Goal: Task Accomplishment & Management: Use online tool/utility

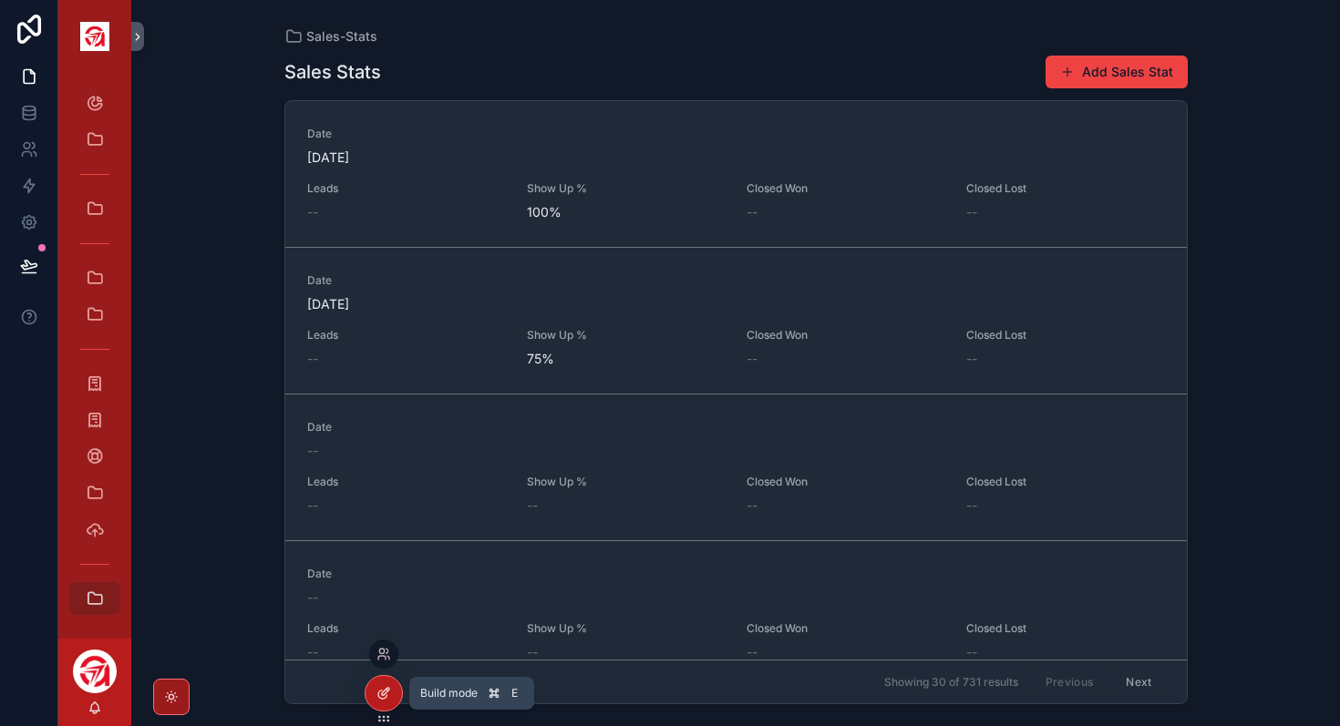
click at [386, 694] on icon at bounding box center [383, 693] width 15 height 15
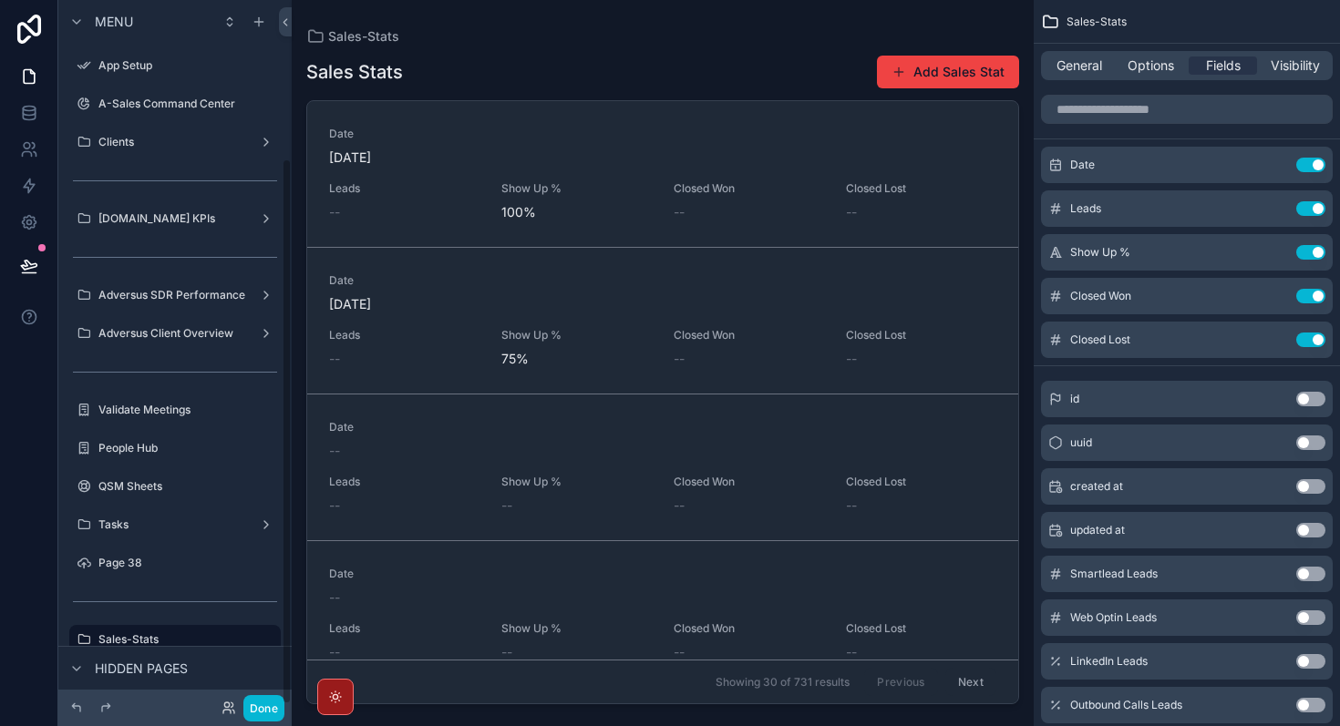
scroll to position [203, 0]
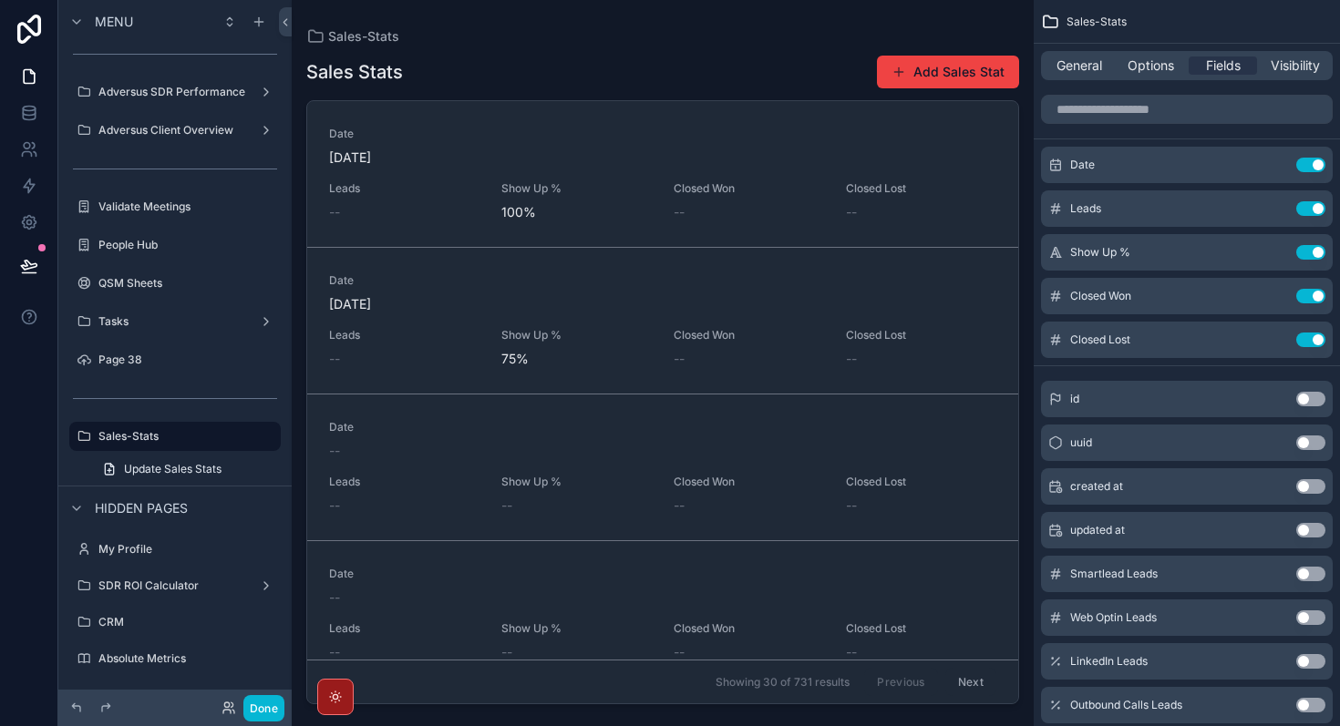
click at [855, 494] on div "scrollable content" at bounding box center [663, 352] width 742 height 705
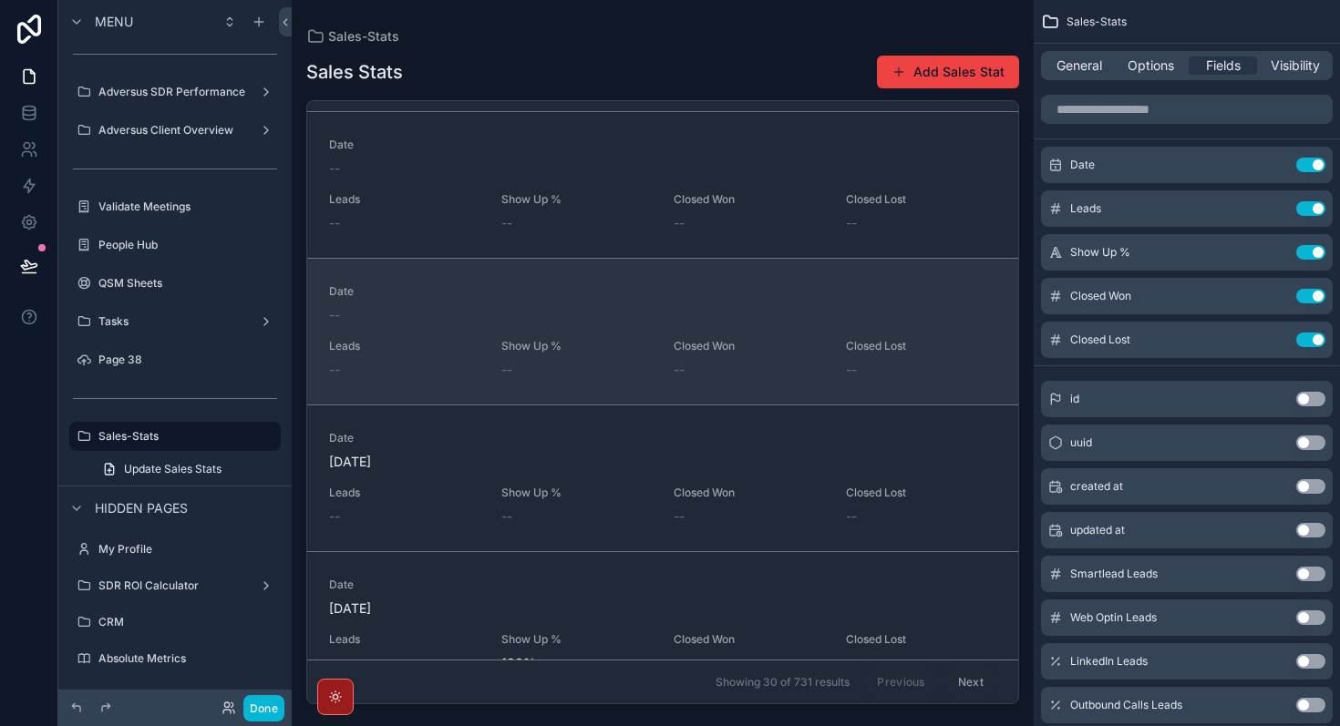
scroll to position [0, 0]
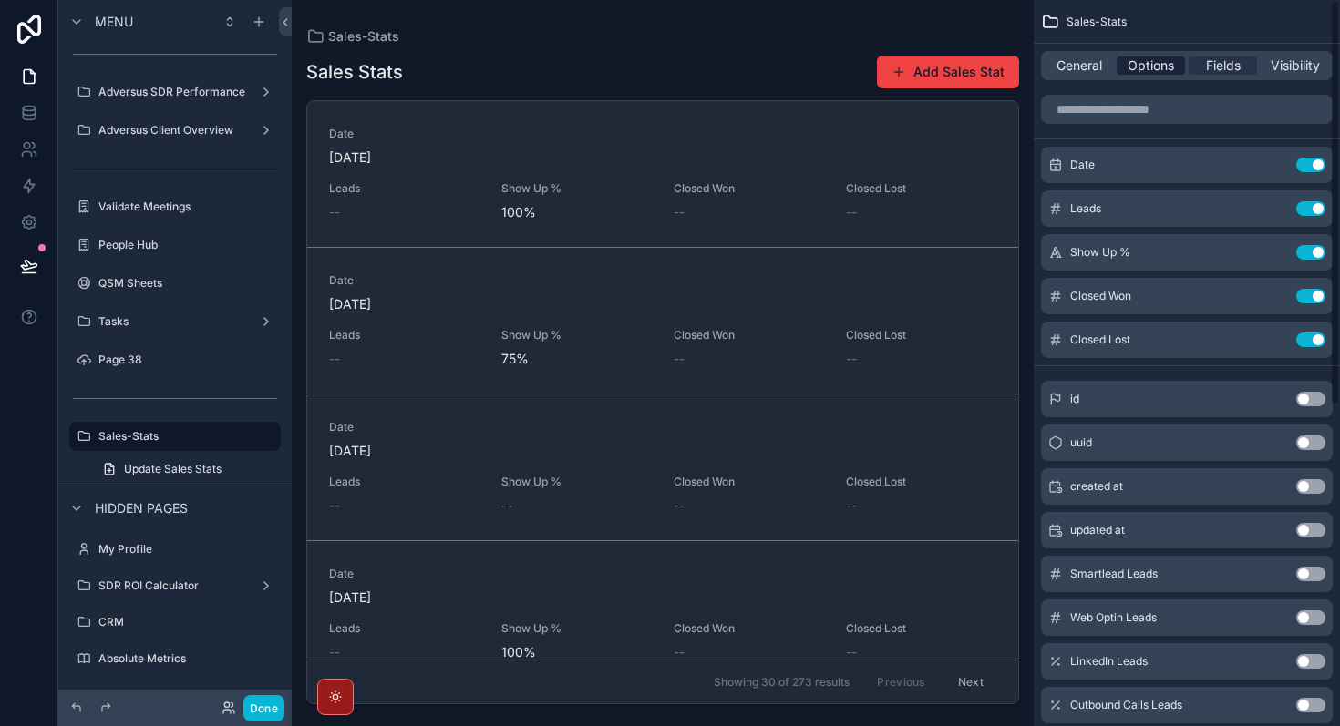
click at [1148, 70] on span "Options" at bounding box center [1151, 66] width 46 height 18
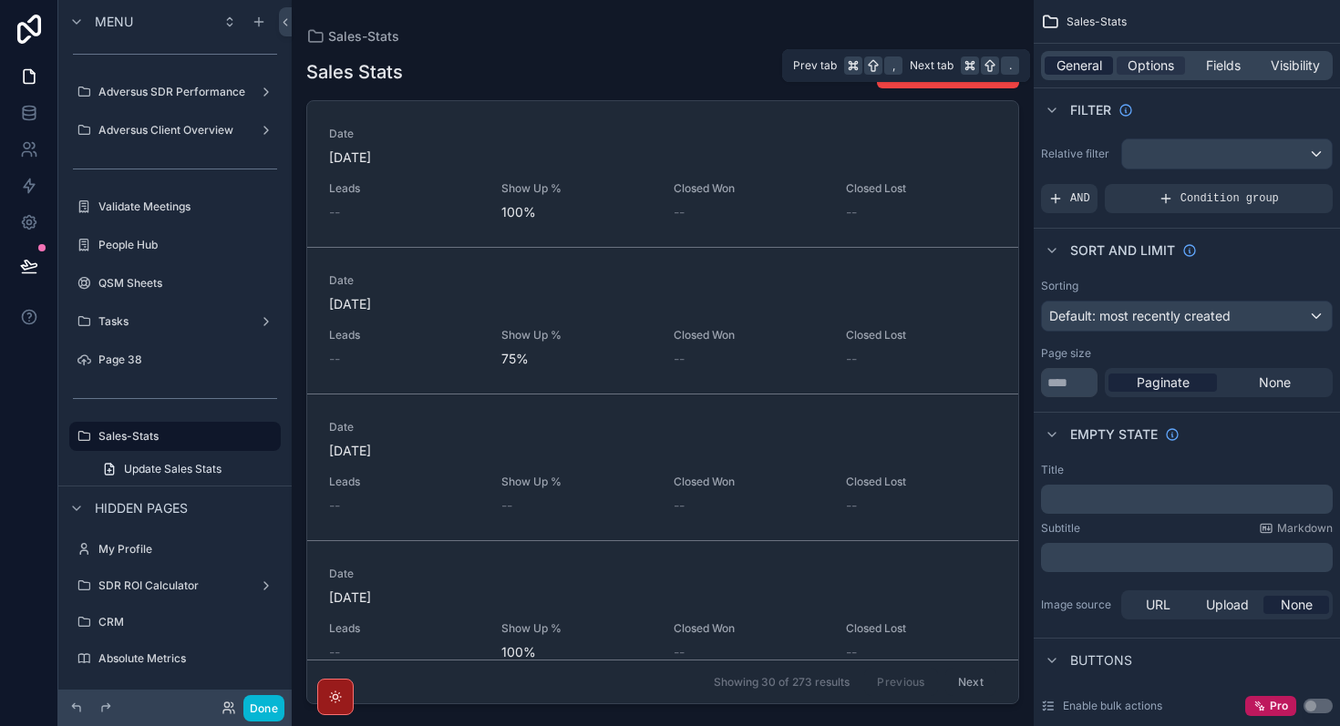
click at [1076, 65] on span "General" at bounding box center [1079, 66] width 46 height 18
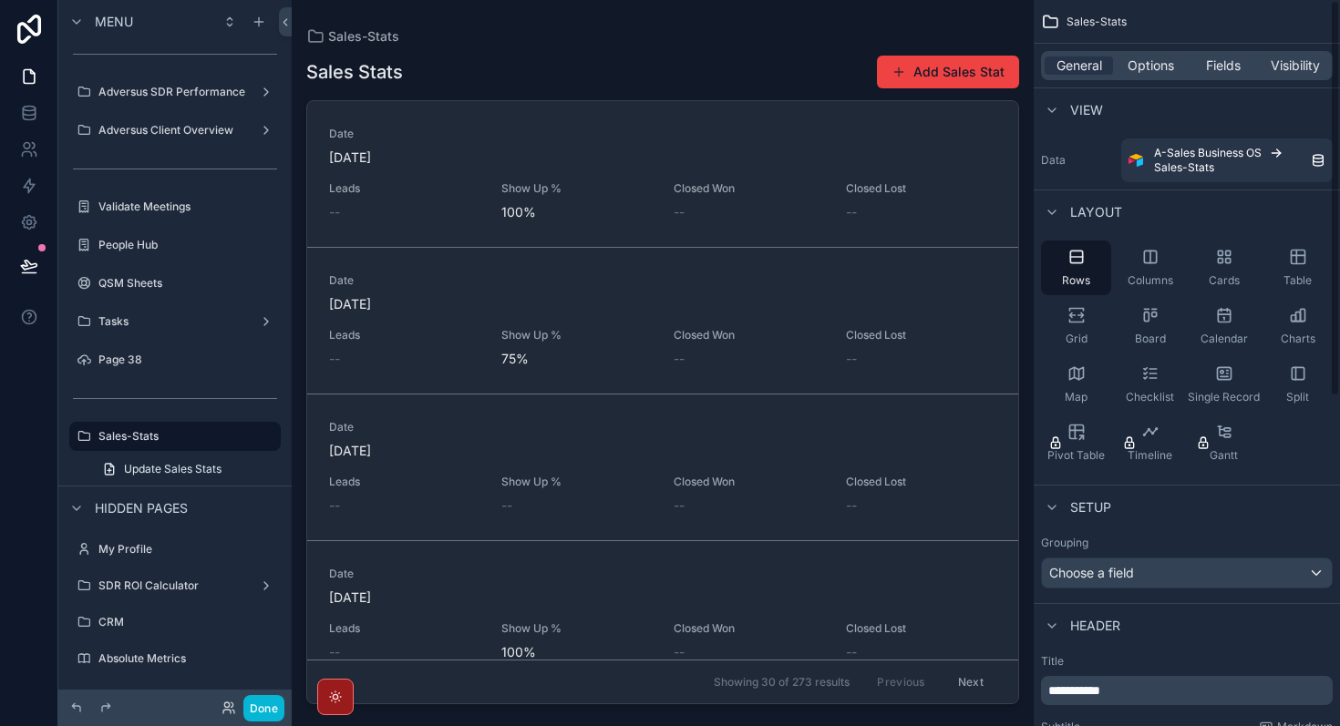
click at [1146, 51] on div "General Options Fields Visibility" at bounding box center [1187, 65] width 292 height 29
click at [1146, 60] on span "Options" at bounding box center [1151, 66] width 46 height 18
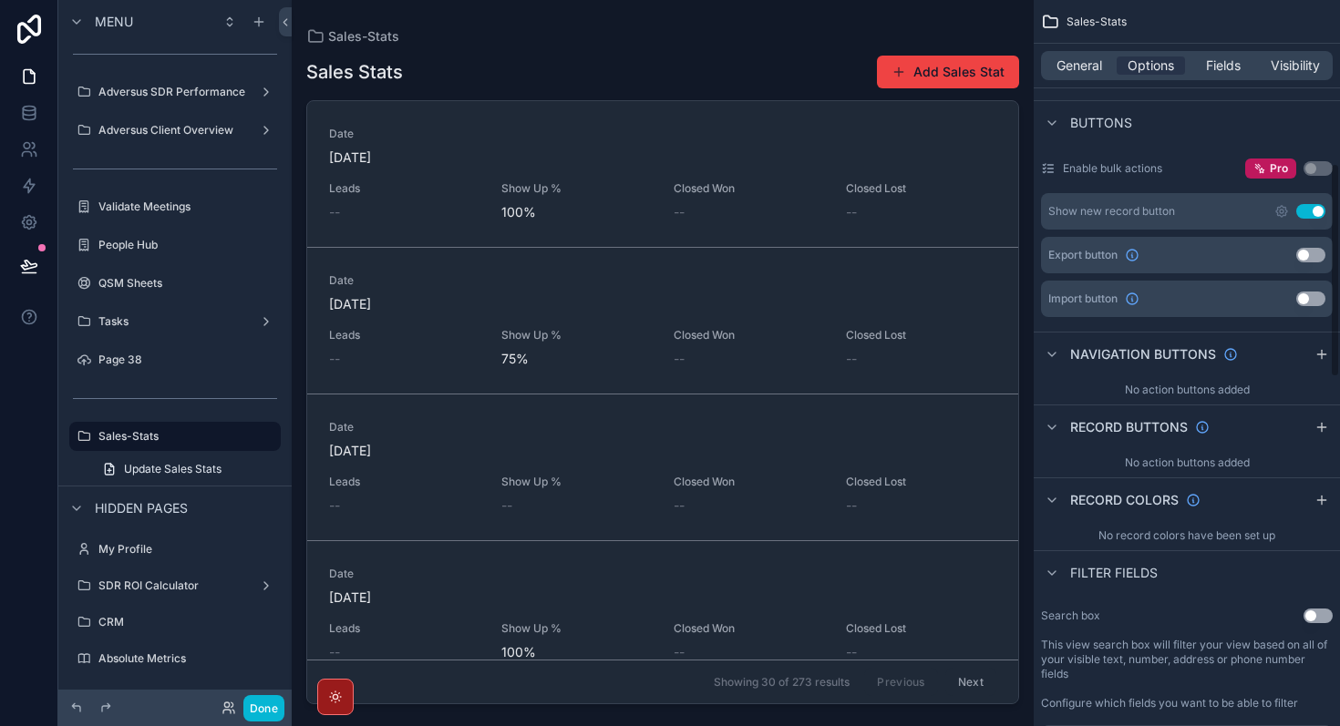
scroll to position [552, 0]
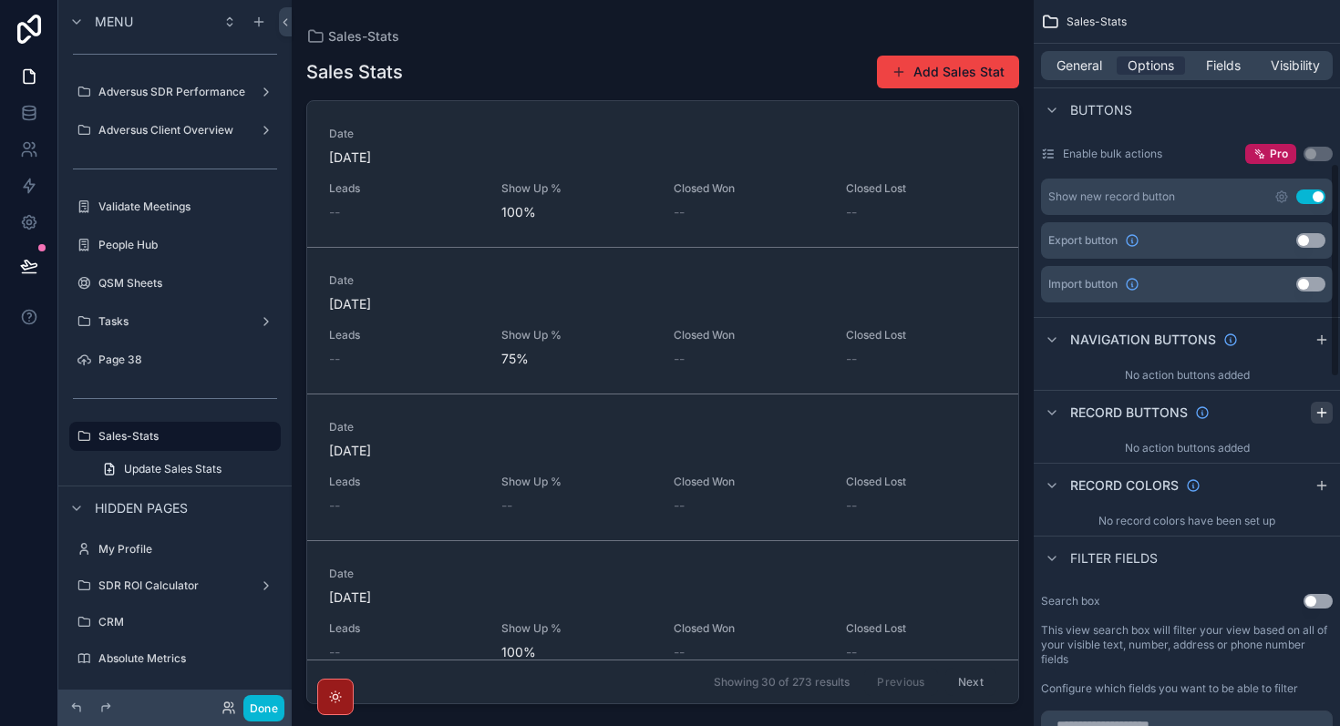
click at [1323, 413] on icon "scrollable content" at bounding box center [1321, 413] width 8 height 0
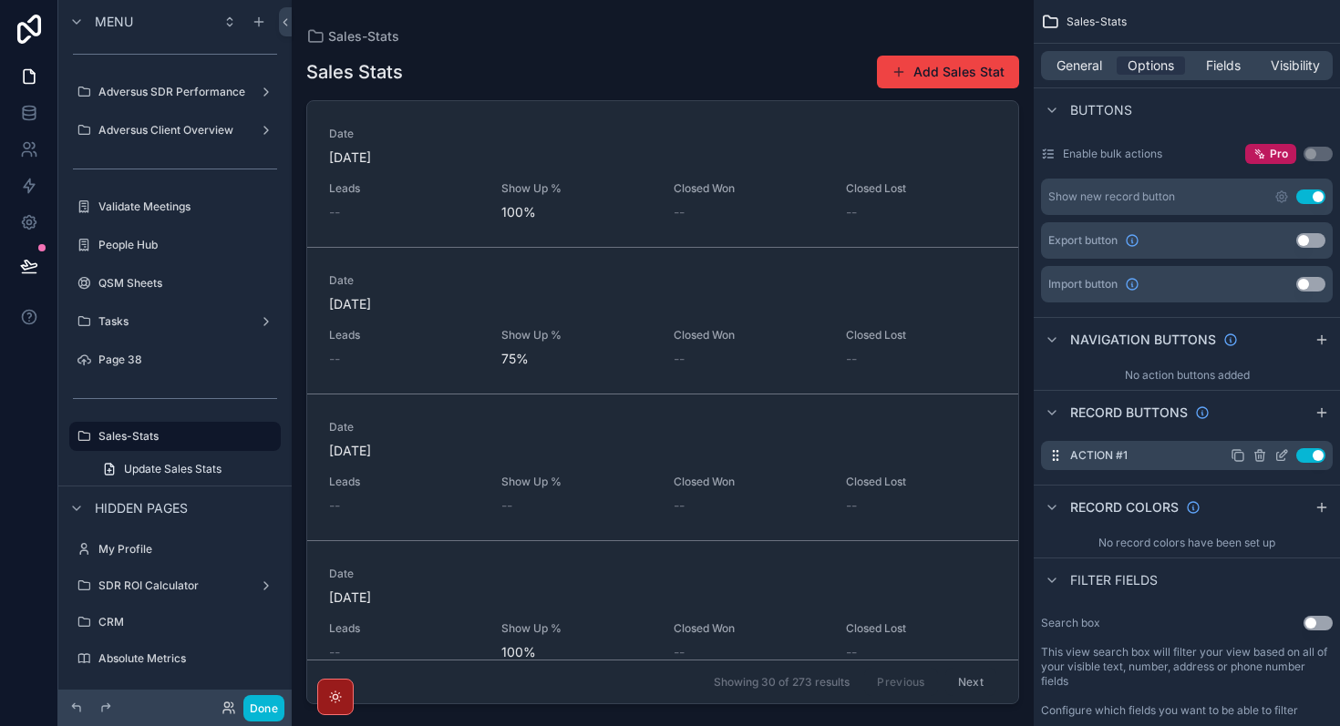
click at [1320, 458] on button "Use setting" at bounding box center [1310, 455] width 29 height 15
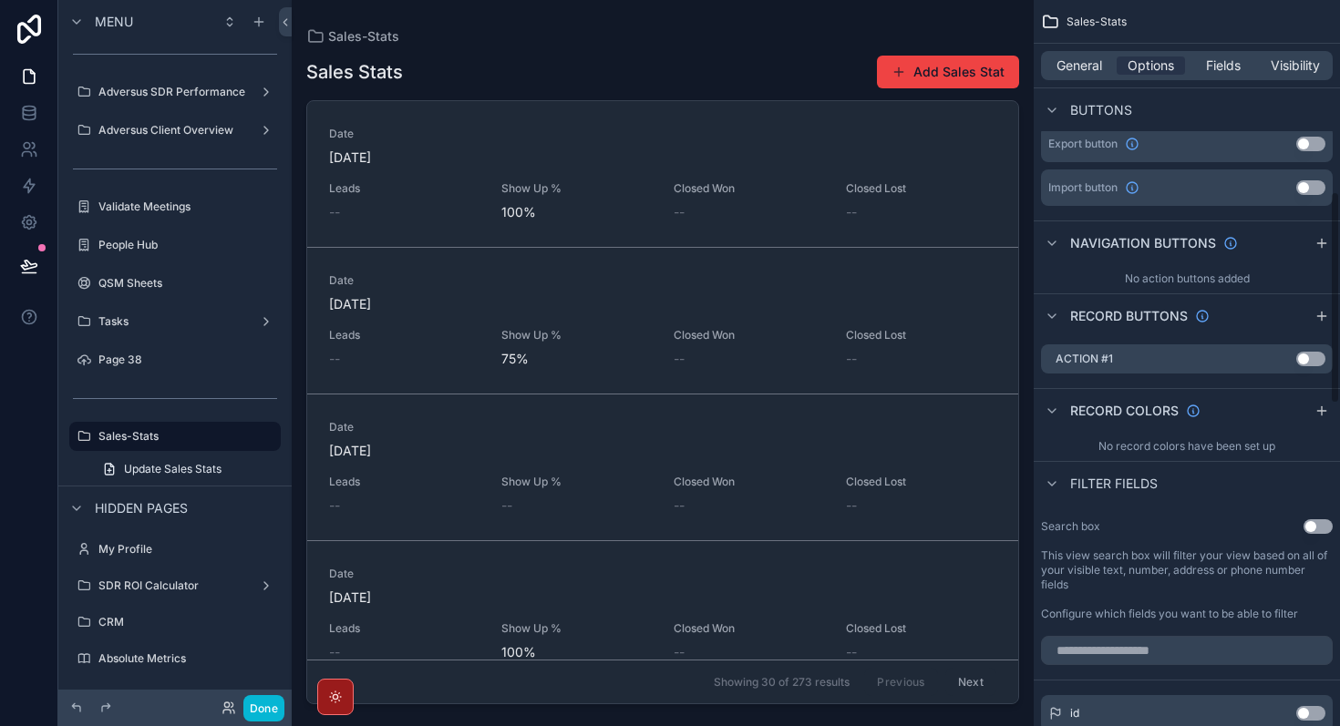
scroll to position [655, 0]
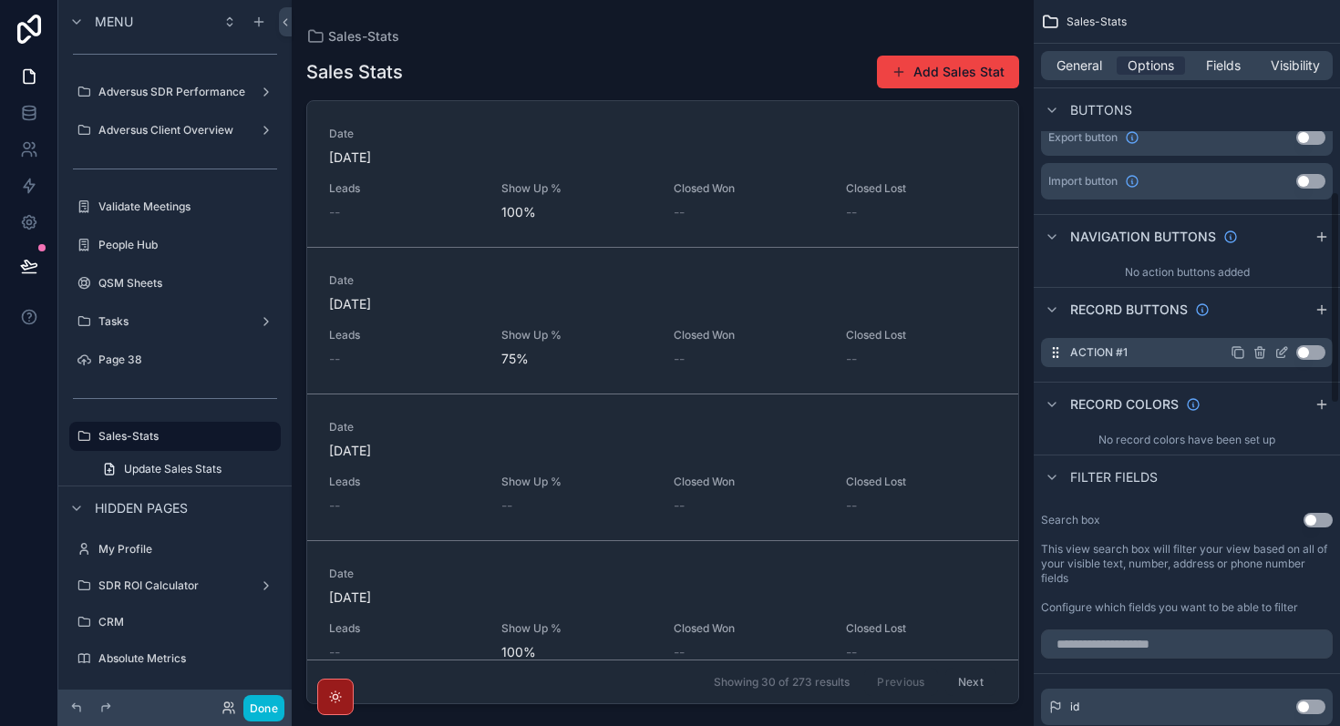
click at [1281, 356] on icon "scrollable content" at bounding box center [1281, 352] width 15 height 15
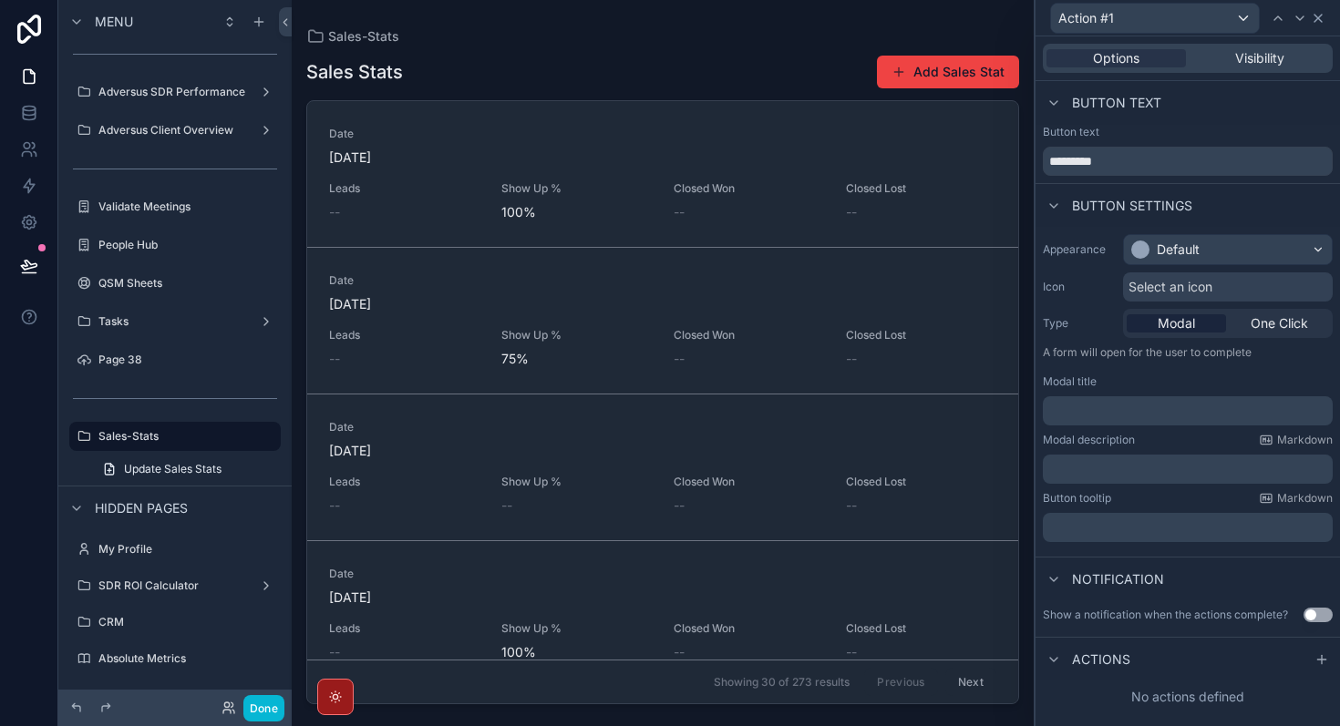
click at [1323, 14] on icon at bounding box center [1318, 18] width 15 height 15
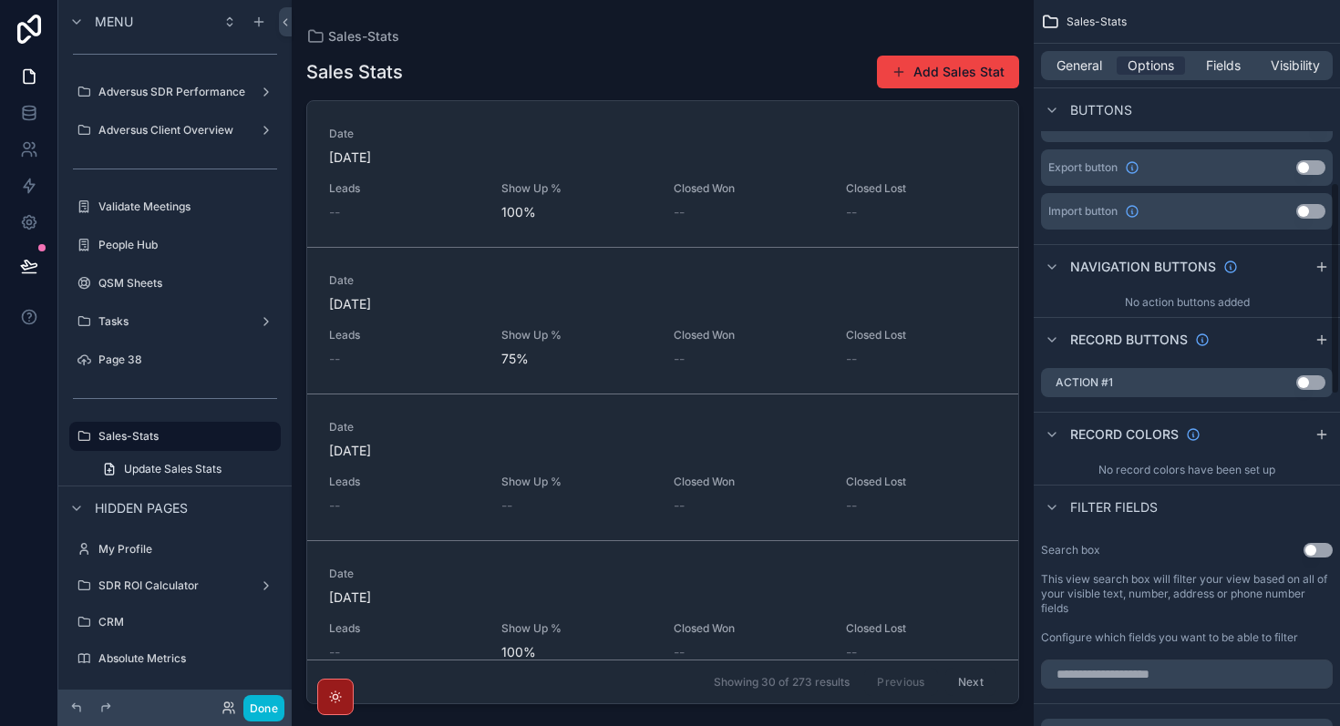
scroll to position [623, 0]
click at [1262, 384] on icon "scrollable content" at bounding box center [1259, 384] width 15 height 15
click at [1293, 358] on icon at bounding box center [1289, 355] width 15 height 15
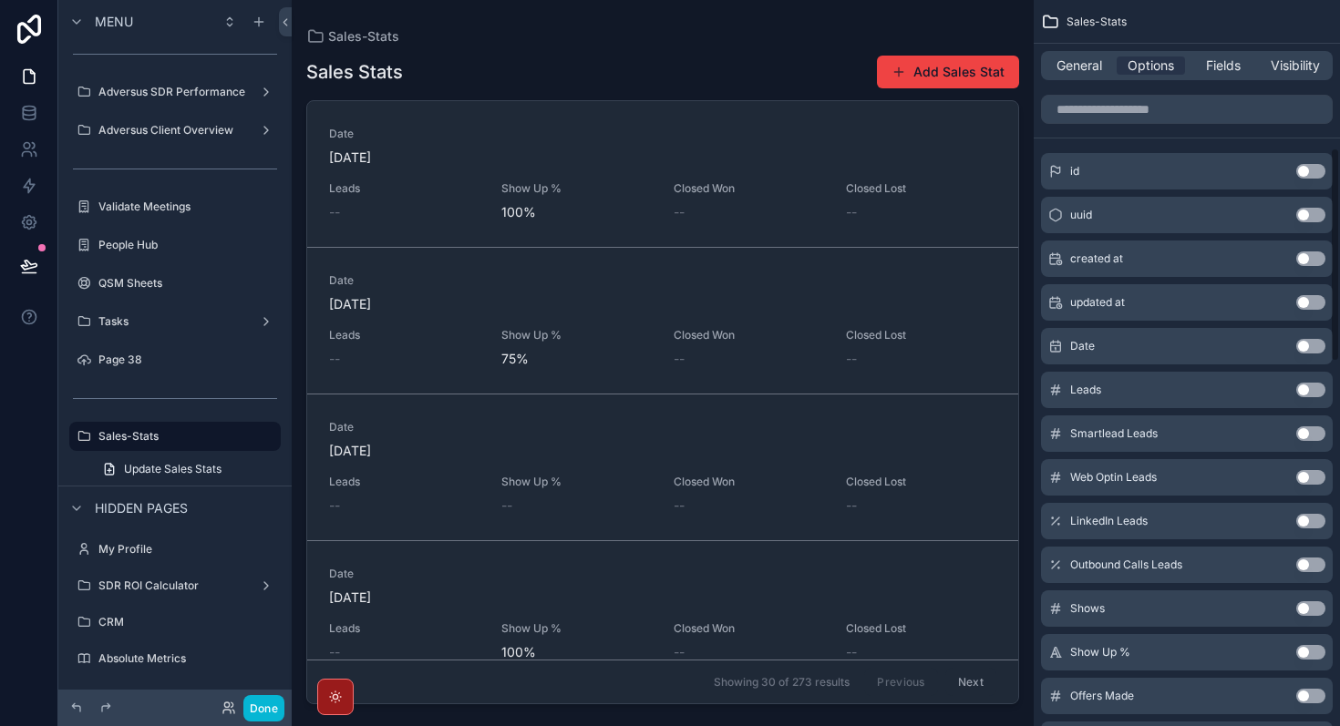
scroll to position [0, 0]
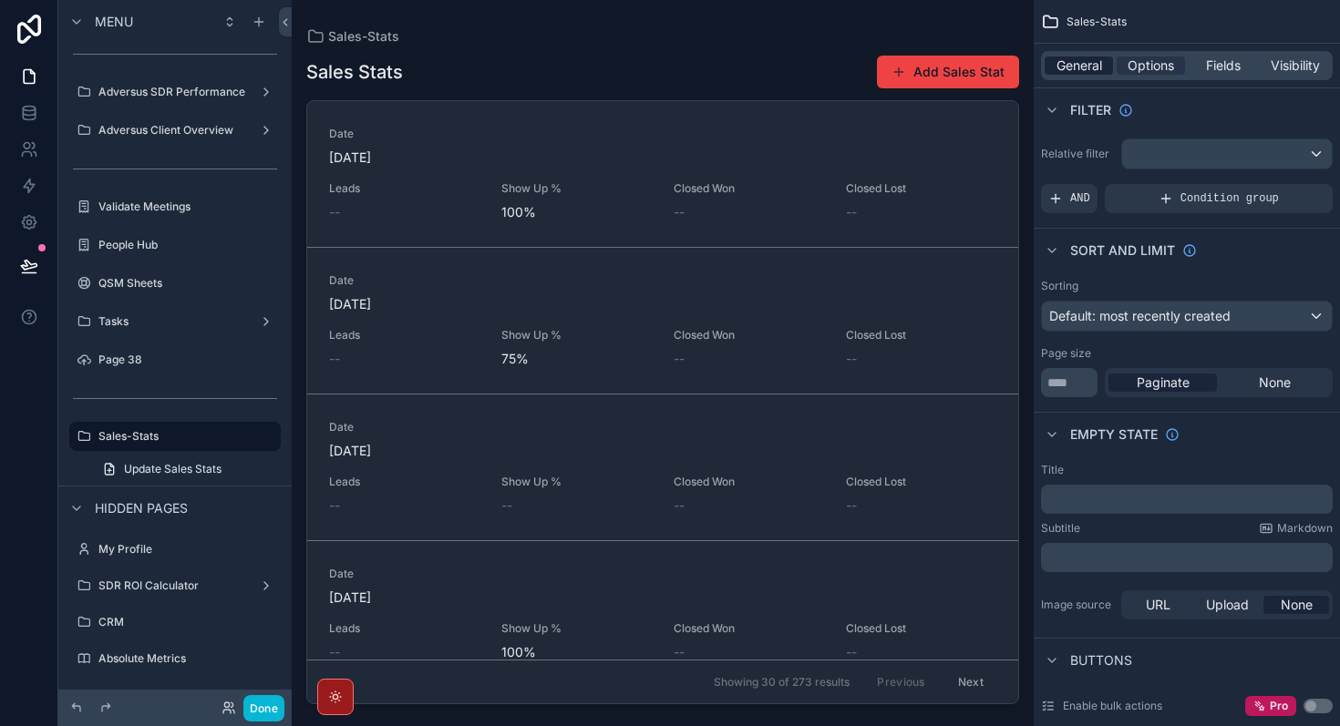
click at [1076, 71] on span "General" at bounding box center [1079, 66] width 46 height 18
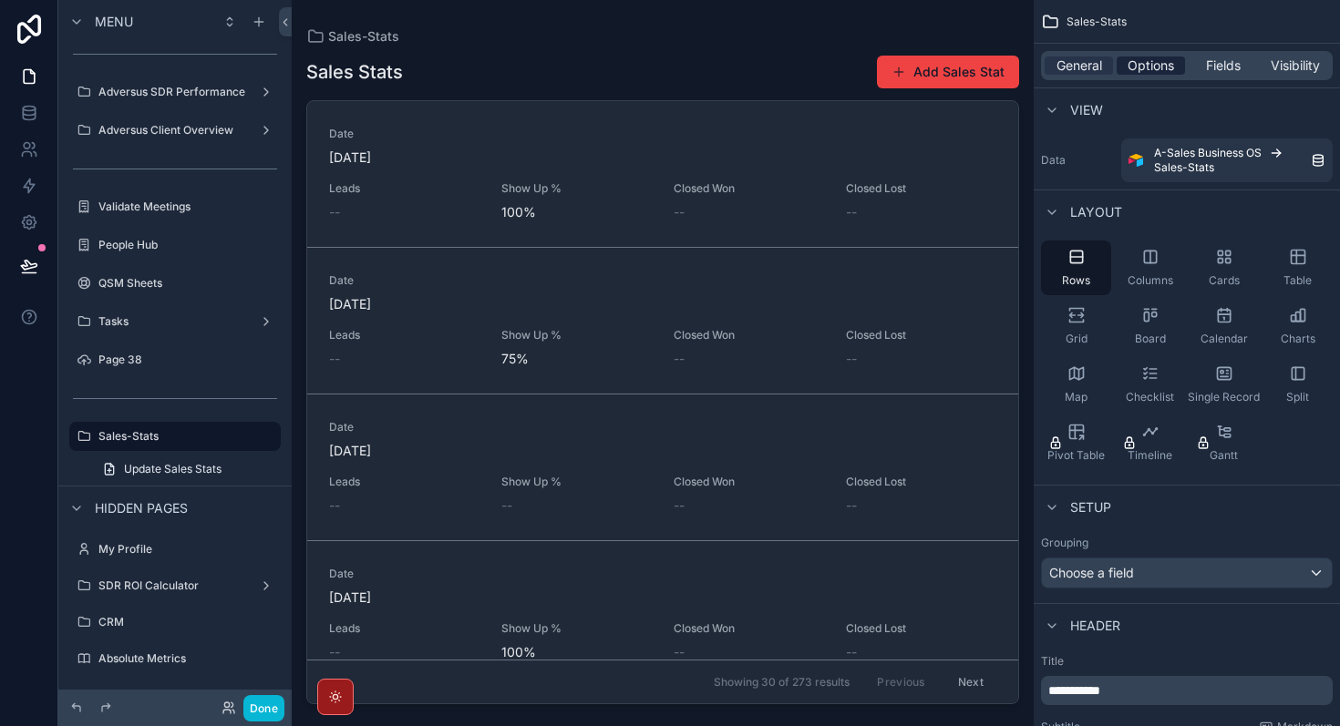
click at [1145, 72] on span "Options" at bounding box center [1151, 66] width 46 height 18
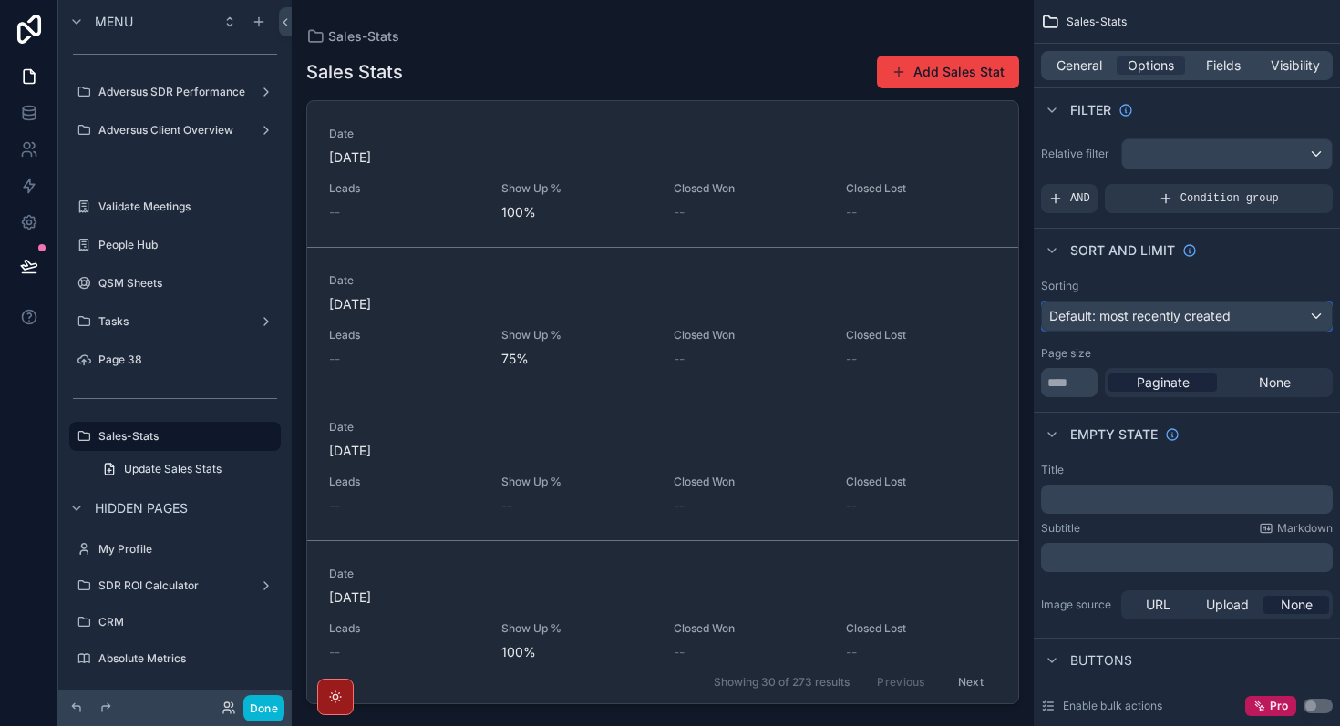
click at [1190, 321] on span "Default: most recently created" at bounding box center [1139, 315] width 181 height 15
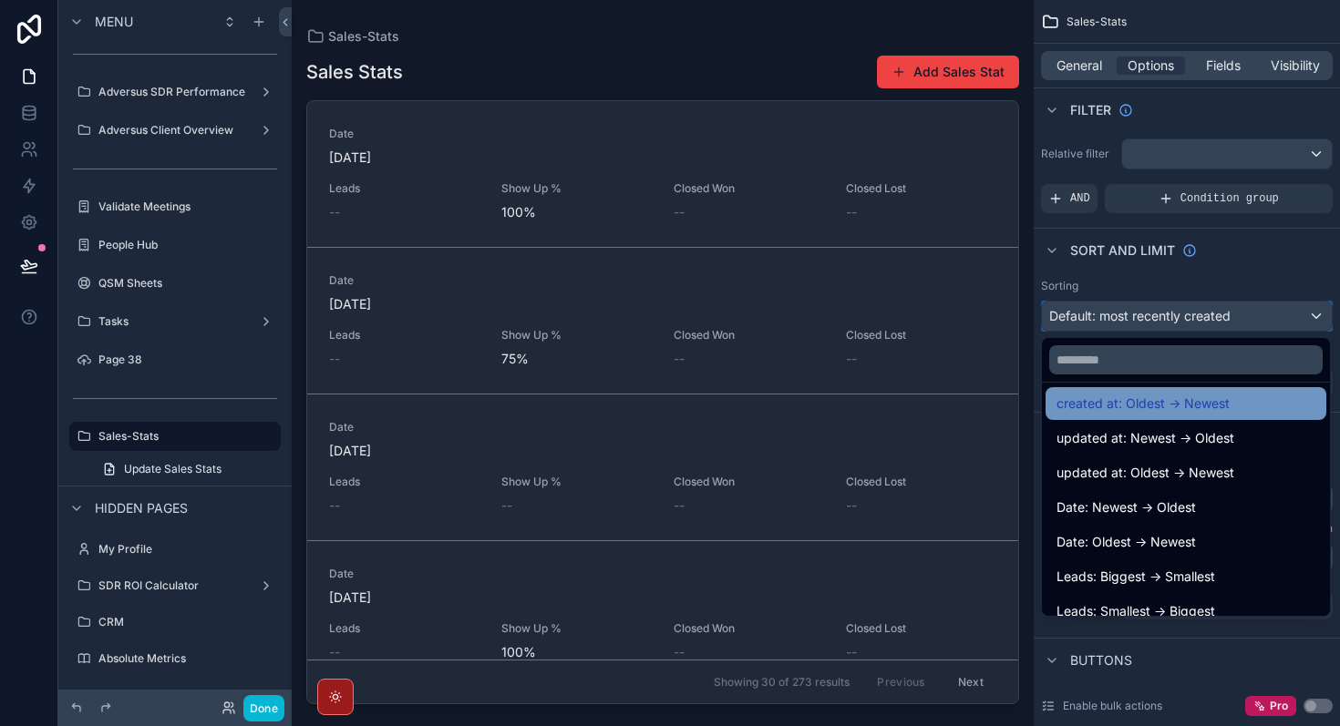
scroll to position [84, 0]
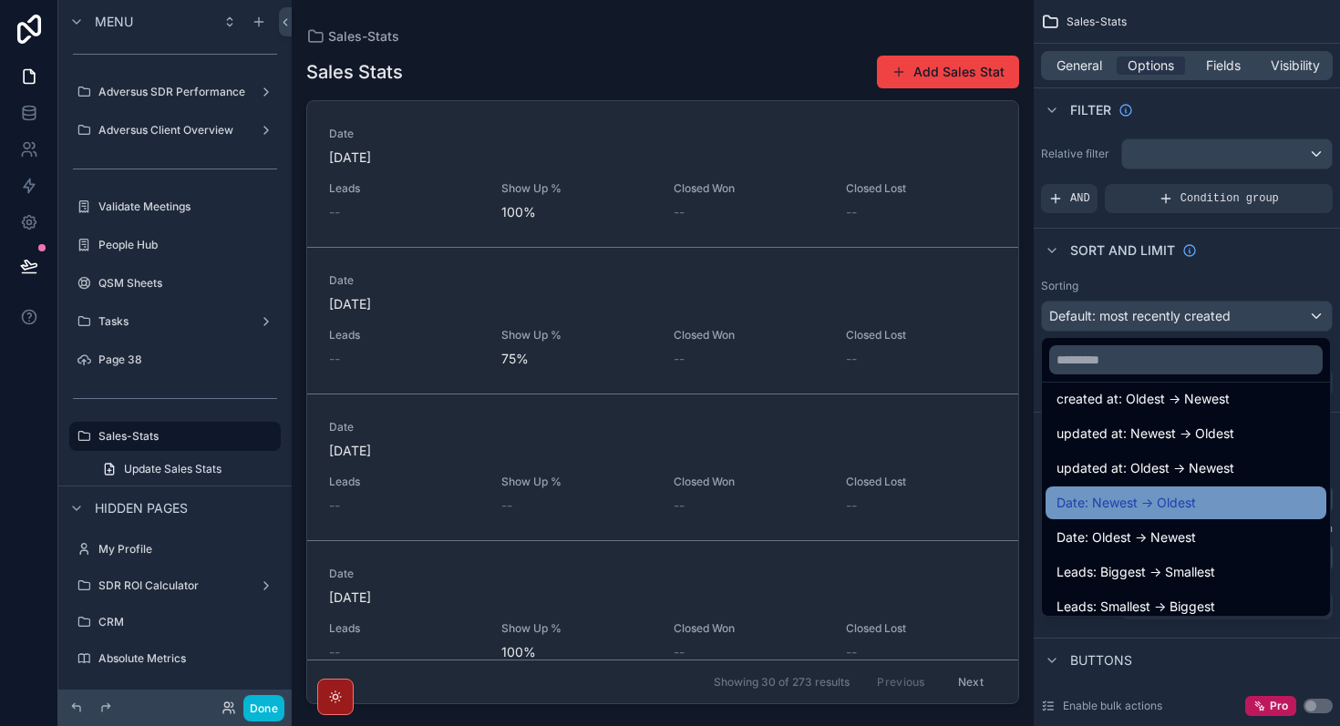
click at [1193, 499] on span "Date: Newest -> Oldest" at bounding box center [1125, 503] width 139 height 22
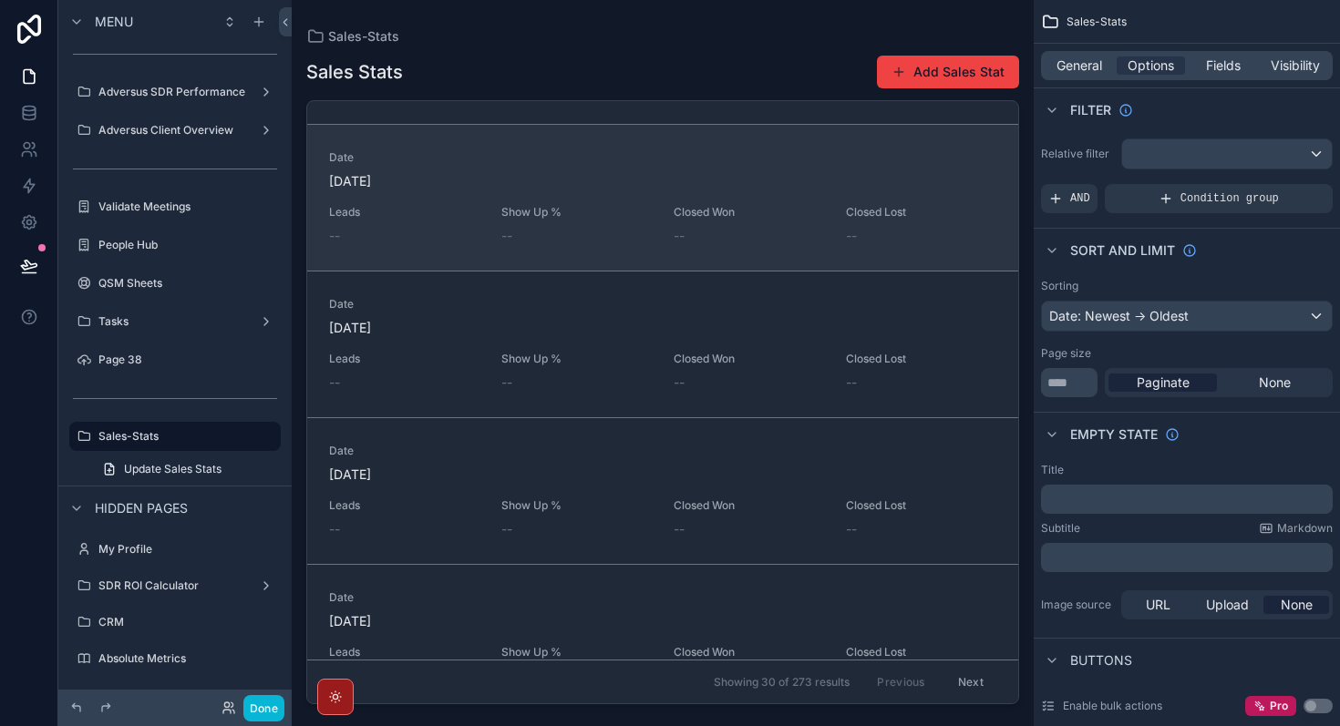
scroll to position [0, 0]
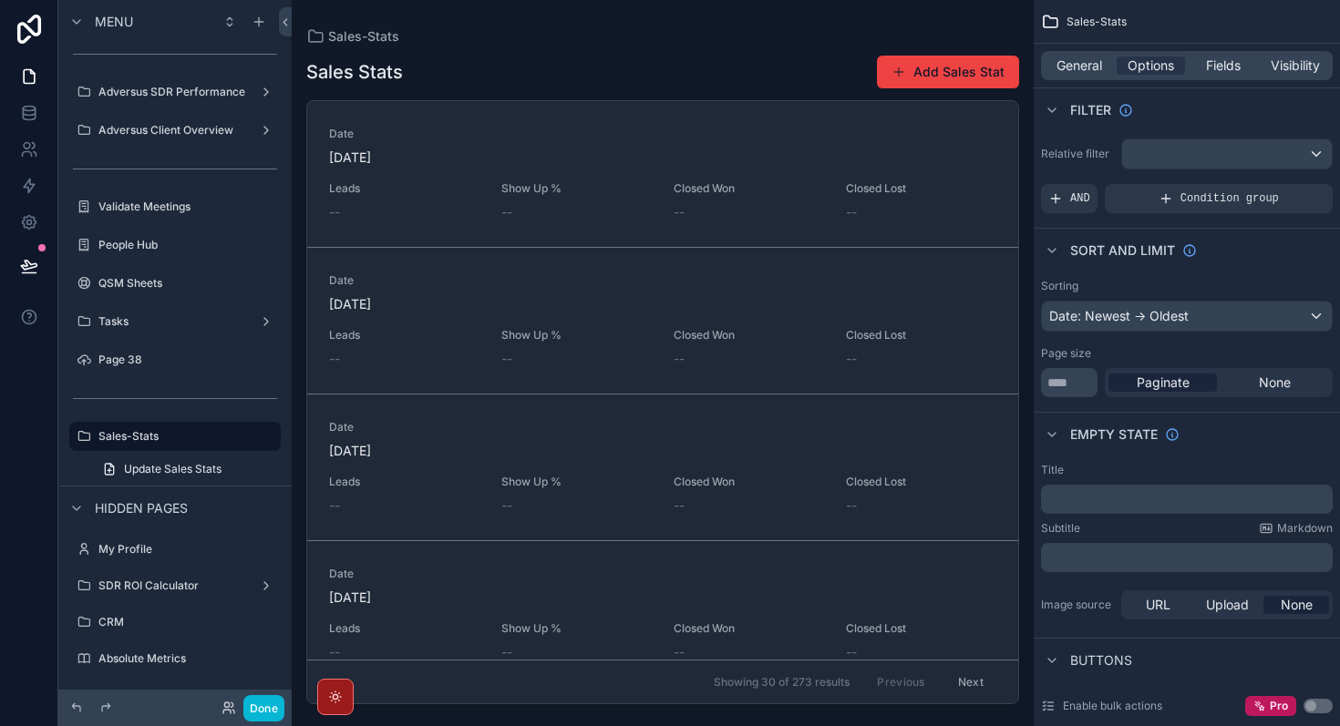
click at [1253, 268] on div "Sort And Limit" at bounding box center [1187, 250] width 306 height 44
click at [1070, 66] on span "General" at bounding box center [1079, 66] width 46 height 18
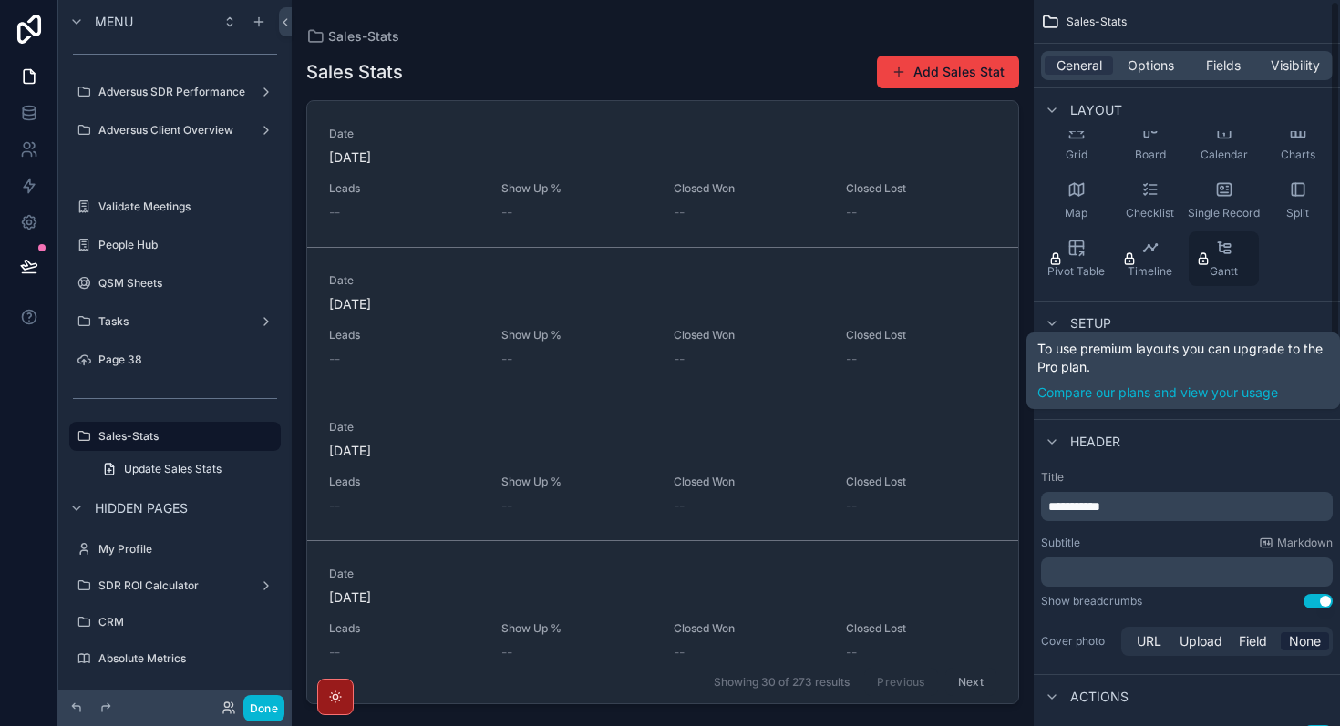
scroll to position [302, 0]
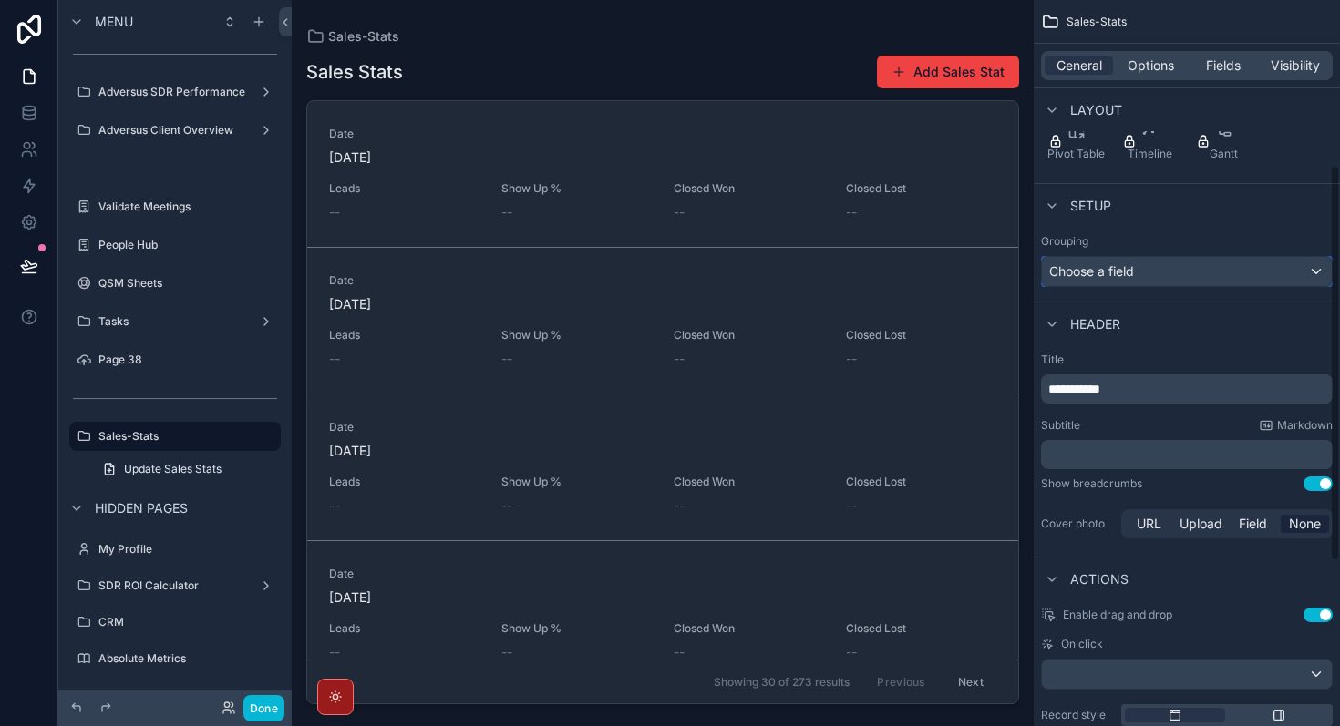
click at [1233, 263] on div "Choose a field" at bounding box center [1187, 271] width 290 height 29
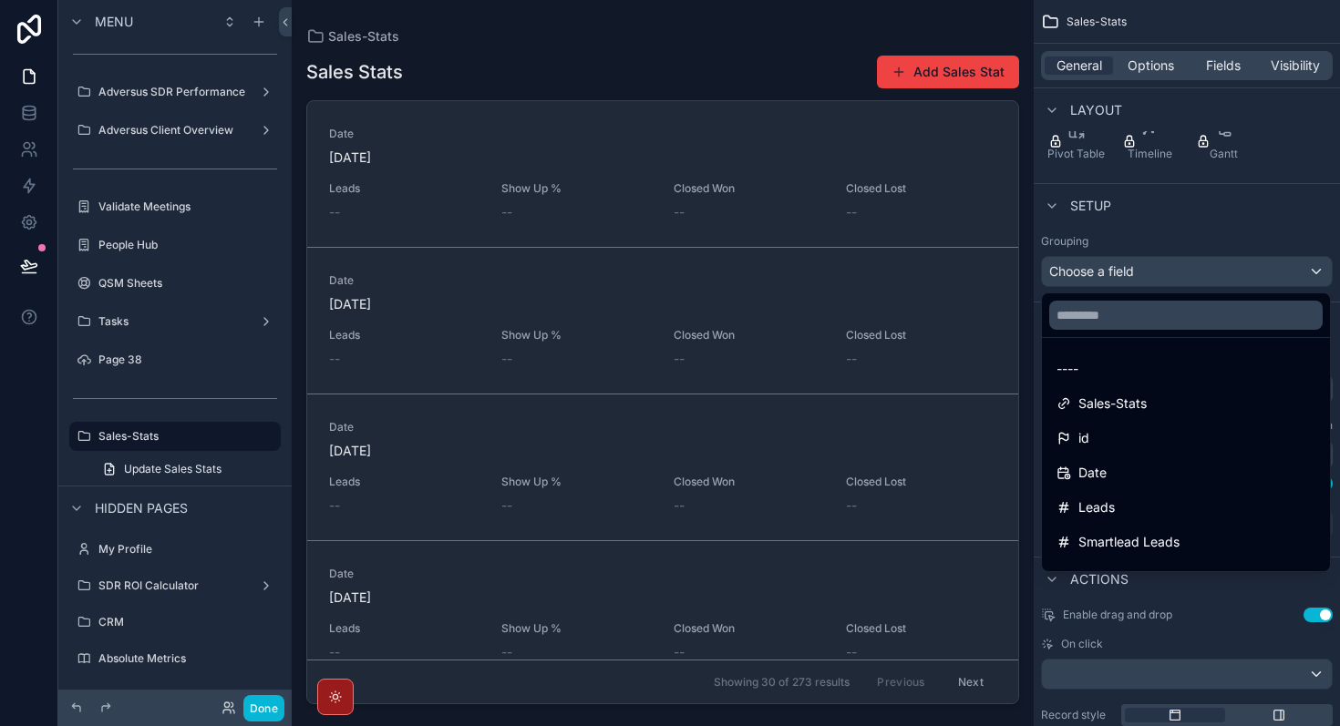
click at [1233, 263] on div "scrollable content" at bounding box center [670, 363] width 1340 height 726
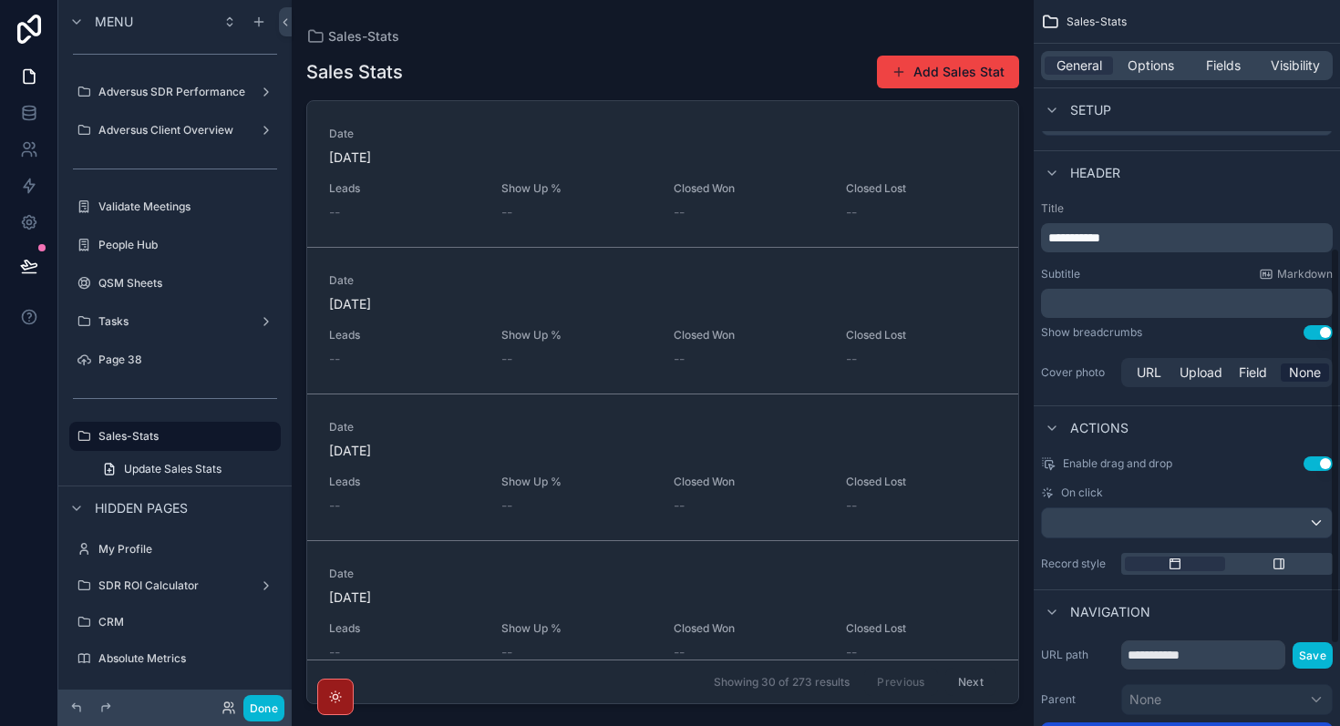
scroll to position [454, 0]
click at [1100, 238] on span "**********" at bounding box center [1074, 237] width 52 height 13
click at [1100, 236] on span "**********" at bounding box center [1074, 237] width 52 height 13
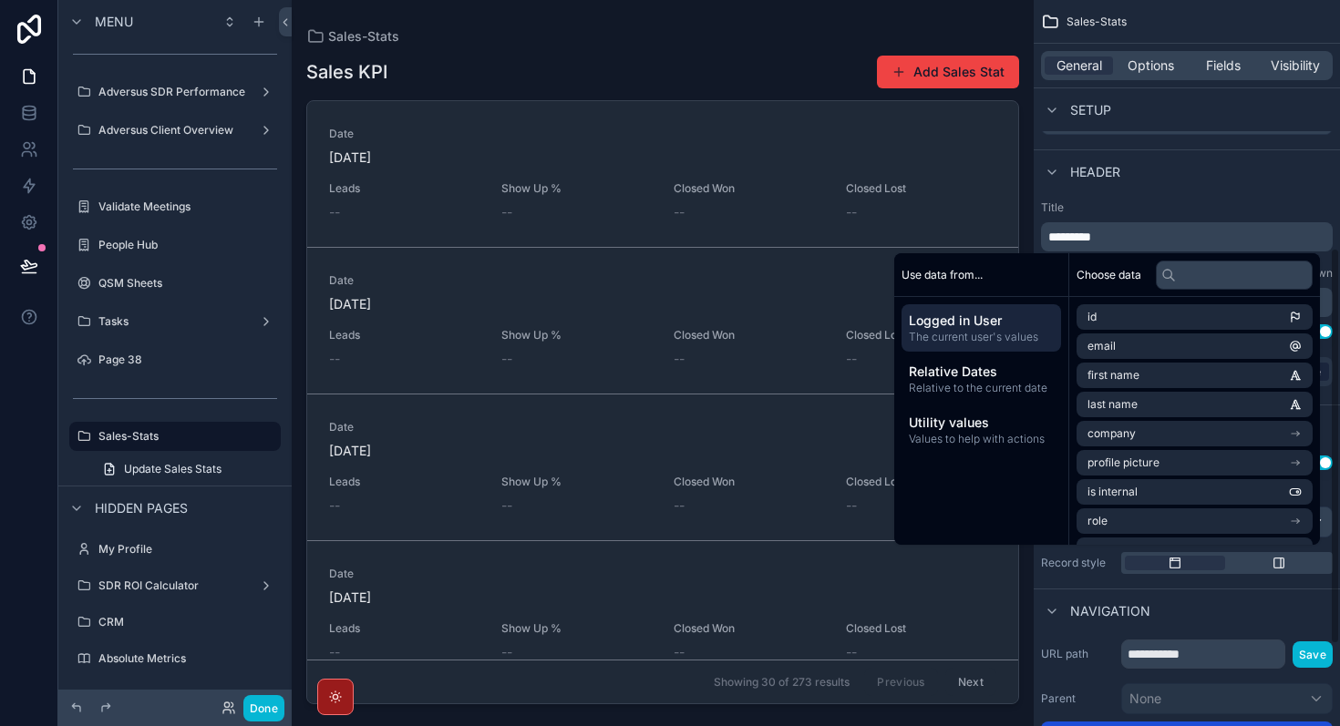
click at [1208, 173] on div "Header" at bounding box center [1187, 171] width 306 height 44
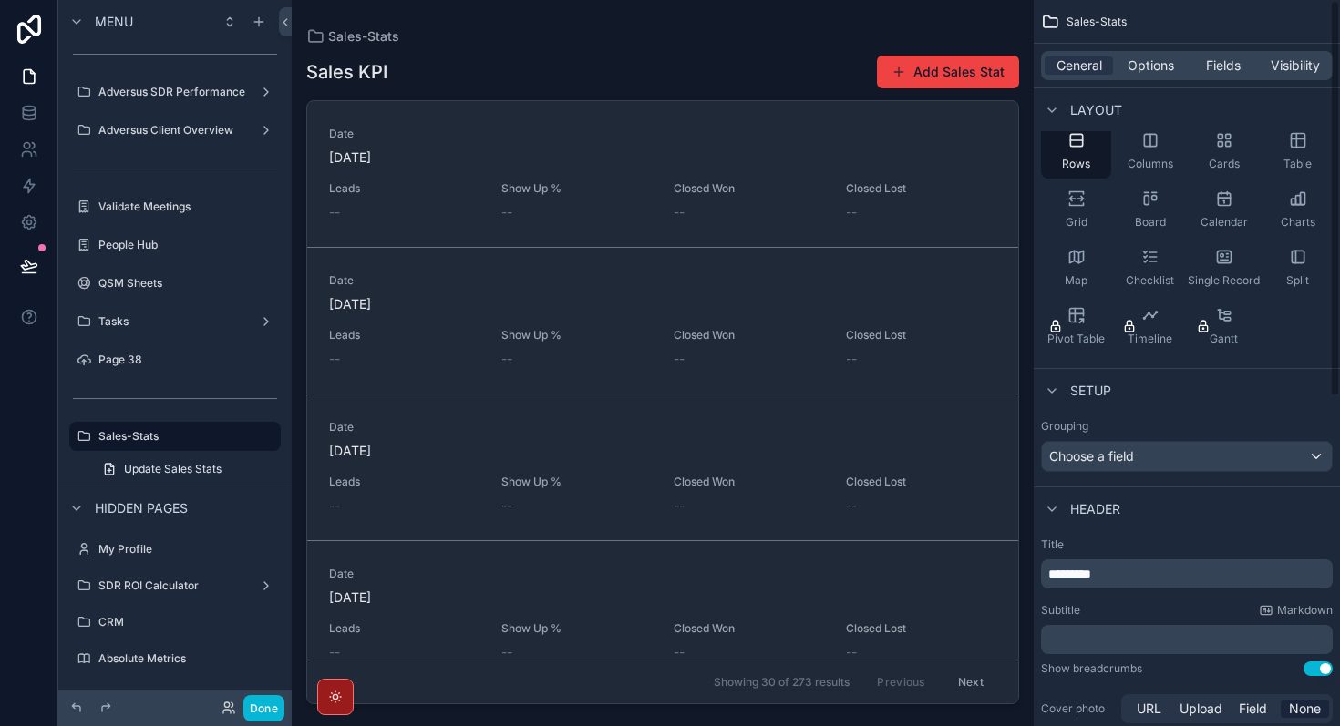
scroll to position [0, 0]
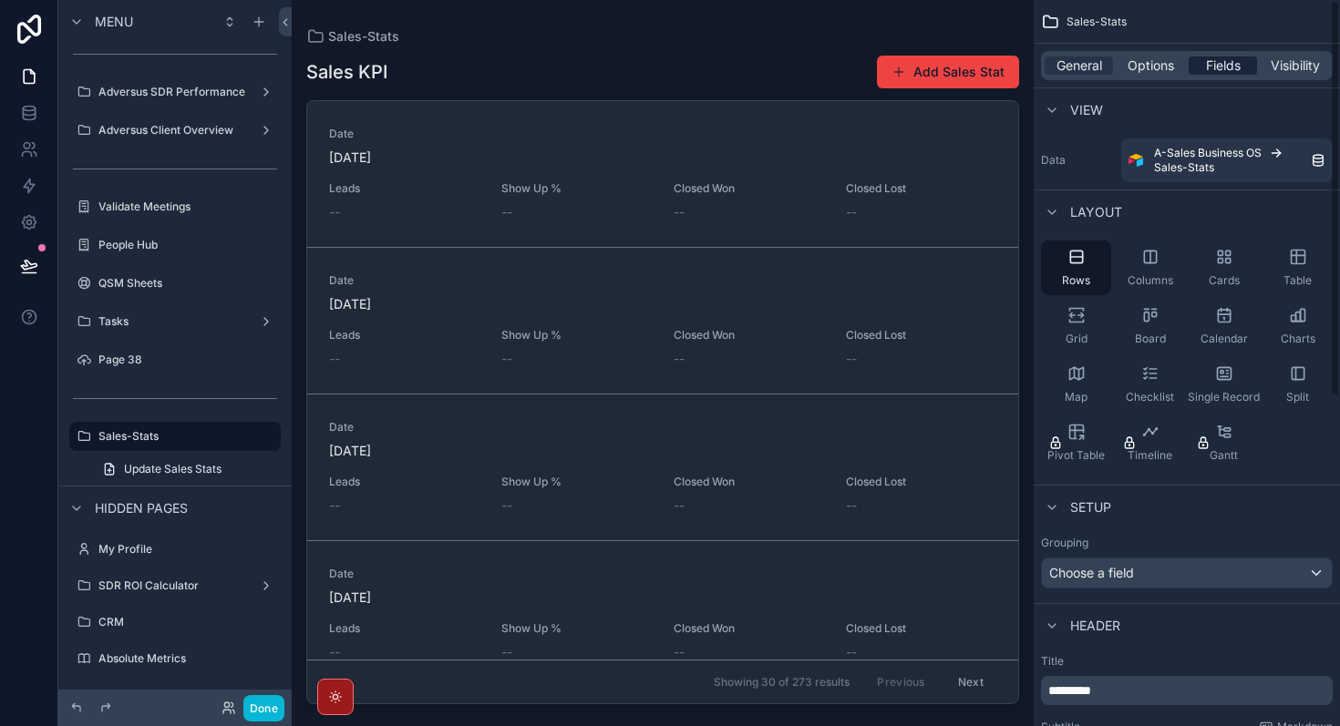
click at [1220, 64] on span "Fields" at bounding box center [1223, 66] width 35 height 18
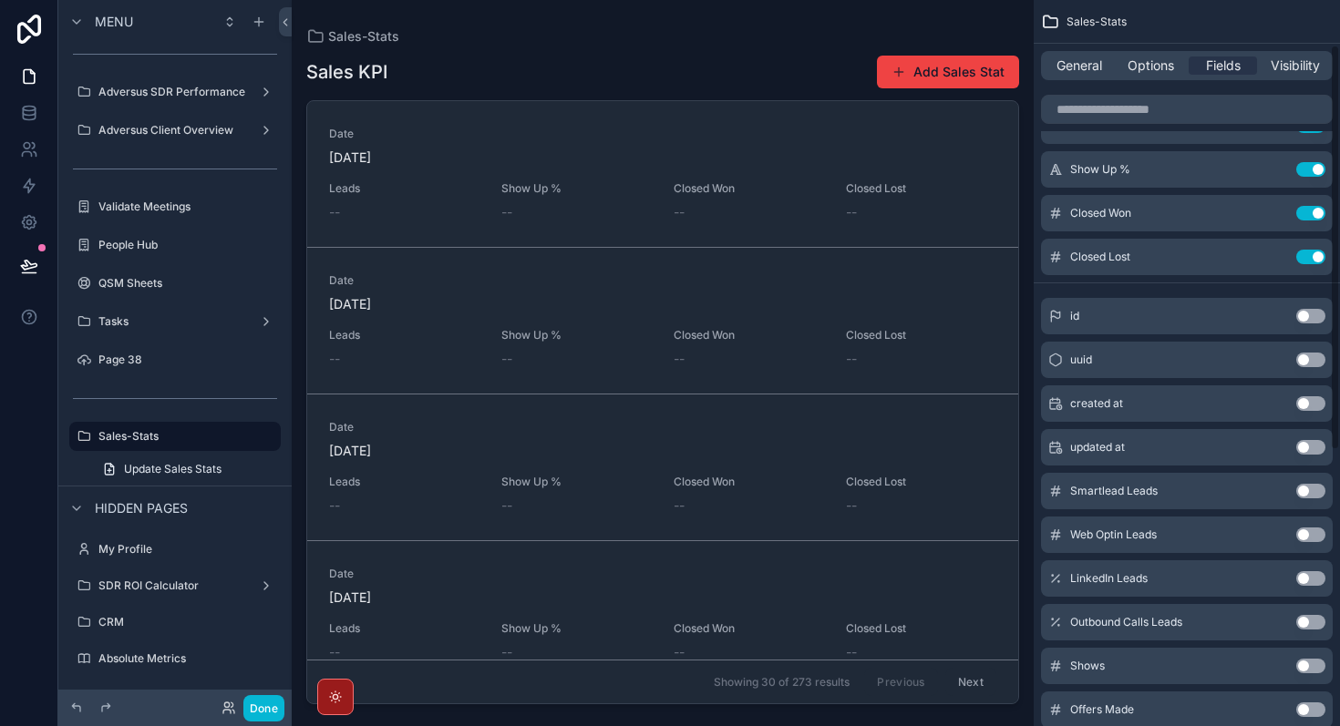
scroll to position [102, 0]
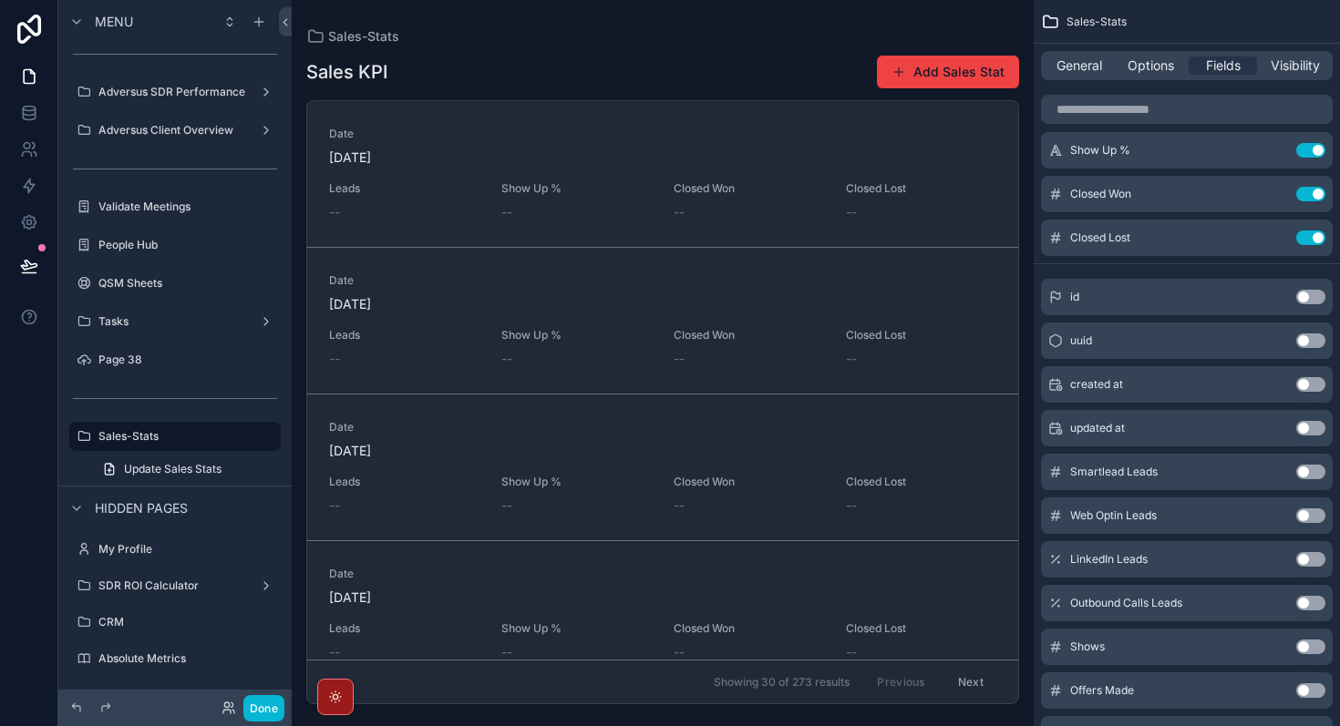
click at [1310, 475] on button "Use setting" at bounding box center [1310, 472] width 29 height 15
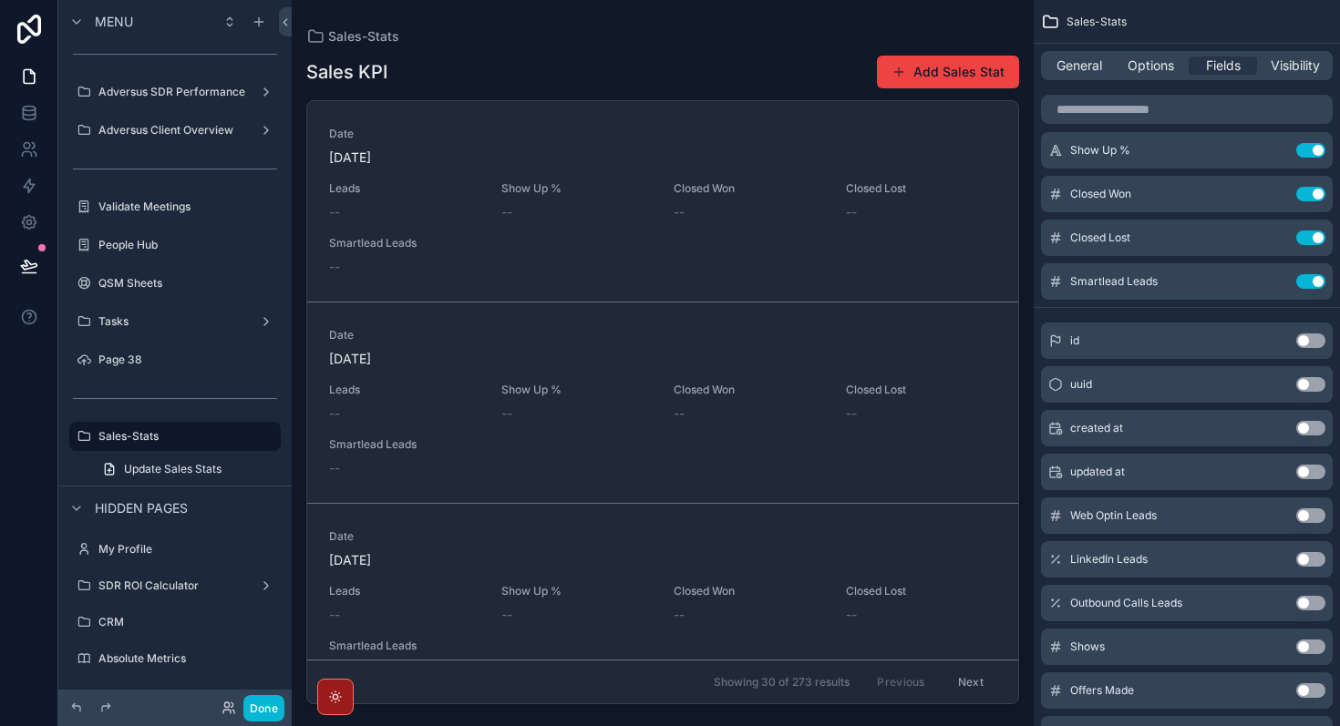
click at [1313, 517] on button "Use setting" at bounding box center [1310, 516] width 29 height 15
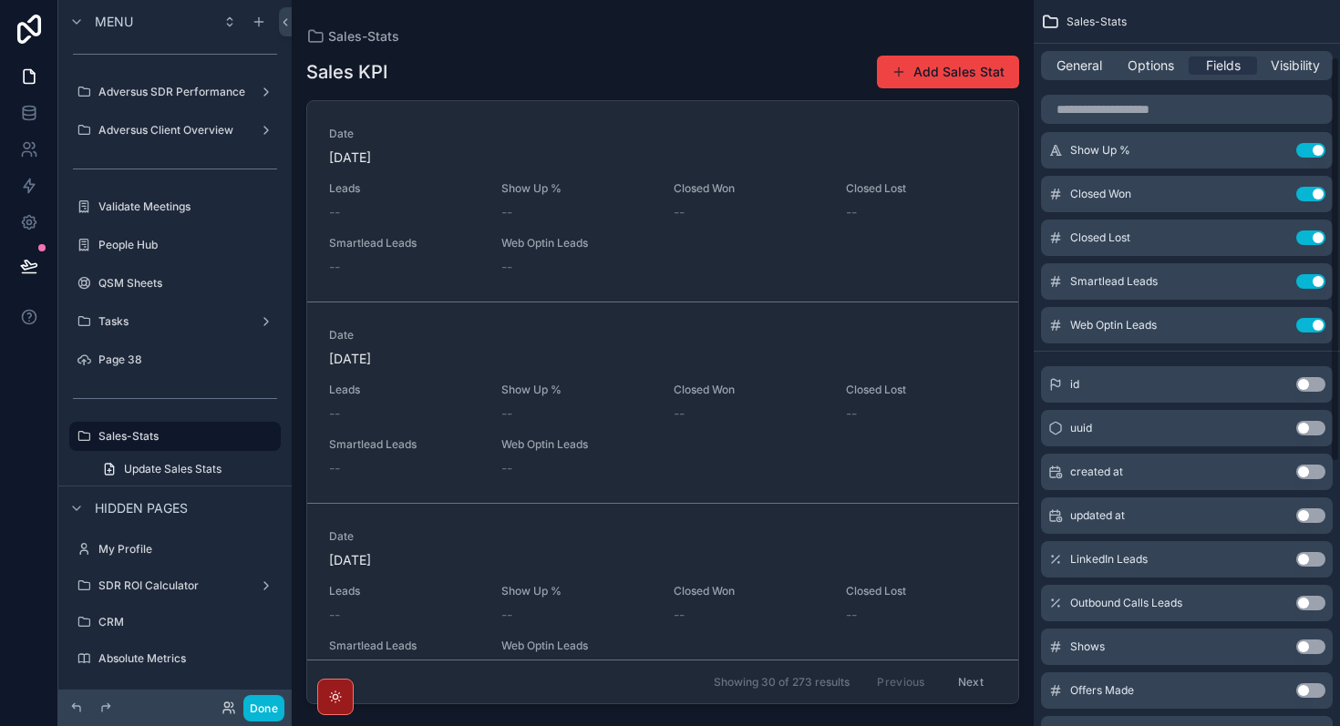
click at [1313, 554] on button "Use setting" at bounding box center [1310, 559] width 29 height 15
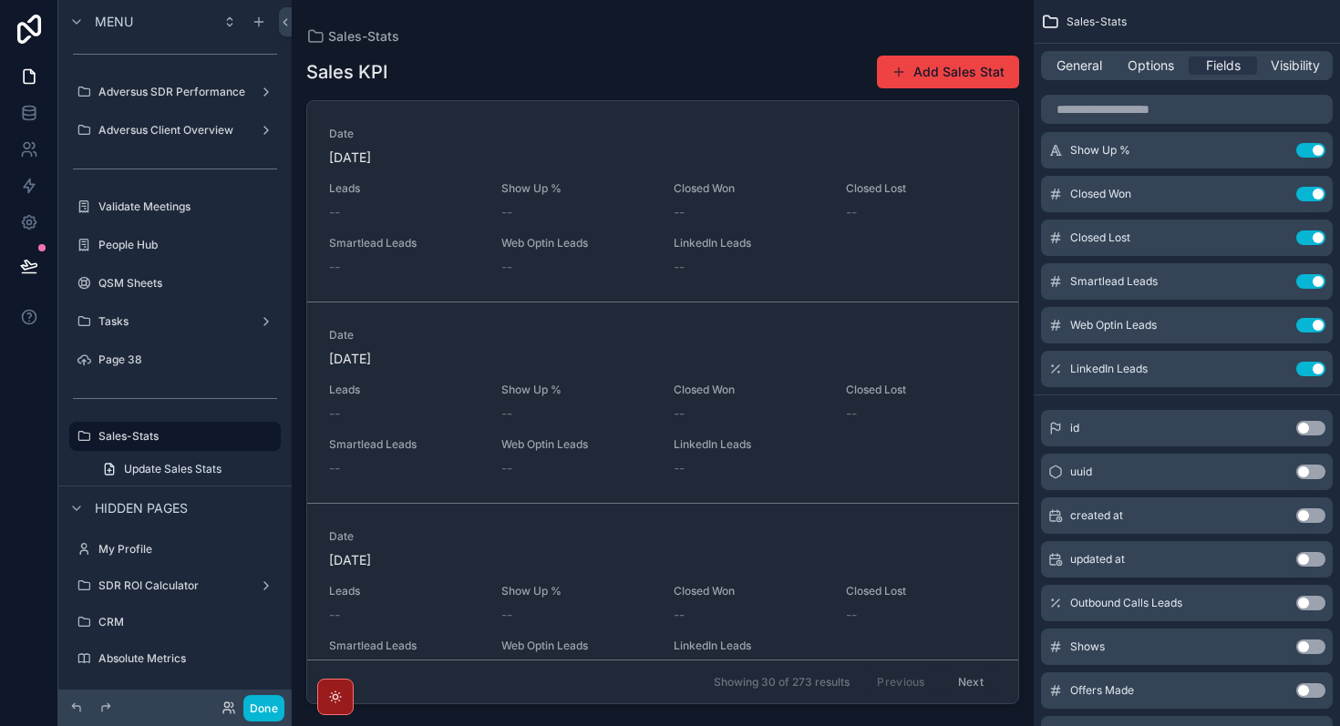
click at [1312, 602] on button "Use setting" at bounding box center [1310, 603] width 29 height 15
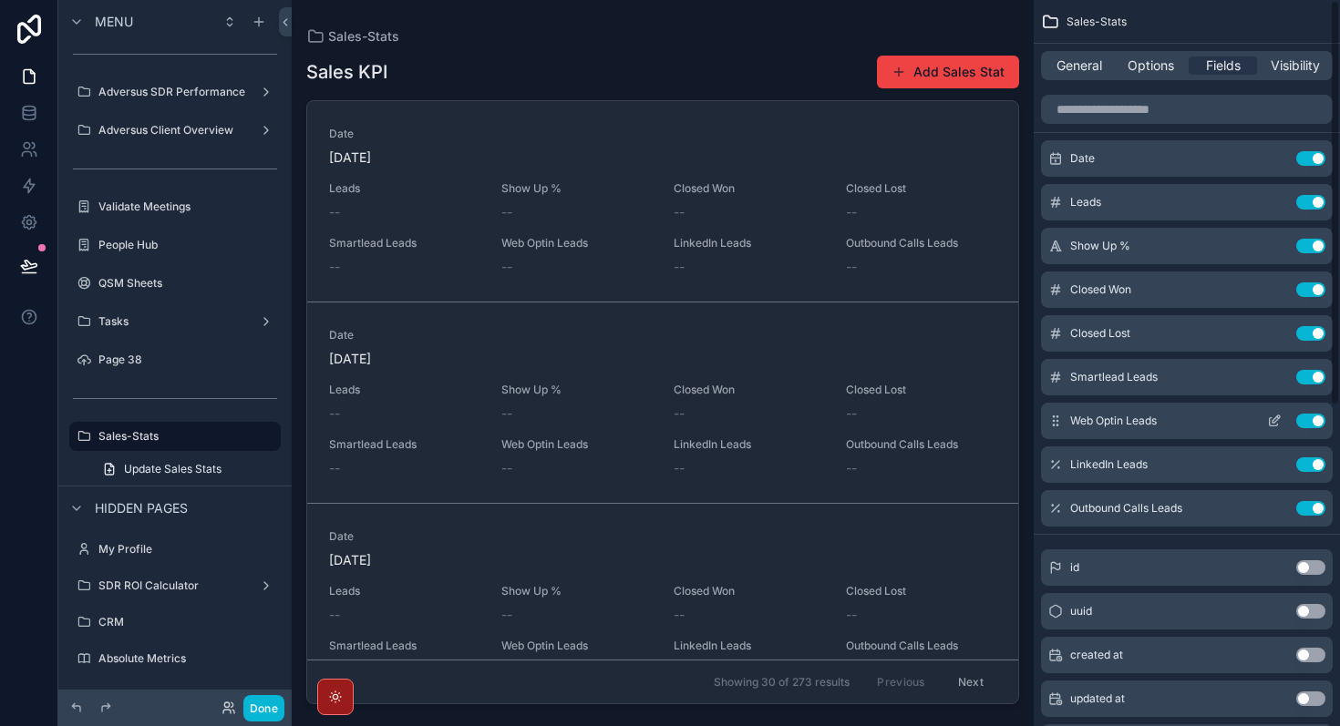
scroll to position [0, 0]
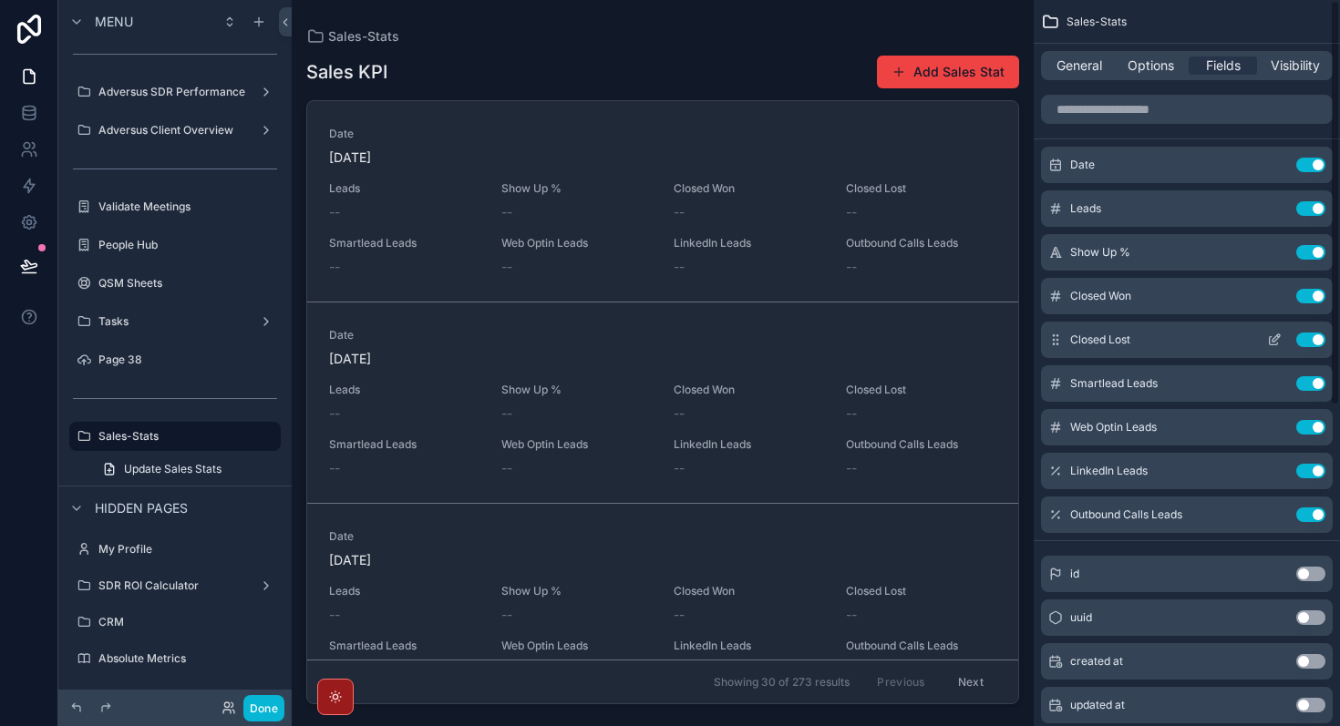
click at [1319, 339] on button "Use setting" at bounding box center [1310, 340] width 29 height 15
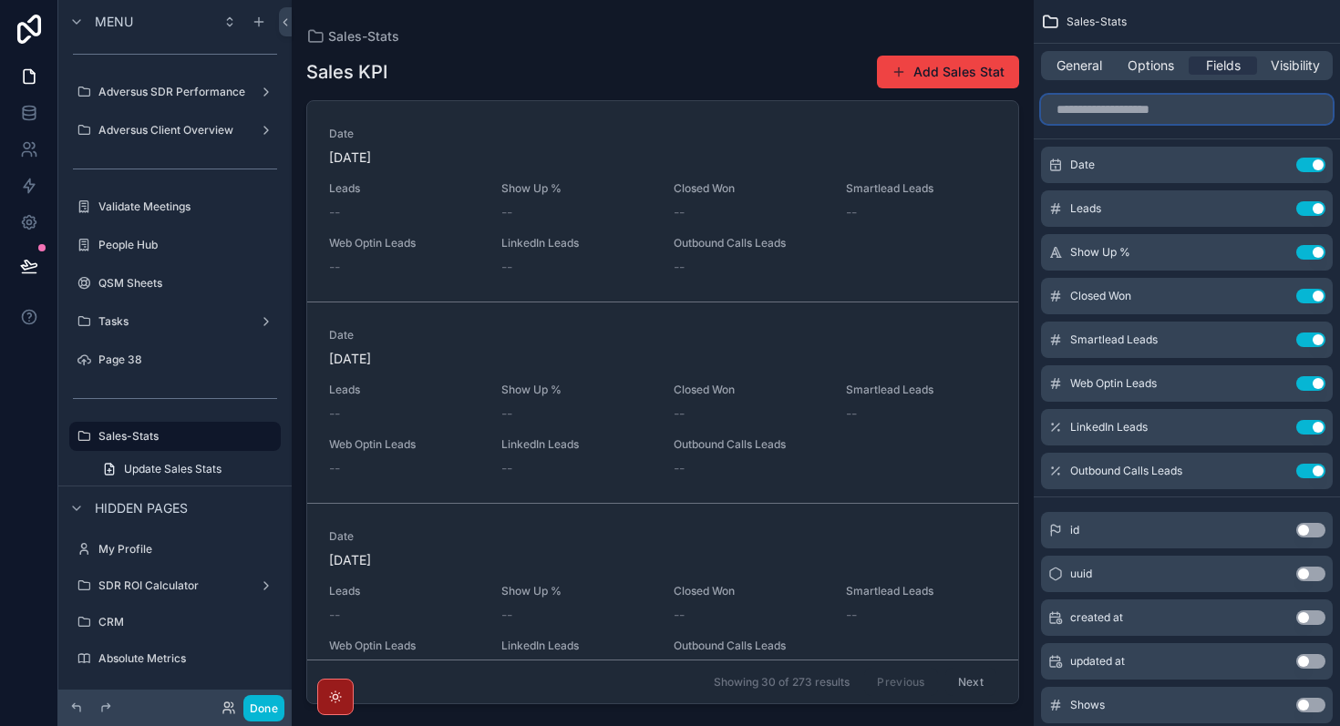
click at [1133, 118] on input "scrollable content" at bounding box center [1187, 109] width 292 height 29
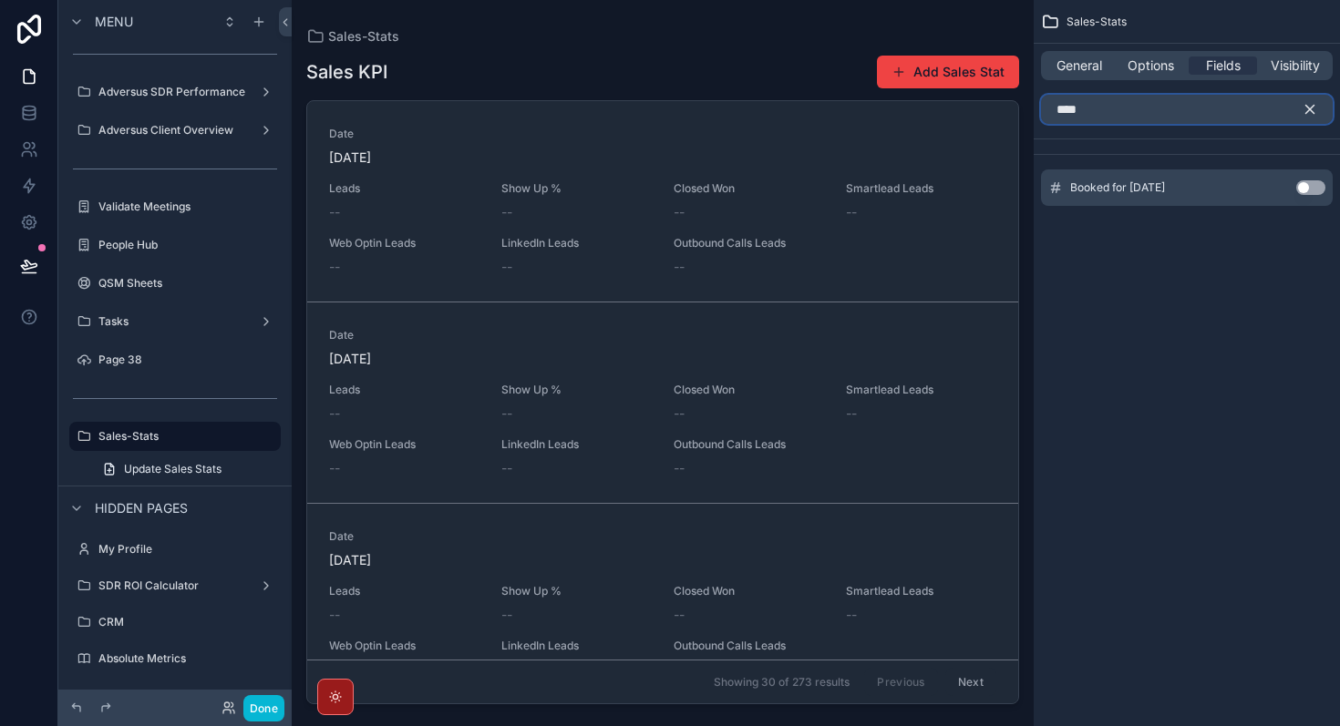
type input "****"
click at [1313, 190] on button "Use setting" at bounding box center [1310, 187] width 29 height 15
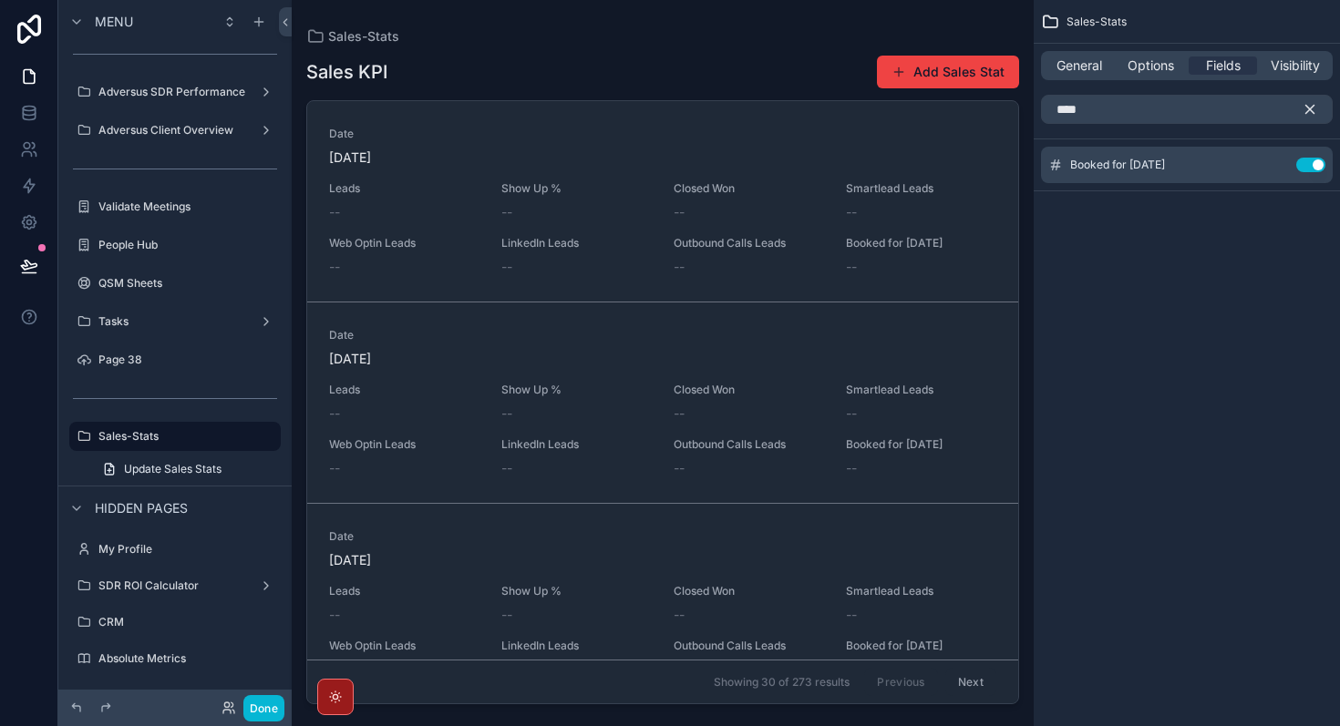
click at [1317, 107] on icon "scrollable content" at bounding box center [1310, 109] width 16 height 16
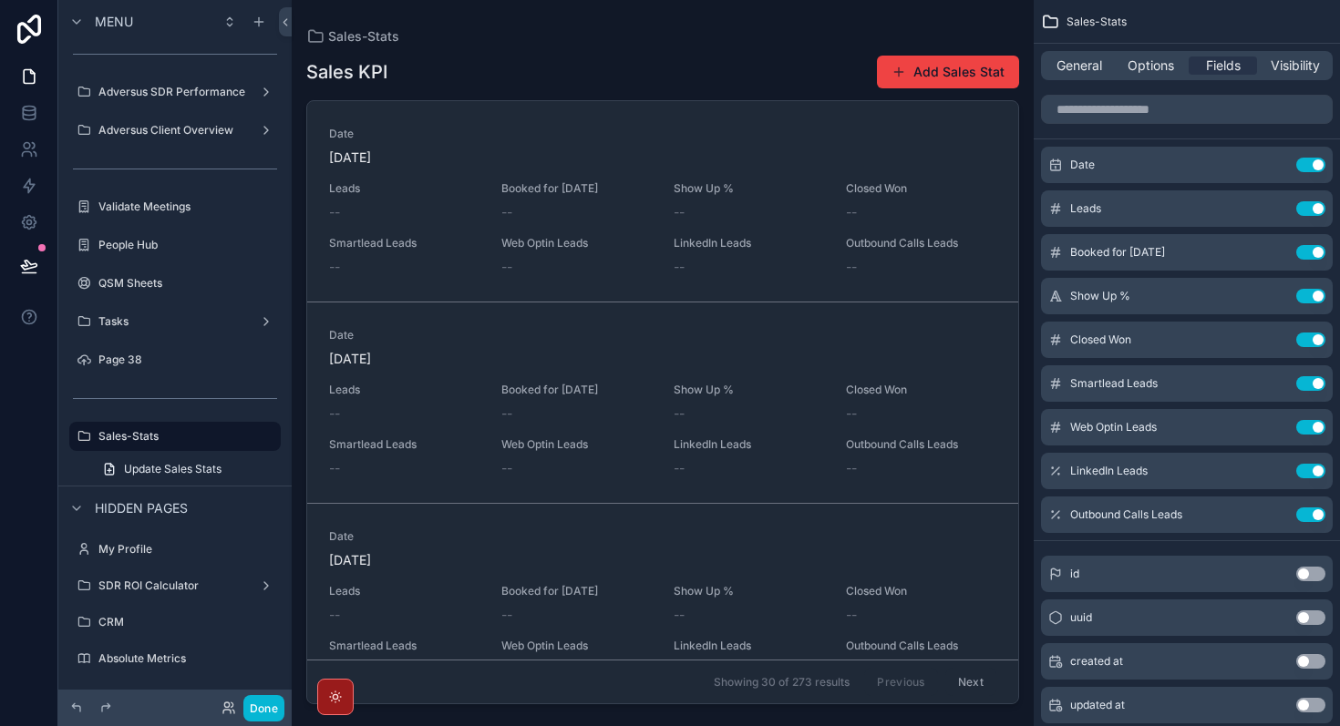
click at [622, 67] on div "Sales KPI Add Sales Stat" at bounding box center [662, 72] width 713 height 35
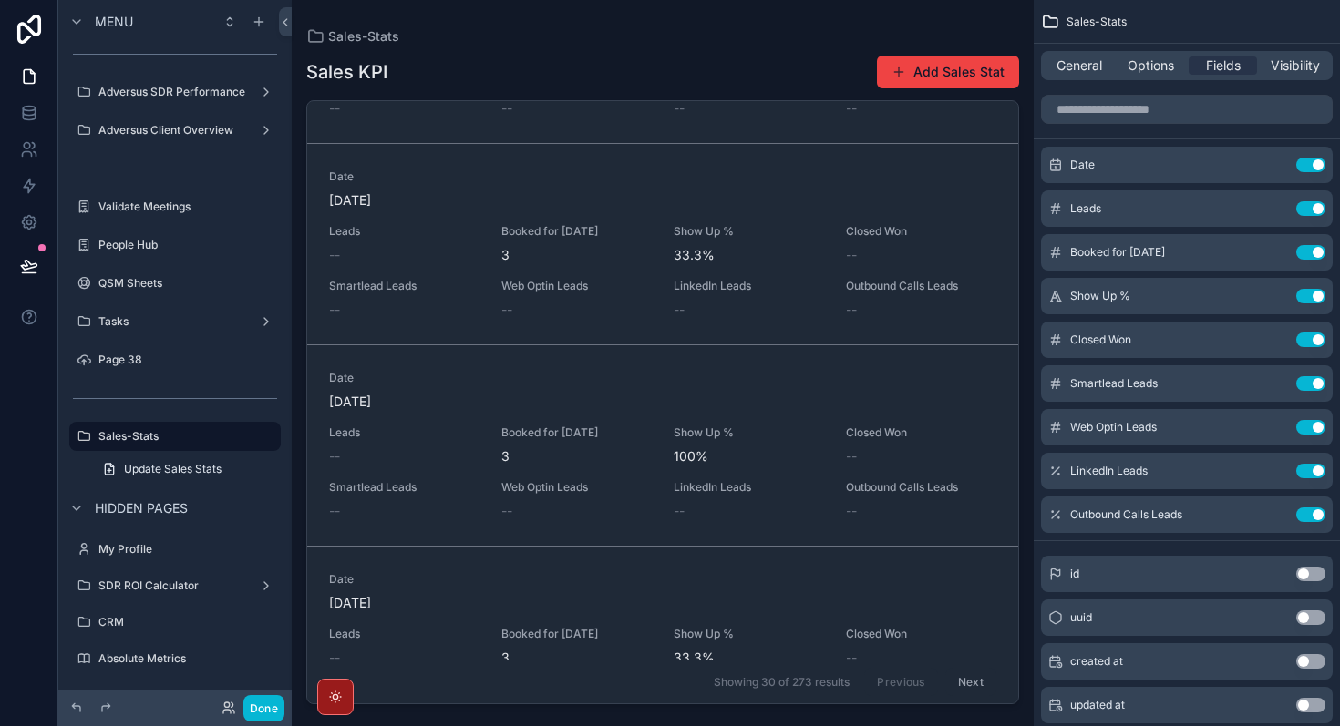
scroll to position [5484, 0]
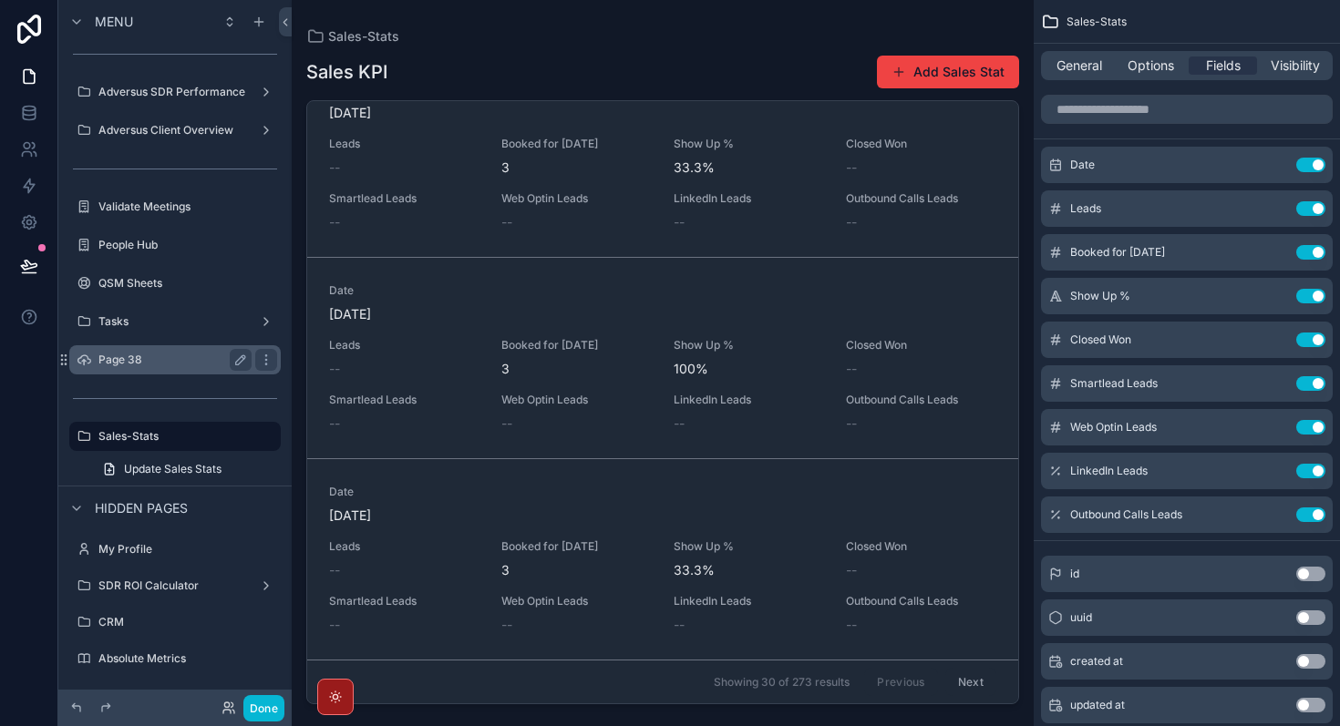
click at [171, 367] on div "Page 38" at bounding box center [174, 360] width 153 height 22
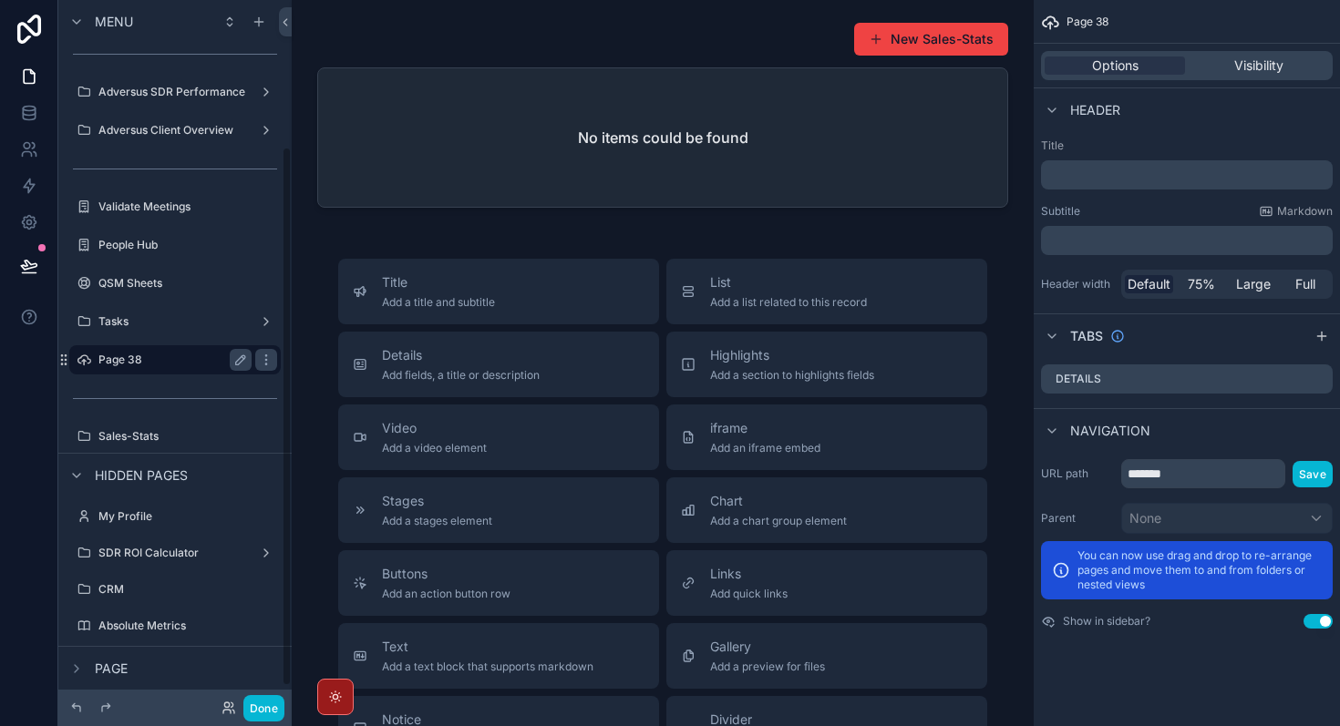
scroll to position [191, 0]
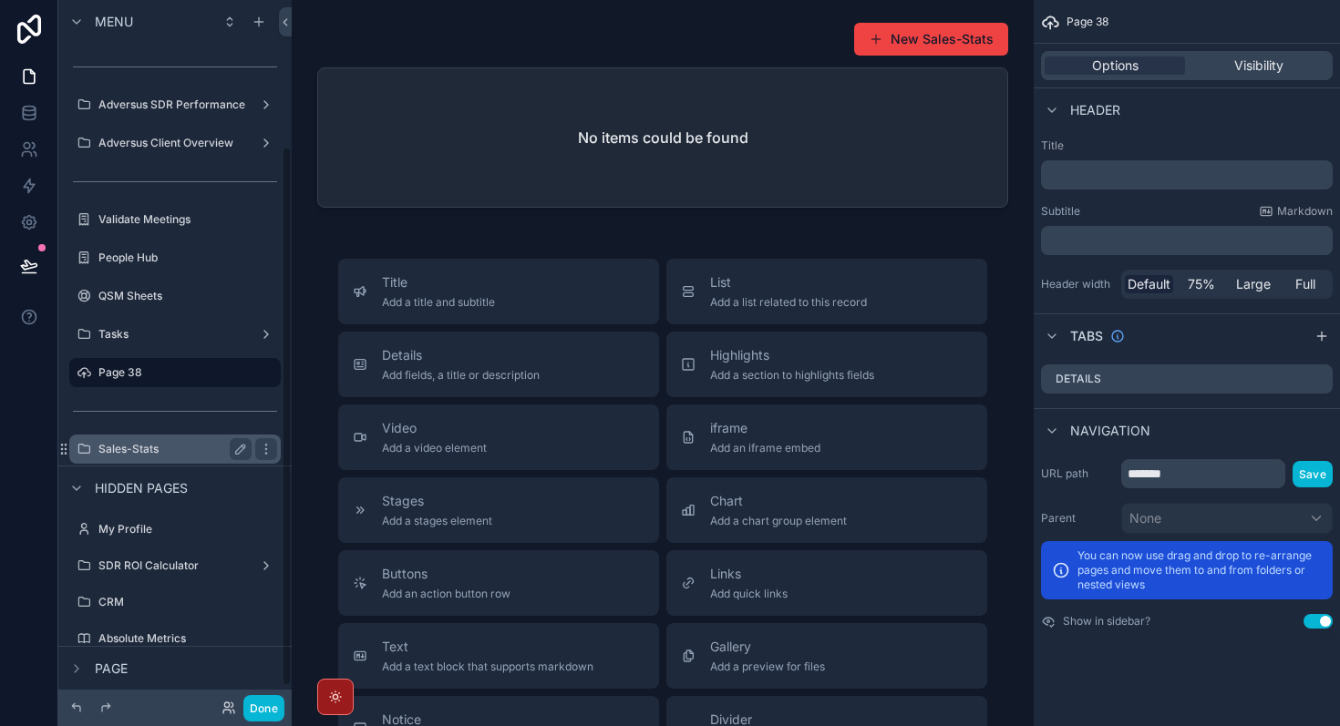
click at [173, 446] on label "Sales-Stats" at bounding box center [171, 449] width 146 height 15
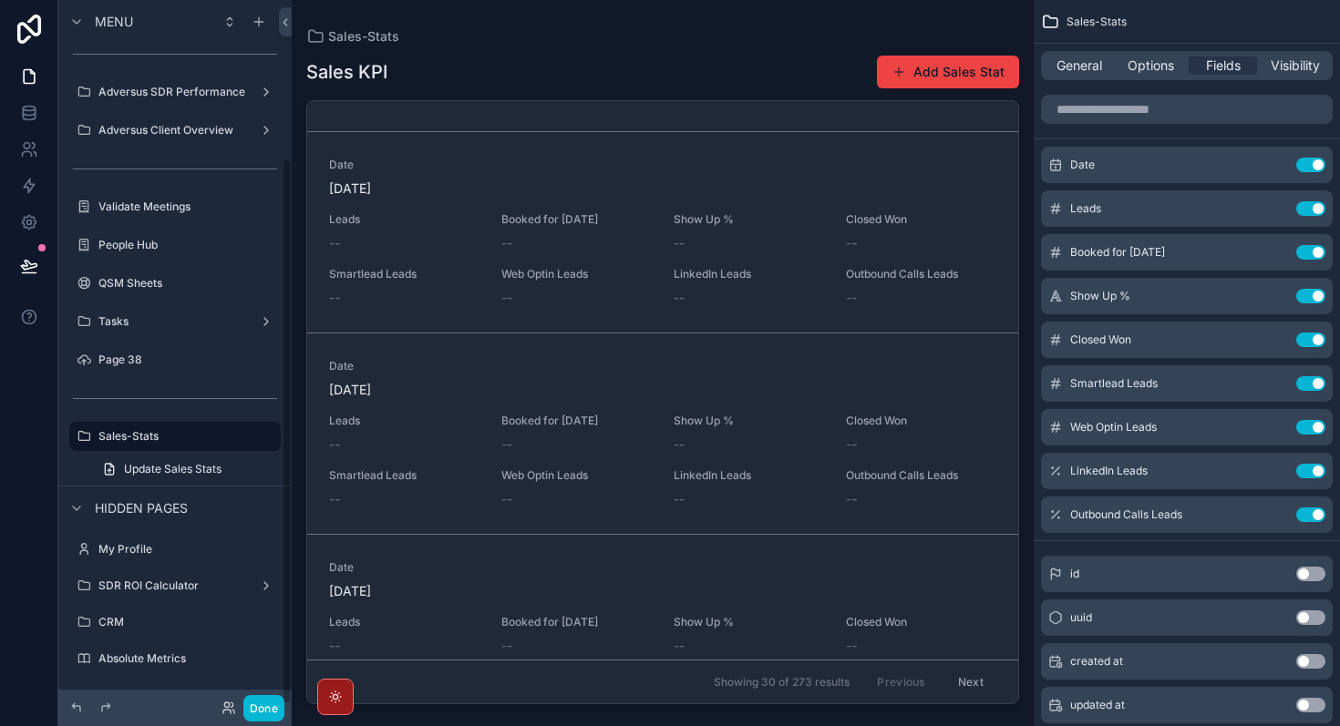
scroll to position [2866, 0]
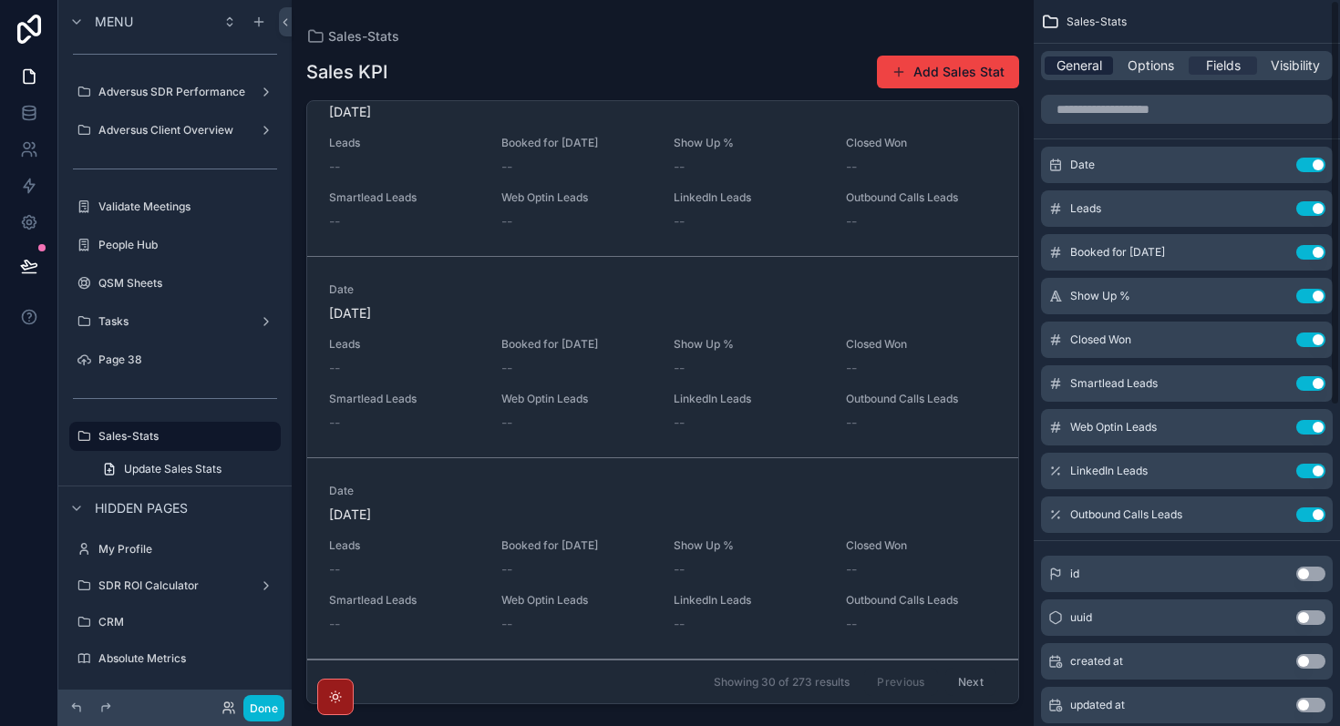
click at [1077, 68] on span "General" at bounding box center [1079, 66] width 46 height 18
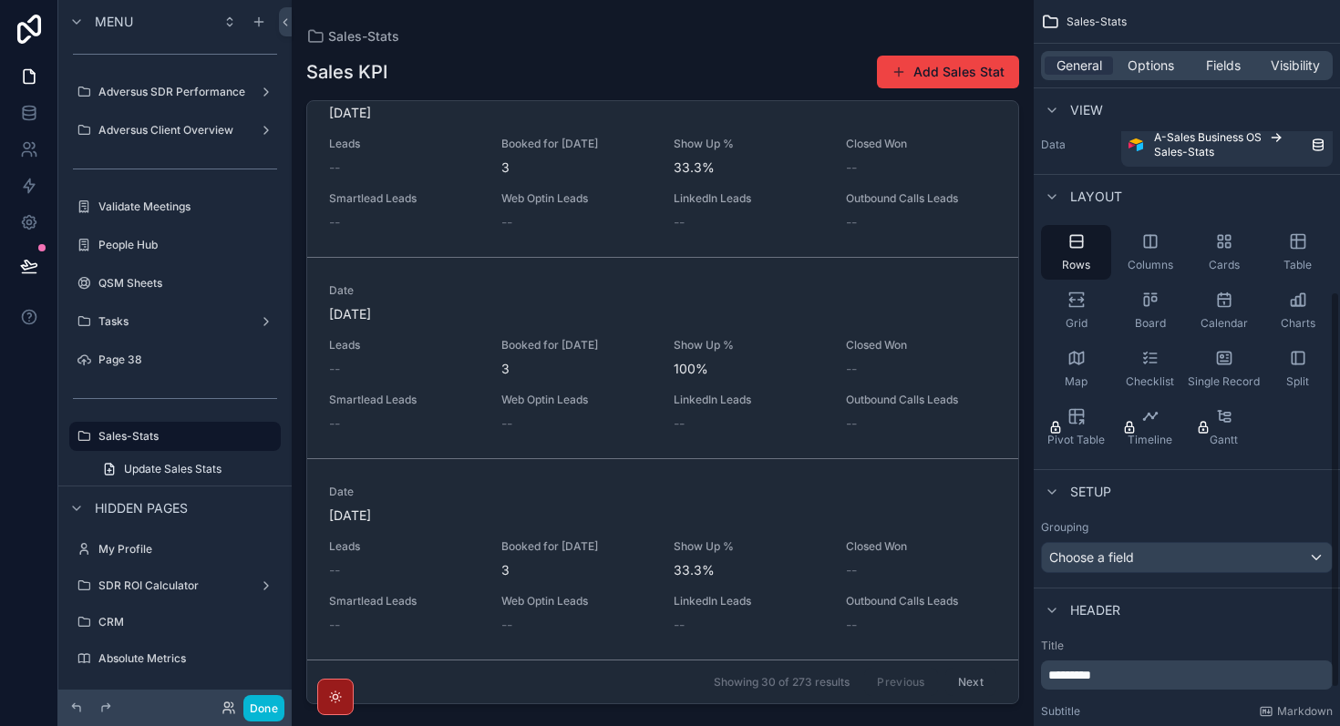
scroll to position [0, 0]
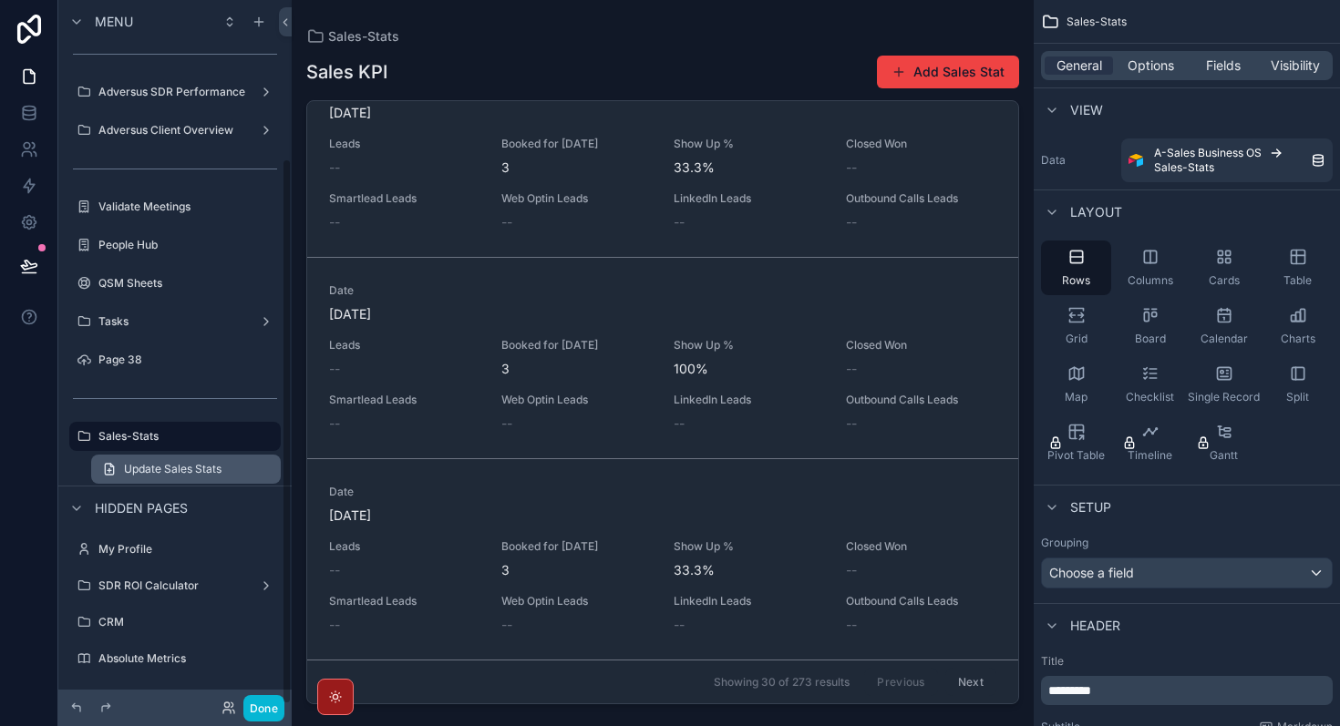
click at [192, 469] on span "Update Sales Stats" at bounding box center [173, 469] width 98 height 15
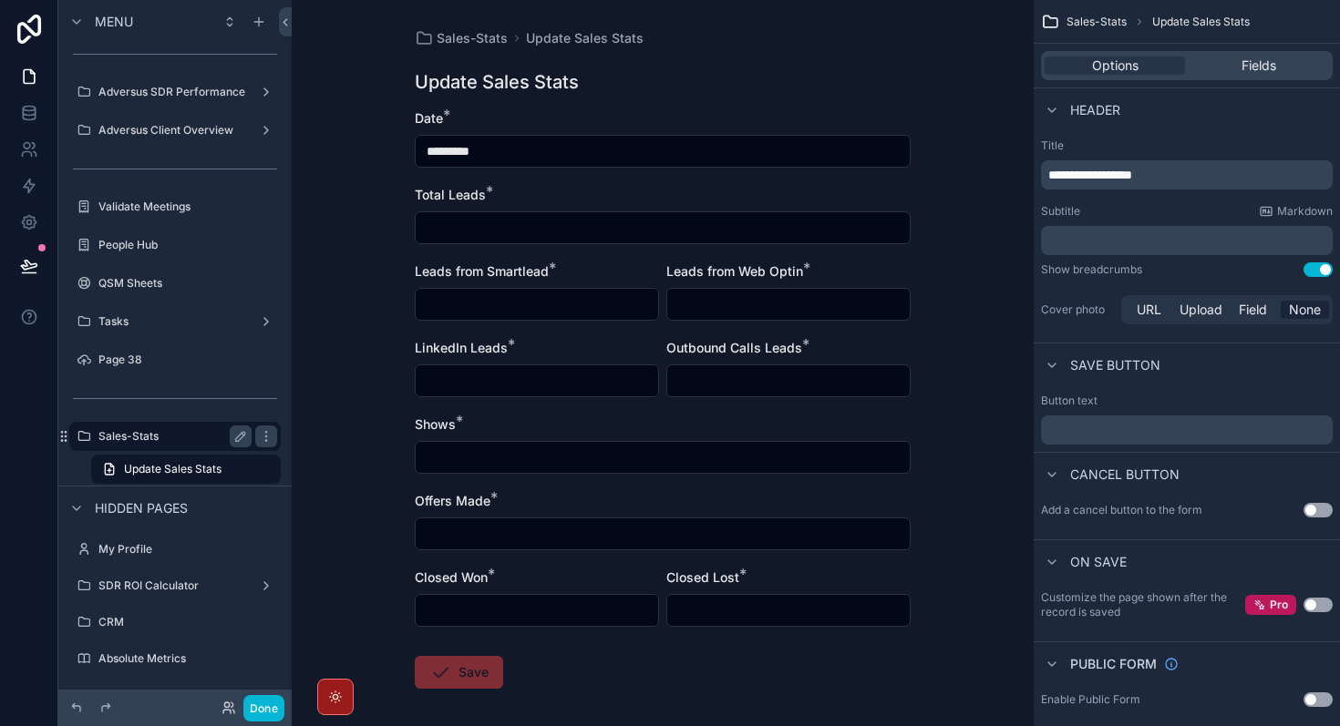
click at [198, 443] on label "Sales-Stats" at bounding box center [171, 436] width 146 height 15
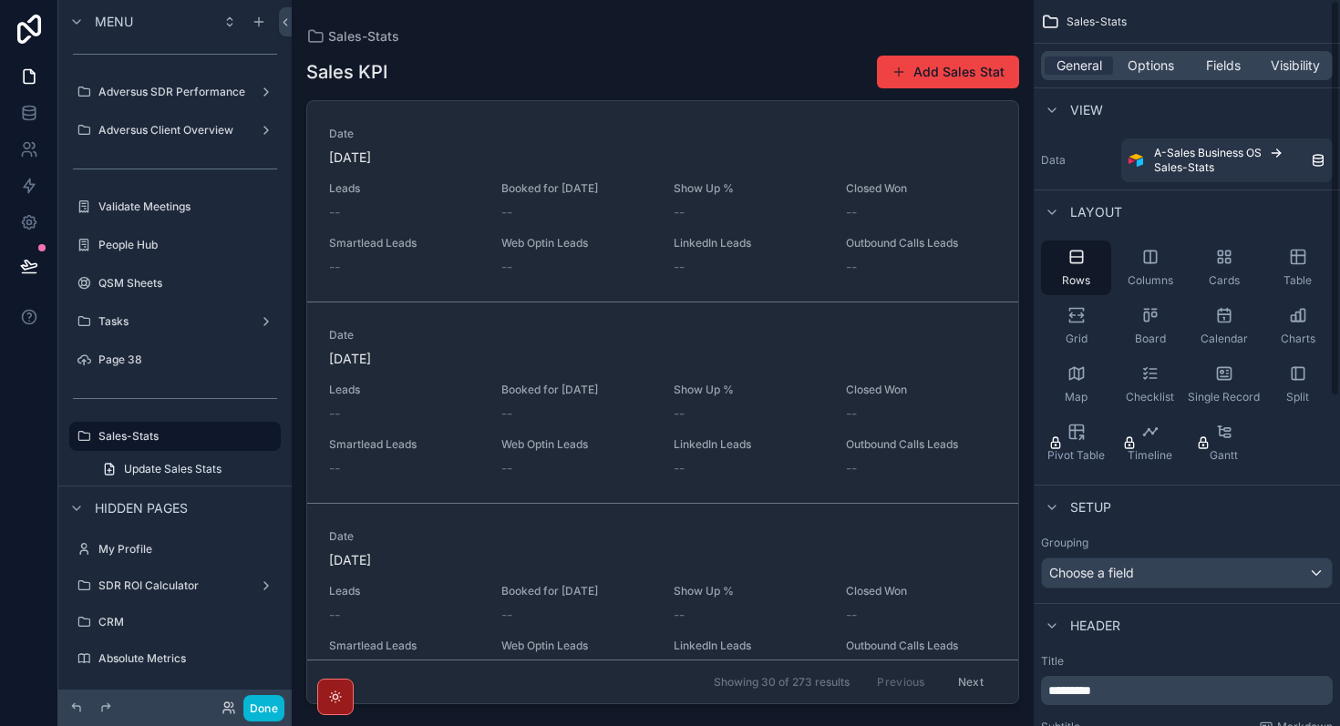
click at [1163, 78] on div "General Options Fields Visibility" at bounding box center [1187, 65] width 292 height 29
click at [1161, 72] on span "Options" at bounding box center [1151, 66] width 46 height 18
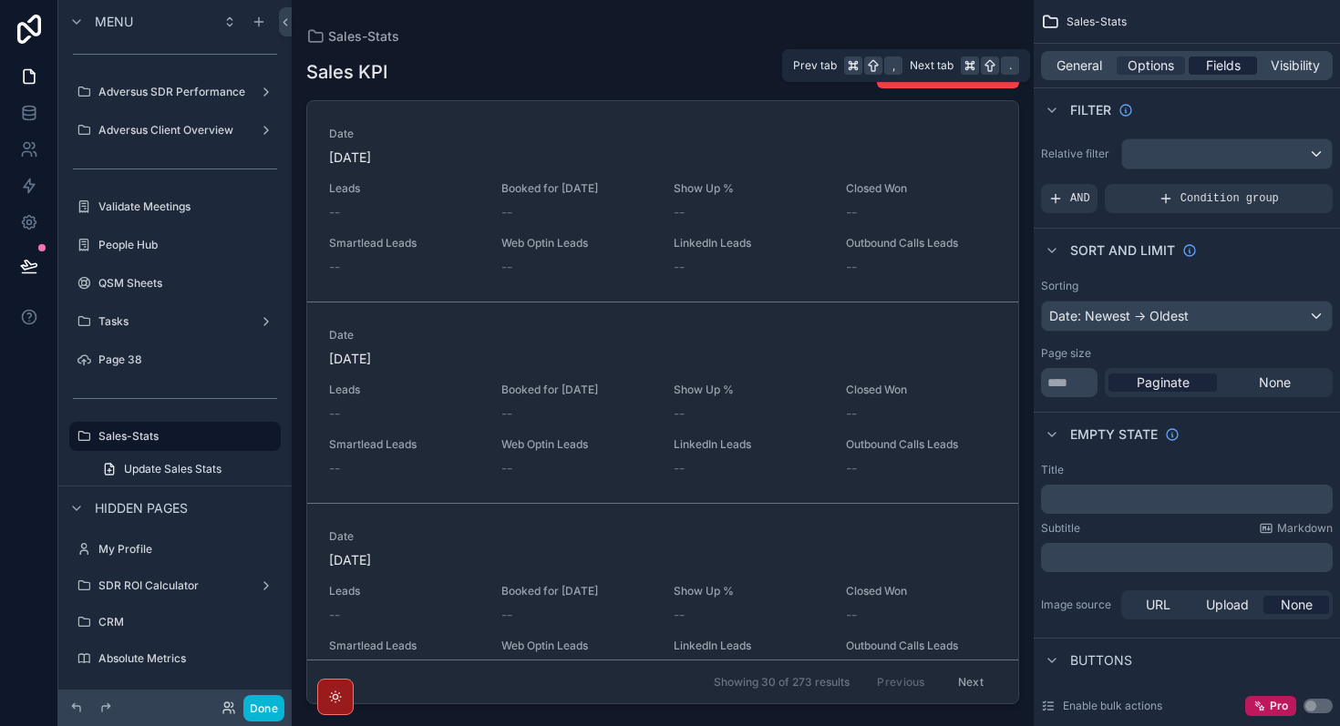
click at [1231, 68] on span "Fields" at bounding box center [1223, 66] width 35 height 18
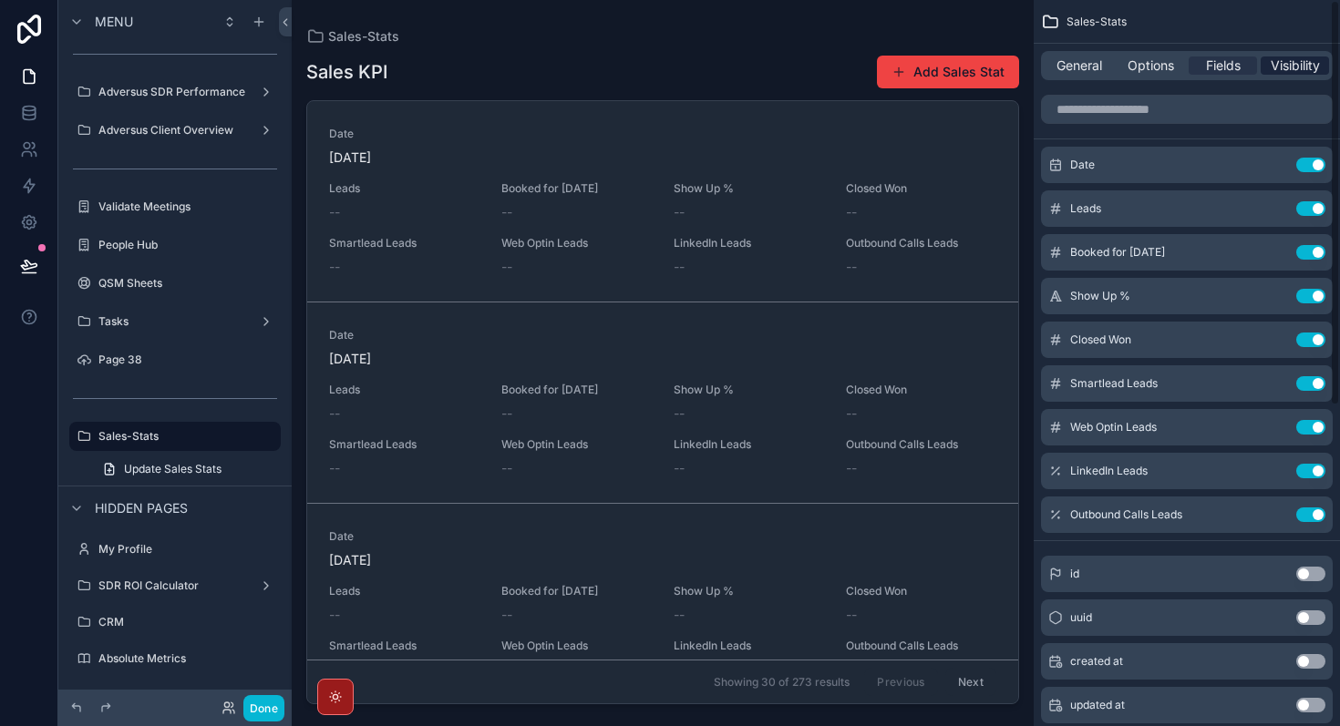
click at [1279, 65] on span "Visibility" at bounding box center [1295, 66] width 49 height 18
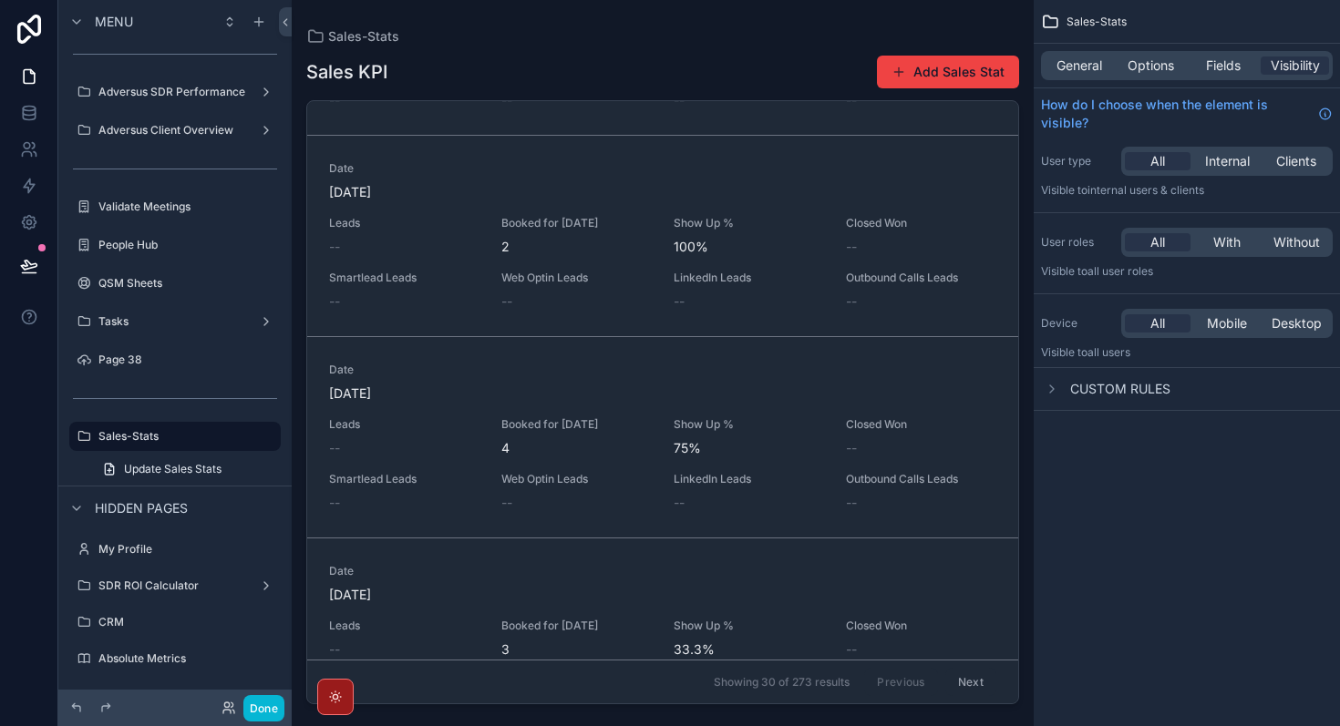
scroll to position [5484, 0]
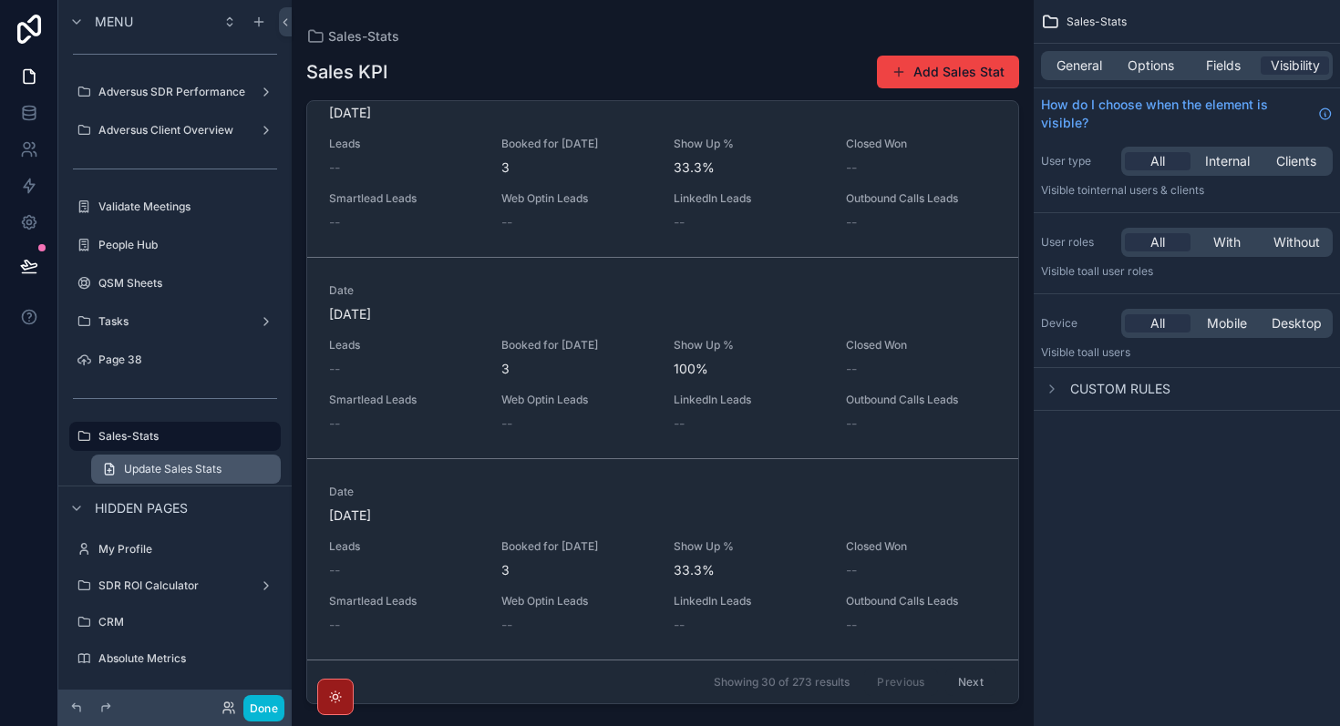
click at [176, 467] on span "Update Sales Stats" at bounding box center [173, 469] width 98 height 15
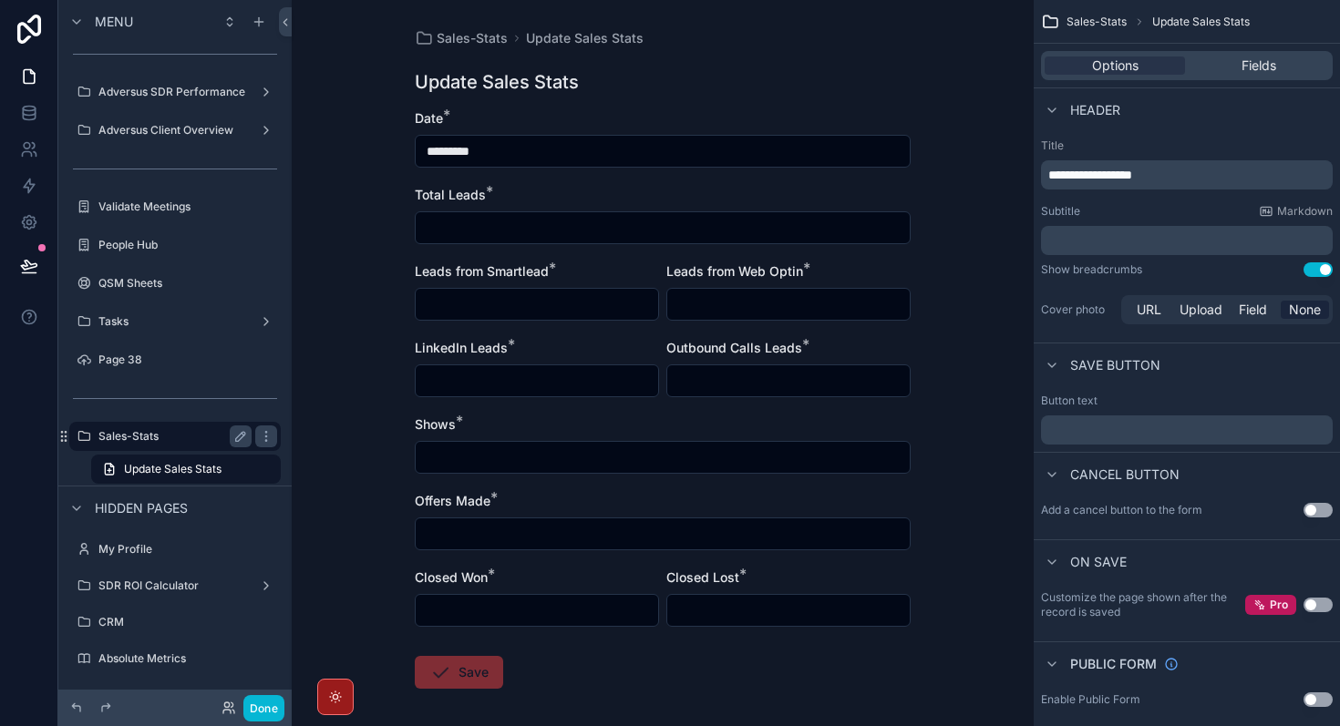
click at [191, 443] on label "Sales-Stats" at bounding box center [171, 436] width 146 height 15
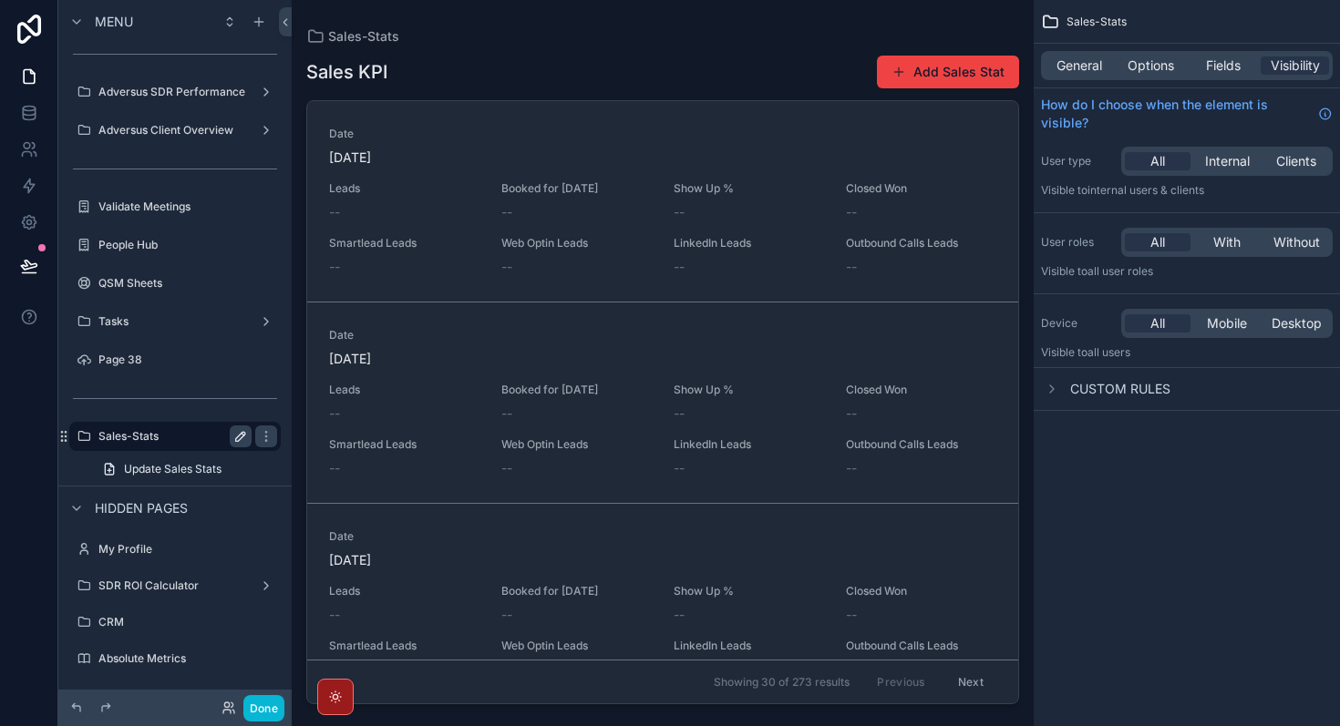
click at [232, 445] on button "scrollable content" at bounding box center [241, 437] width 22 height 22
click at [240, 443] on icon "scrollable content" at bounding box center [240, 436] width 15 height 15
click at [277, 438] on link "Sales-Stats" at bounding box center [174, 436] width 211 height 29
click at [148, 313] on div "Tasks" at bounding box center [174, 322] width 153 height 22
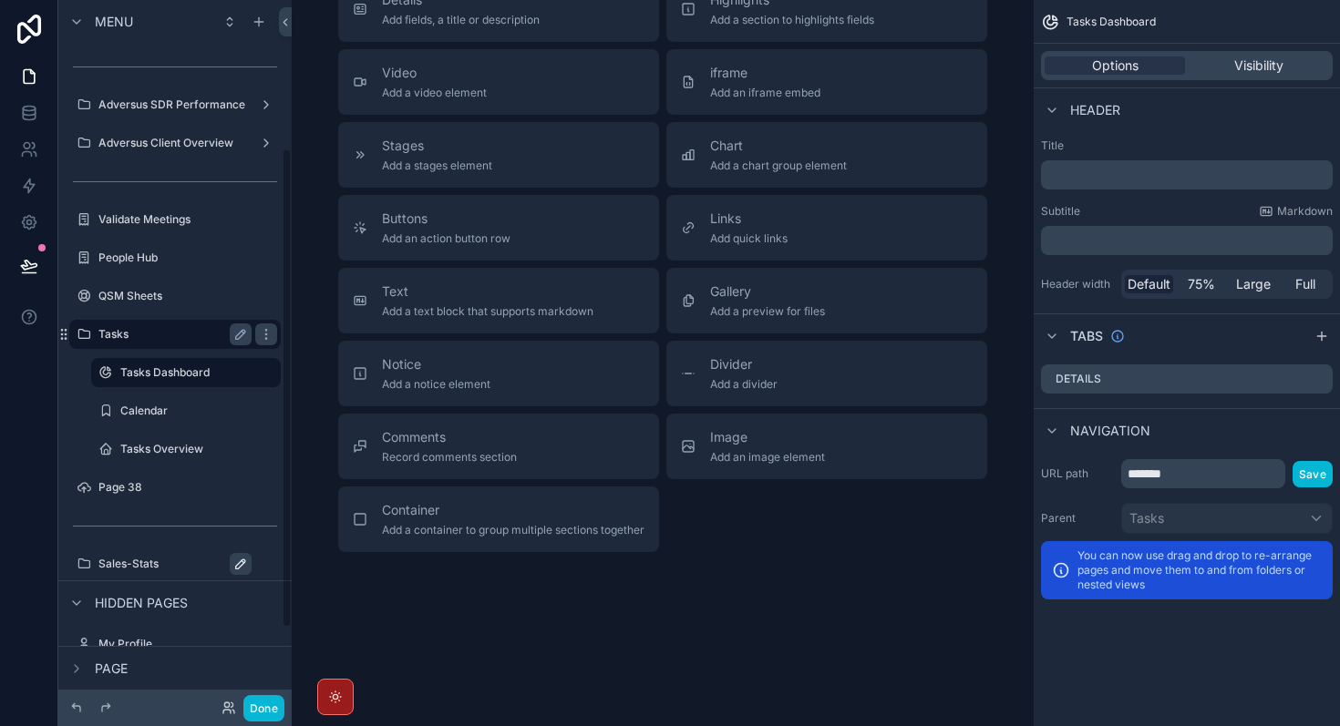
scroll to position [329, 0]
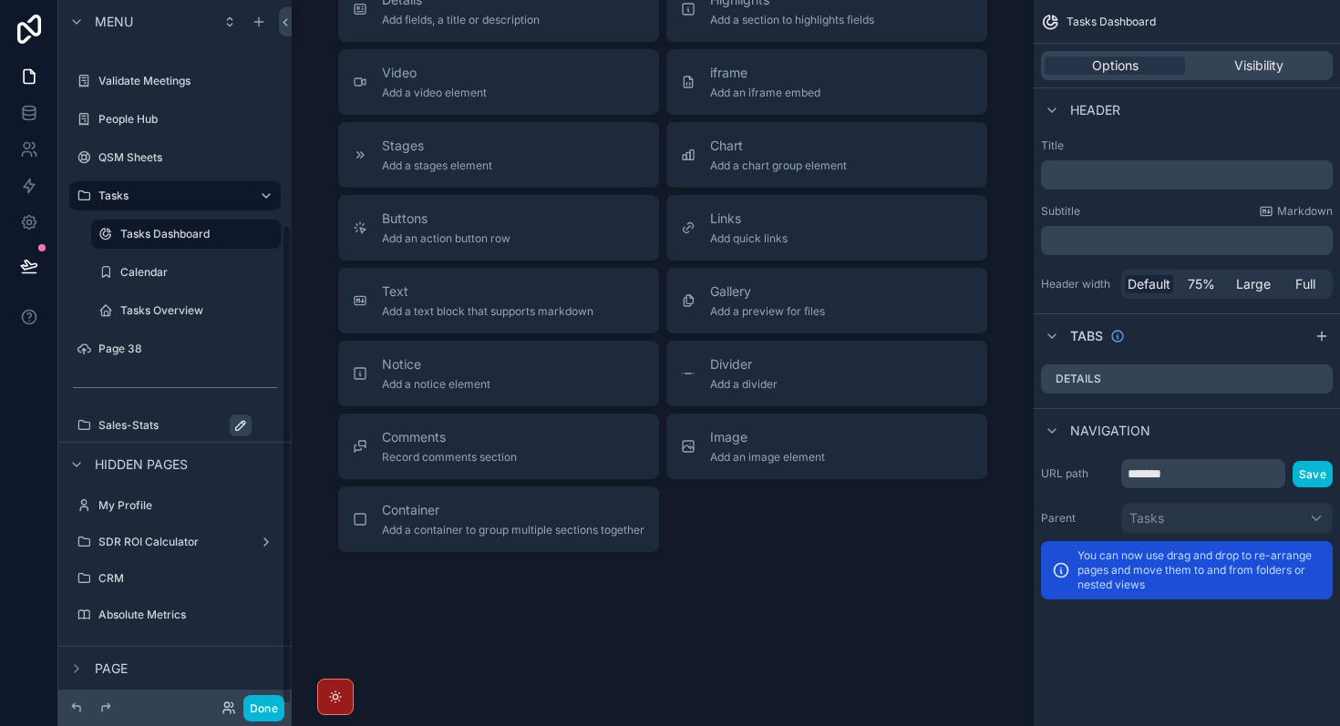
click at [149, 433] on div "Sales-Stats" at bounding box center [187, 426] width 179 height 22
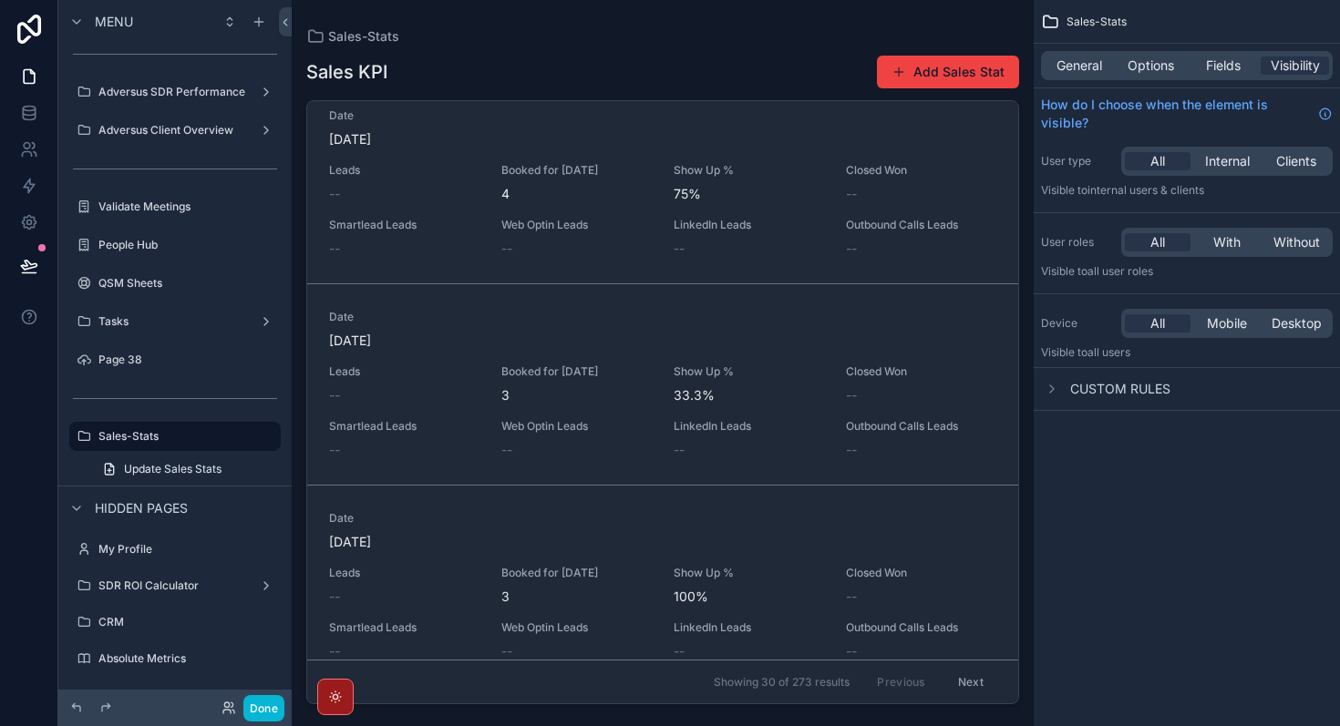
scroll to position [5484, 0]
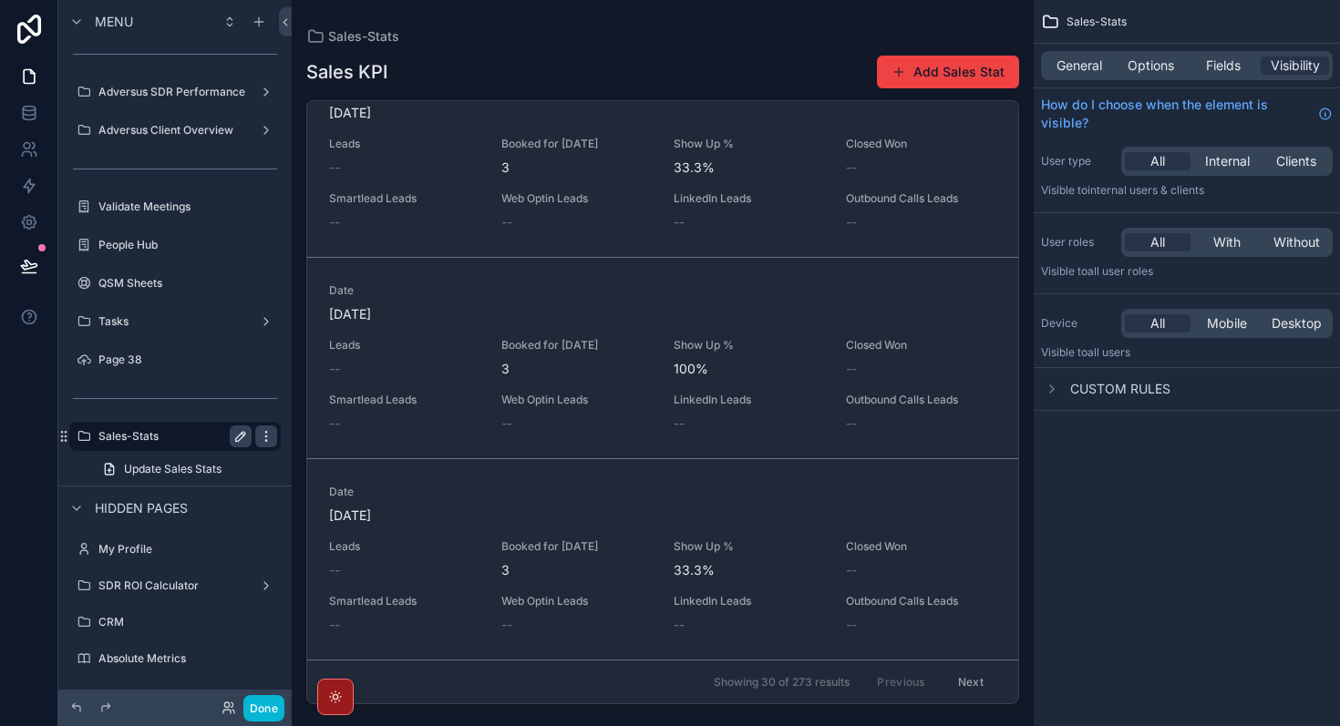
click at [263, 439] on icon "scrollable content" at bounding box center [266, 436] width 15 height 15
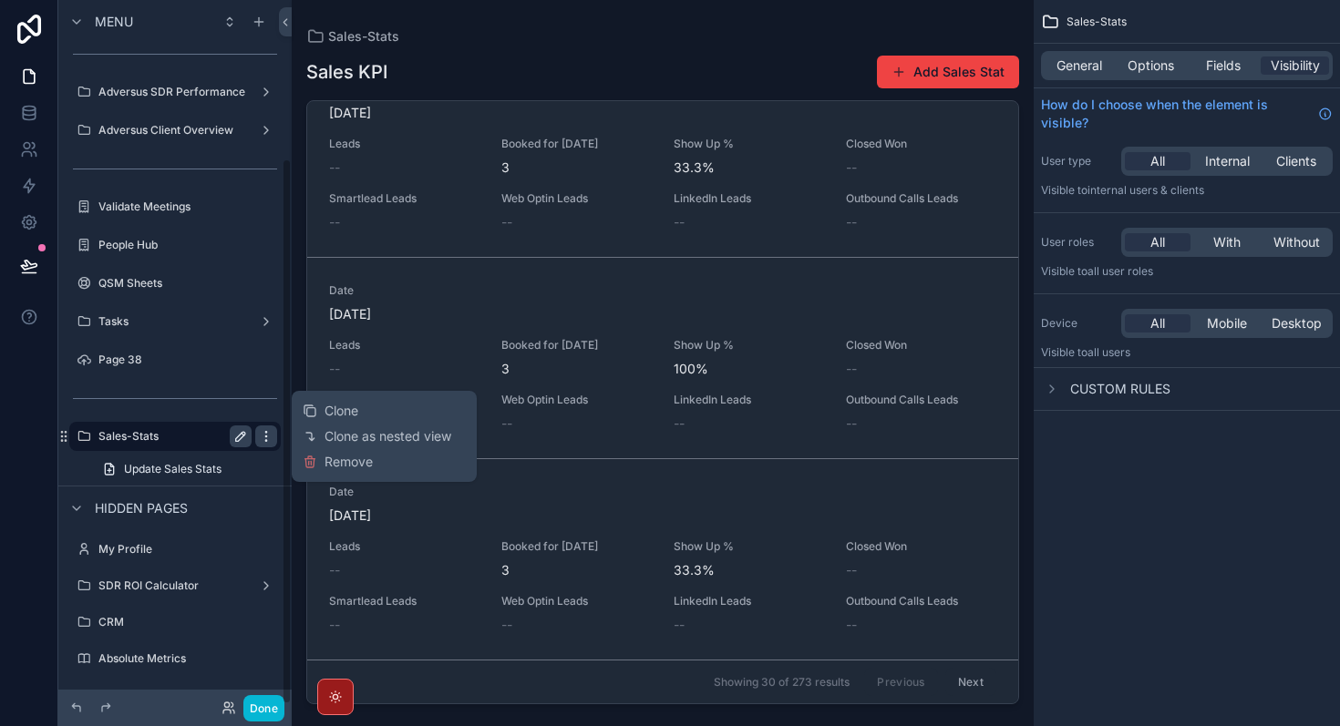
click at [273, 440] on icon "scrollable content" at bounding box center [266, 436] width 15 height 15
click at [260, 22] on icon "scrollable content" at bounding box center [259, 22] width 15 height 15
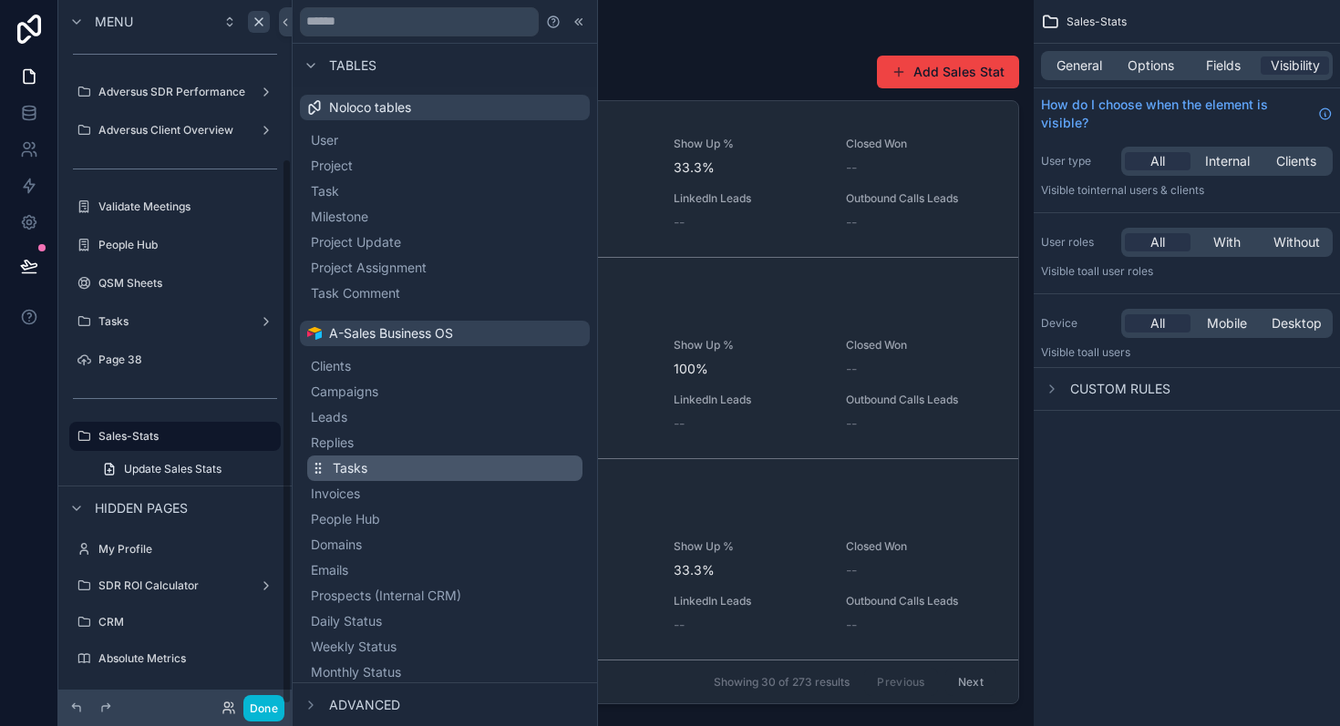
scroll to position [732, 0]
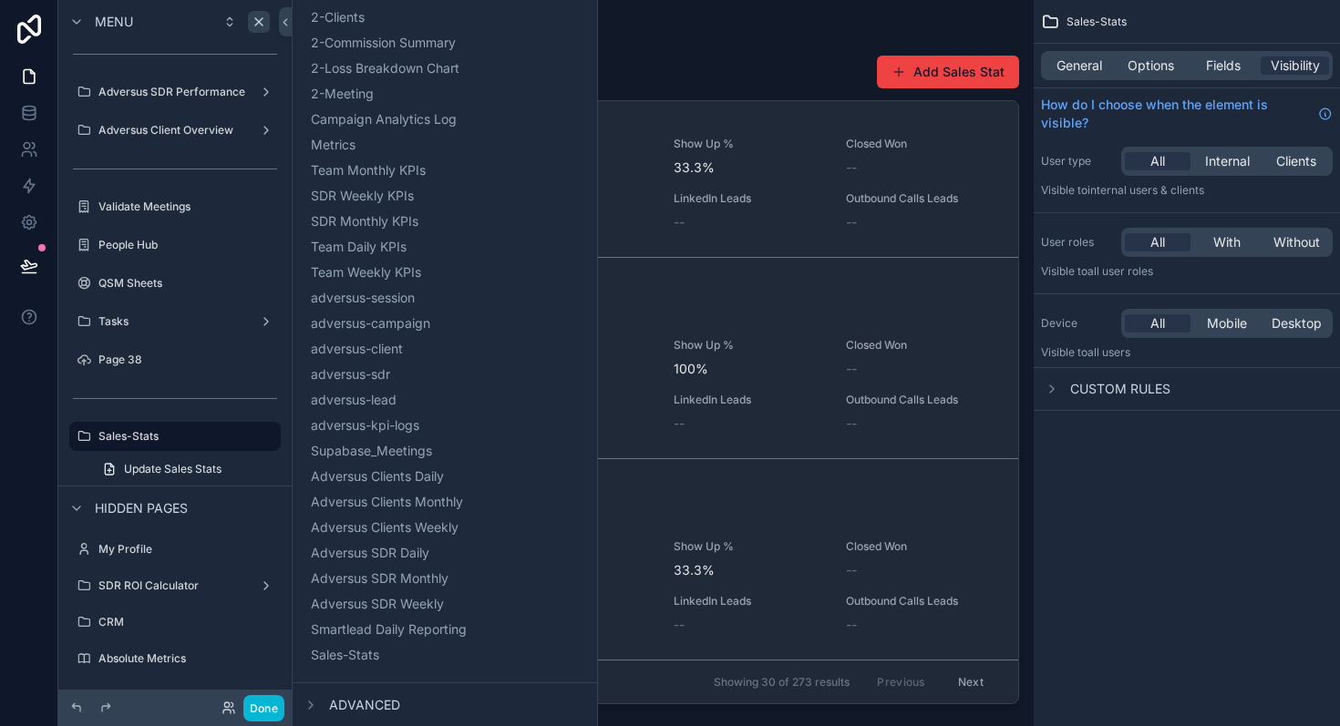
click at [380, 705] on span "Advanced" at bounding box center [364, 705] width 71 height 18
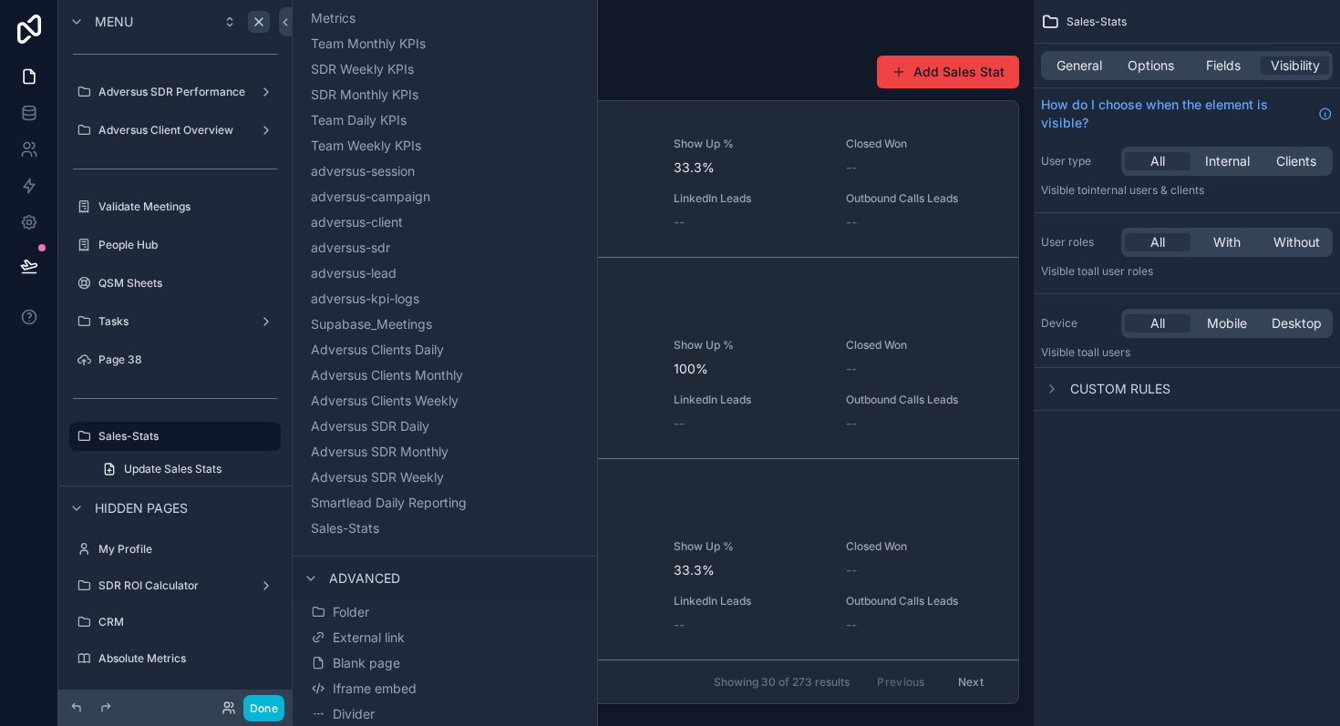
scroll to position [860, 0]
click at [395, 654] on span "Blank page" at bounding box center [366, 663] width 67 height 18
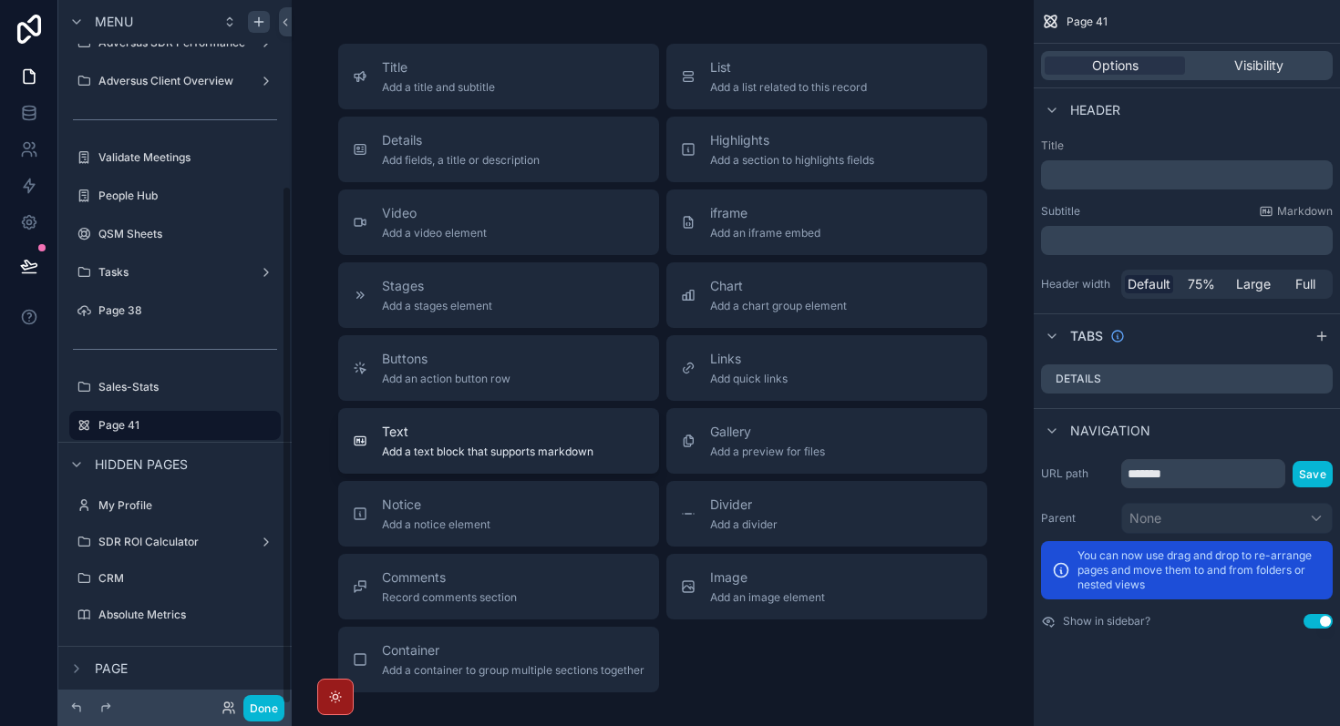
scroll to position [141, 0]
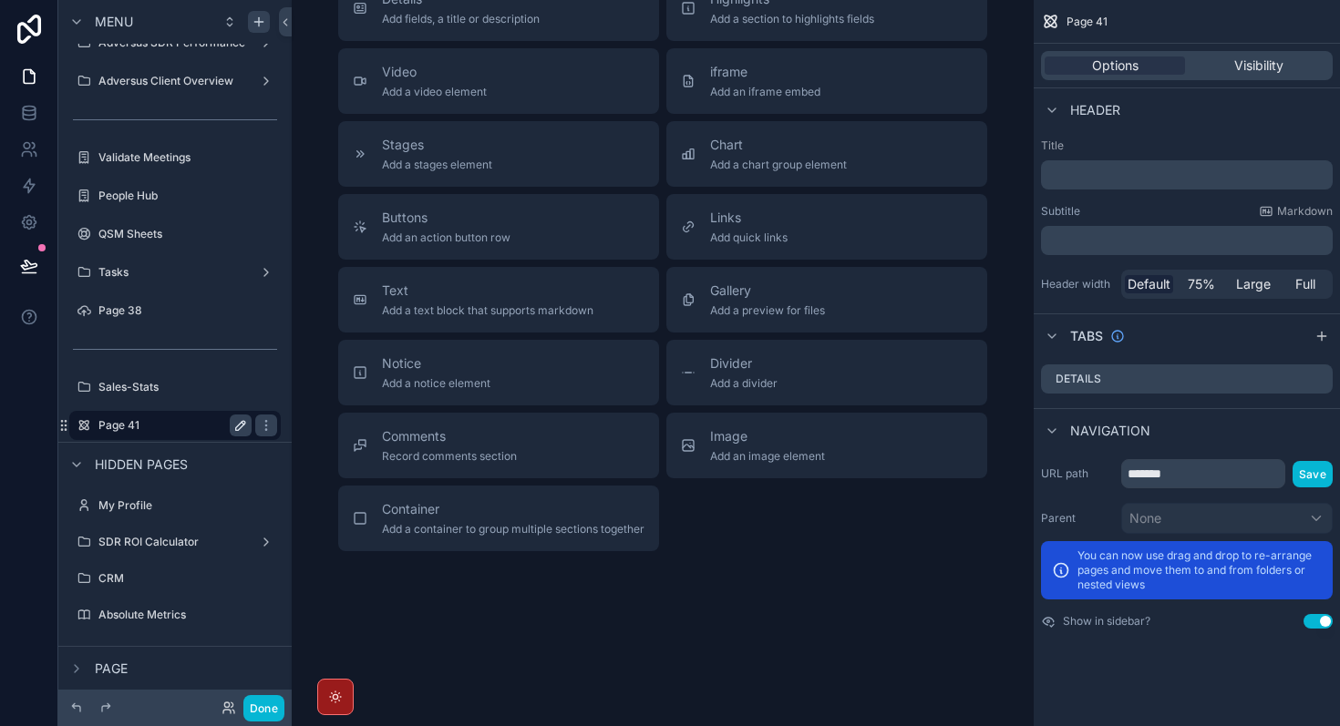
click at [237, 427] on icon "scrollable content" at bounding box center [240, 425] width 15 height 15
click at [158, 428] on input "*******" at bounding box center [160, 426] width 124 height 22
click at [561, 655] on div "Title Add a title and subtitle List Add a list related to this record Details A…" at bounding box center [663, 278] width 742 height 839
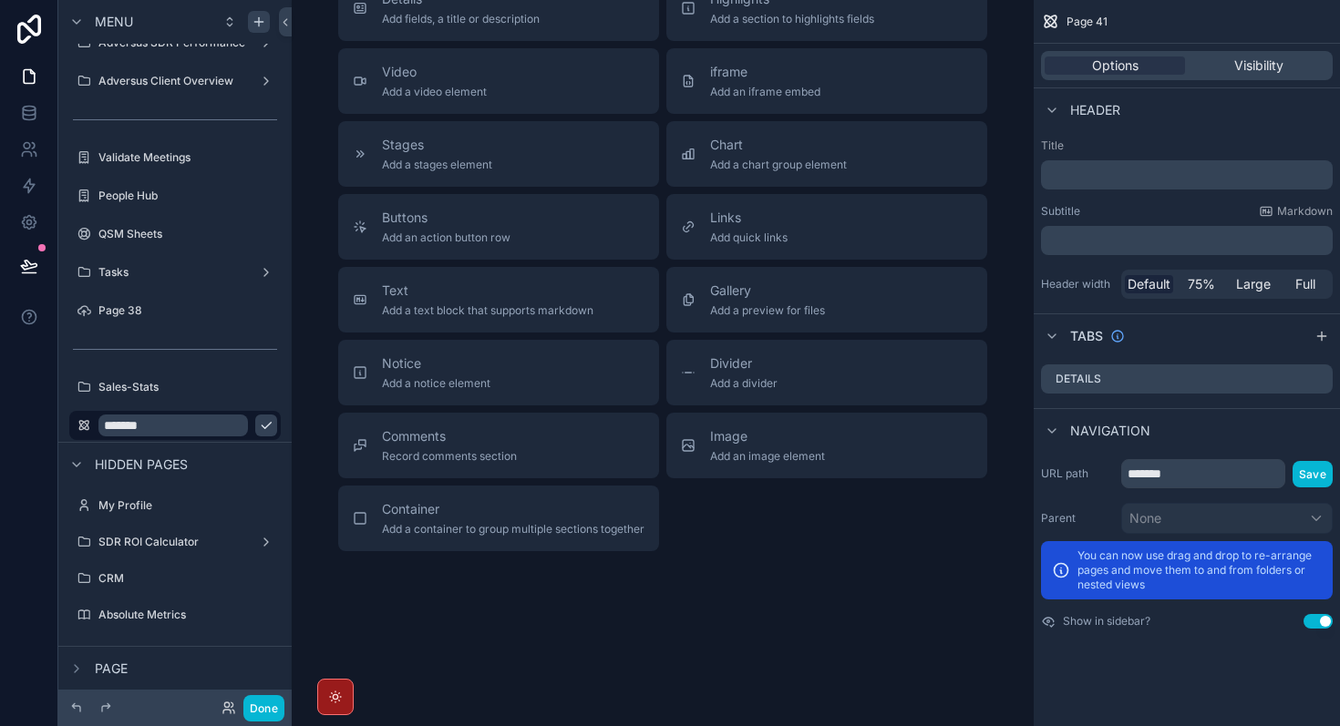
scroll to position [0, 0]
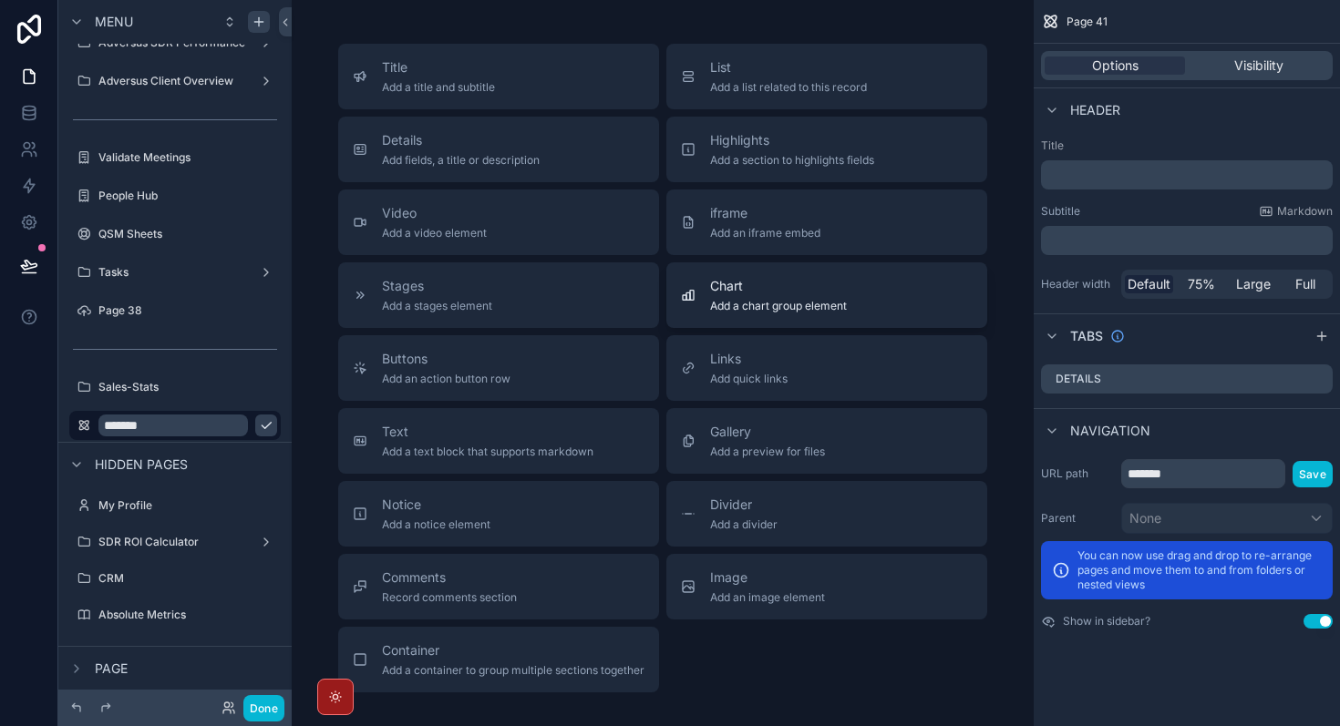
click at [846, 298] on div "Chart Add a chart group element" at bounding box center [778, 295] width 137 height 36
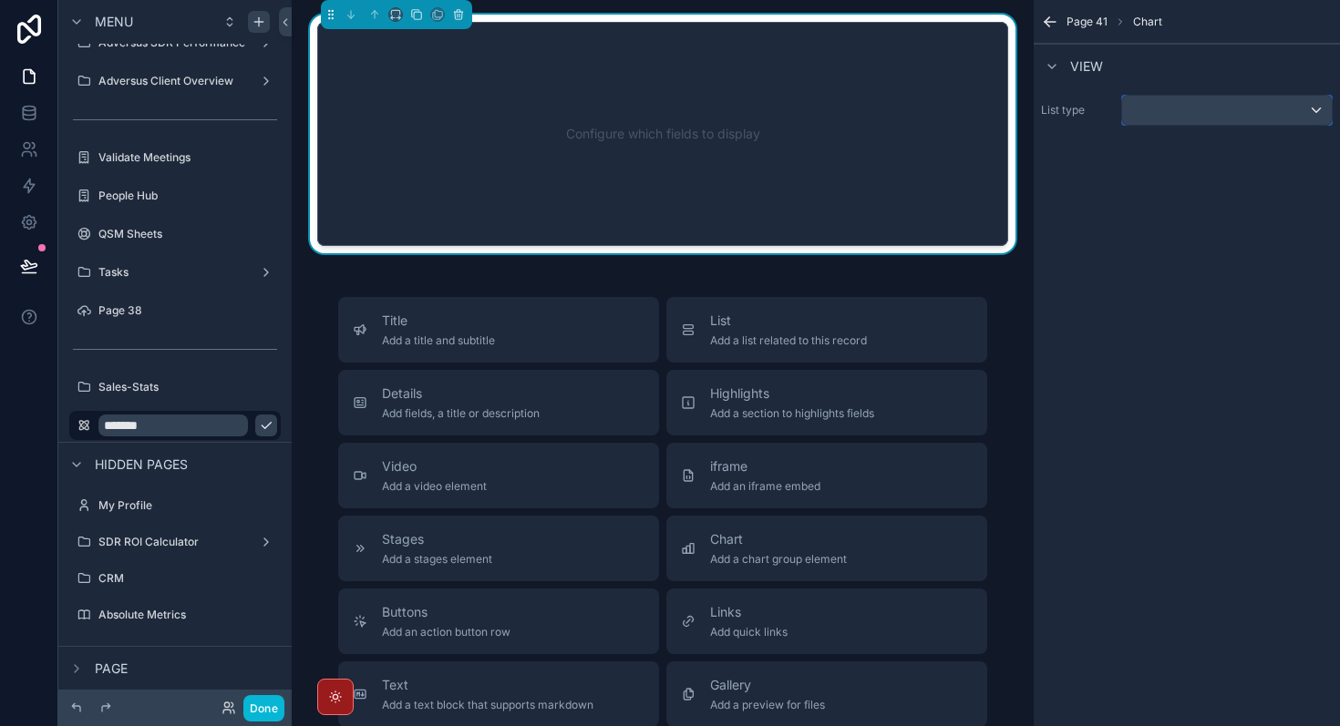
click at [1179, 110] on div "scrollable content" at bounding box center [1227, 110] width 210 height 29
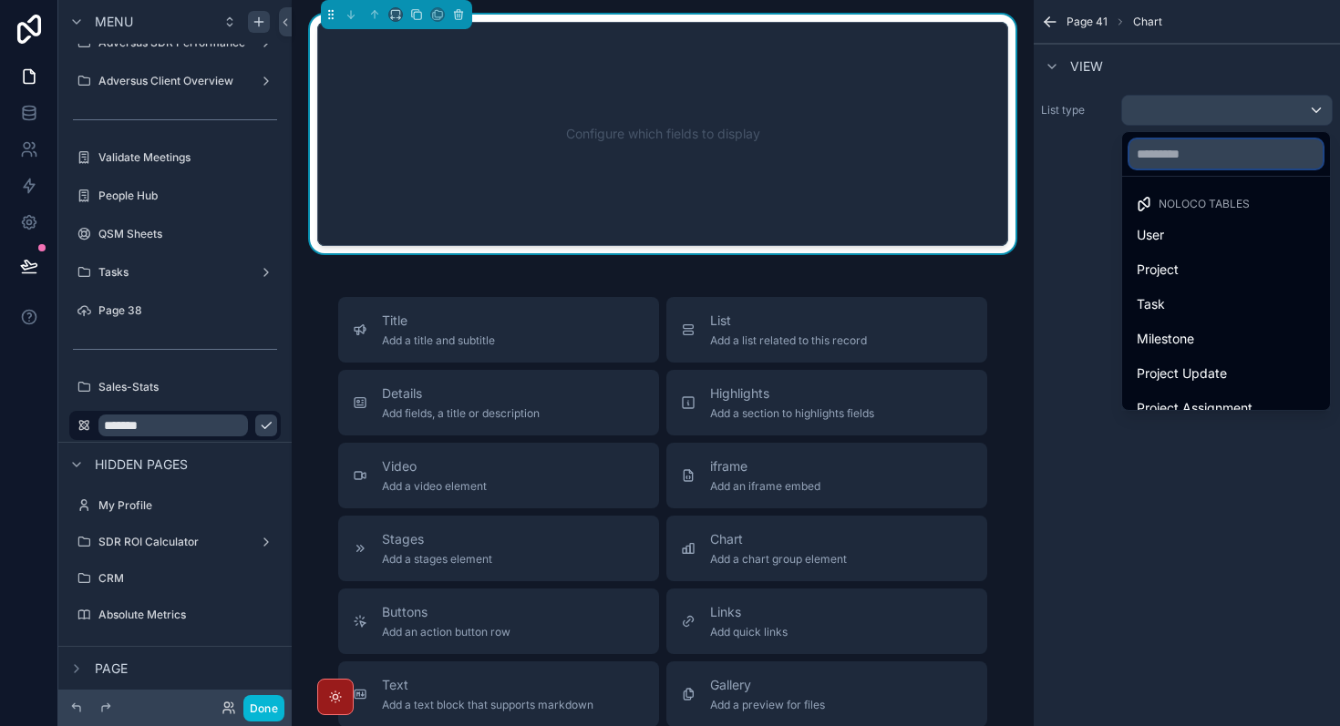
click at [1178, 155] on input "text" at bounding box center [1225, 153] width 193 height 29
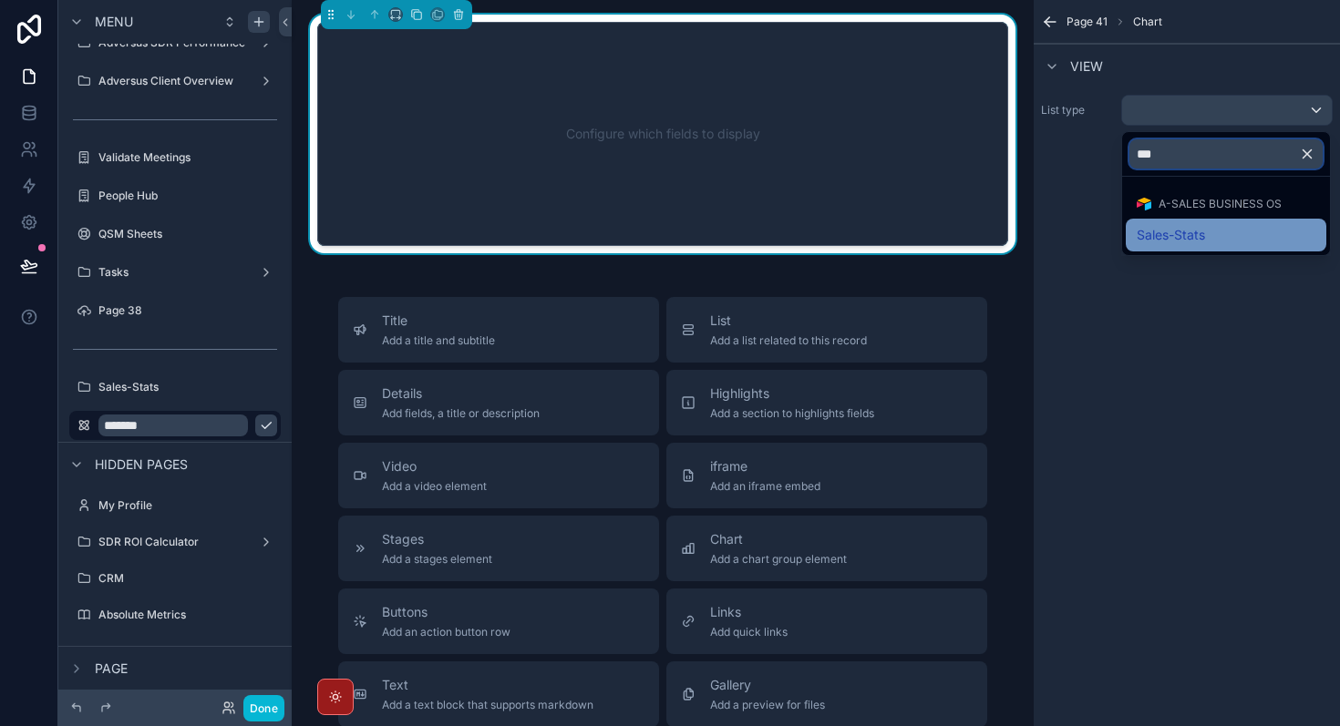
type input "***"
click at [1214, 243] on div "Sales-Stats" at bounding box center [1226, 235] width 179 height 22
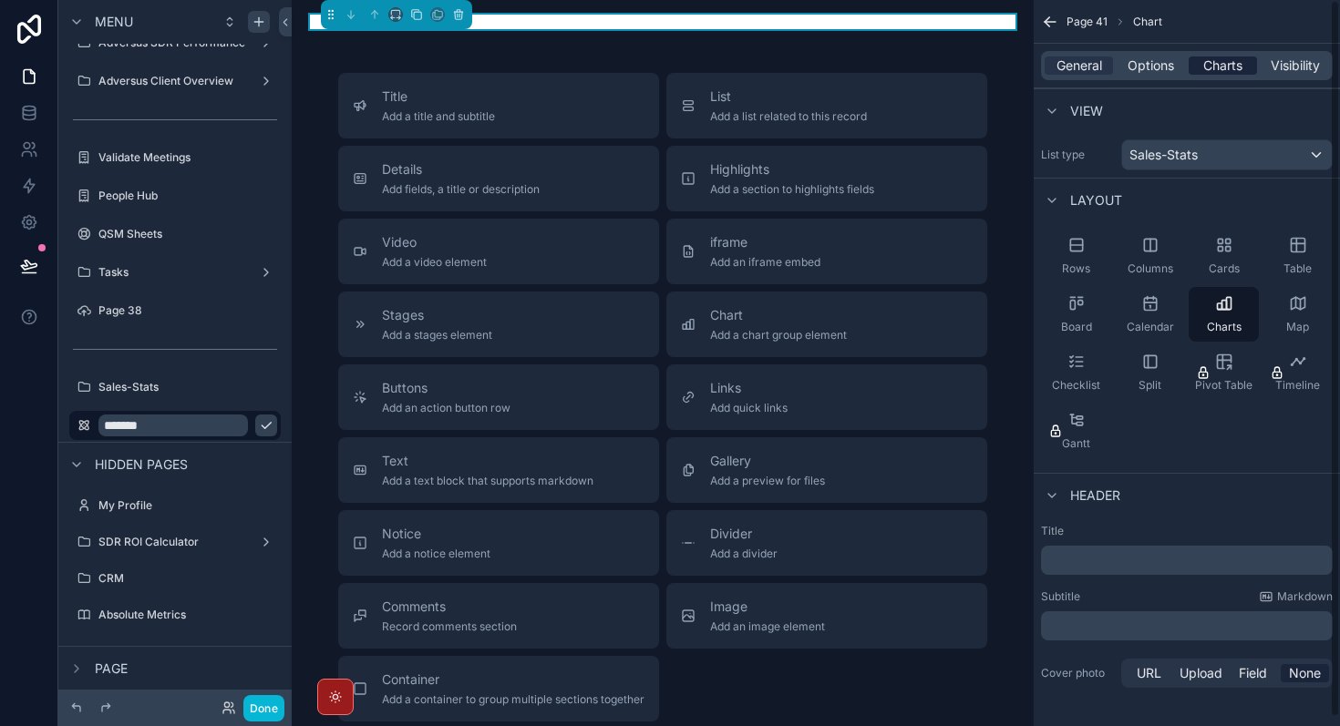
click at [1231, 73] on span "Charts" at bounding box center [1222, 66] width 39 height 18
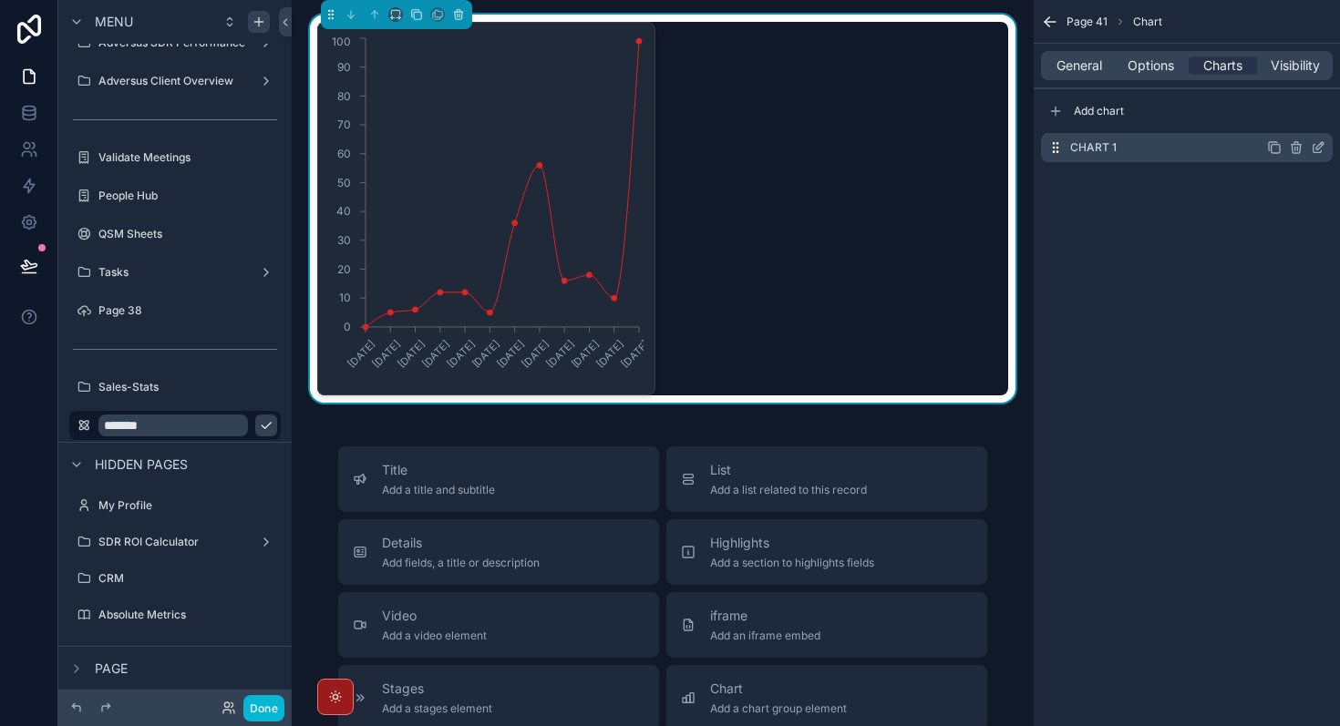
click at [1277, 149] on icon "scrollable content" at bounding box center [1274, 147] width 15 height 15
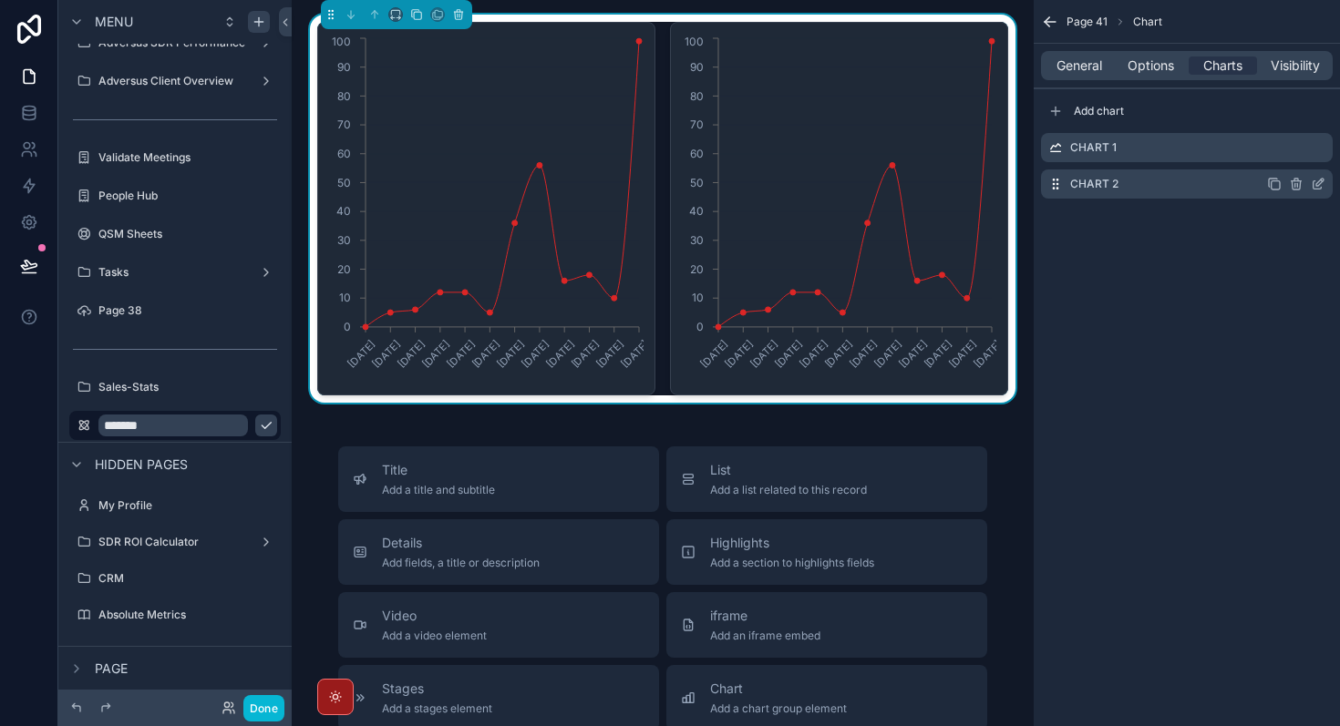
click at [1275, 185] on icon "scrollable content" at bounding box center [1274, 184] width 15 height 15
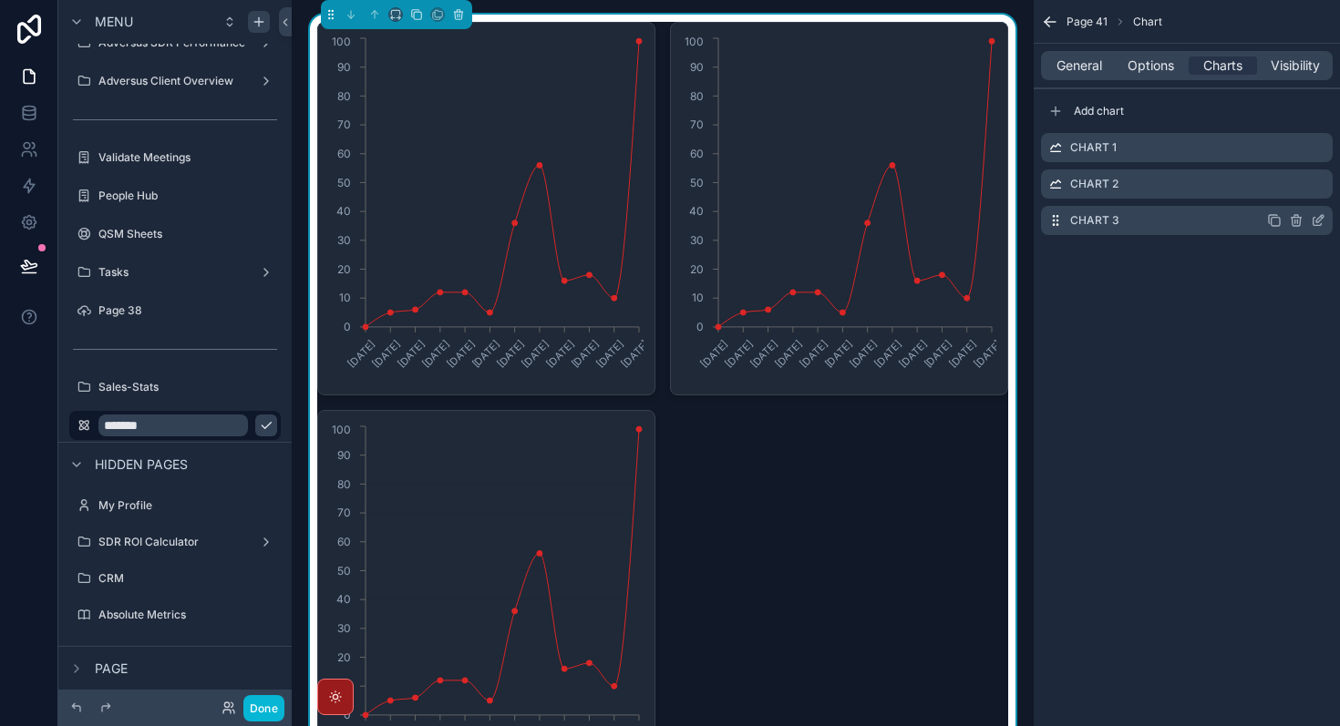
click at [1276, 213] on icon "scrollable content" at bounding box center [1274, 220] width 15 height 15
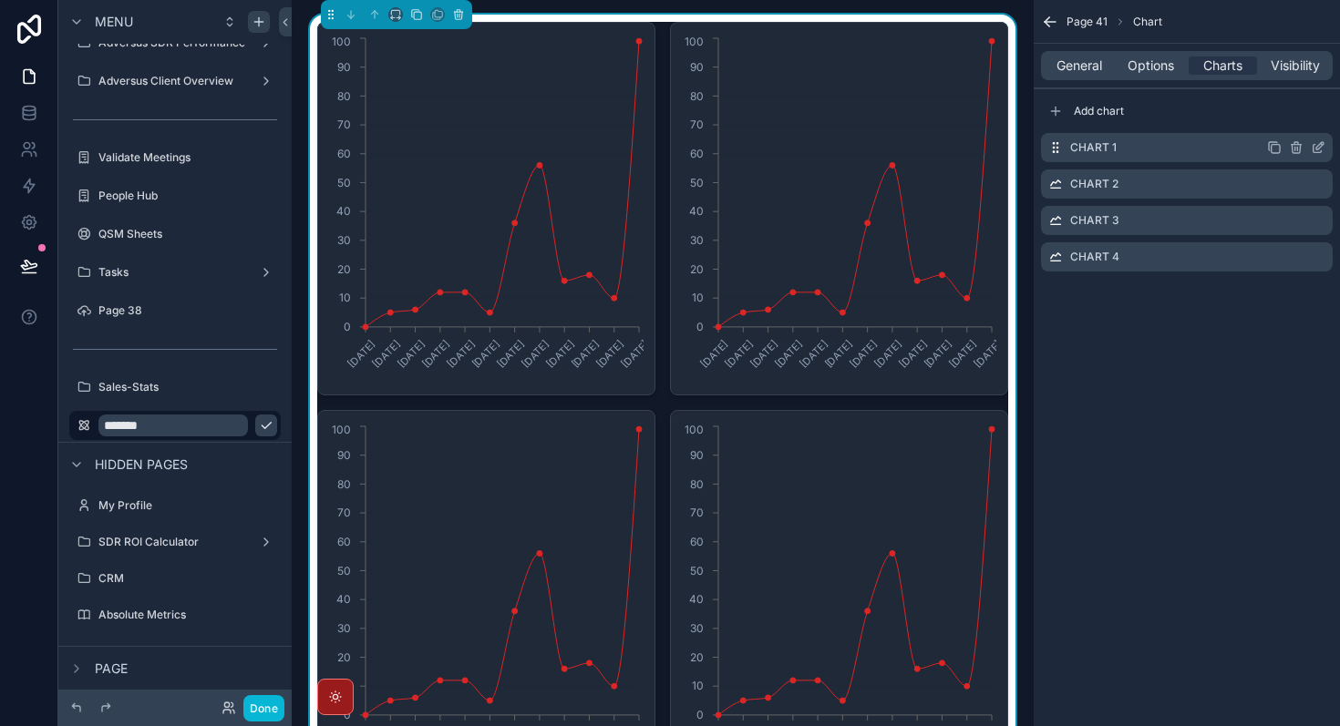
click at [1318, 145] on icon "scrollable content" at bounding box center [1319, 145] width 7 height 7
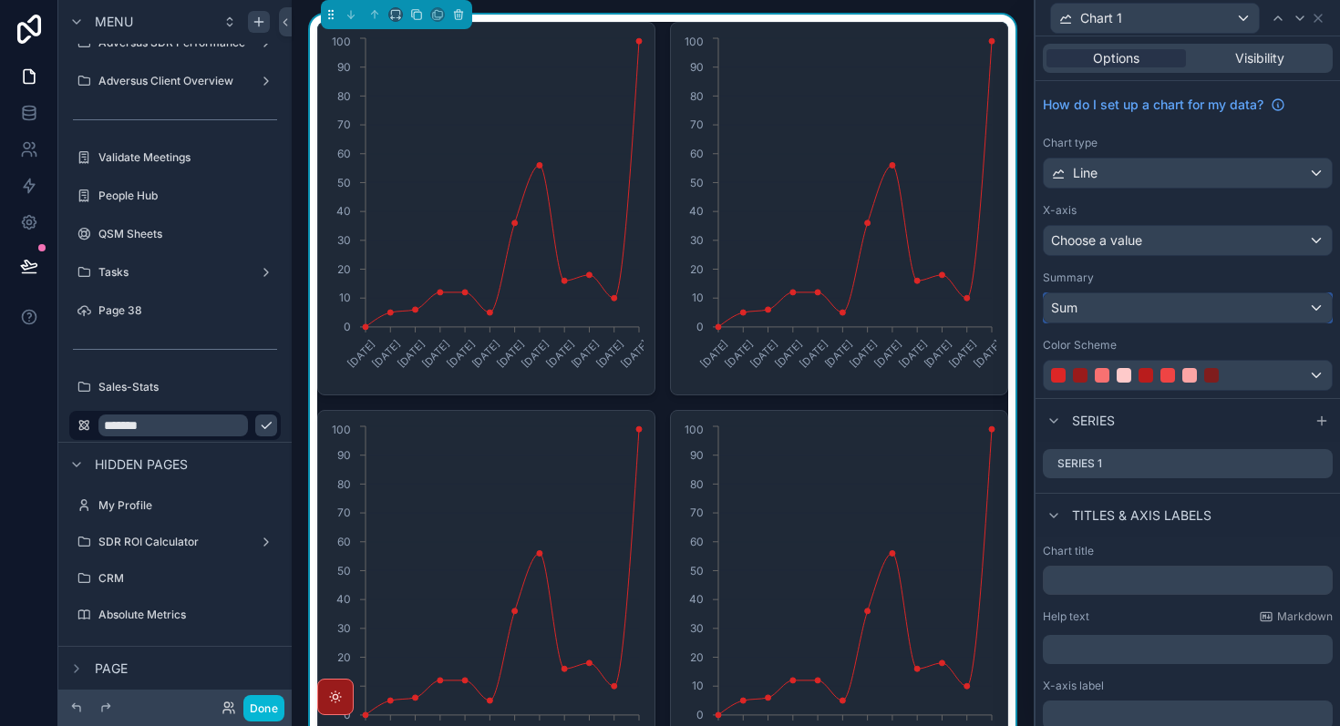
click at [1139, 317] on div "Sum" at bounding box center [1188, 308] width 288 height 29
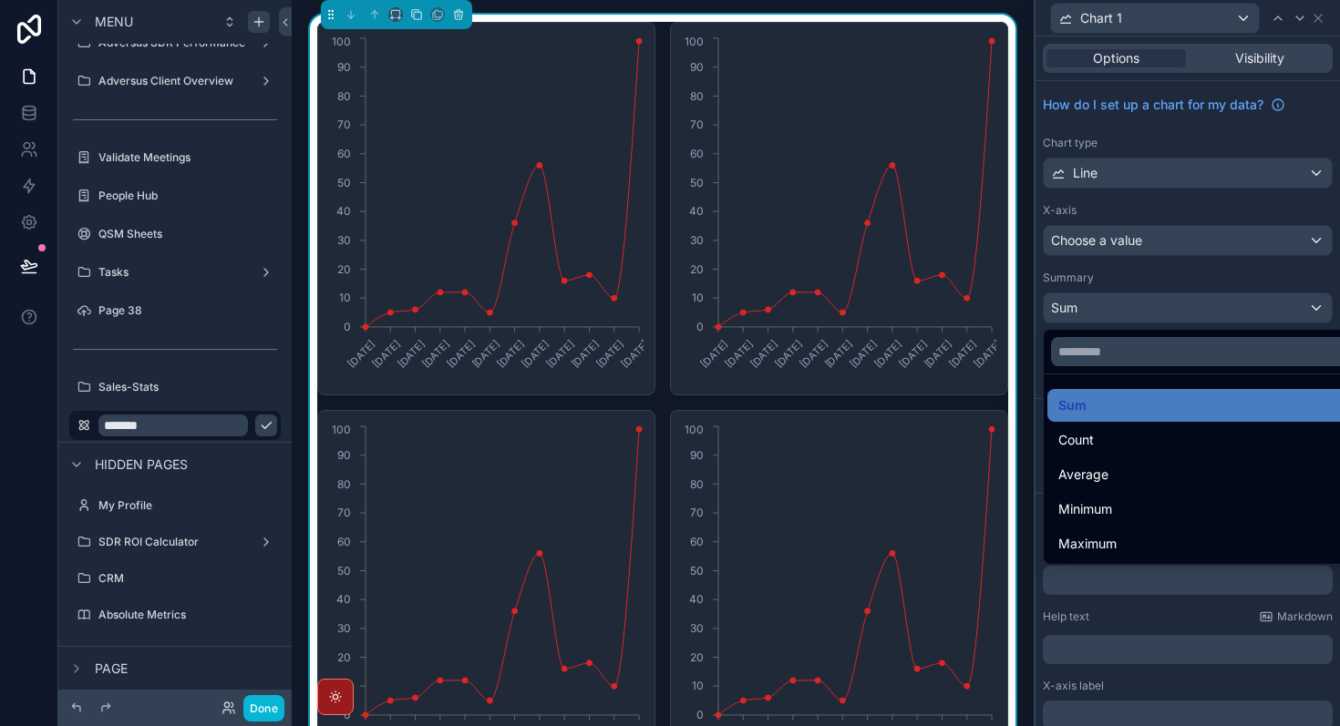
click at [1139, 317] on div at bounding box center [1187, 363] width 304 height 726
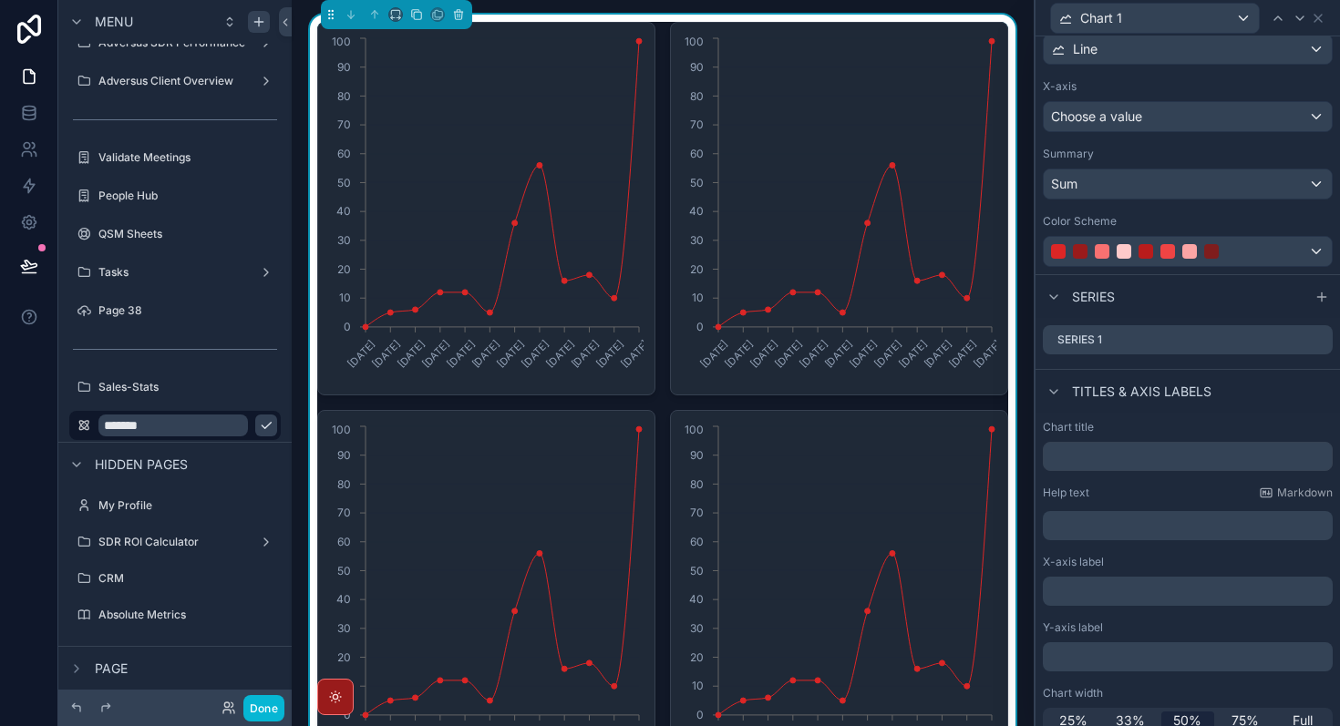
scroll to position [124, 0]
click at [1132, 459] on input "text" at bounding box center [1188, 456] width 290 height 29
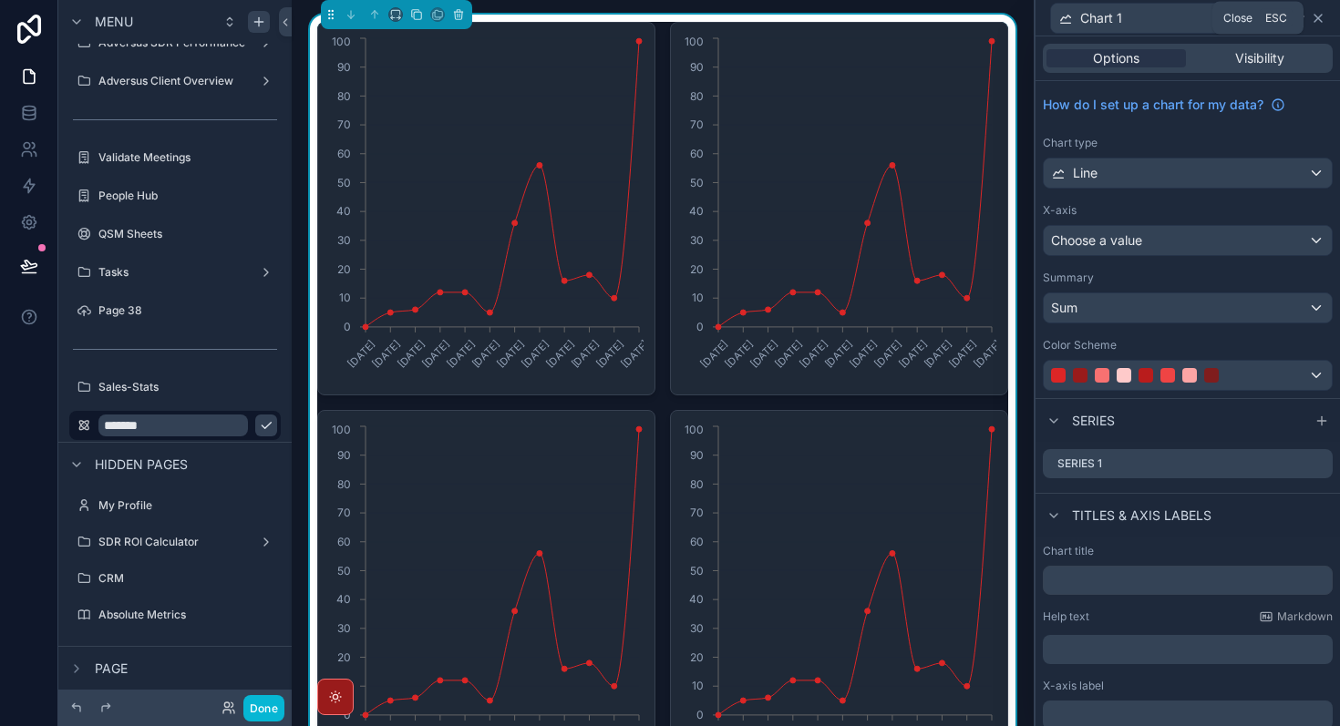
click at [1314, 22] on icon at bounding box center [1318, 18] width 15 height 15
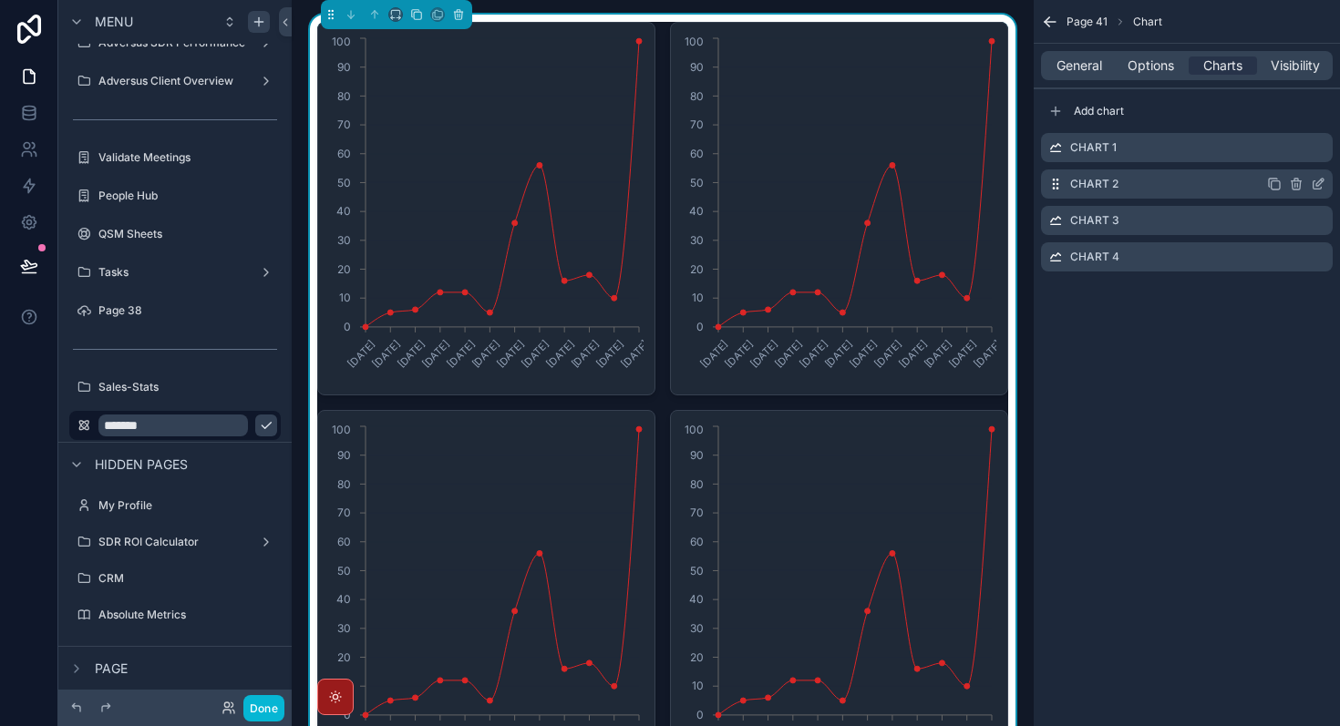
click at [1295, 187] on icon "scrollable content" at bounding box center [1295, 185] width 0 height 4
click at [1288, 160] on icon at bounding box center [1288, 156] width 8 height 8
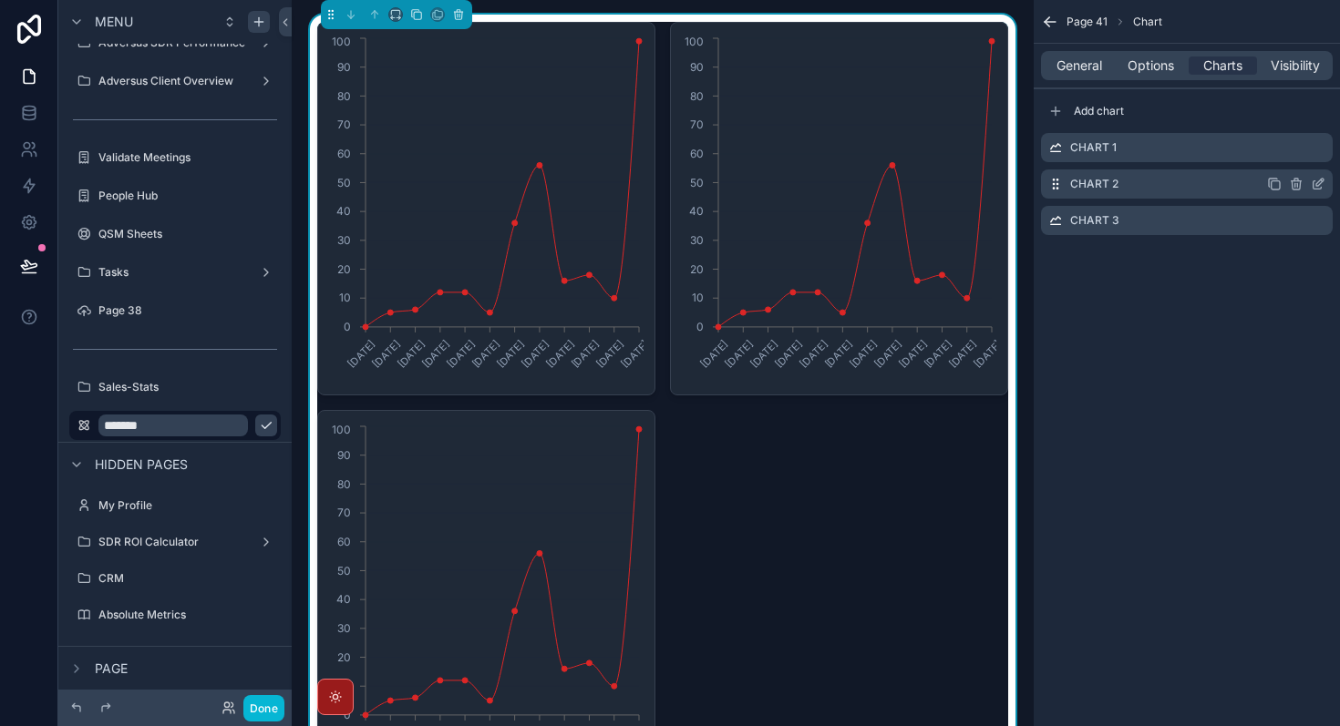
click at [1293, 185] on icon "scrollable content" at bounding box center [1296, 184] width 15 height 15
click at [1288, 155] on icon at bounding box center [1288, 156] width 0 height 4
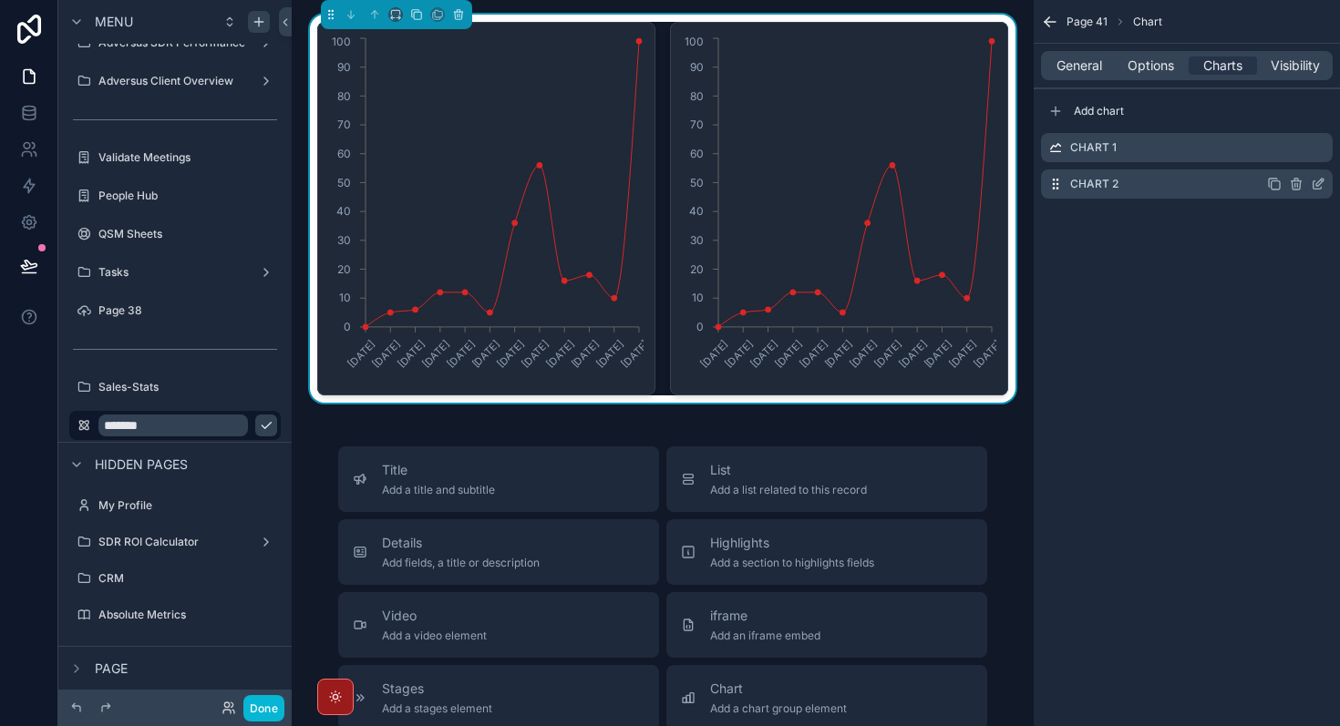
click at [1295, 189] on icon "scrollable content" at bounding box center [1296, 184] width 15 height 15
click at [1291, 163] on button at bounding box center [1289, 155] width 22 height 22
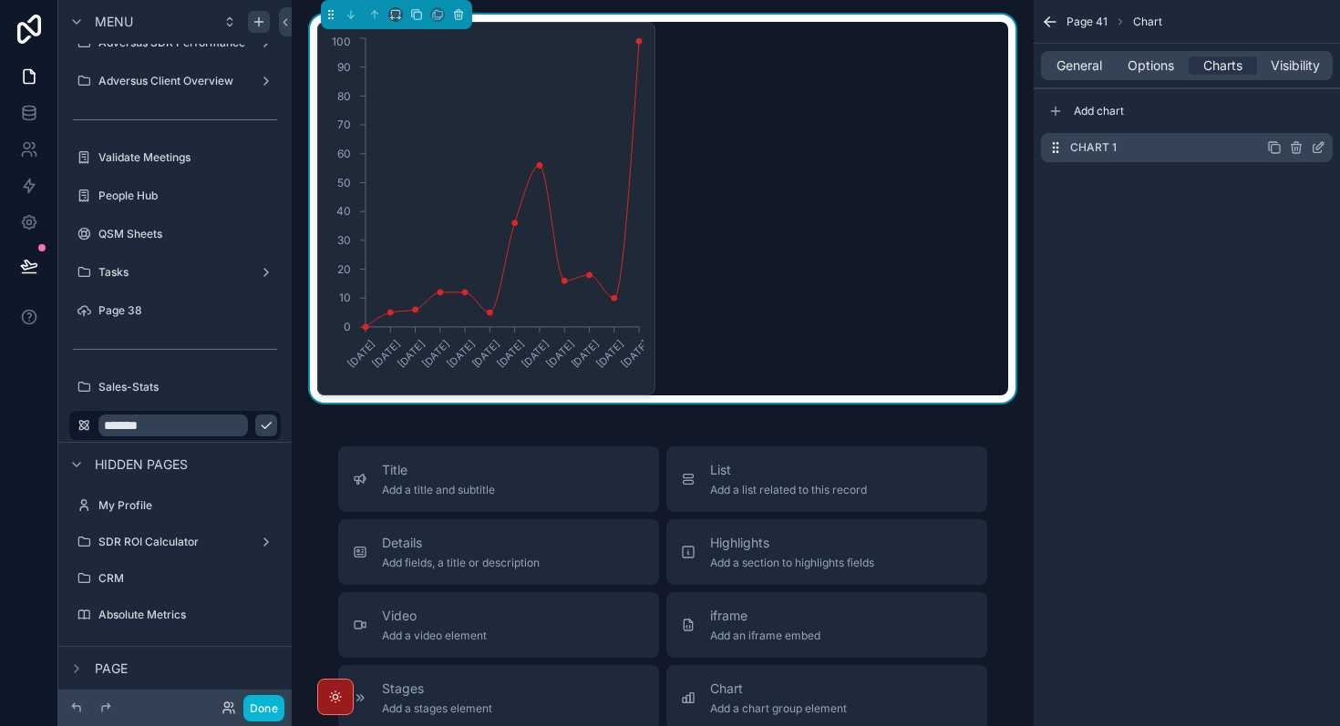
click at [1320, 150] on icon "scrollable content" at bounding box center [1317, 149] width 8 height 8
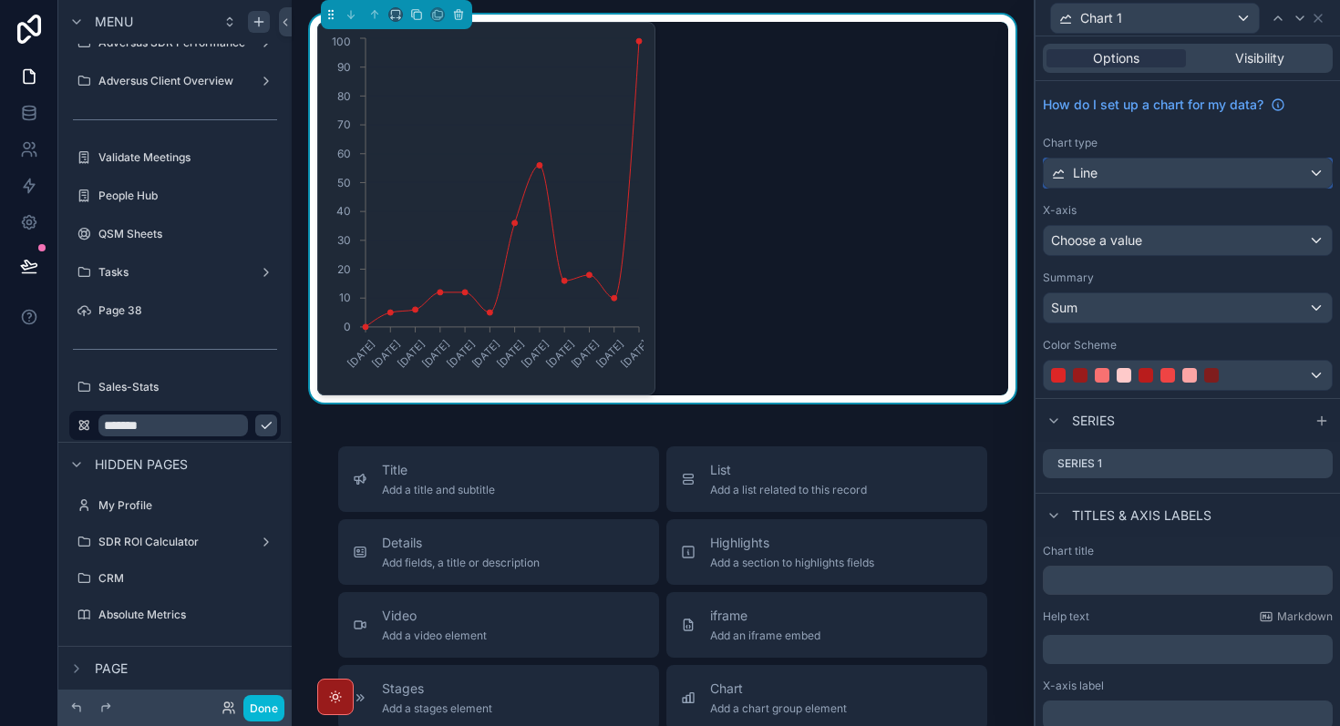
click at [1137, 180] on div "Line" at bounding box center [1188, 173] width 288 height 29
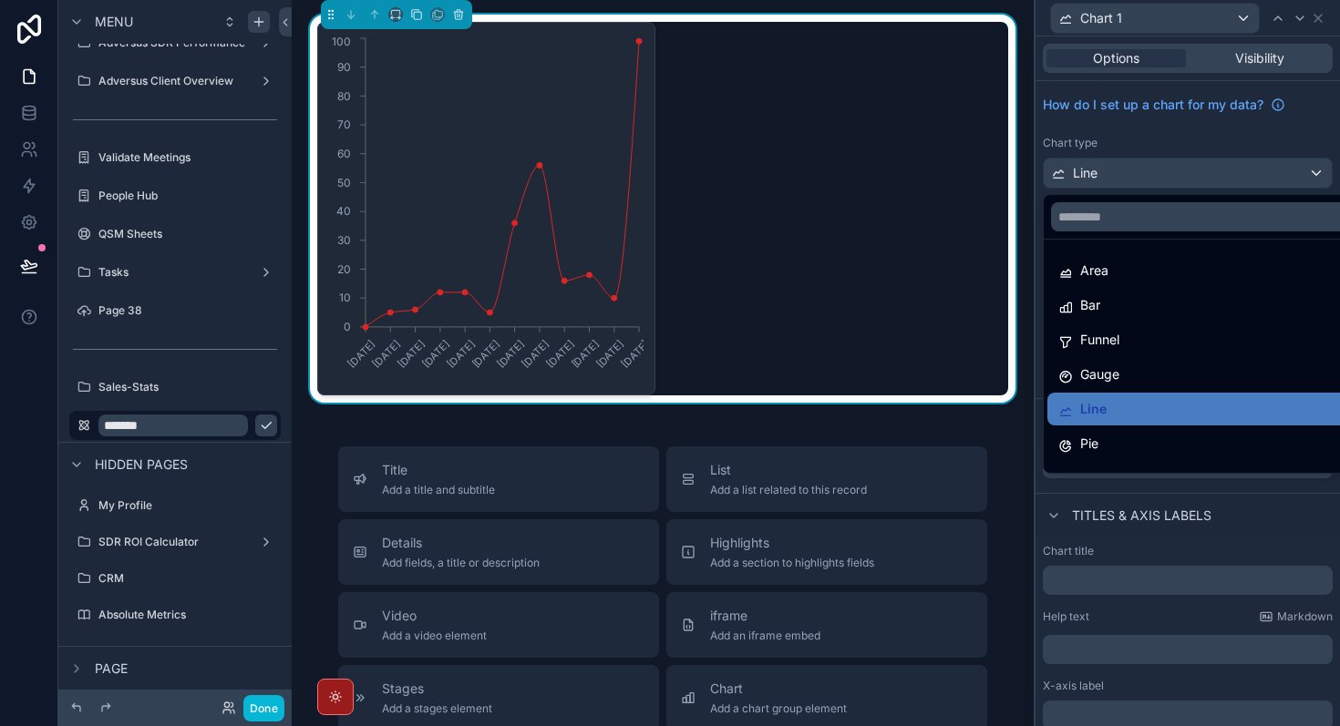
click at [1137, 180] on div at bounding box center [1187, 363] width 304 height 726
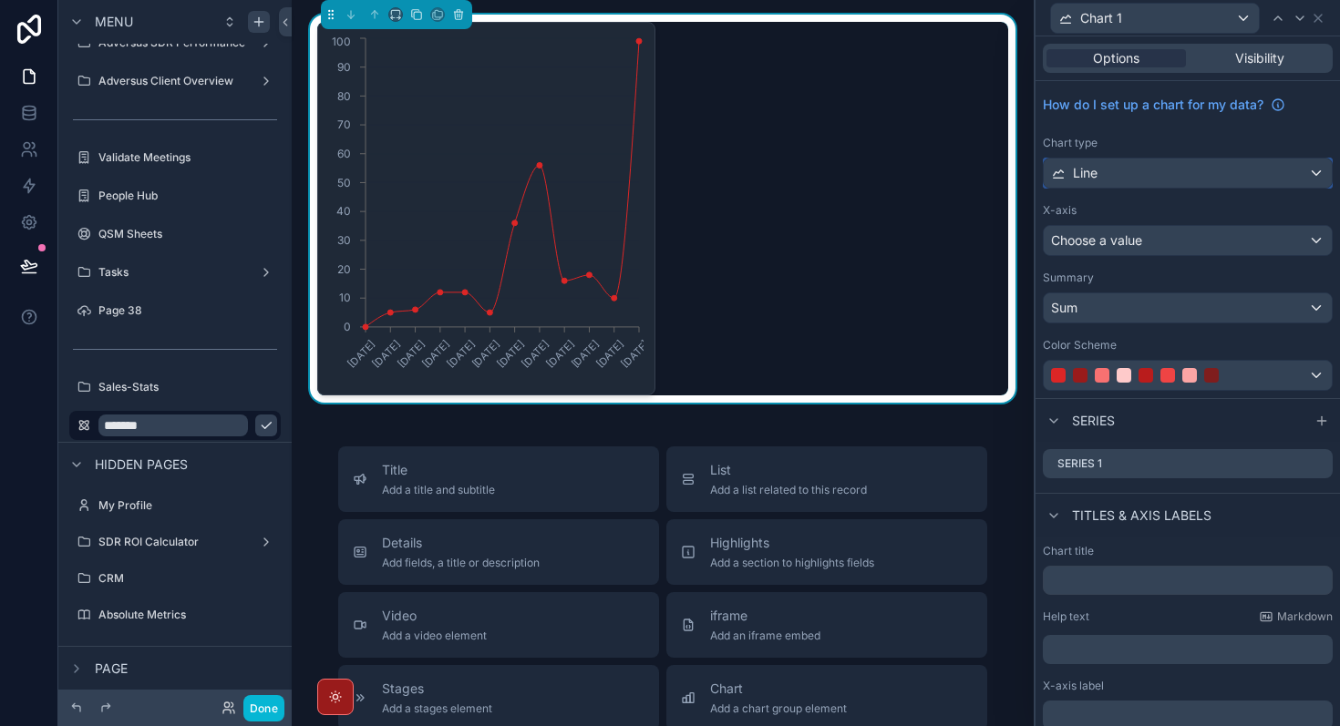
click at [1210, 175] on div "Line" at bounding box center [1188, 173] width 288 height 29
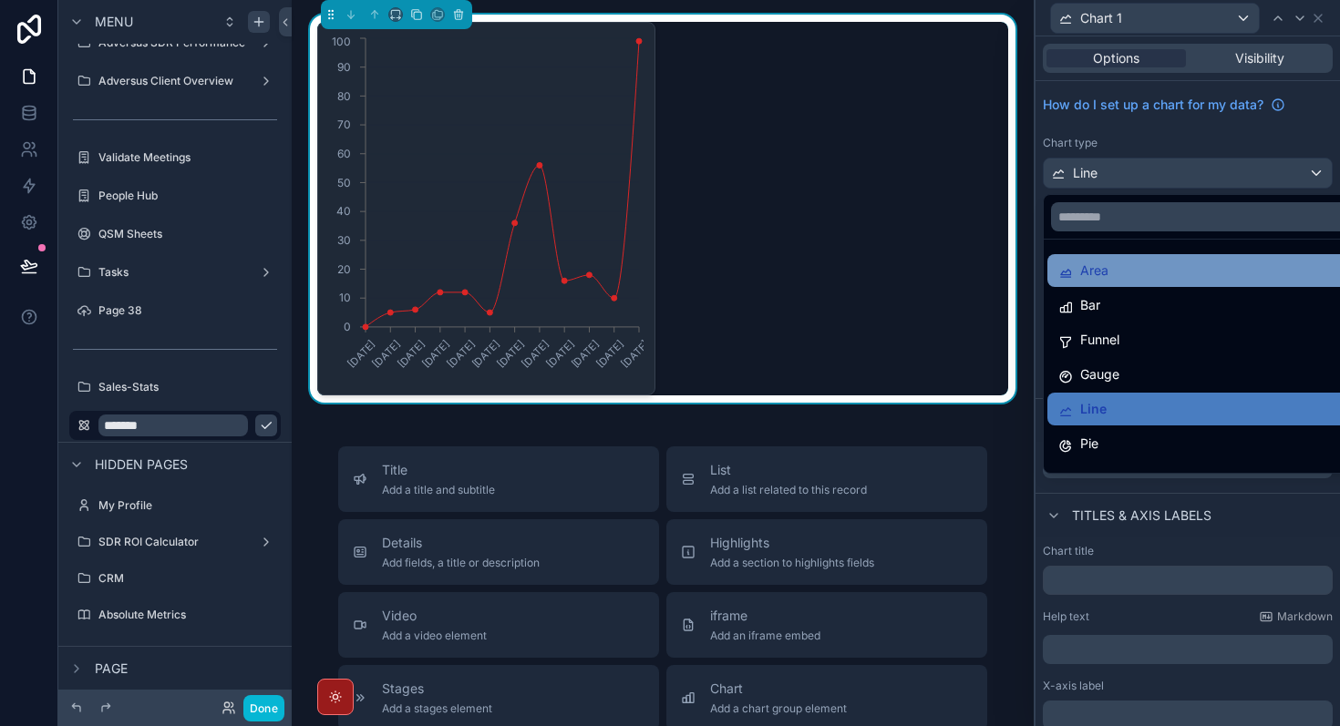
click at [1164, 275] on div "Area" at bounding box center [1208, 271] width 301 height 22
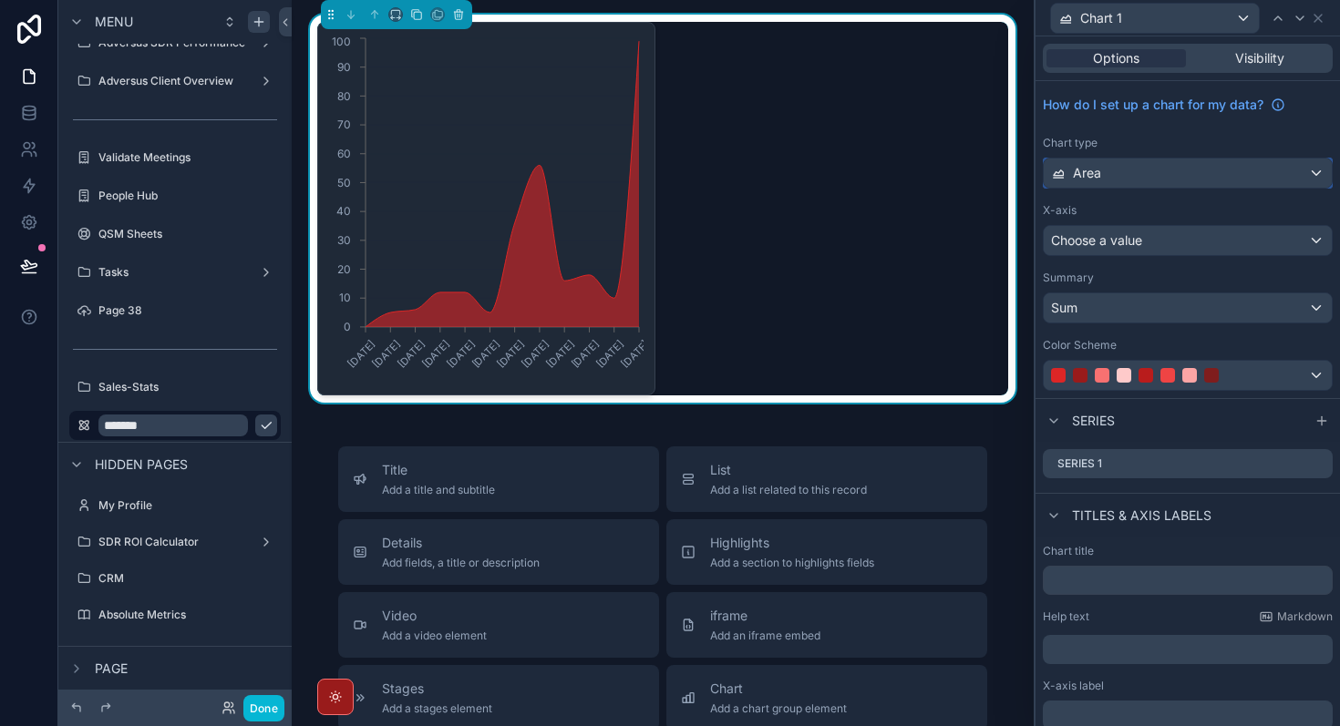
click at [1166, 168] on div "Area" at bounding box center [1188, 173] width 288 height 29
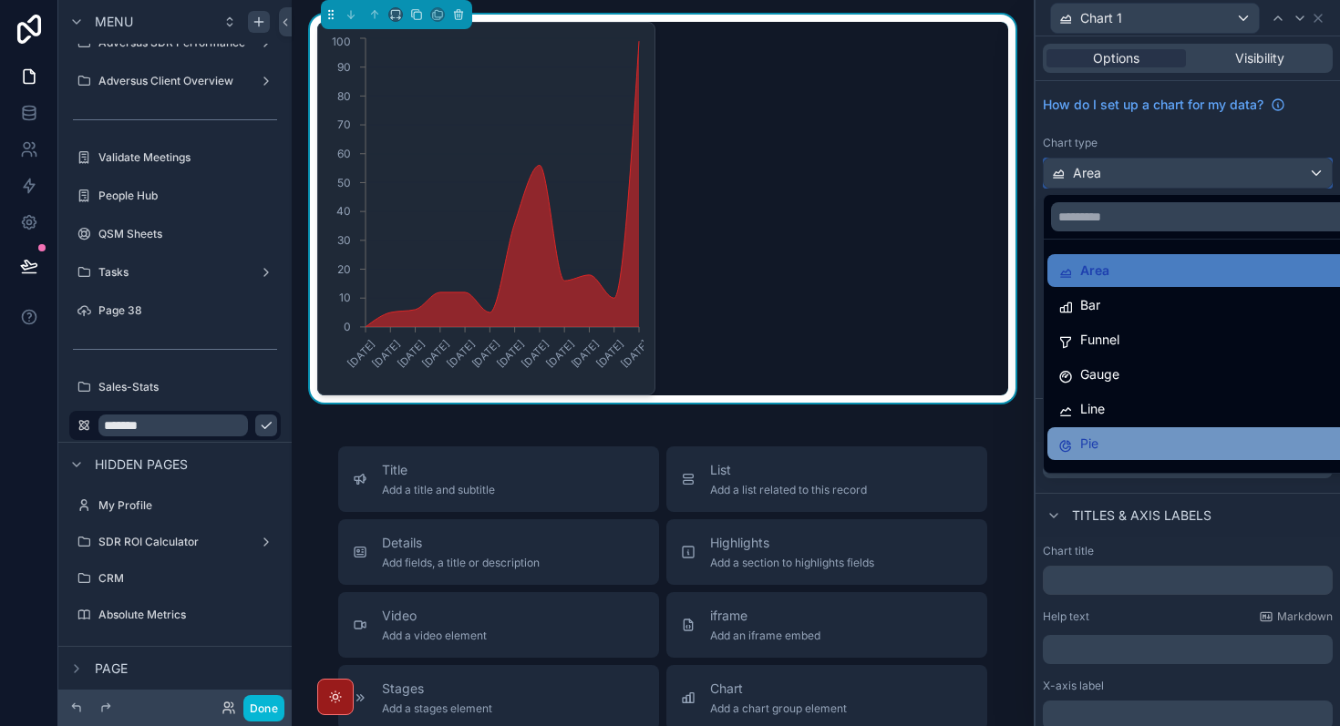
scroll to position [129, 0]
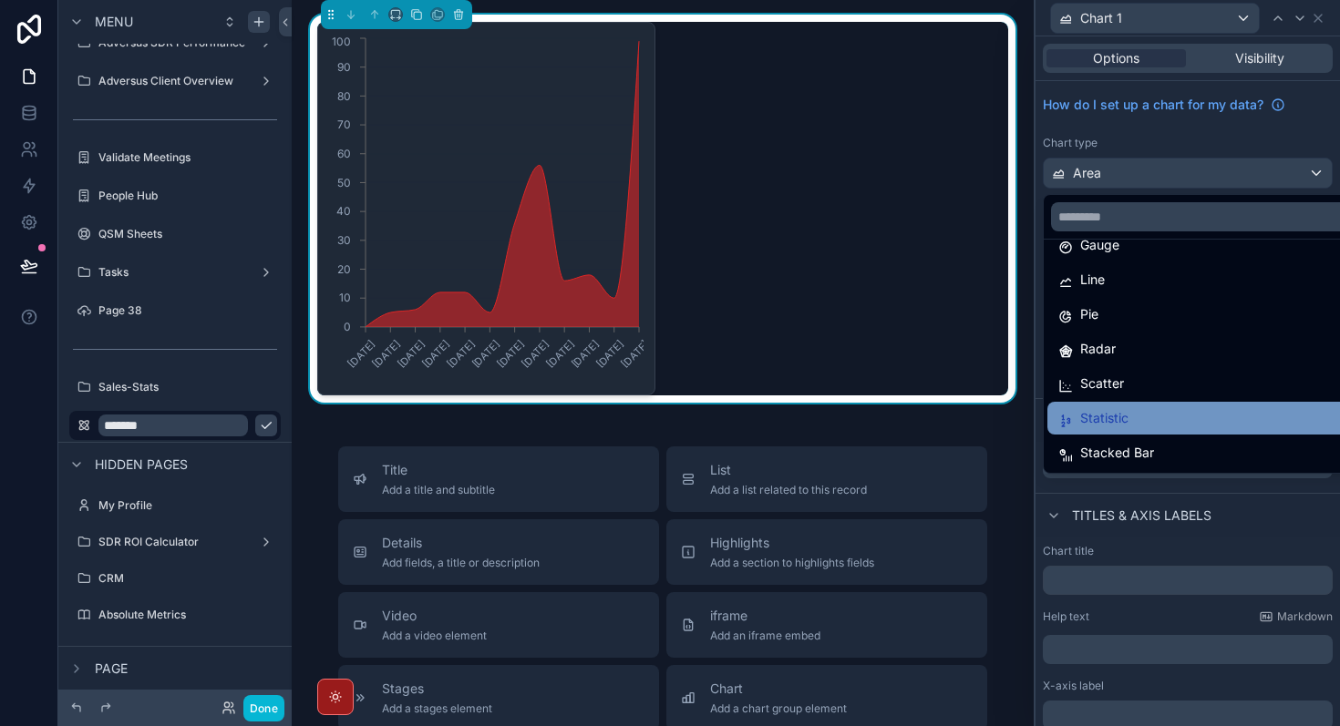
click at [1131, 417] on div "Statistic" at bounding box center [1208, 418] width 301 height 22
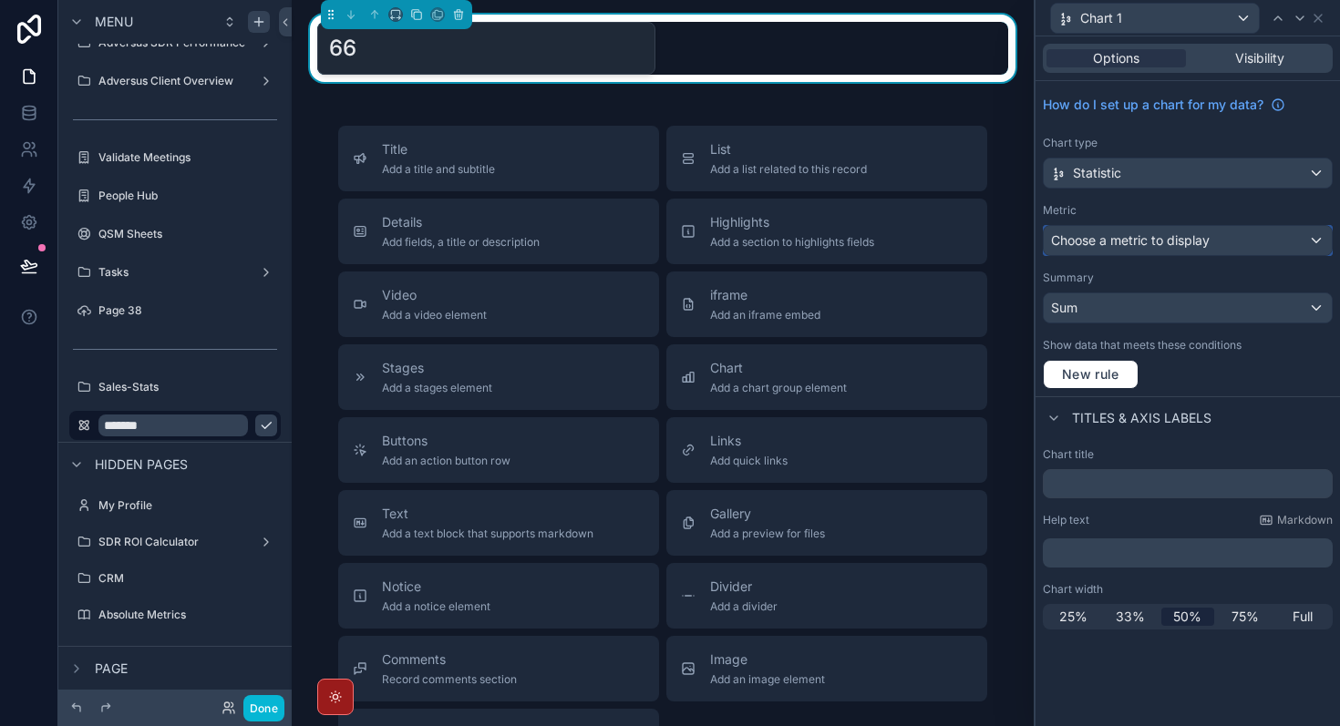
click at [1159, 242] on span "Choose a metric to display" at bounding box center [1130, 239] width 159 height 15
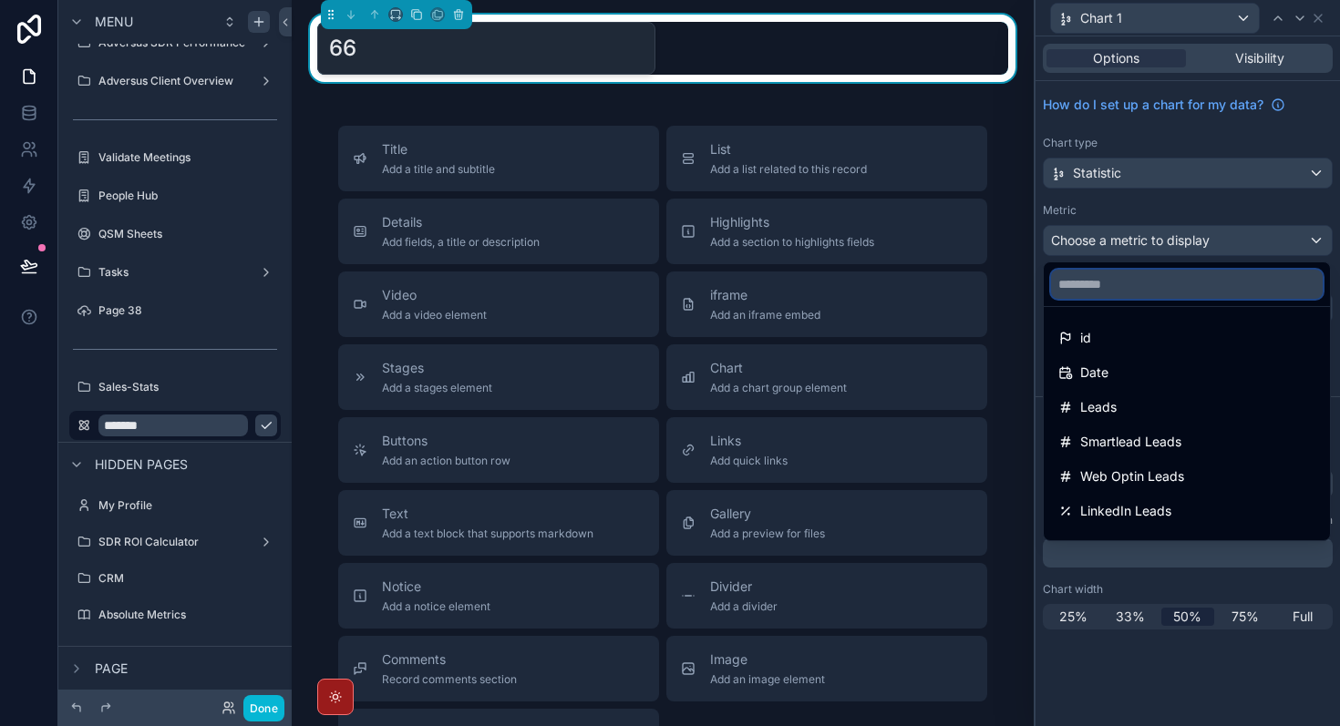
click at [1138, 291] on input "text" at bounding box center [1187, 284] width 272 height 29
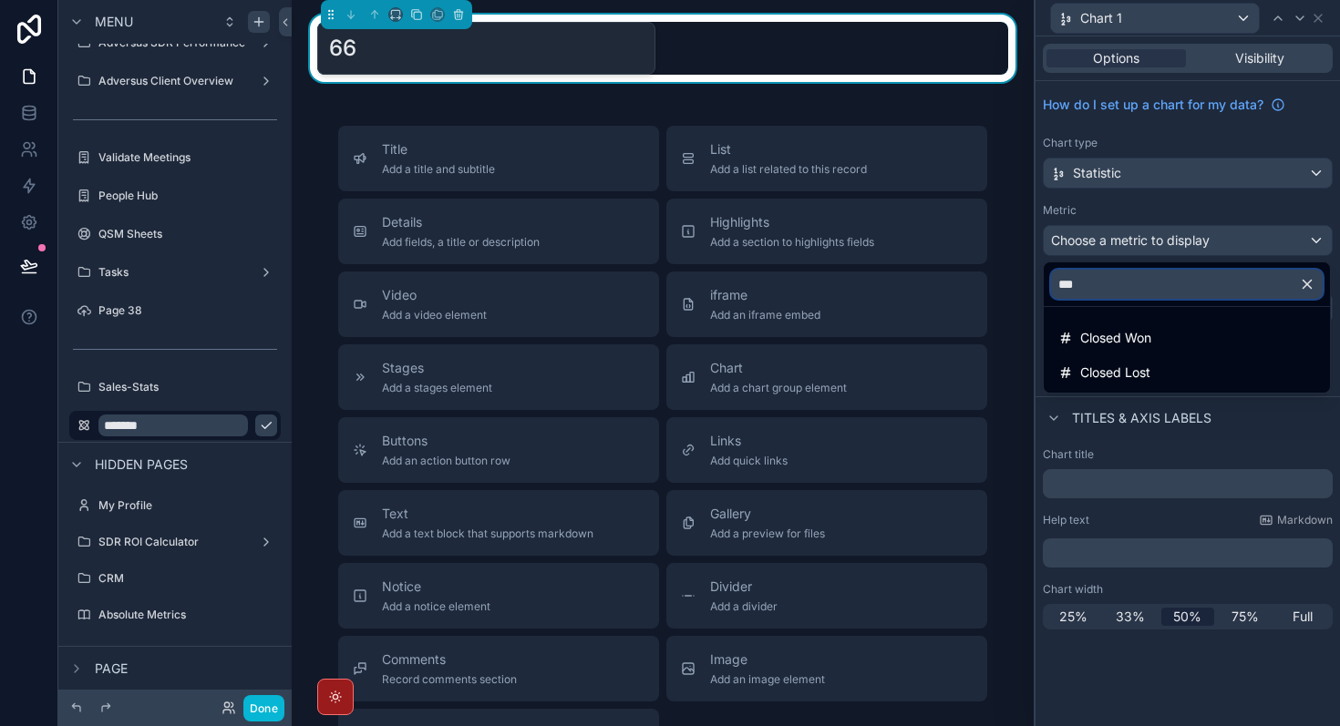
click at [1128, 290] on input "***" at bounding box center [1187, 284] width 272 height 29
click at [1128, 288] on input "***" at bounding box center [1187, 284] width 272 height 29
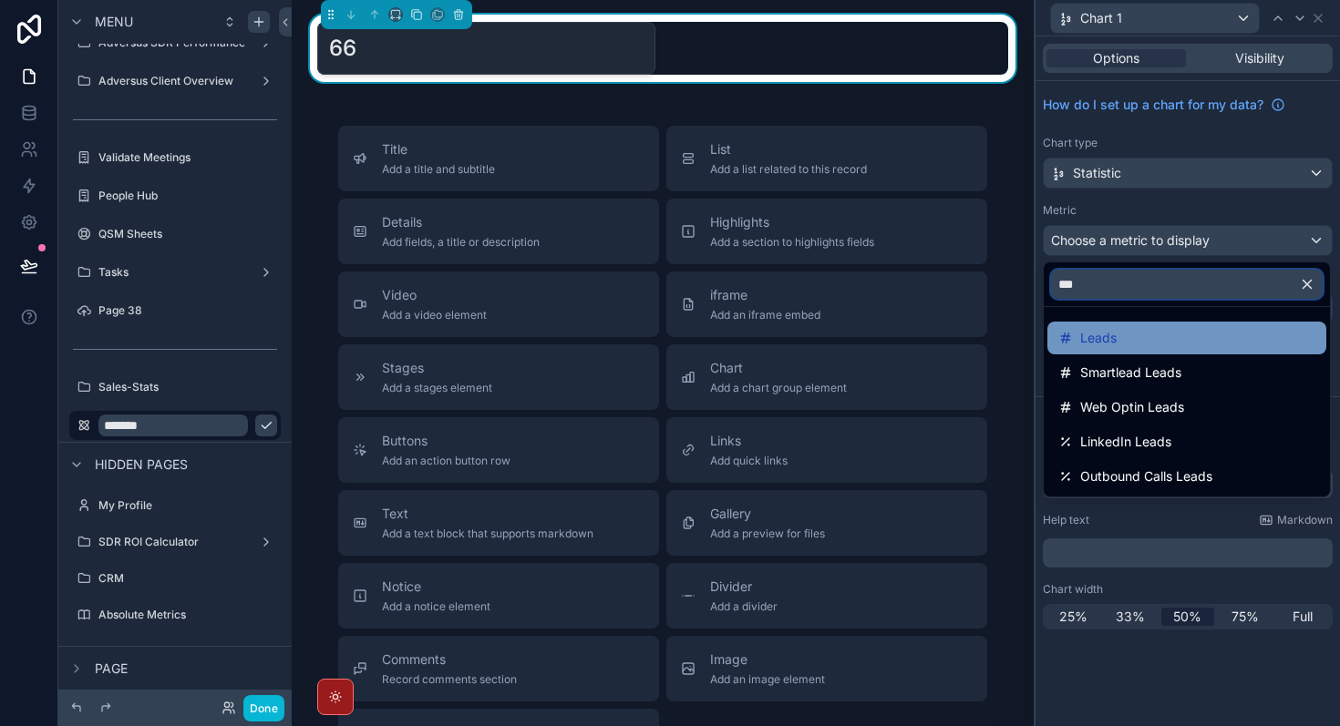
type input "***"
click at [1140, 338] on div "Leads" at bounding box center [1186, 338] width 257 height 22
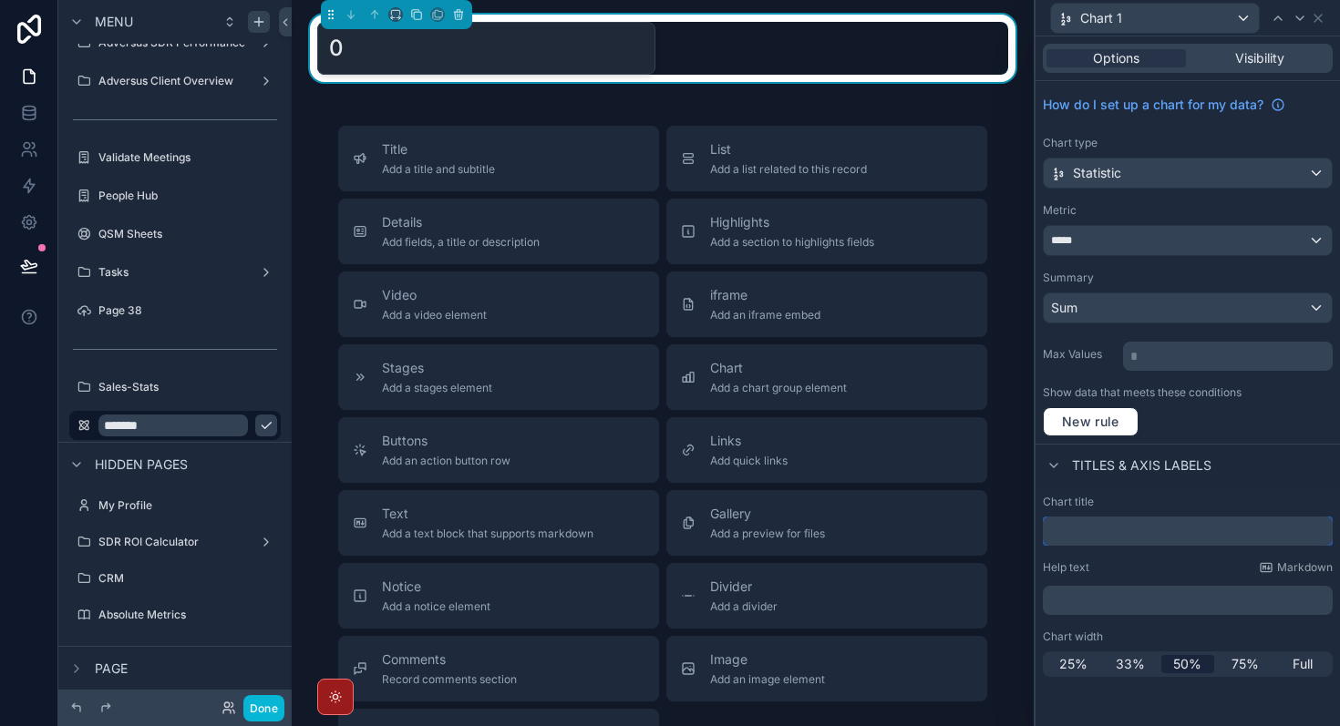
click at [1130, 523] on input "text" at bounding box center [1188, 531] width 290 height 29
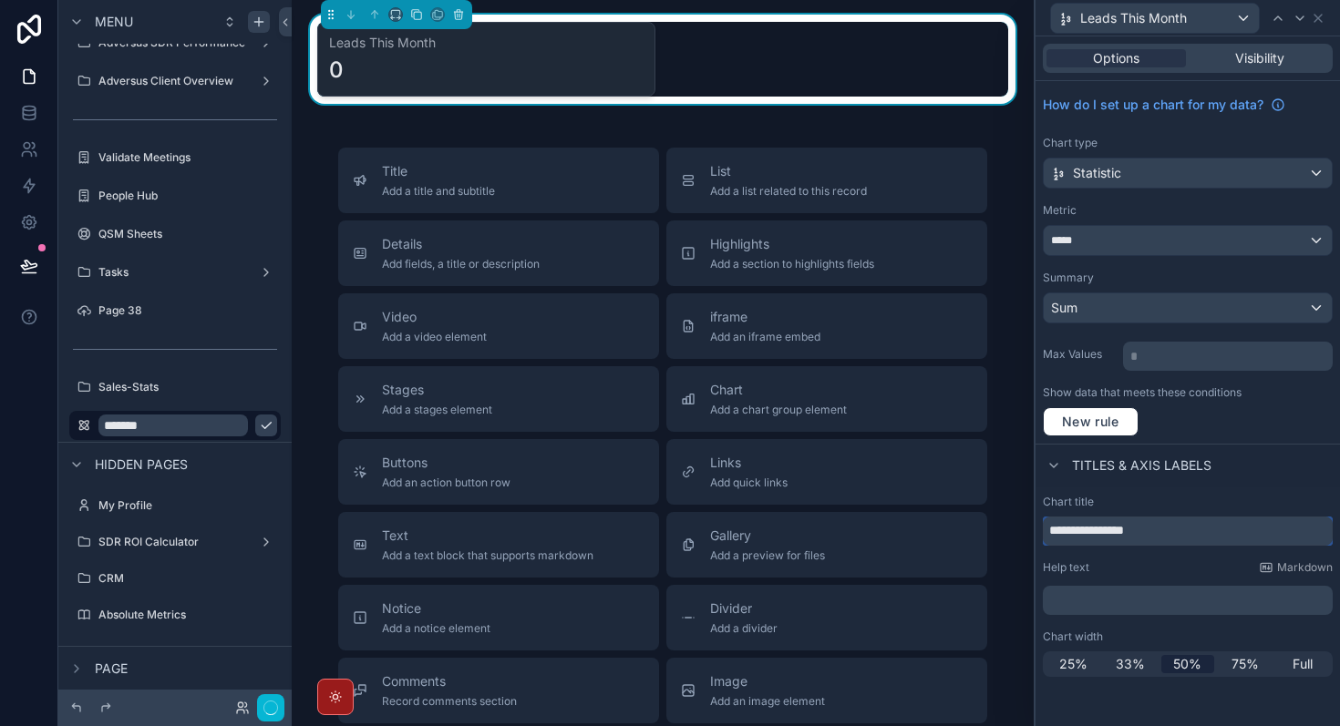
type input "**********"
click at [1304, 458] on div "Titles & Axis labels" at bounding box center [1187, 466] width 304 height 44
click at [1320, 23] on icon at bounding box center [1318, 18] width 15 height 15
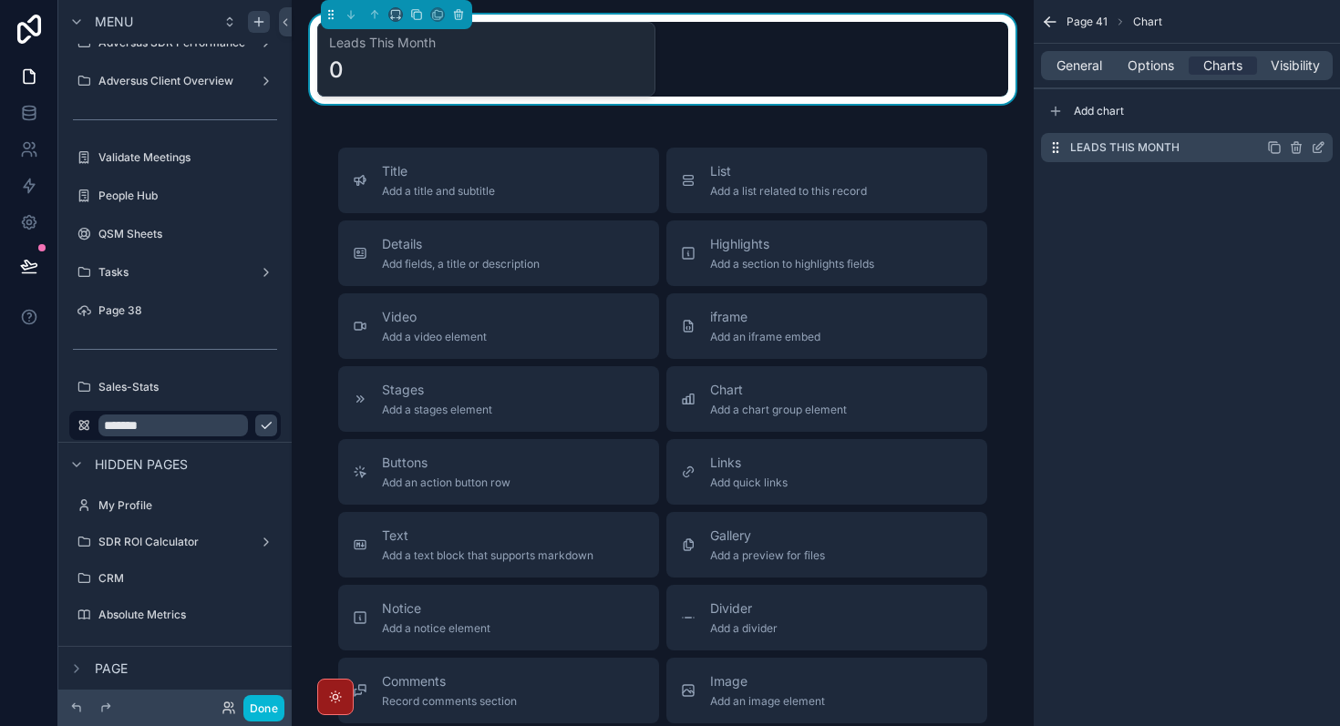
click at [1277, 151] on icon "scrollable content" at bounding box center [1274, 147] width 15 height 15
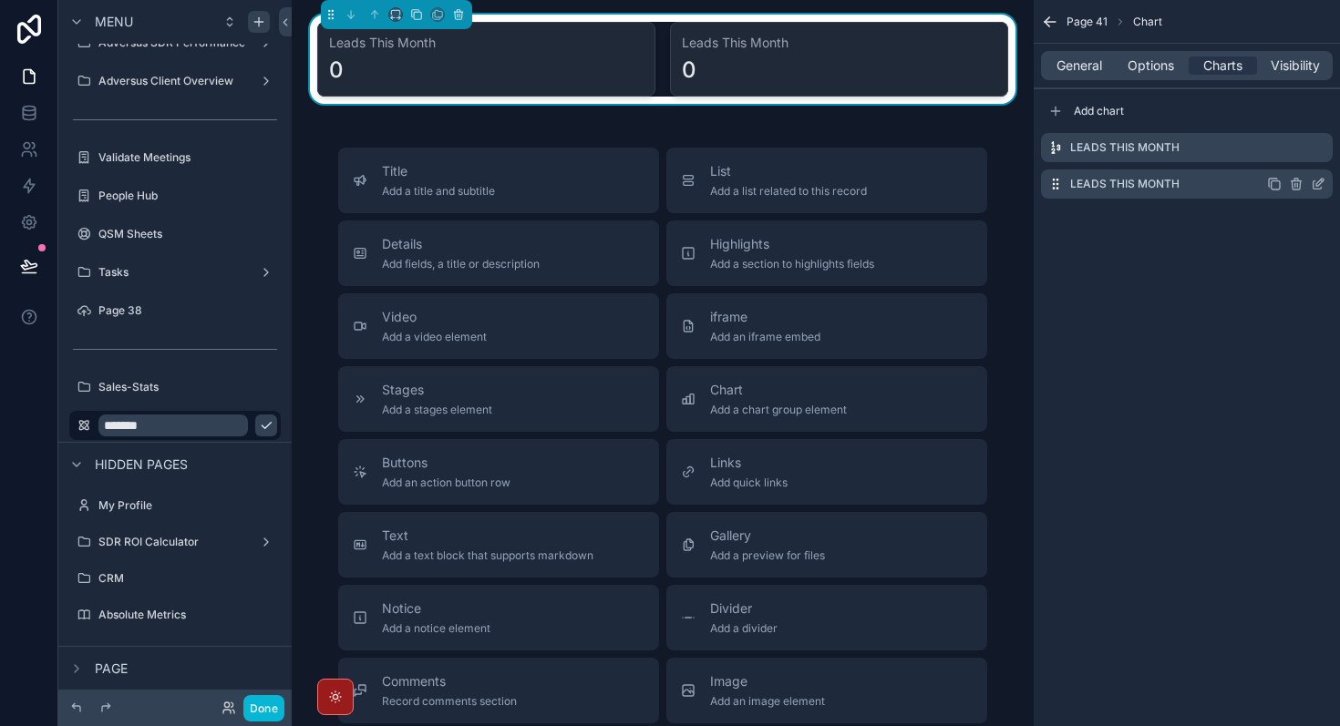
click at [1323, 187] on icon "scrollable content" at bounding box center [1318, 184] width 15 height 15
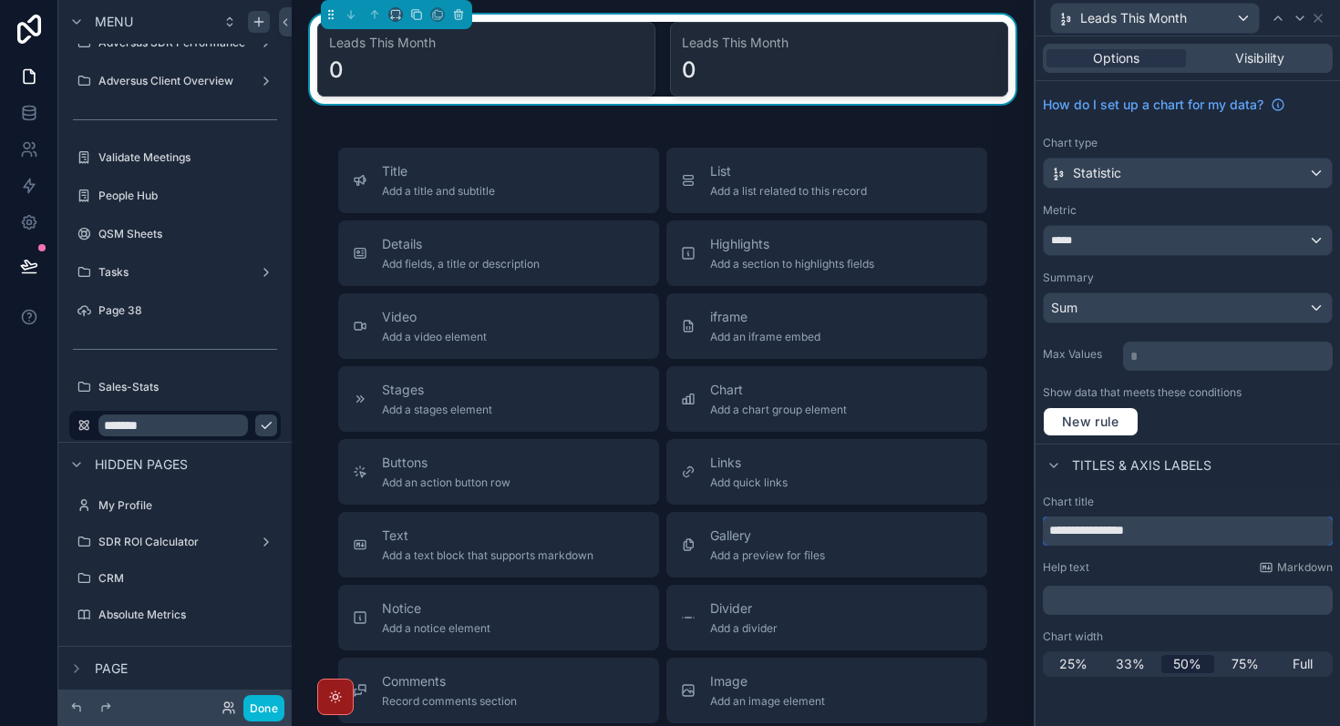
click at [1139, 532] on input "**********" at bounding box center [1188, 531] width 290 height 29
click at [1061, 537] on input "**********" at bounding box center [1188, 531] width 290 height 29
type input "**********"
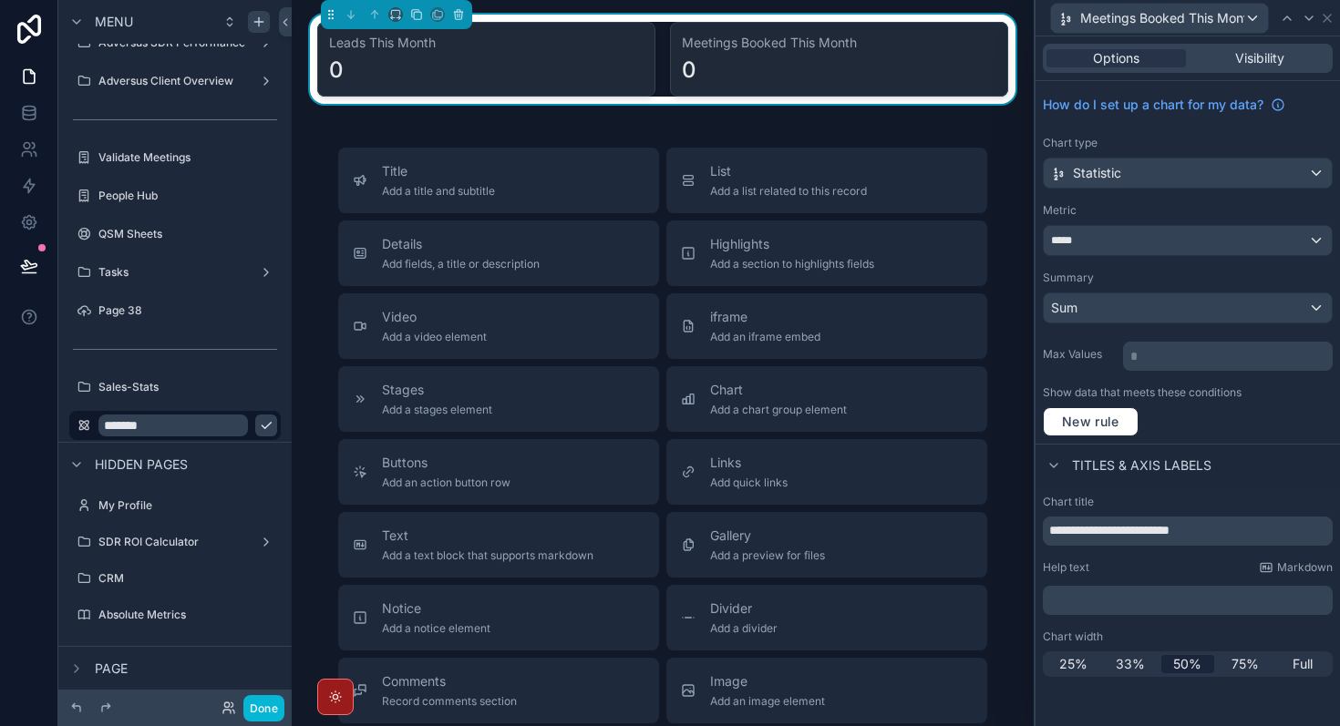
click at [1289, 430] on div "New rule" at bounding box center [1188, 421] width 290 height 29
click at [1334, 24] on icon at bounding box center [1327, 18] width 15 height 15
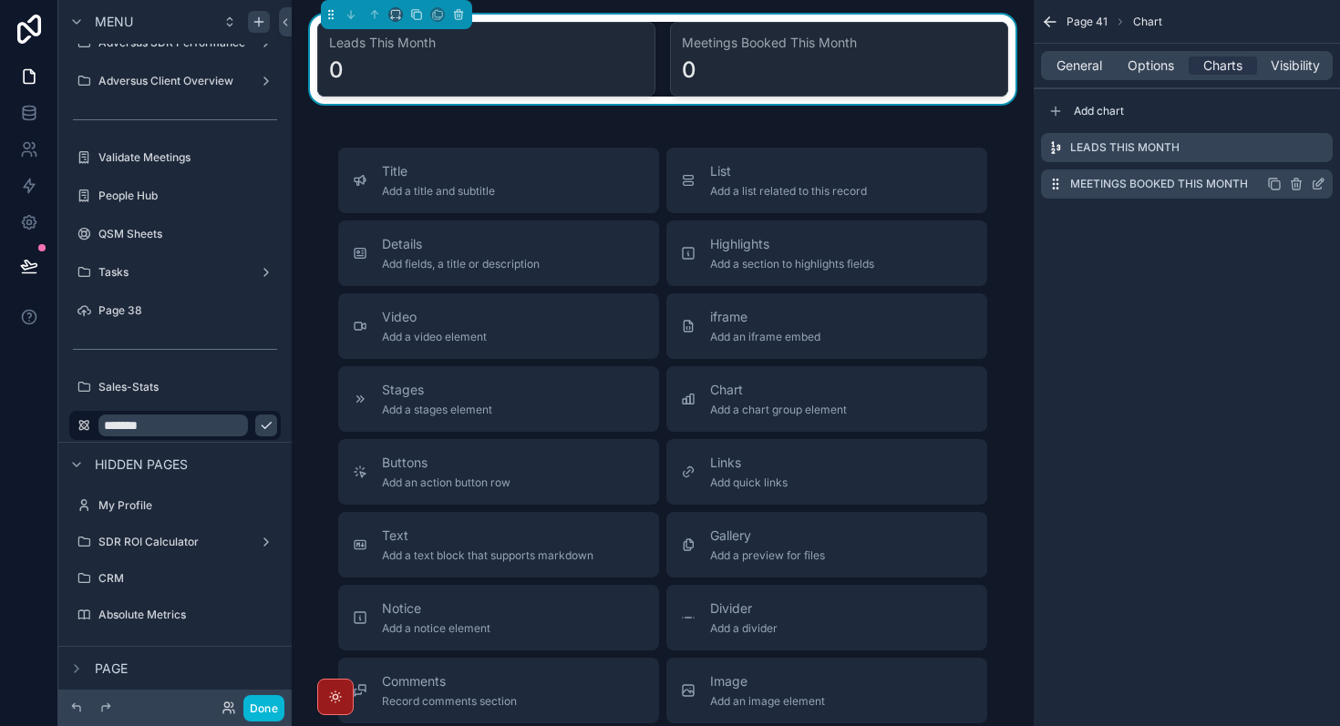
click at [1321, 185] on icon "scrollable content" at bounding box center [1318, 184] width 15 height 15
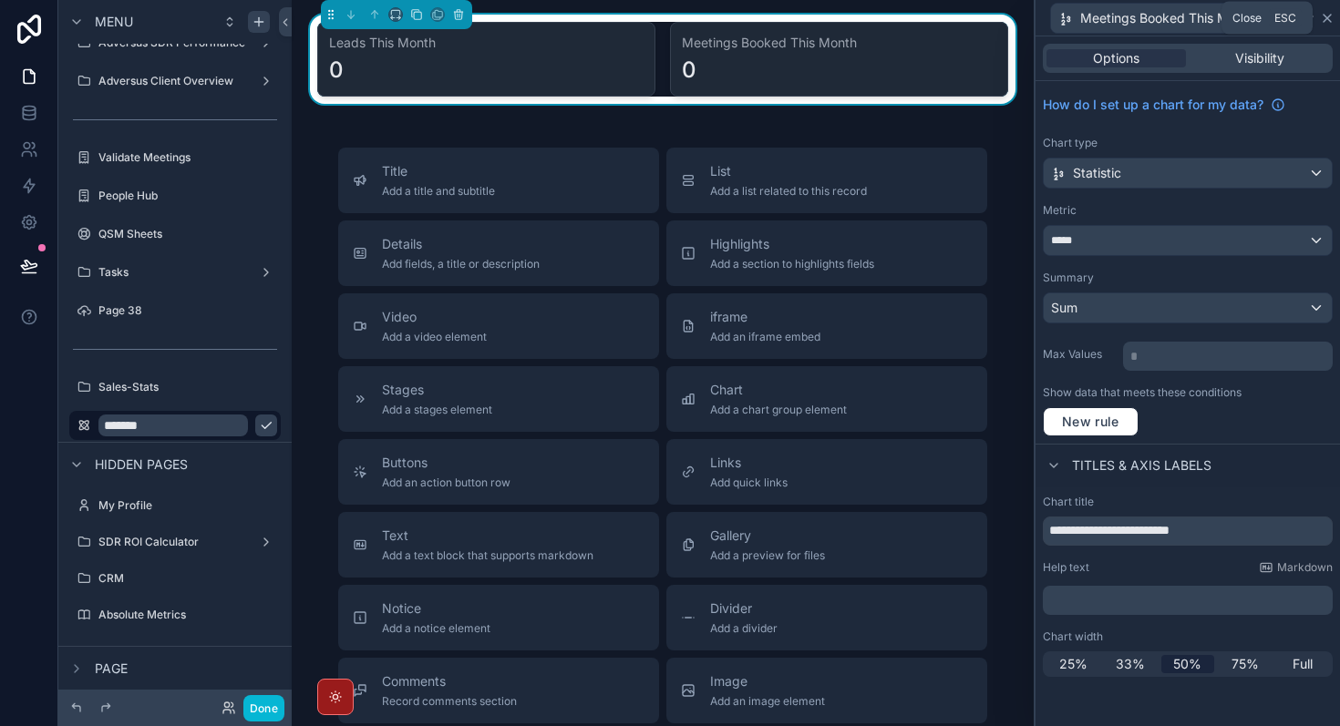
click at [1326, 23] on icon at bounding box center [1327, 18] width 15 height 15
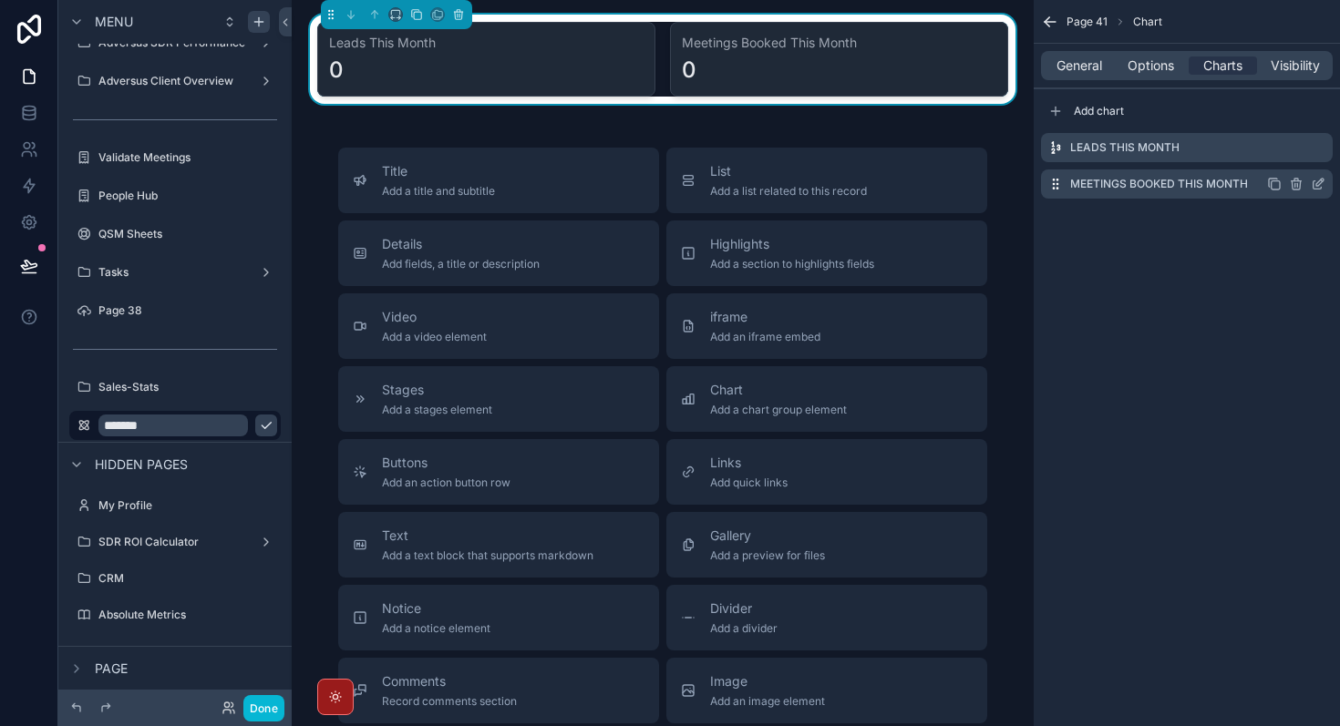
click at [1276, 181] on icon "scrollable content" at bounding box center [1276, 185] width 8 height 8
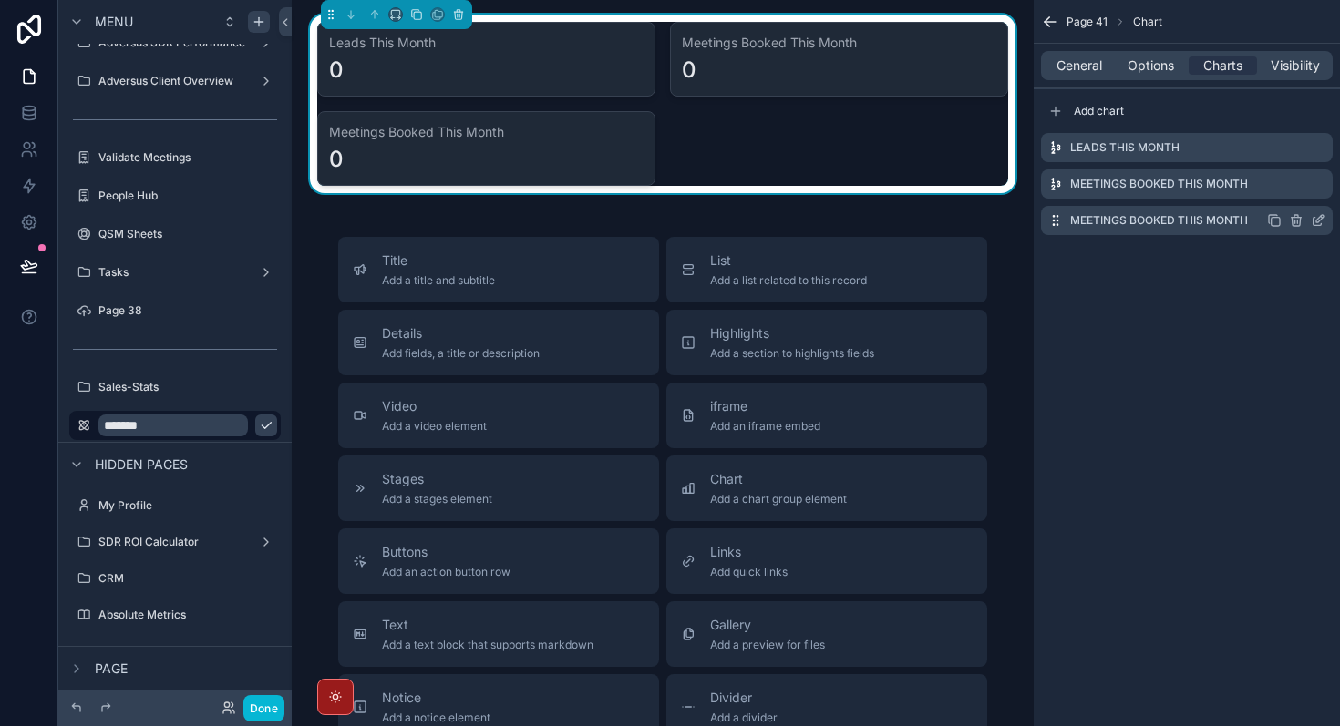
click at [1321, 222] on icon "scrollable content" at bounding box center [1318, 220] width 15 height 15
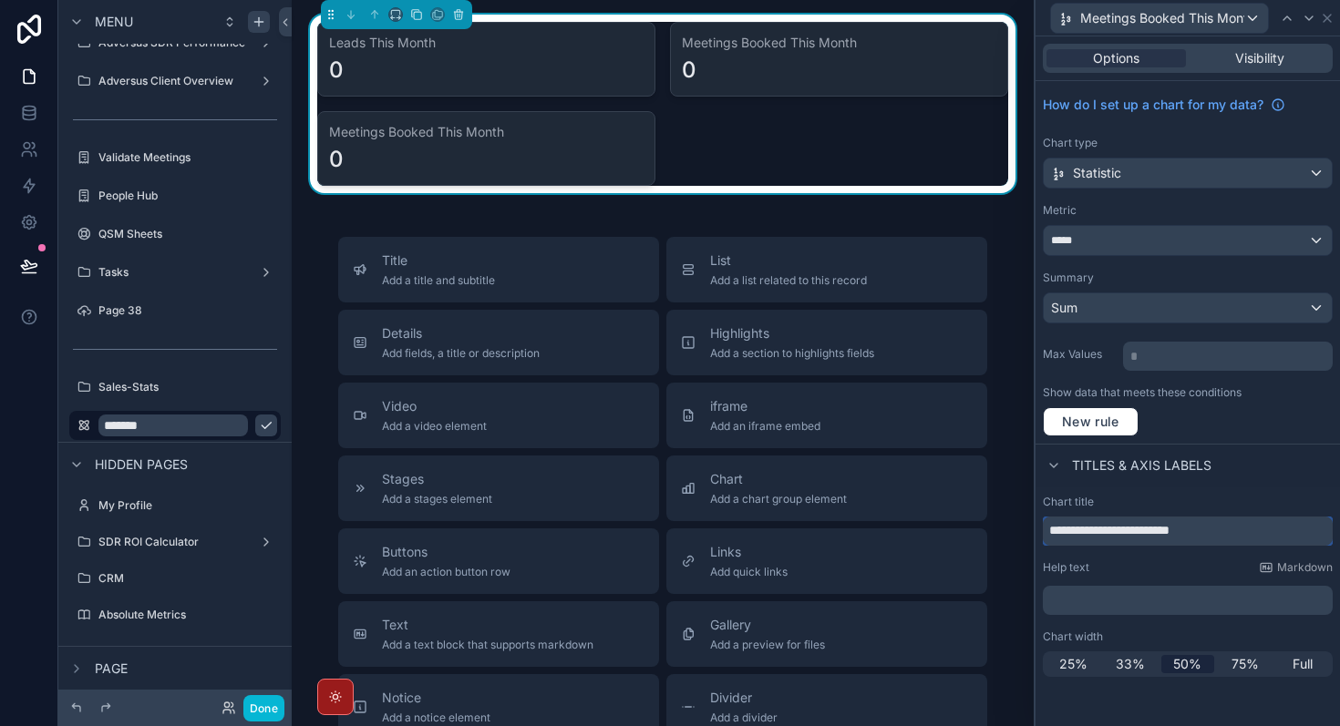
drag, startPoint x: 1157, startPoint y: 531, endPoint x: 1021, endPoint y: 532, distance: 135.8
click at [1021, 532] on div "**********" at bounding box center [670, 363] width 1340 height 726
click at [1123, 535] on input "**********" at bounding box center [1188, 531] width 290 height 29
type input "**********"
click at [1242, 486] on div "Titles & Axis labels" at bounding box center [1187, 466] width 304 height 44
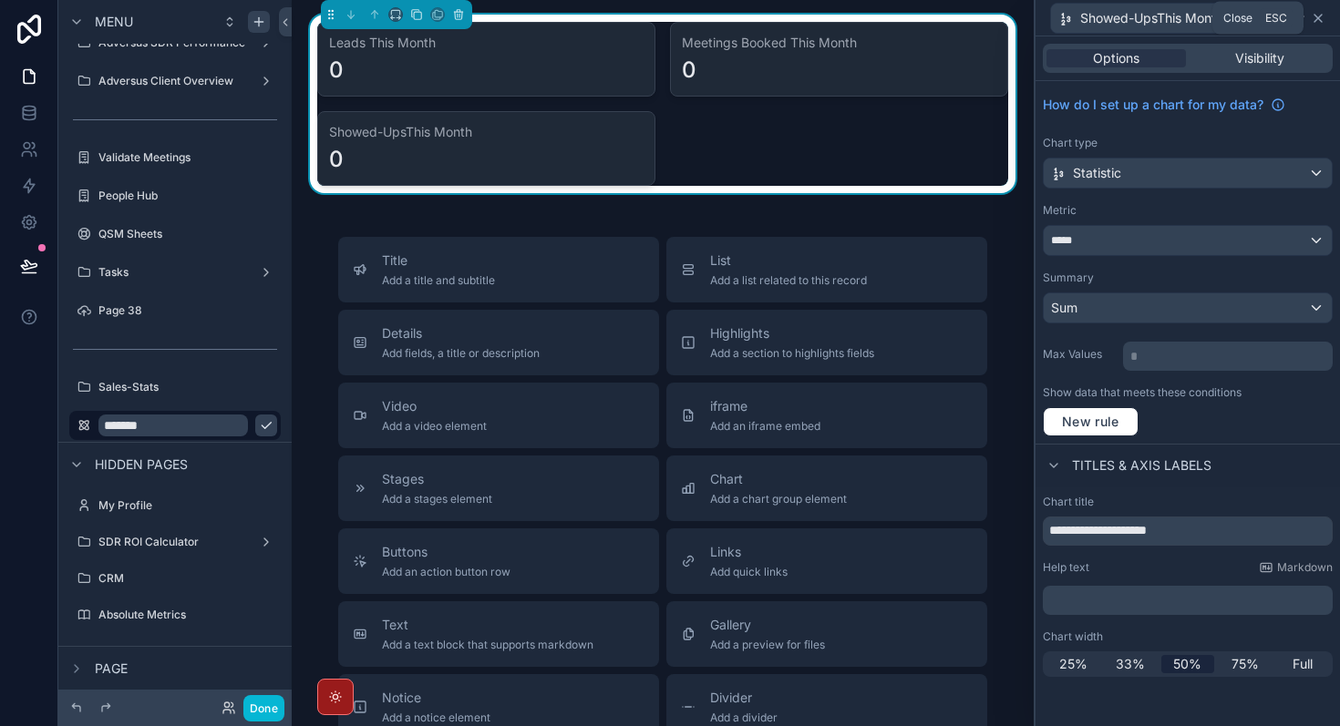
click at [1323, 16] on icon at bounding box center [1318, 18] width 15 height 15
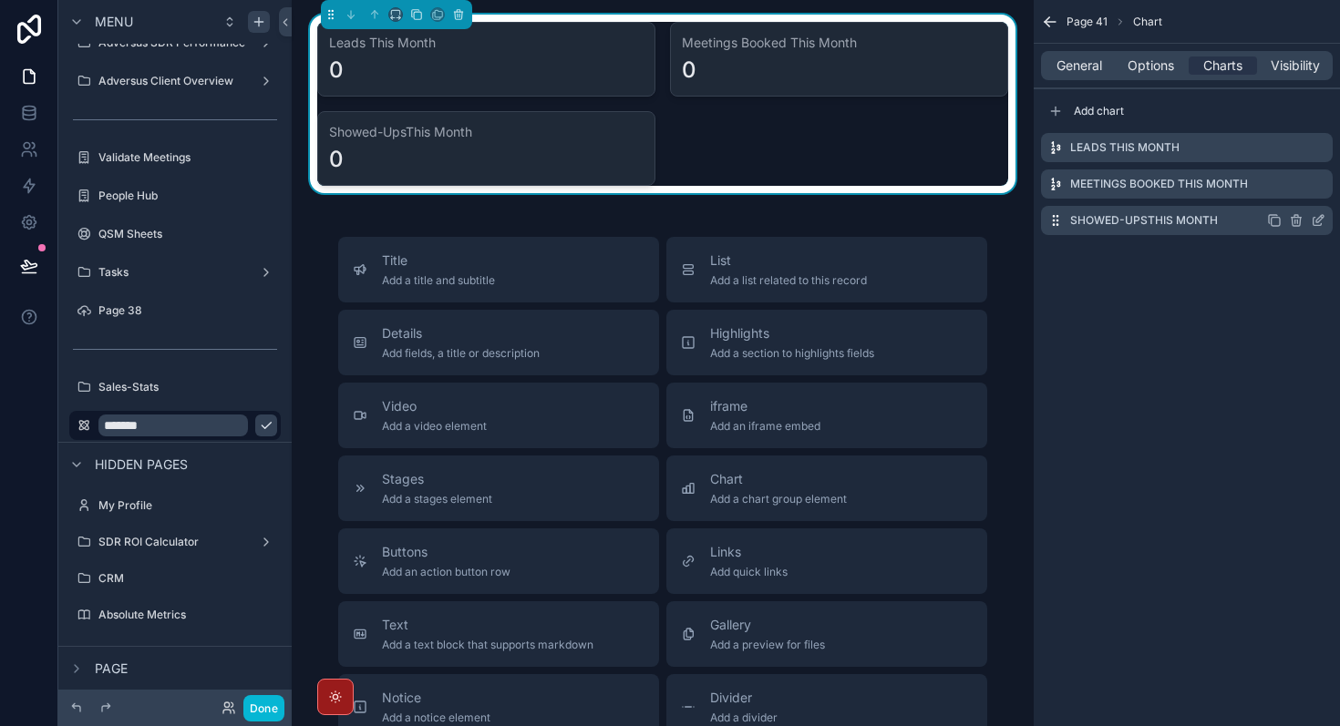
click at [1277, 224] on icon "scrollable content" at bounding box center [1274, 220] width 15 height 15
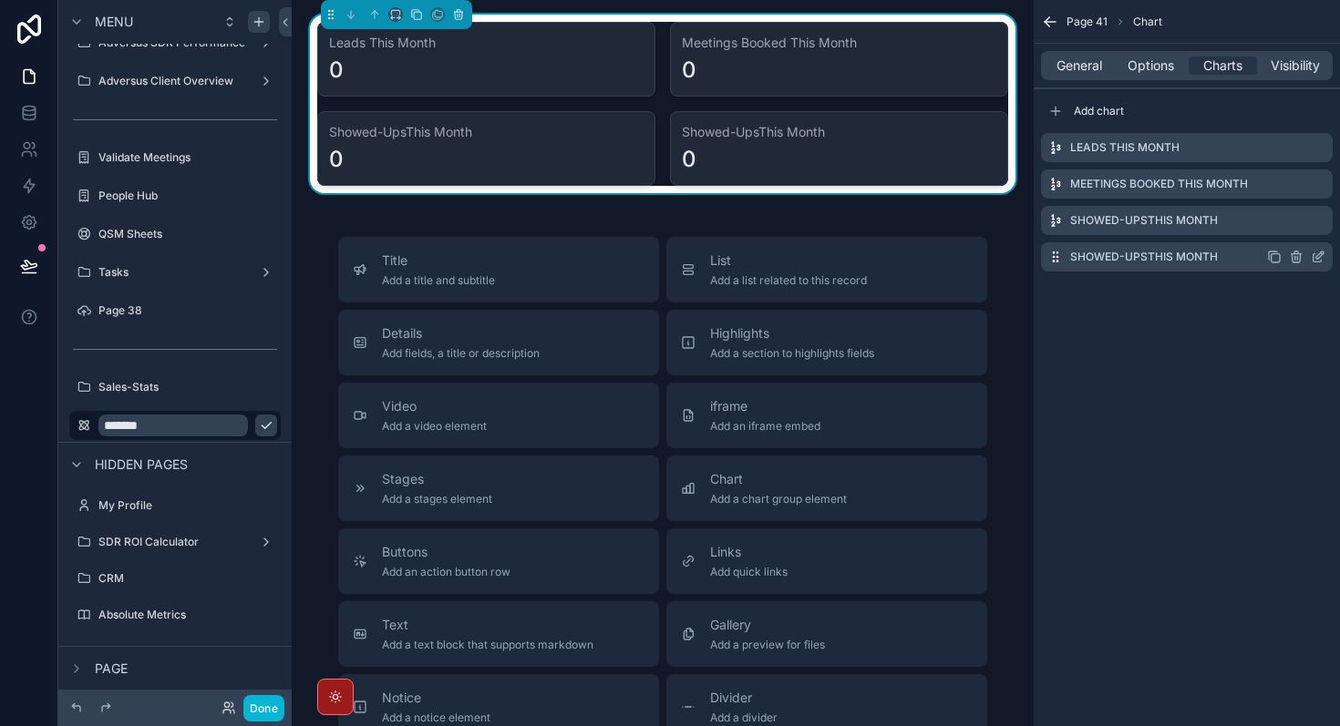
click at [1321, 258] on icon "scrollable content" at bounding box center [1318, 257] width 15 height 15
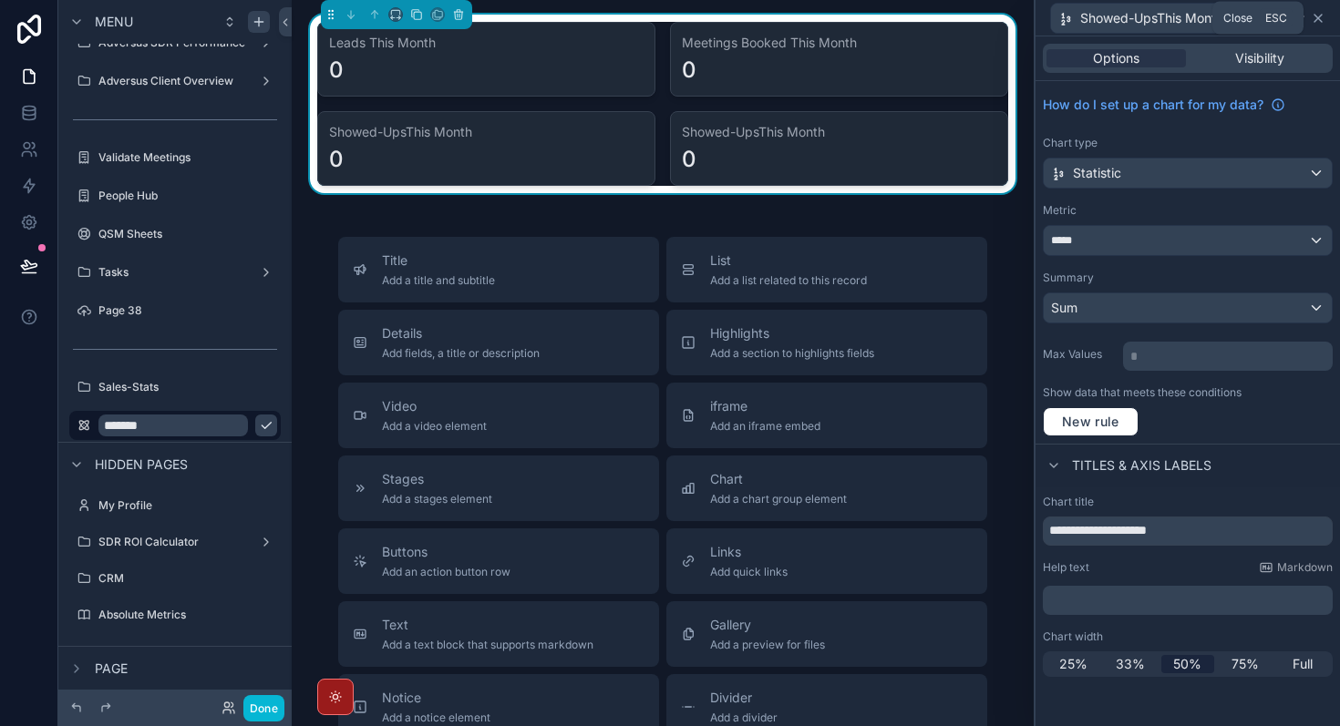
click at [1322, 15] on icon at bounding box center [1318, 18] width 15 height 15
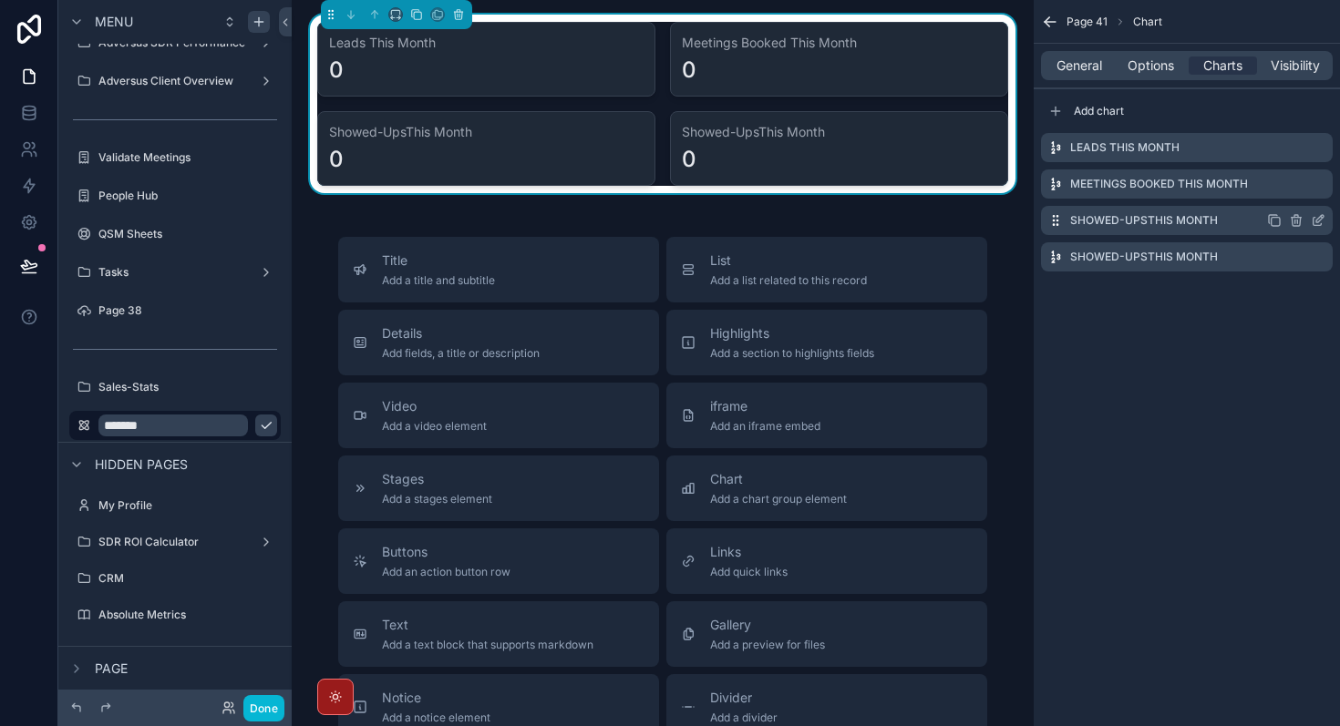
click at [1319, 221] on icon "scrollable content" at bounding box center [1318, 220] width 15 height 15
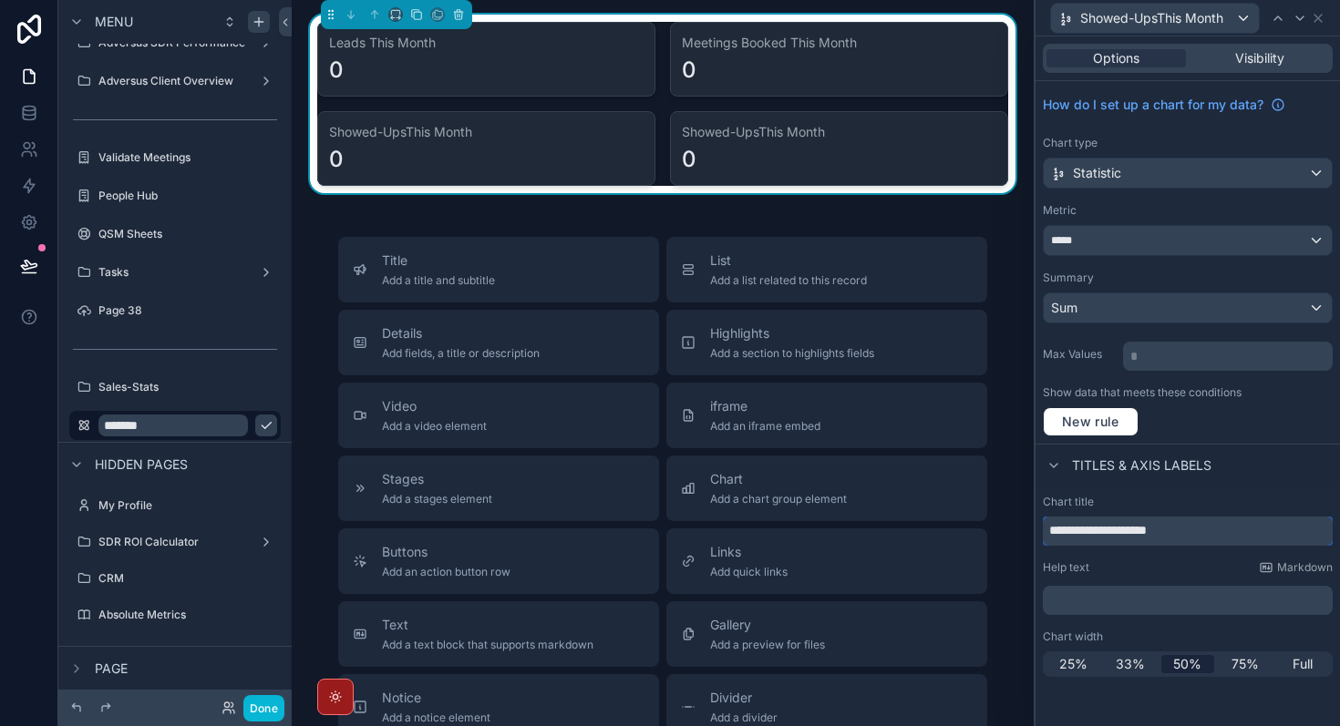
click at [1131, 532] on input "**********" at bounding box center [1188, 531] width 290 height 29
type input "**********"
click at [1315, 473] on div "Titles & Axis labels" at bounding box center [1187, 466] width 304 height 44
click at [1321, 15] on icon at bounding box center [1317, 18] width 7 height 7
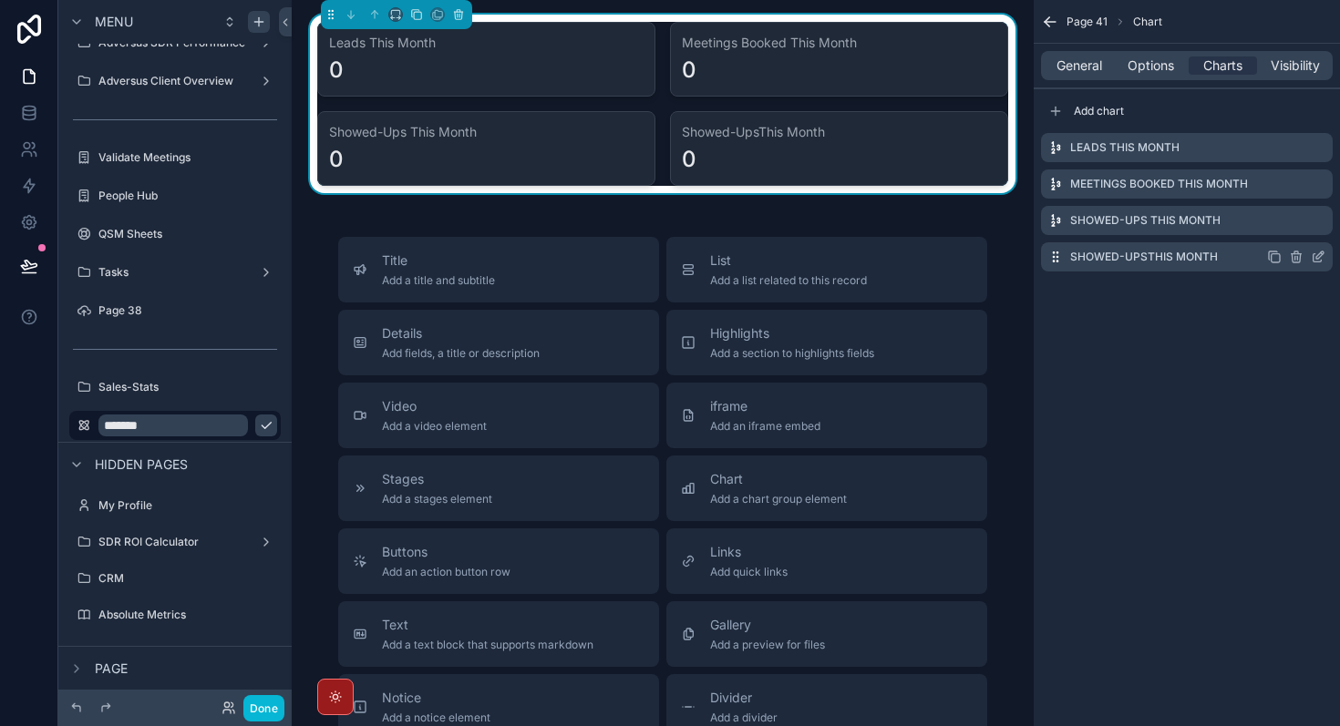
click at [1324, 254] on icon "scrollable content" at bounding box center [1318, 257] width 15 height 15
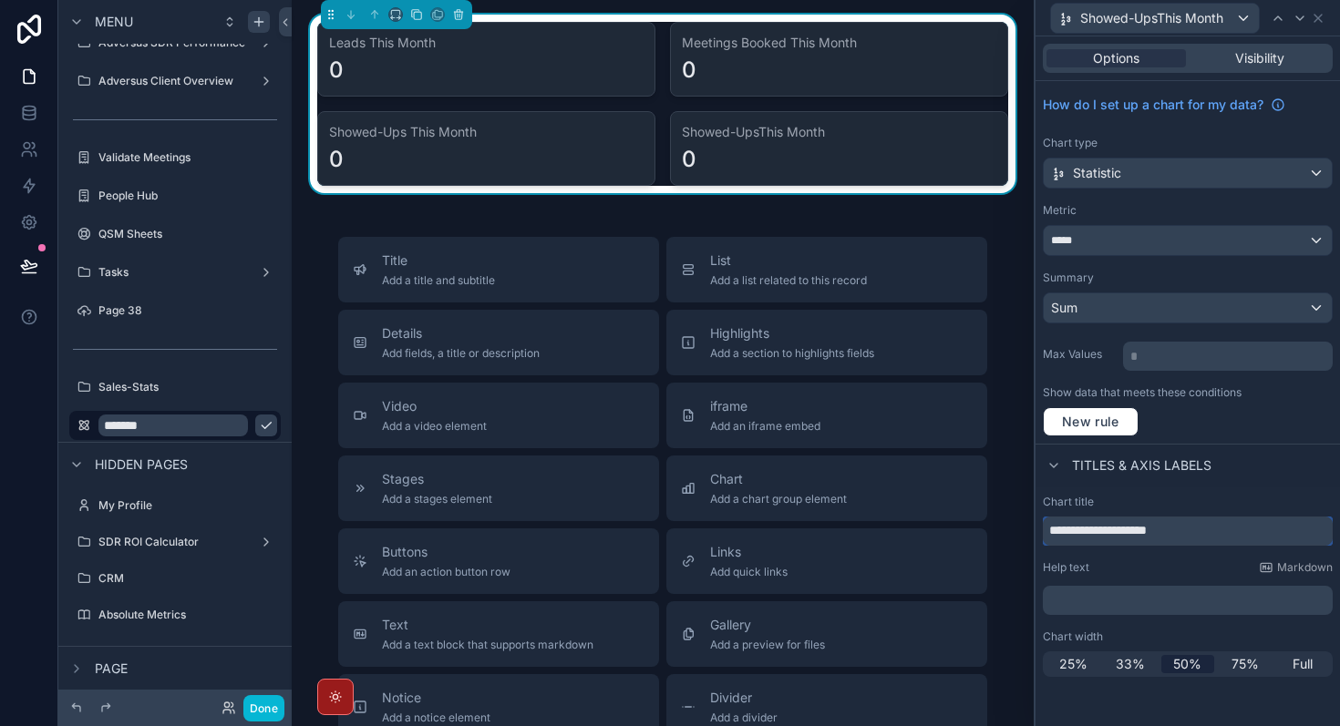
drag, startPoint x: 1128, startPoint y: 531, endPoint x: 993, endPoint y: 531, distance: 135.8
click at [993, 531] on div "**********" at bounding box center [670, 363] width 1340 height 726
type input "**********"
click at [1276, 499] on div "Chart title" at bounding box center [1188, 502] width 290 height 15
click at [1316, 12] on icon at bounding box center [1318, 18] width 15 height 15
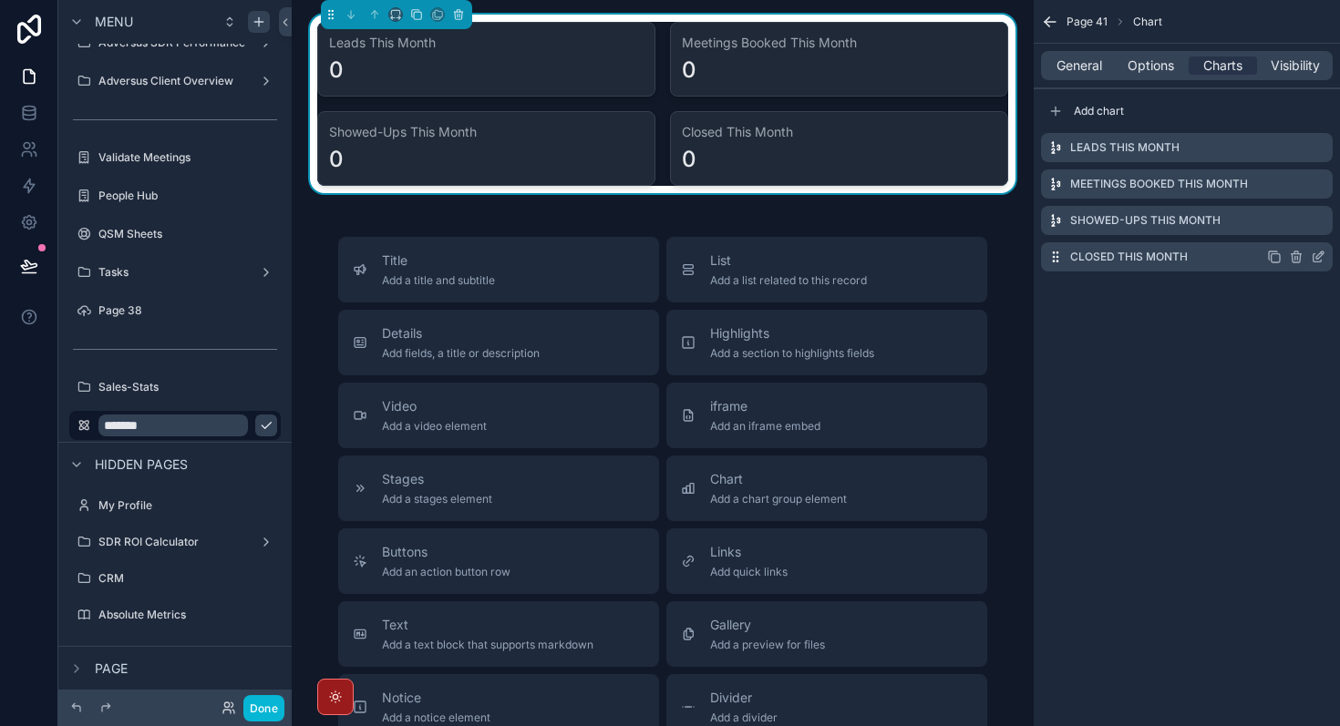
click at [1278, 260] on icon "scrollable content" at bounding box center [1274, 257] width 15 height 15
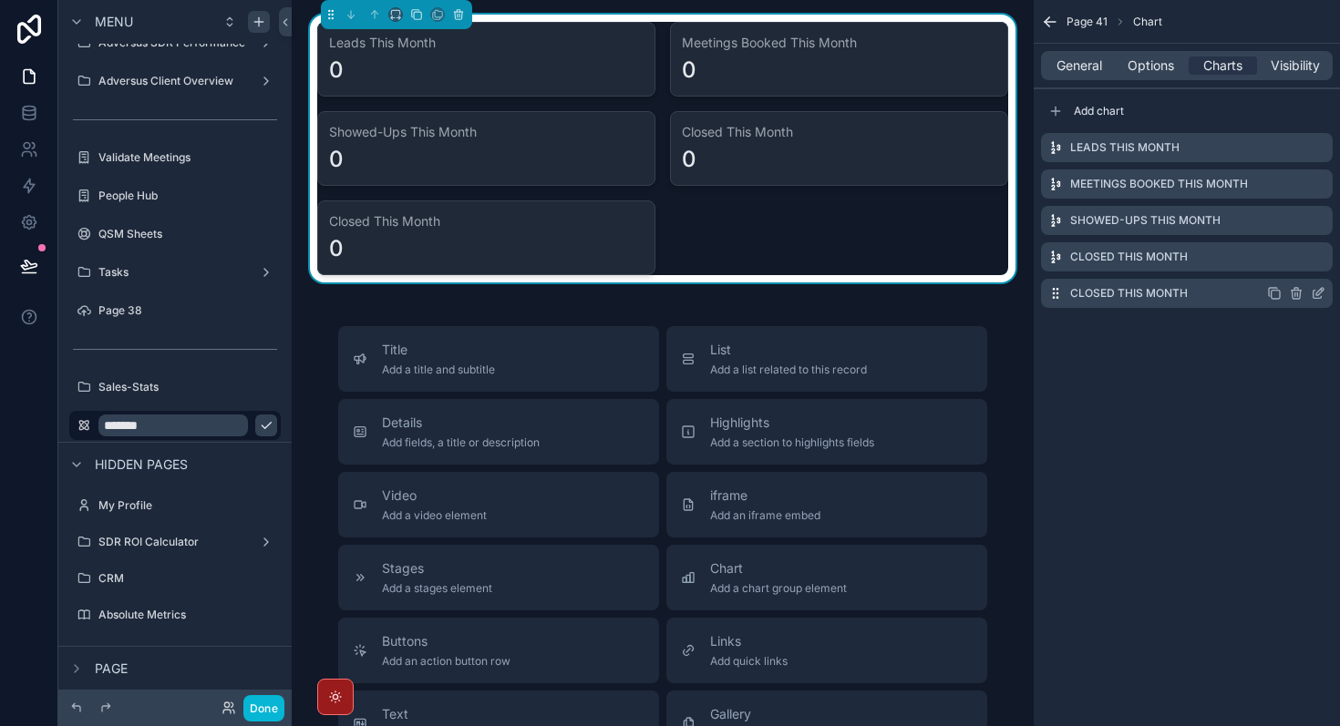
click at [1323, 294] on icon "scrollable content" at bounding box center [1318, 293] width 15 height 15
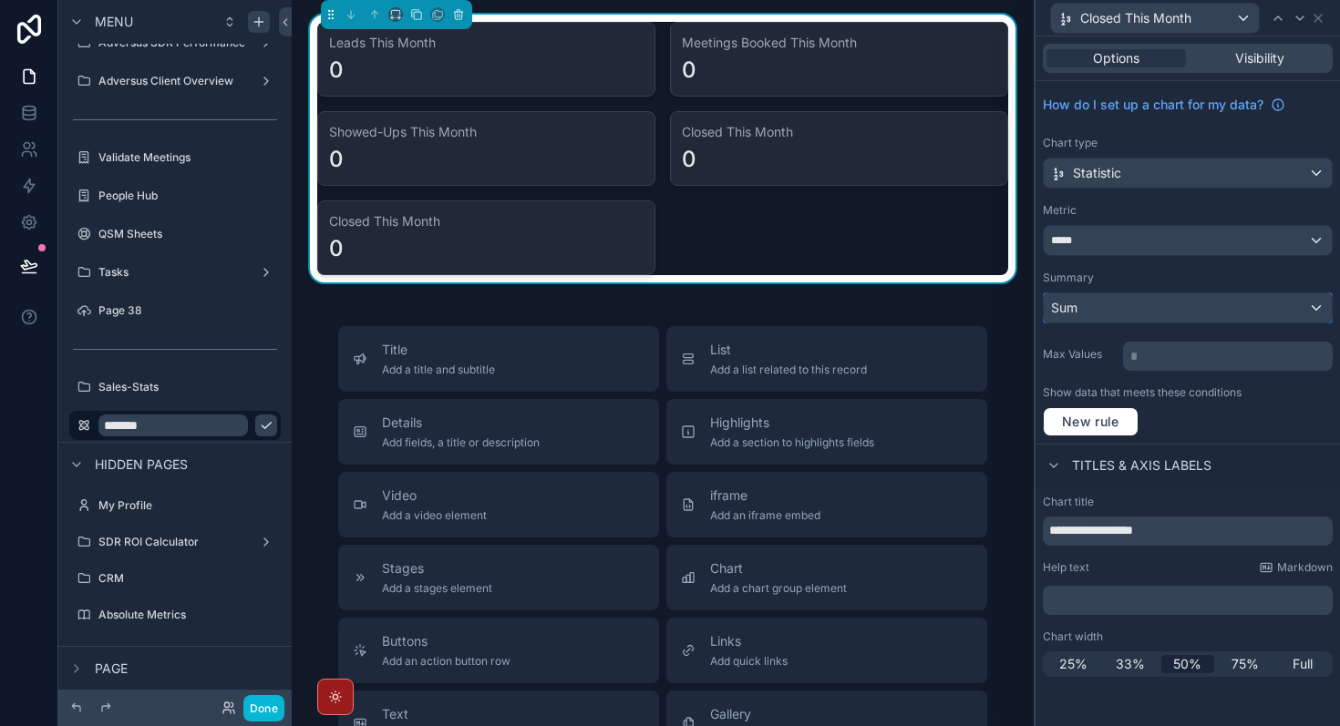
click at [1117, 320] on div "Sum" at bounding box center [1188, 308] width 288 height 29
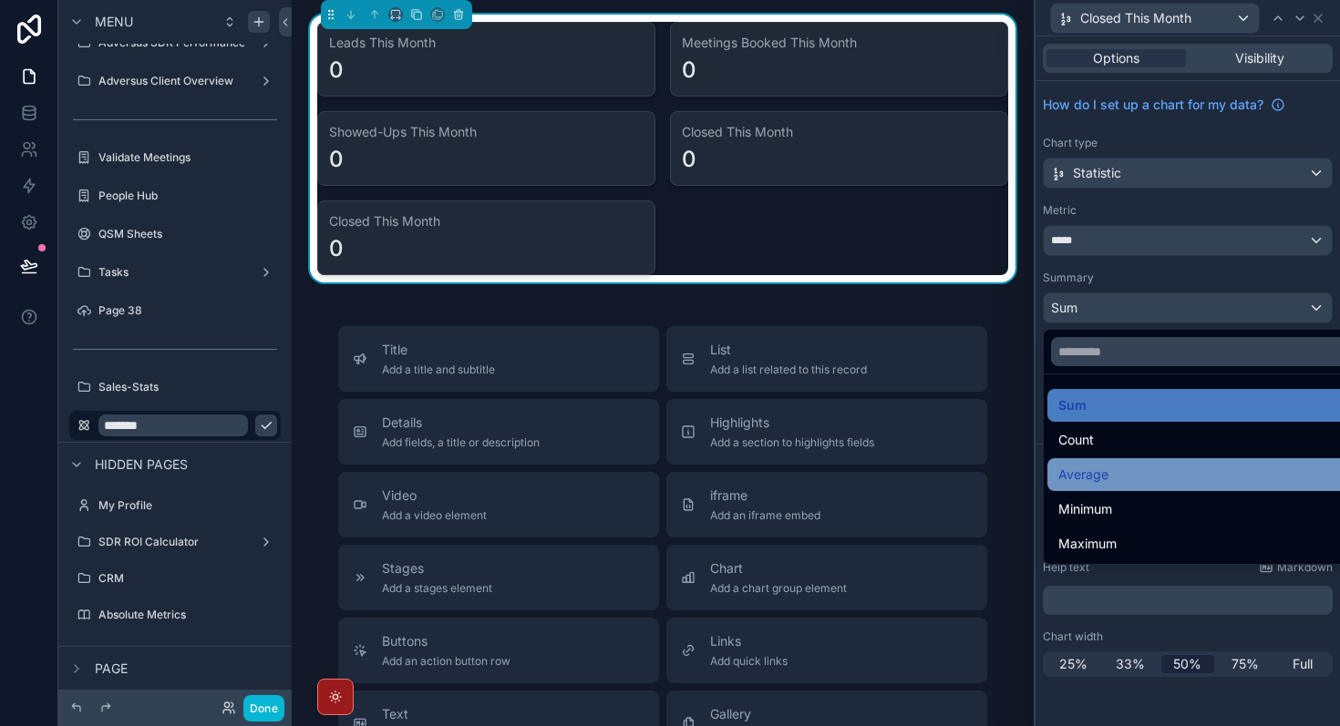
click at [1120, 473] on div "Average" at bounding box center [1208, 475] width 301 height 22
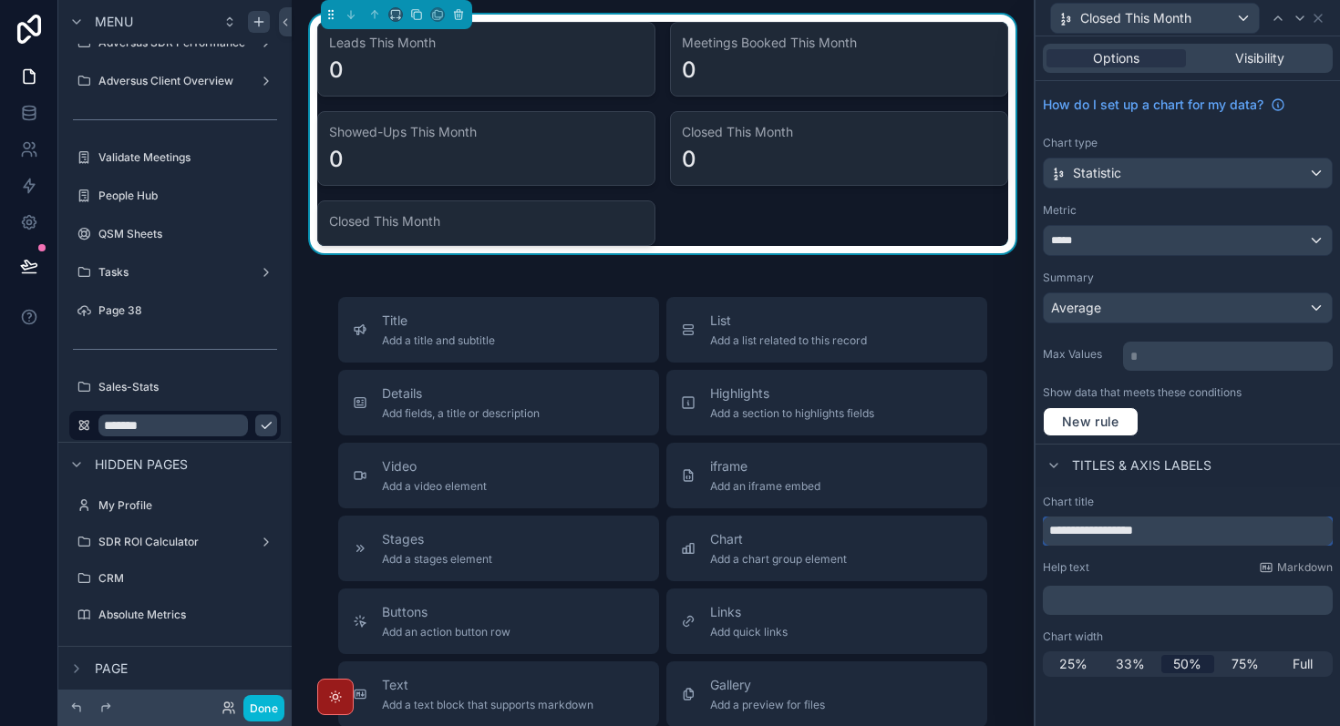
click at [1118, 535] on input "**********" at bounding box center [1188, 531] width 290 height 29
type input "*******"
type input "**********"
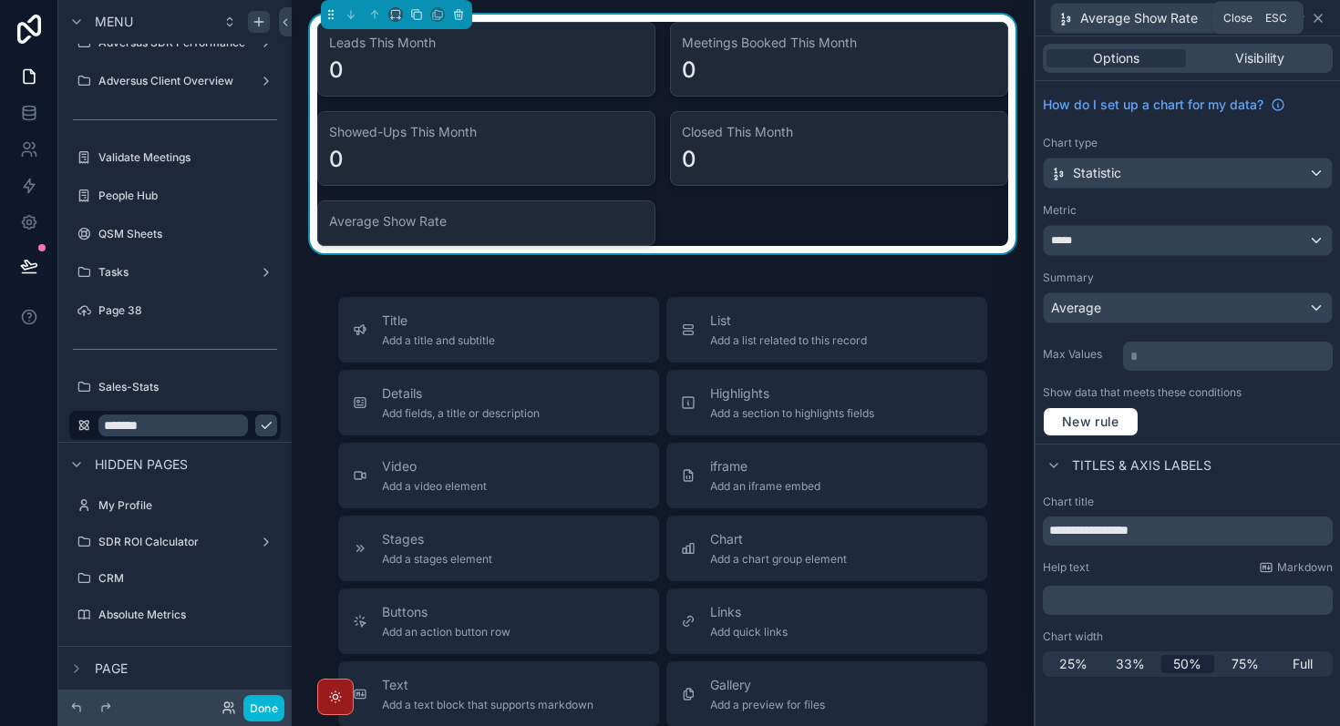
click at [1319, 19] on icon at bounding box center [1317, 18] width 7 height 7
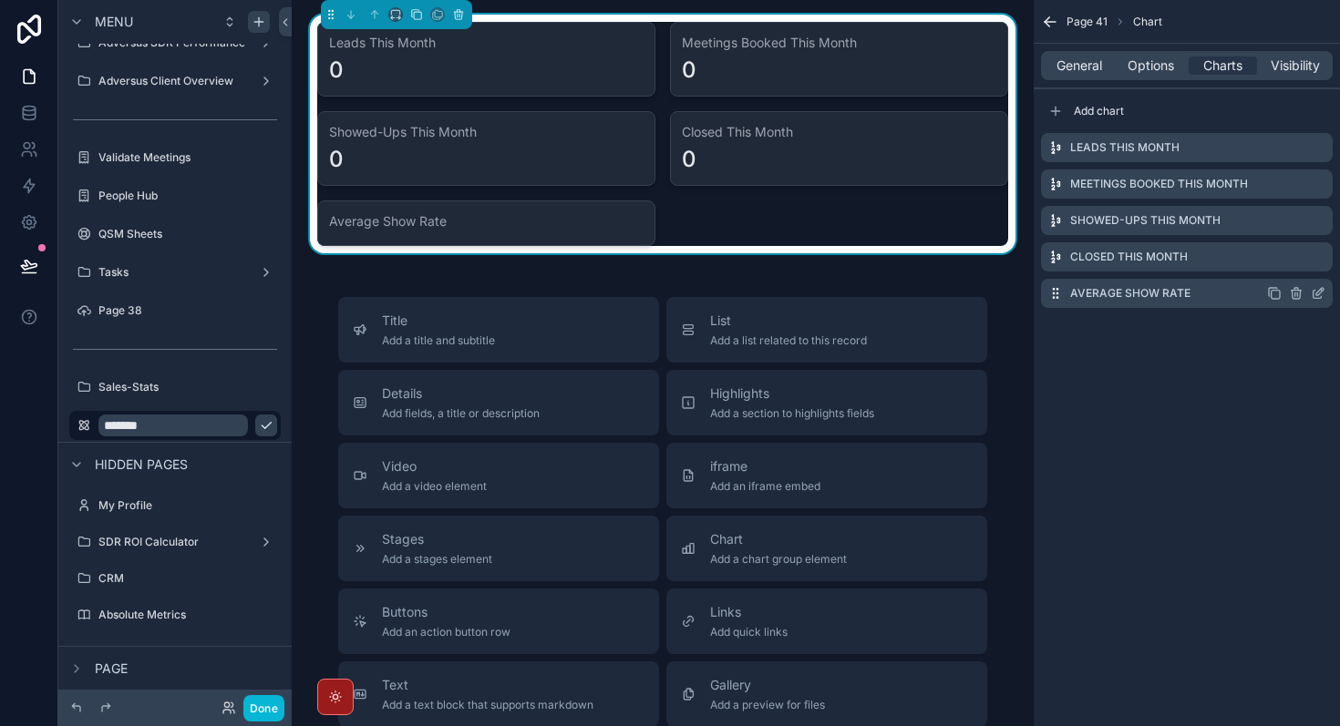
click at [1281, 297] on icon "scrollable content" at bounding box center [1274, 293] width 15 height 15
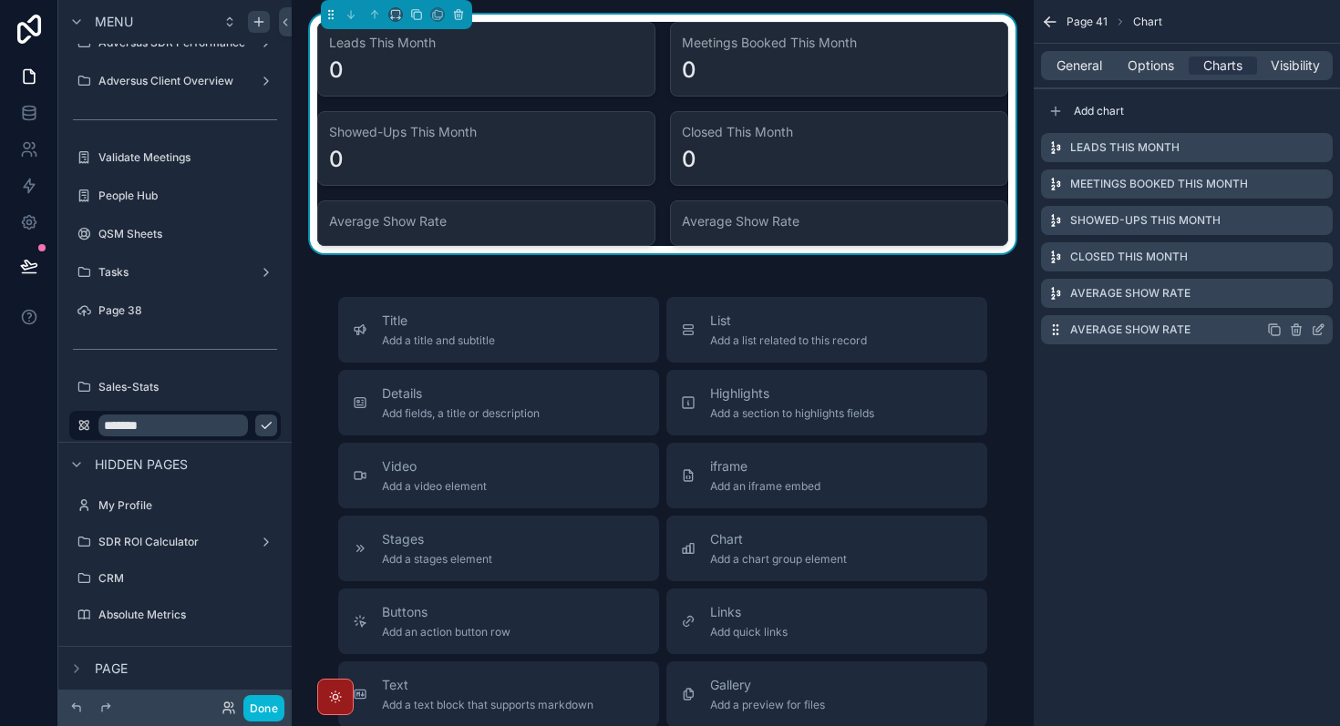
click at [1316, 330] on icon "scrollable content" at bounding box center [1319, 327] width 7 height 7
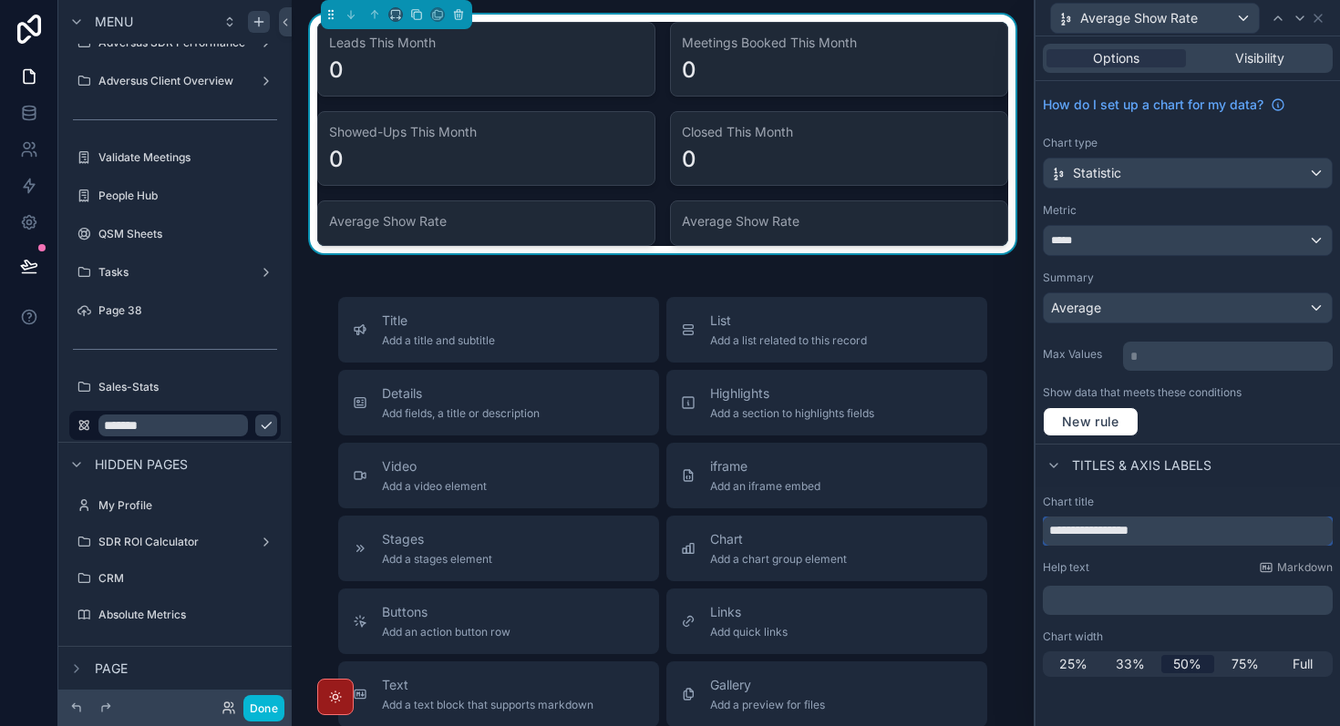
click at [1118, 533] on input "**********" at bounding box center [1188, 531] width 290 height 29
click at [1218, 526] on input "**********" at bounding box center [1188, 531] width 290 height 29
click at [1128, 533] on input "**********" at bounding box center [1188, 531] width 290 height 29
click at [1198, 531] on input "**********" at bounding box center [1188, 531] width 290 height 29
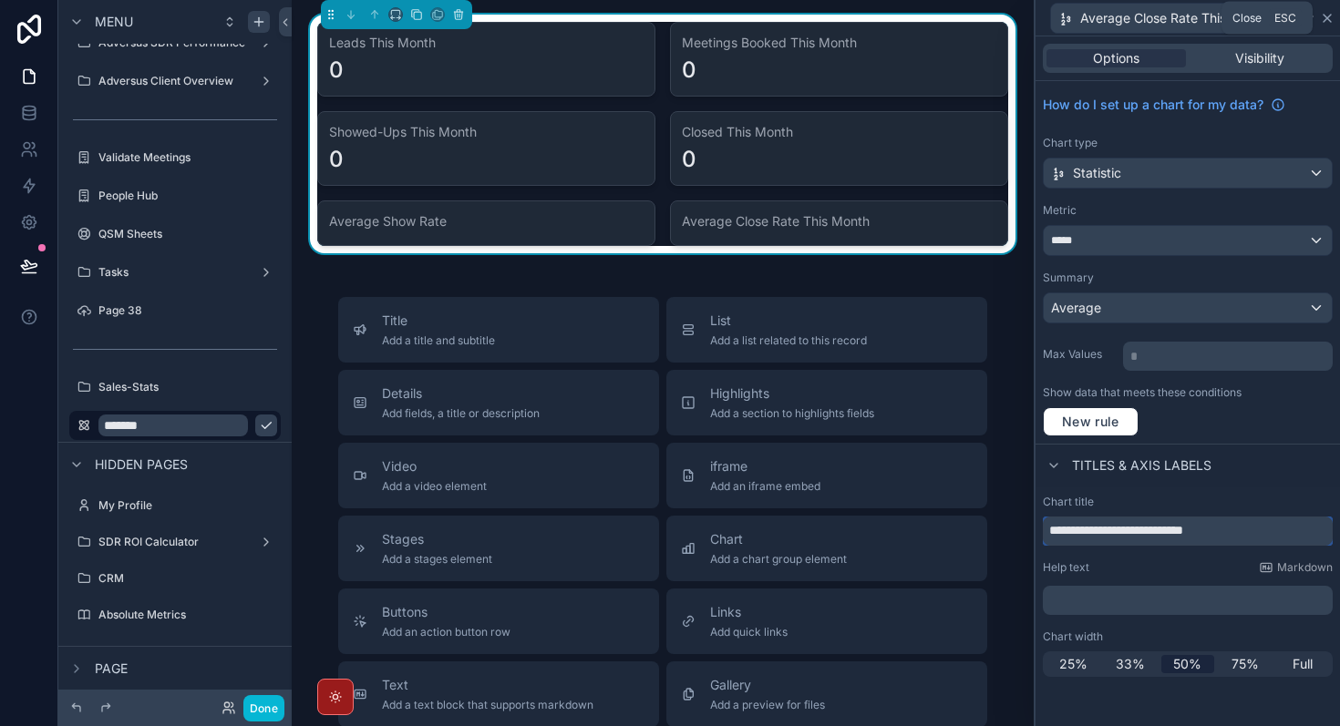
type input "**********"
click at [1324, 17] on icon at bounding box center [1327, 18] width 15 height 15
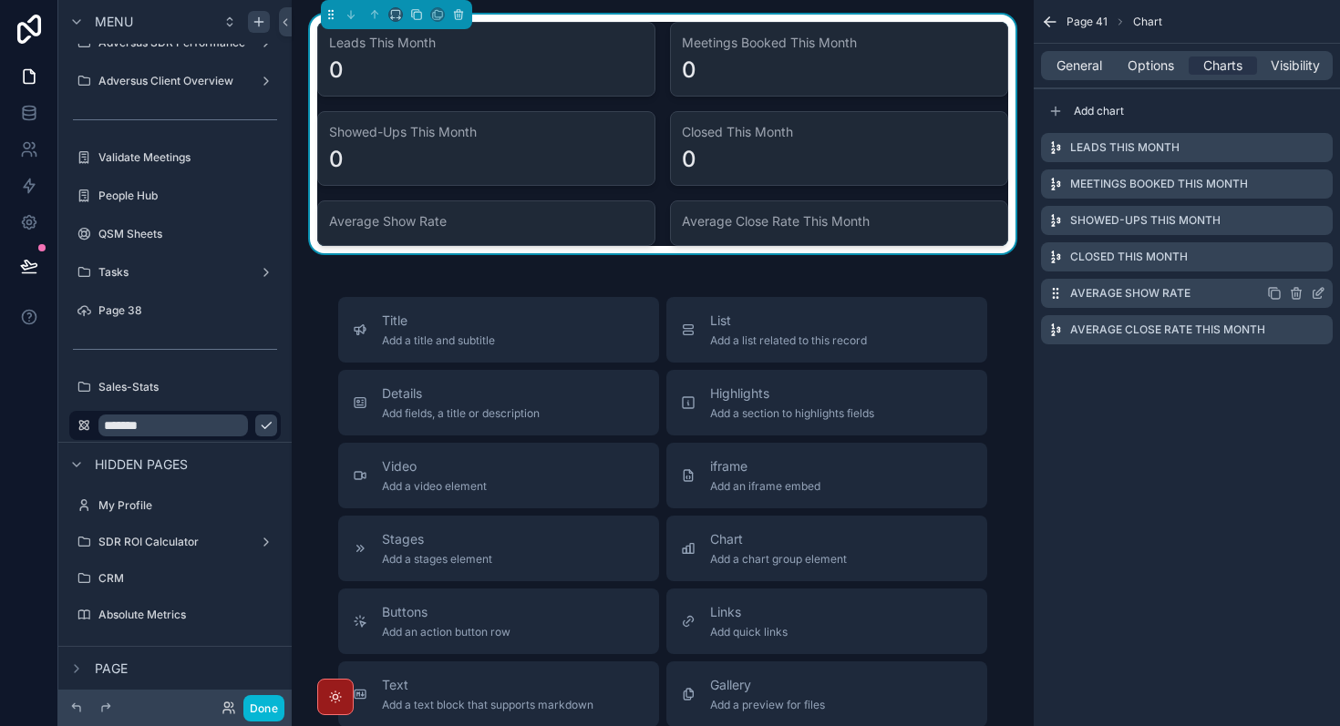
click at [1320, 292] on icon "scrollable content" at bounding box center [1318, 293] width 15 height 15
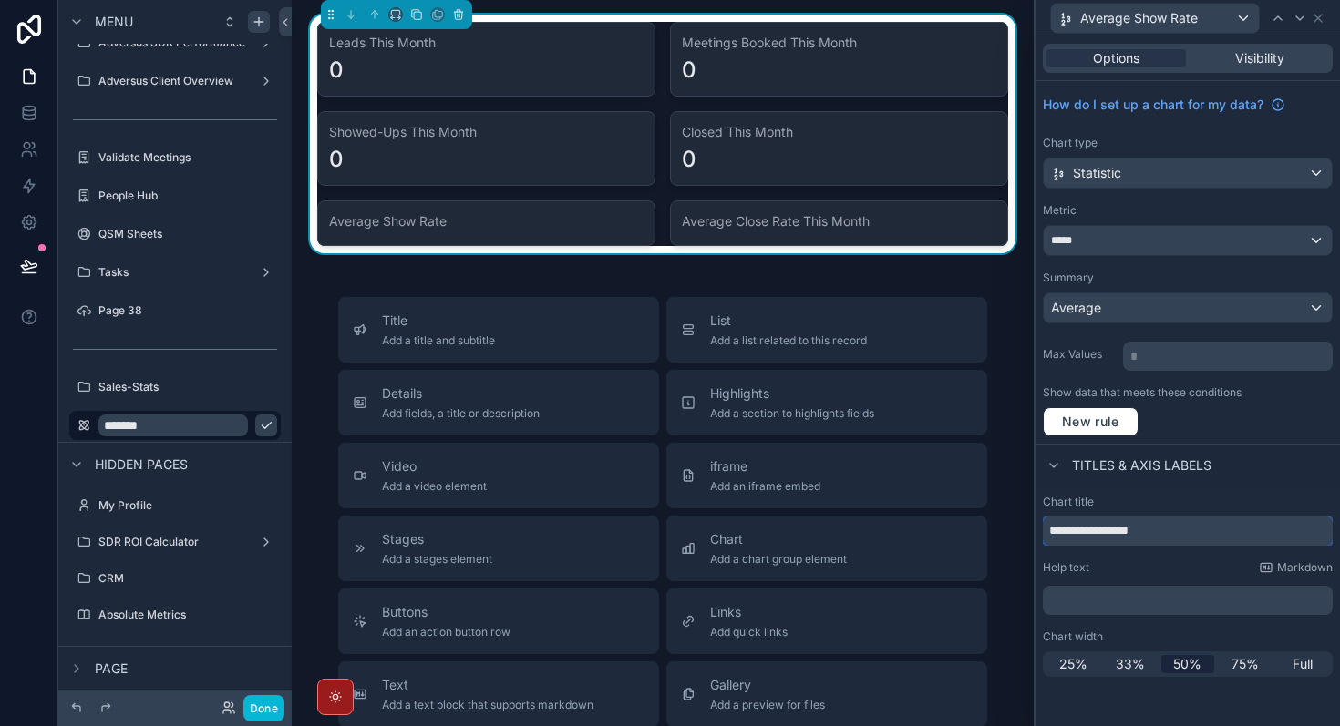
click at [1192, 526] on input "**********" at bounding box center [1188, 531] width 290 height 29
type input "**********"
click at [1303, 469] on div "Titles & Axis labels" at bounding box center [1187, 466] width 304 height 44
click at [1329, 17] on icon at bounding box center [1327, 18] width 15 height 15
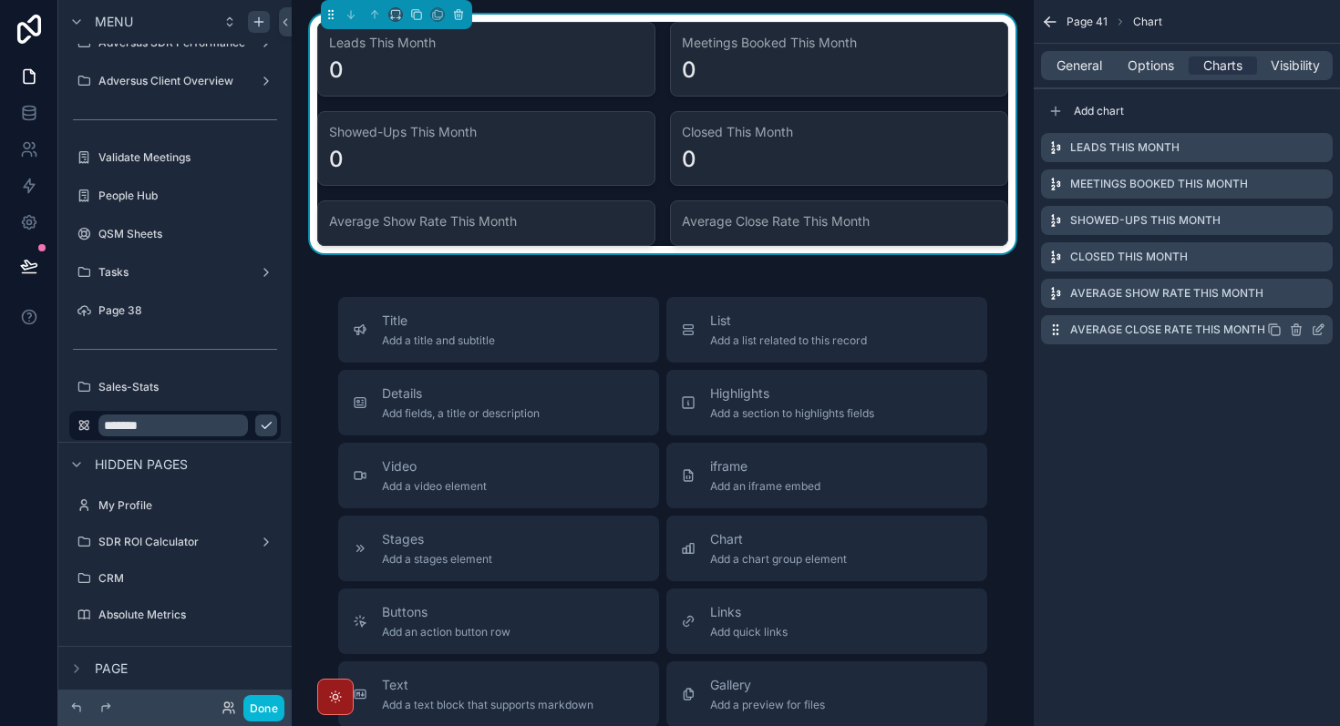
click at [1272, 329] on icon "scrollable content" at bounding box center [1274, 330] width 15 height 15
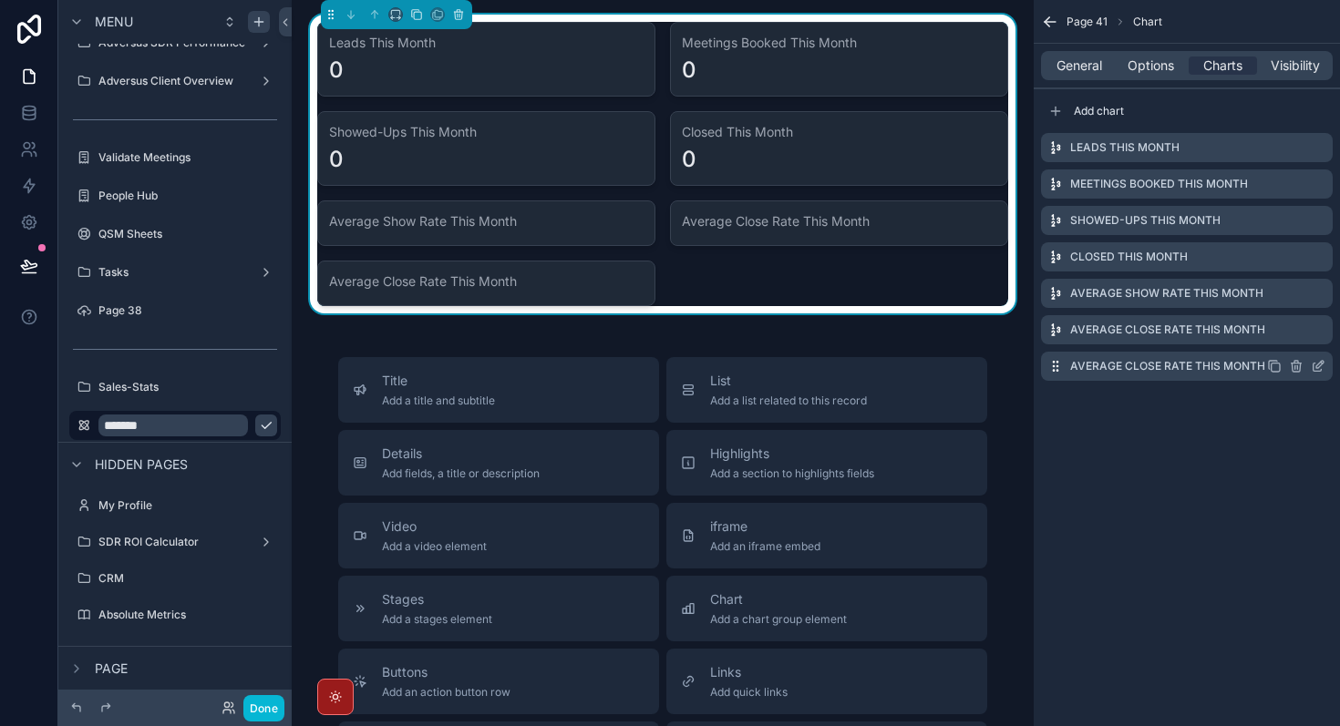
click at [1323, 366] on icon "scrollable content" at bounding box center [1318, 366] width 15 height 15
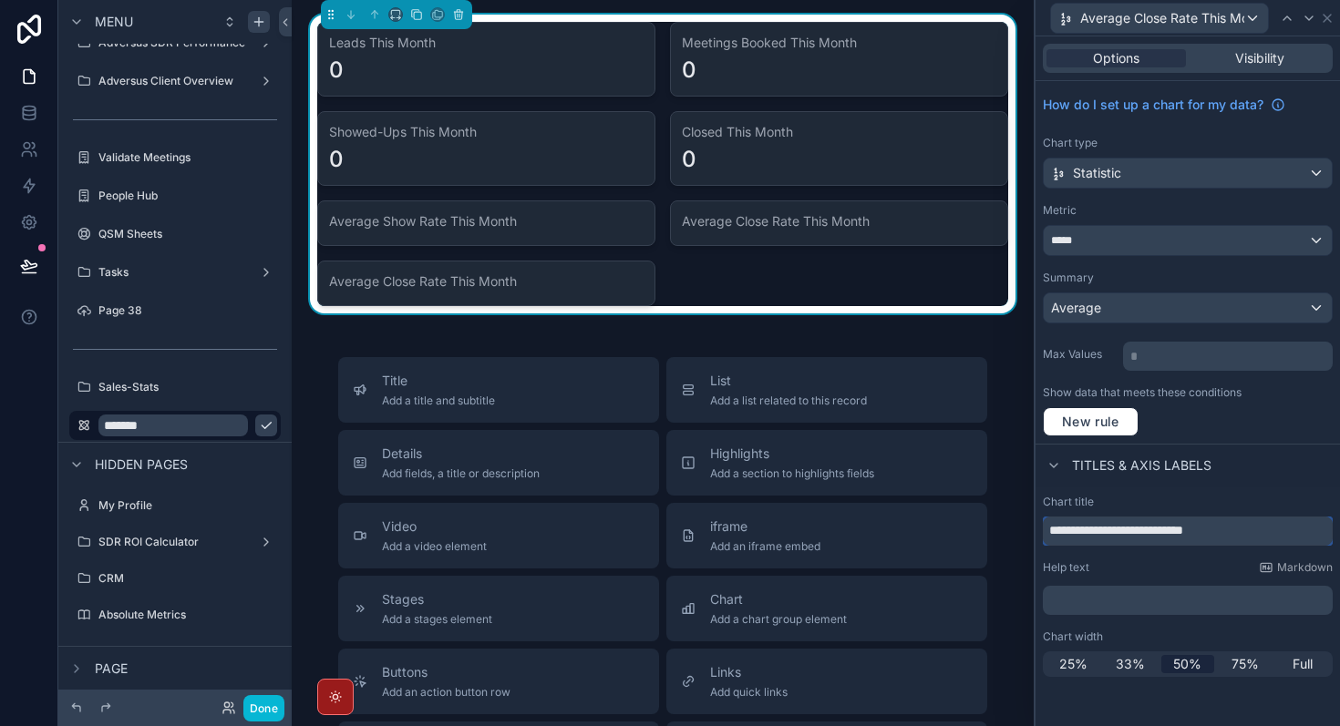
click at [1180, 533] on input "**********" at bounding box center [1188, 531] width 290 height 29
type input "*"
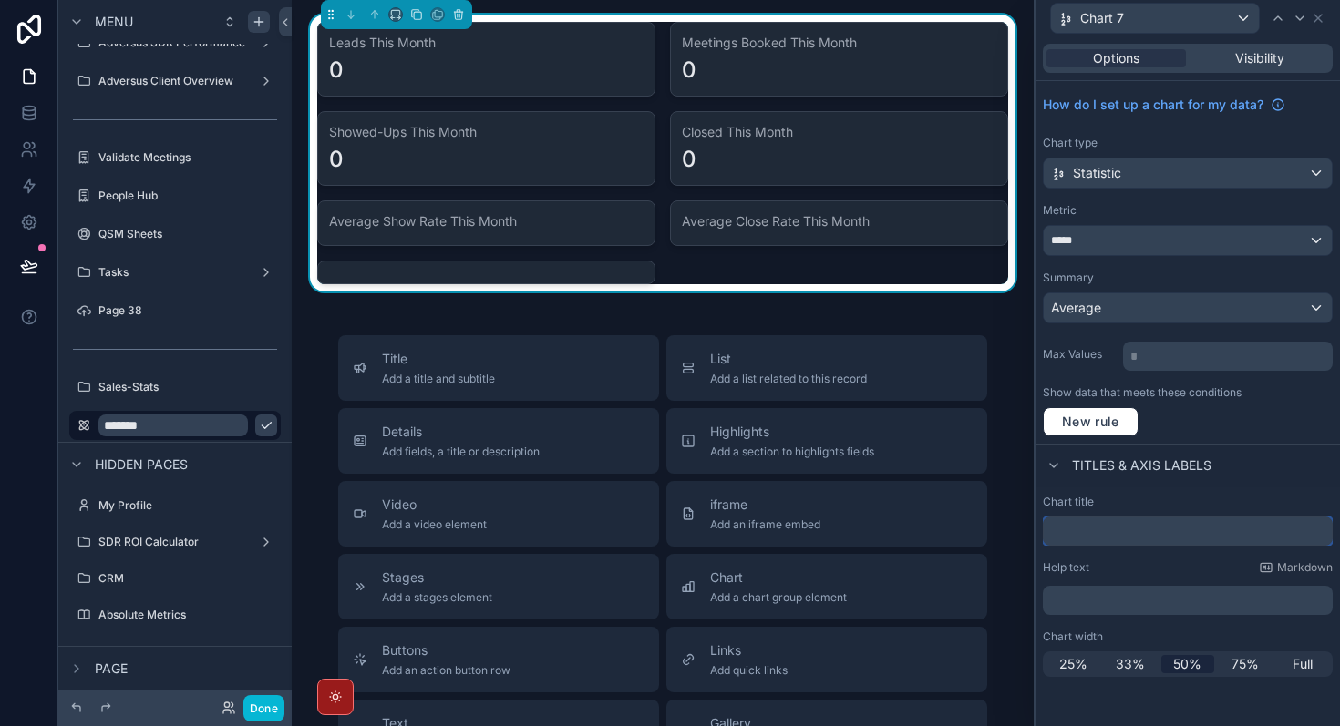
click at [1092, 541] on input "text" at bounding box center [1188, 531] width 290 height 29
paste input "**********"
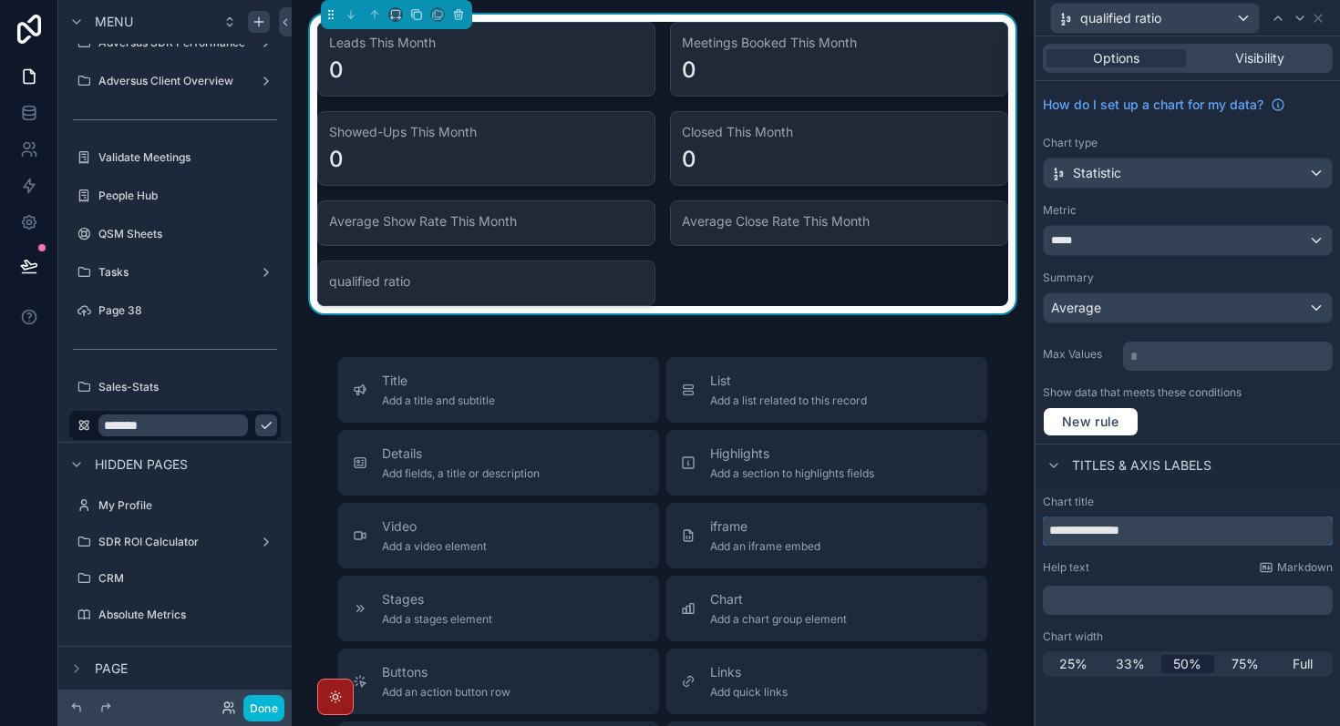
click at [1082, 530] on input "**********" at bounding box center [1188, 531] width 290 height 29
type input "**********"
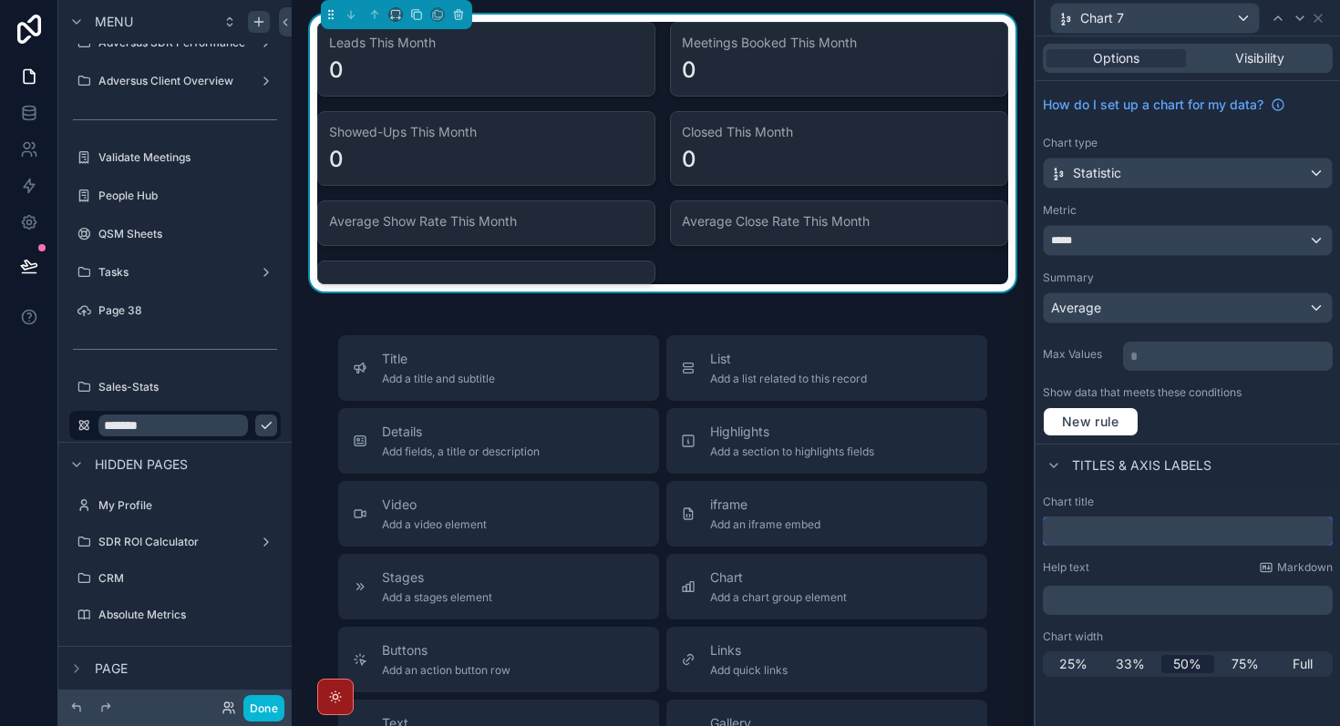
click at [1088, 532] on input "text" at bounding box center [1188, 531] width 290 height 29
paste input "**********"
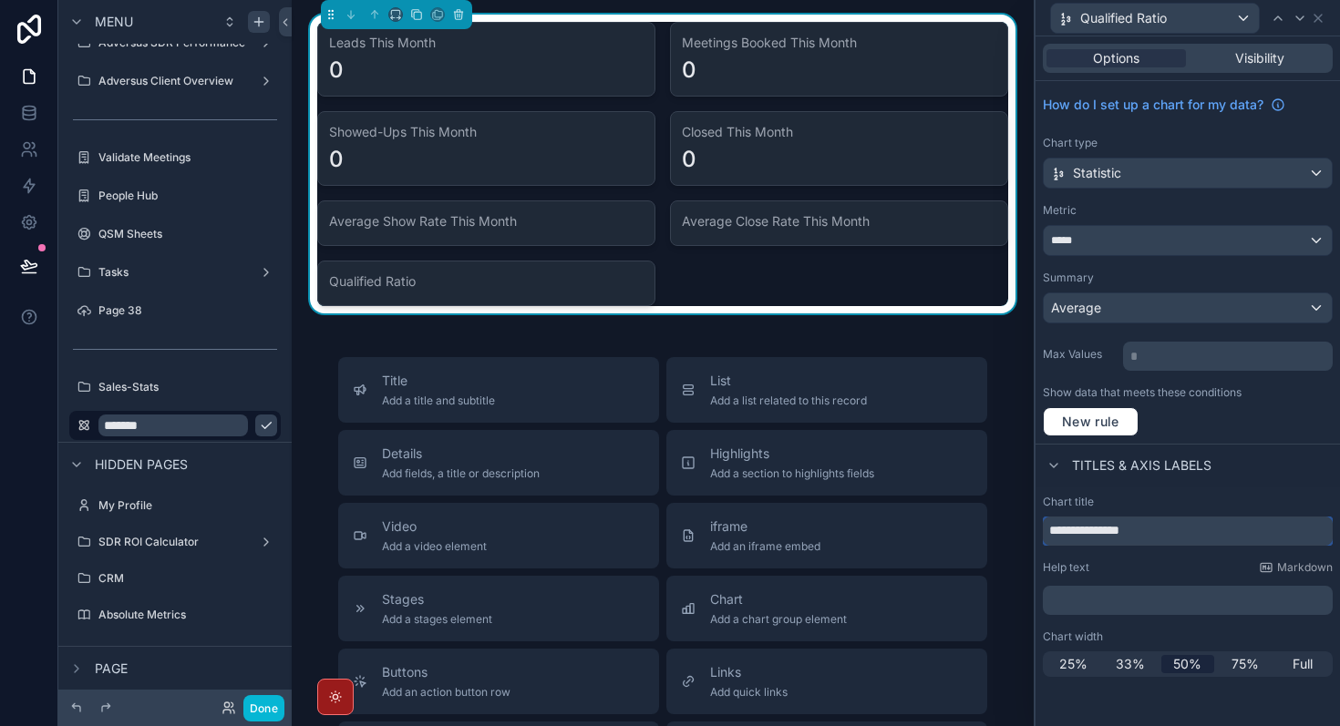
type input "**********"
click at [1231, 486] on div "Titles & Axis labels" at bounding box center [1187, 466] width 304 height 44
click at [1320, 24] on icon at bounding box center [1318, 18] width 15 height 15
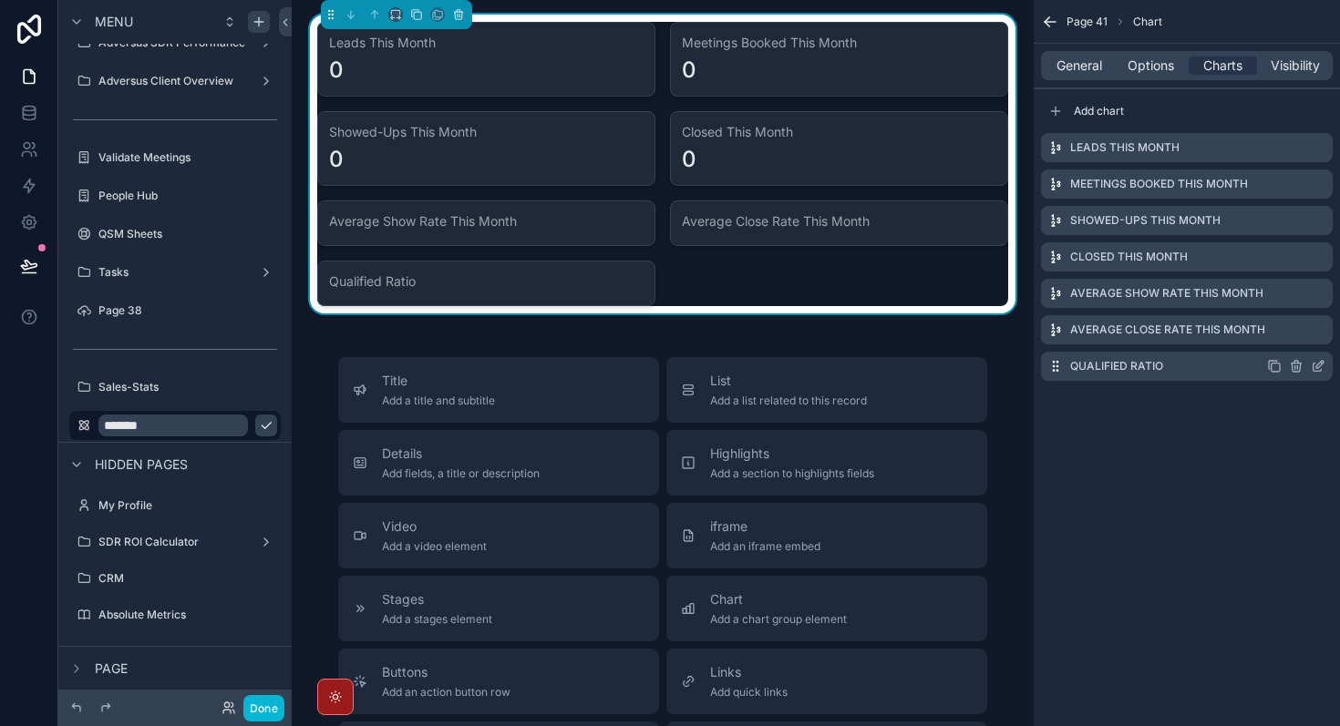
click at [1278, 368] on icon "scrollable content" at bounding box center [1274, 366] width 15 height 15
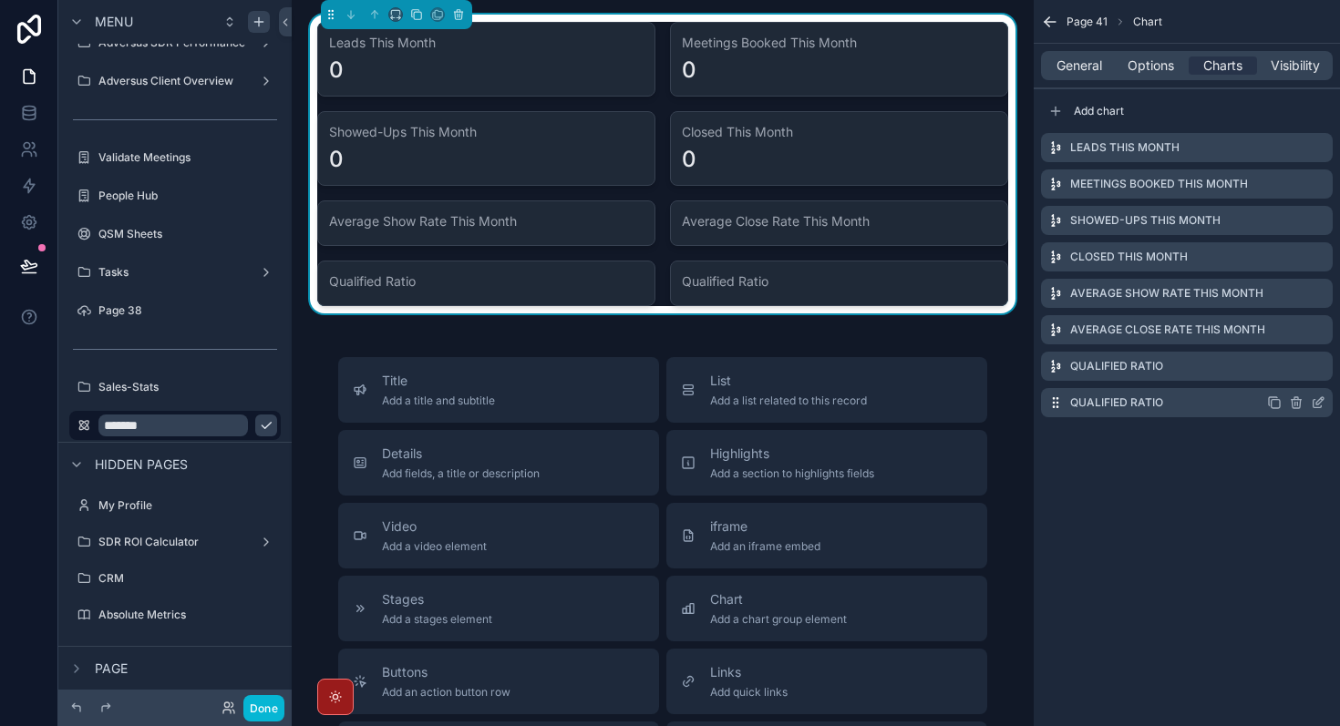
click at [1318, 400] on icon "scrollable content" at bounding box center [1319, 400] width 7 height 7
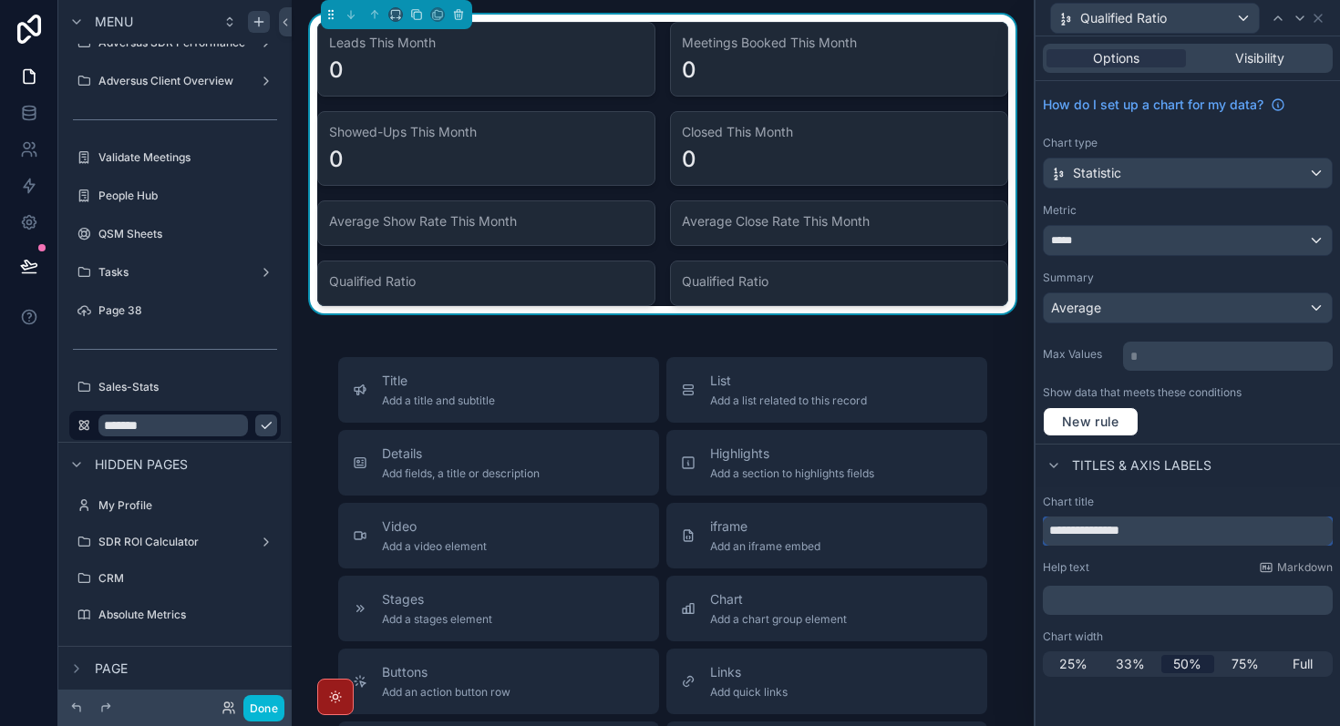
click at [1129, 532] on input "**********" at bounding box center [1188, 531] width 290 height 29
type input "**********"
click at [1277, 452] on div "Titles & Axis labels" at bounding box center [1187, 466] width 304 height 44
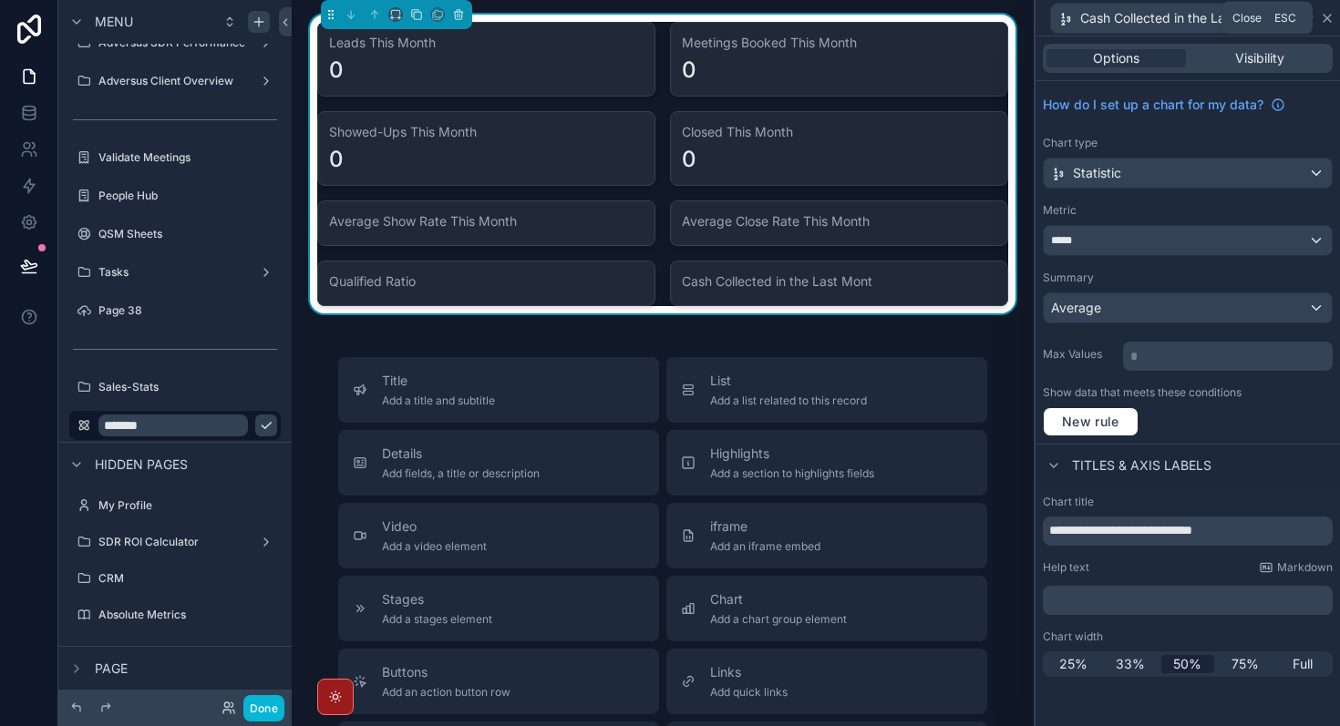
click at [1330, 16] on icon at bounding box center [1327, 18] width 15 height 15
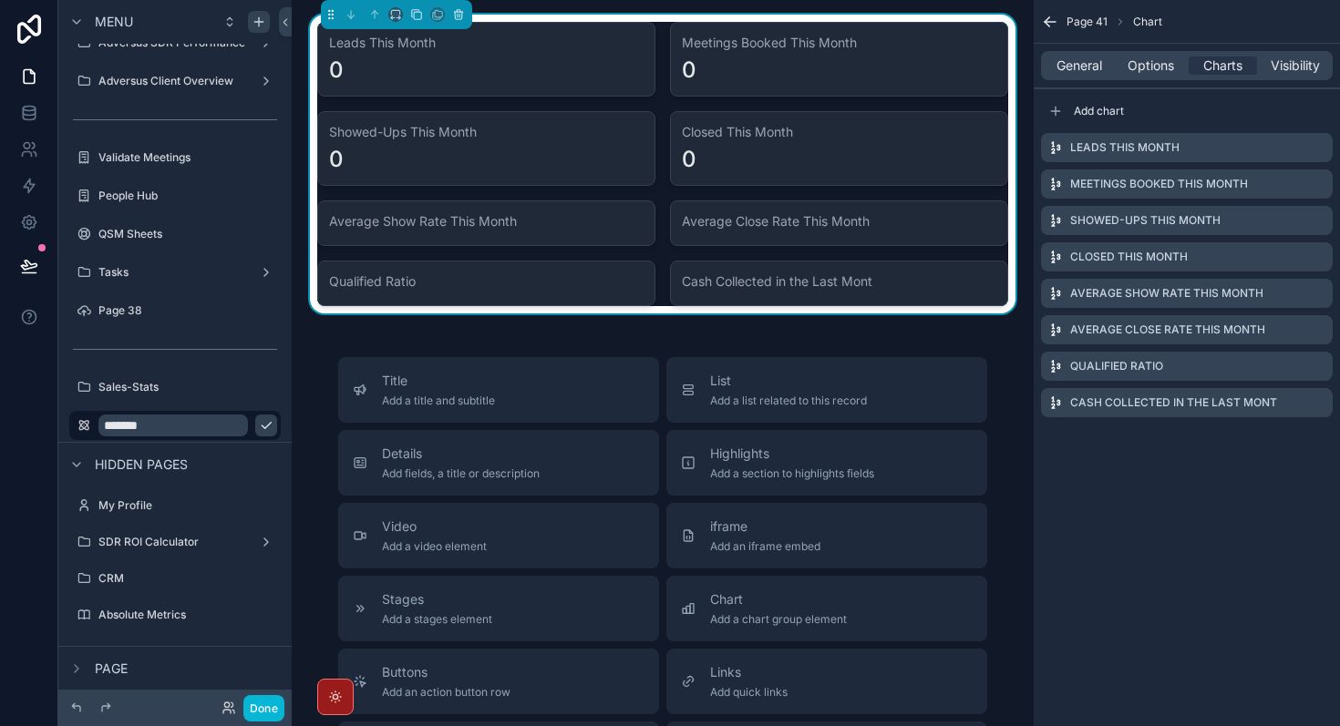
click at [1103, 528] on div "Page 41 Chart General Options Charts Visibility Add chart Leads This Month Meet…" at bounding box center [1187, 363] width 306 height 726
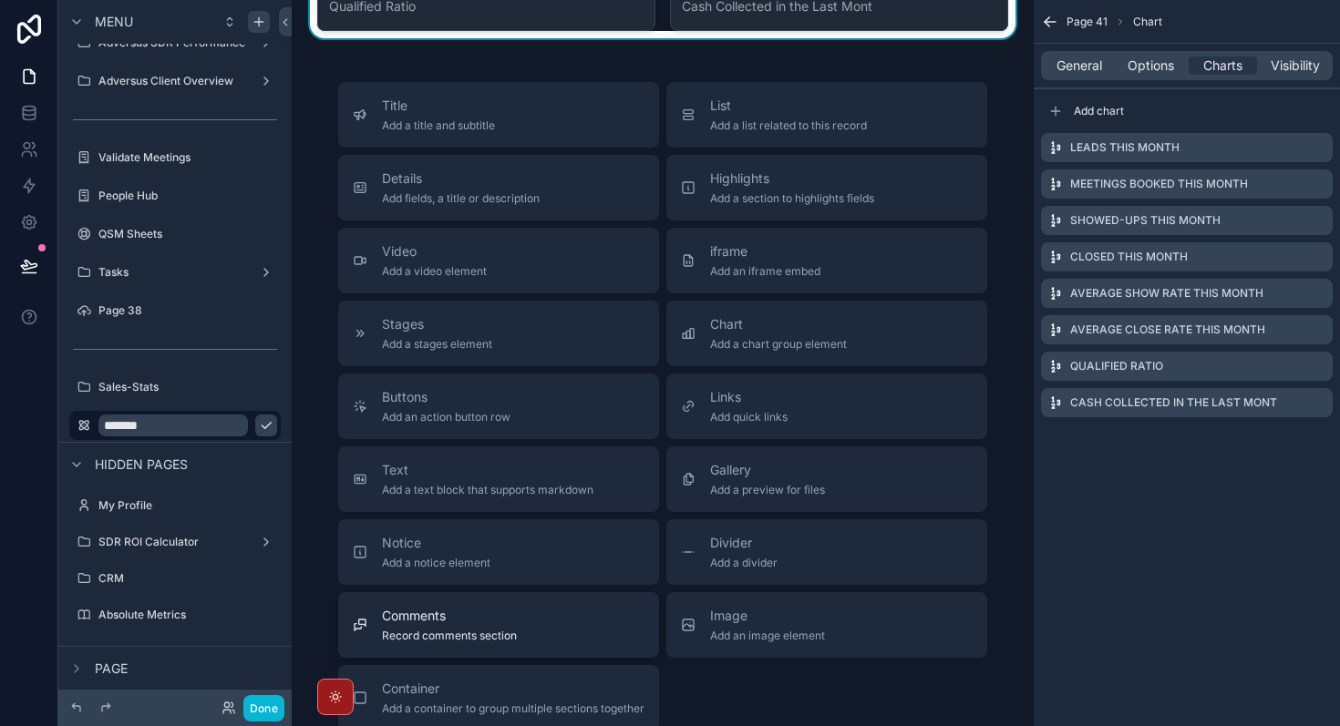
scroll to position [277, 0]
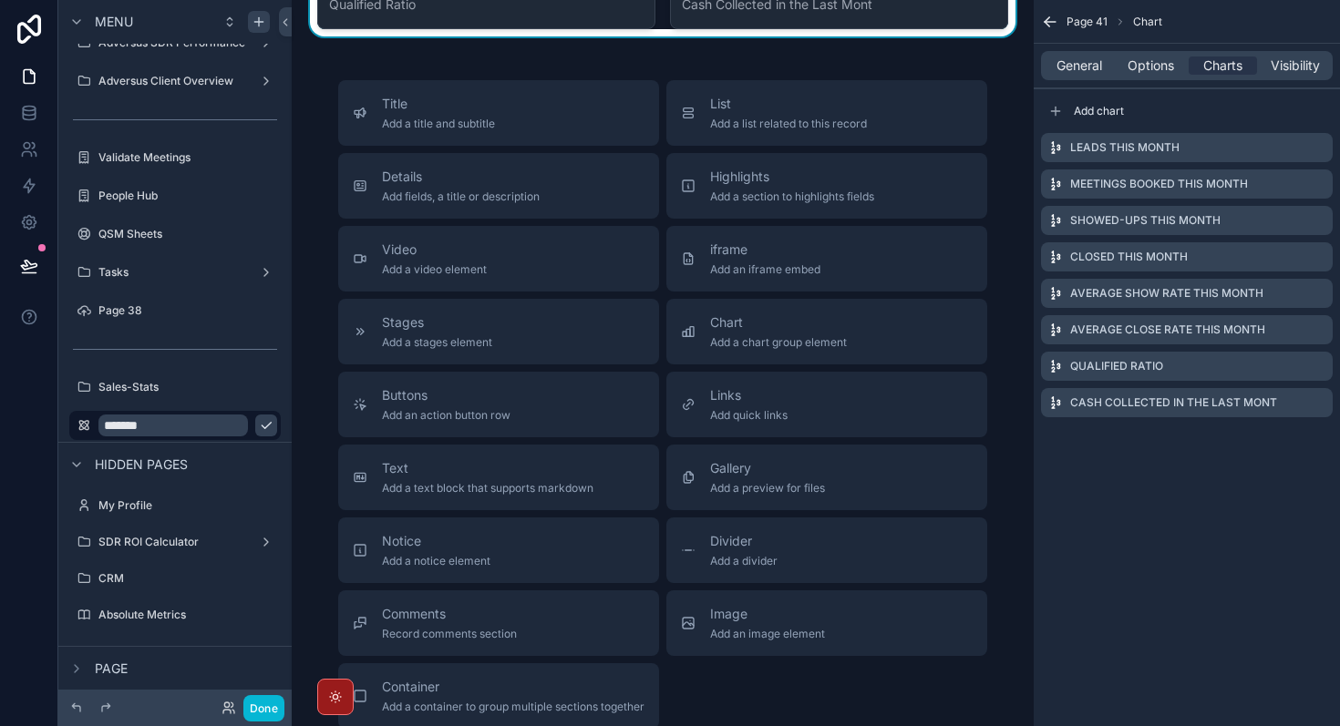
drag, startPoint x: 746, startPoint y: 565, endPoint x: 682, endPoint y: -1, distance: 569.6
click at [682, 0] on html "Menu App Setup A-Sales Command Center Clients [DOMAIN_NAME] KPIs Adversus SDR P…" at bounding box center [670, 363] width 1340 height 726
click at [843, 580] on button "Divider Add a divider" at bounding box center [826, 551] width 321 height 66
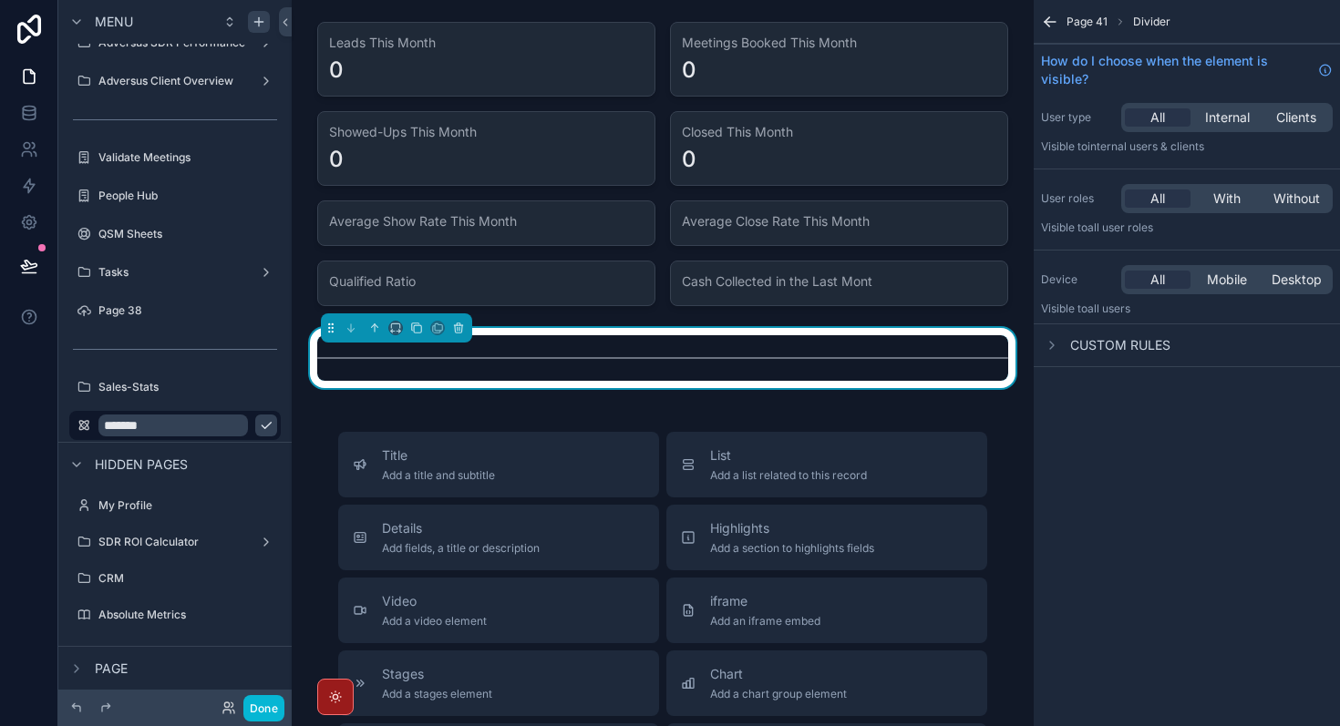
scroll to position [0, 0]
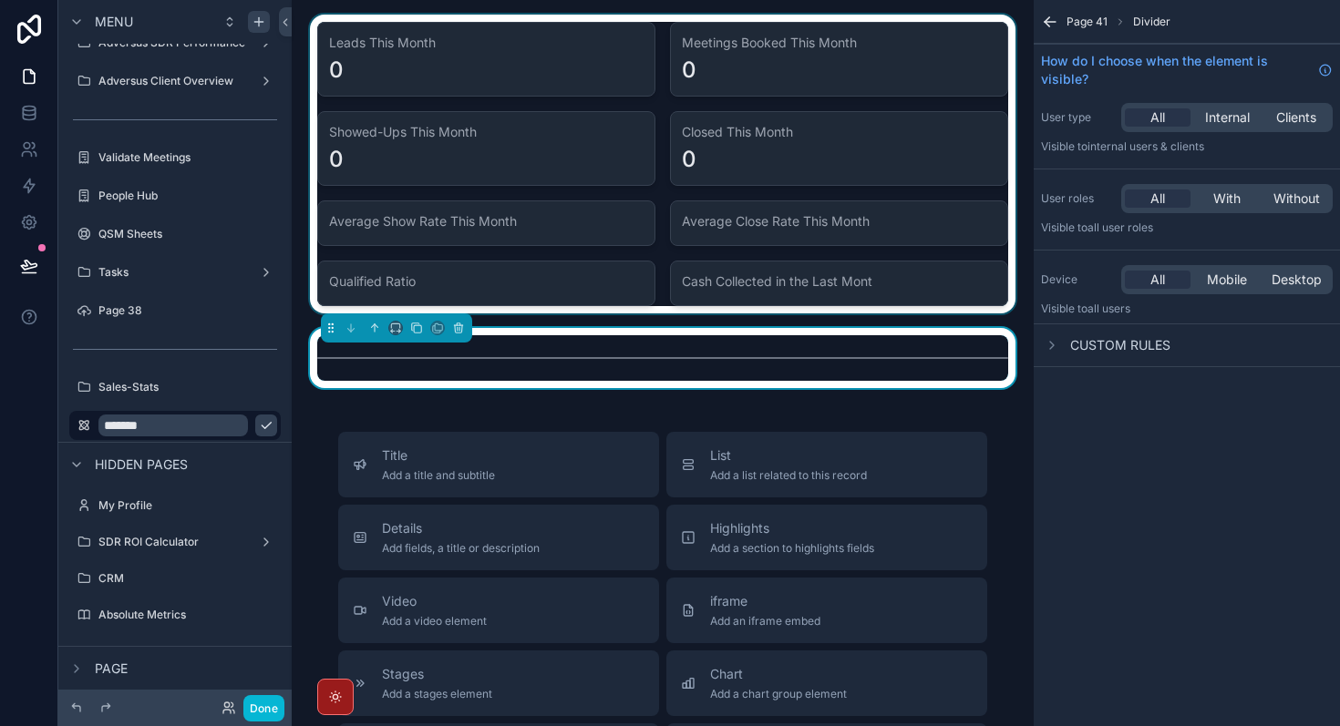
drag, startPoint x: 681, startPoint y: 360, endPoint x: 668, endPoint y: 213, distance: 147.3
click at [668, 213] on div "Leads This Month 0 Meetings Booked This Month 0 Showed-Ups This Month 0 Closed …" at bounding box center [663, 613] width 742 height 1227
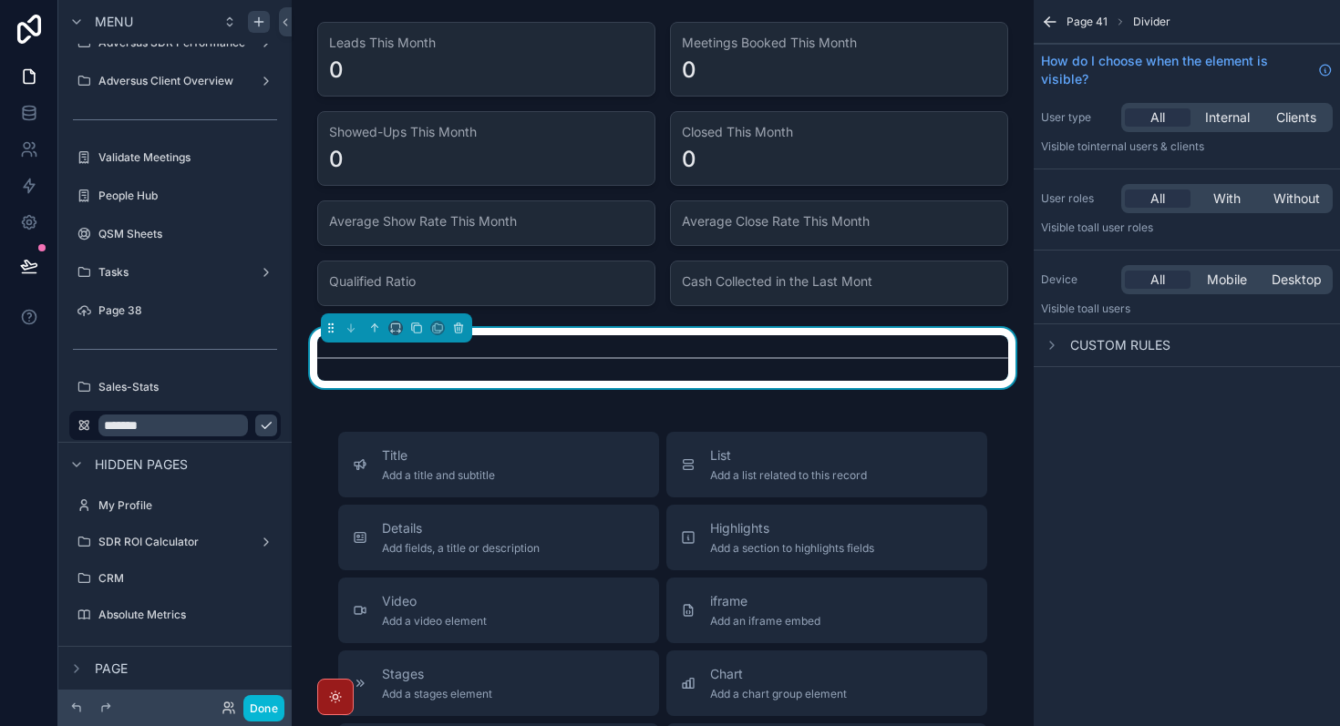
click at [685, 412] on div "Leads This Month 0 Meetings Booked This Month 0 Showed-Ups This Month 0 Closed …" at bounding box center [663, 613] width 742 height 1227
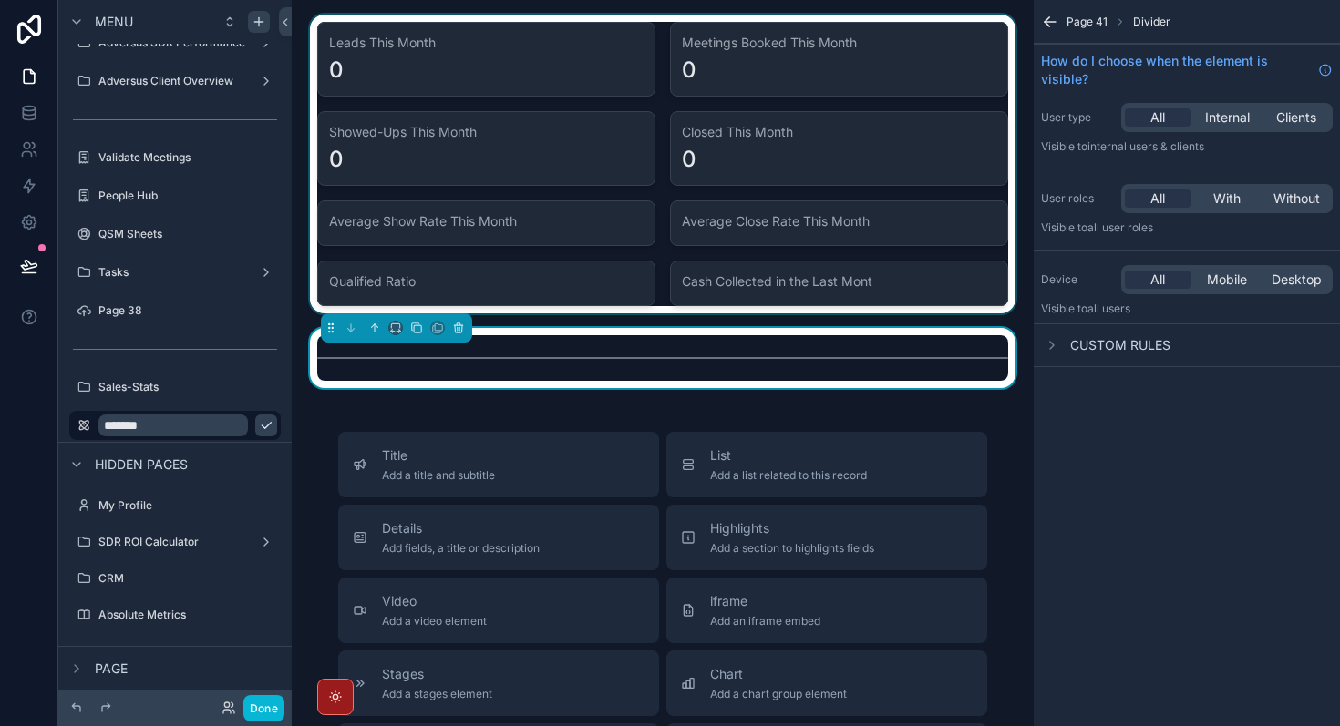
click at [878, 284] on div "scrollable content" at bounding box center [662, 164] width 713 height 299
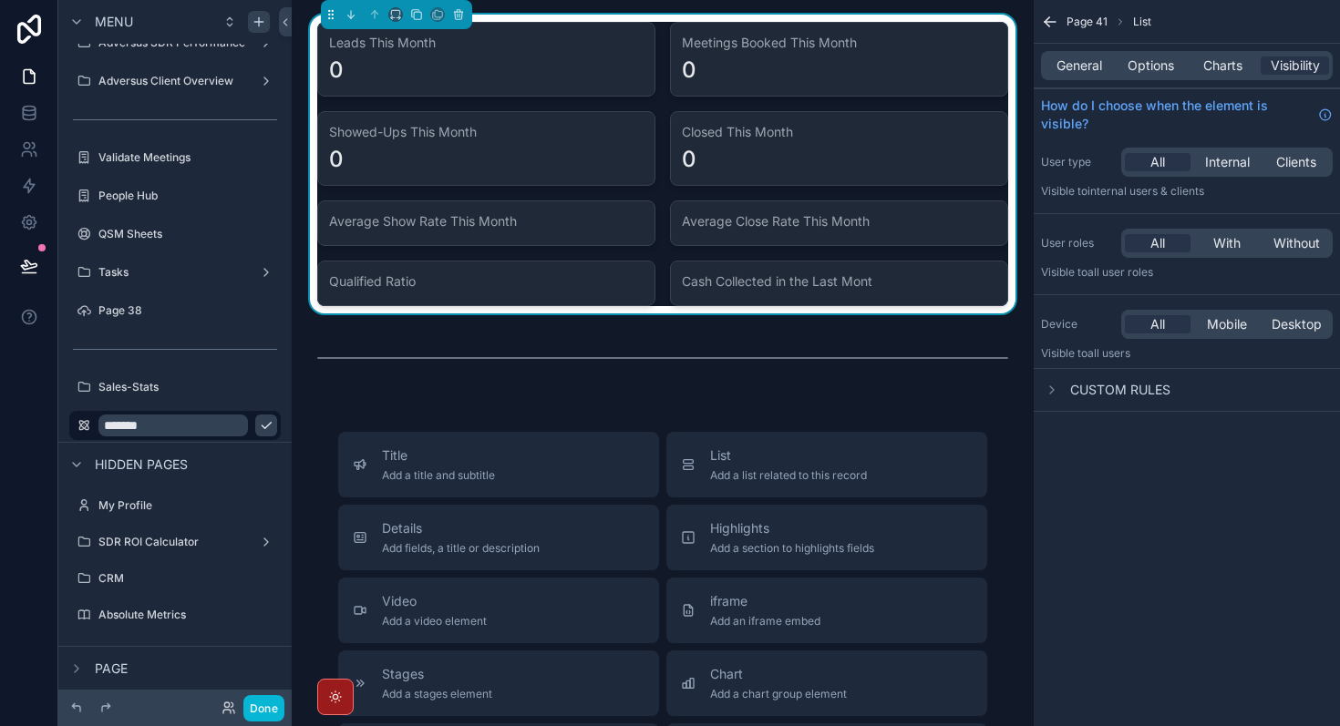
click at [923, 404] on div "Leads This Month 0 Meetings Booked This Month 0 Showed-Ups This Month 0 Closed …" at bounding box center [663, 613] width 742 height 1227
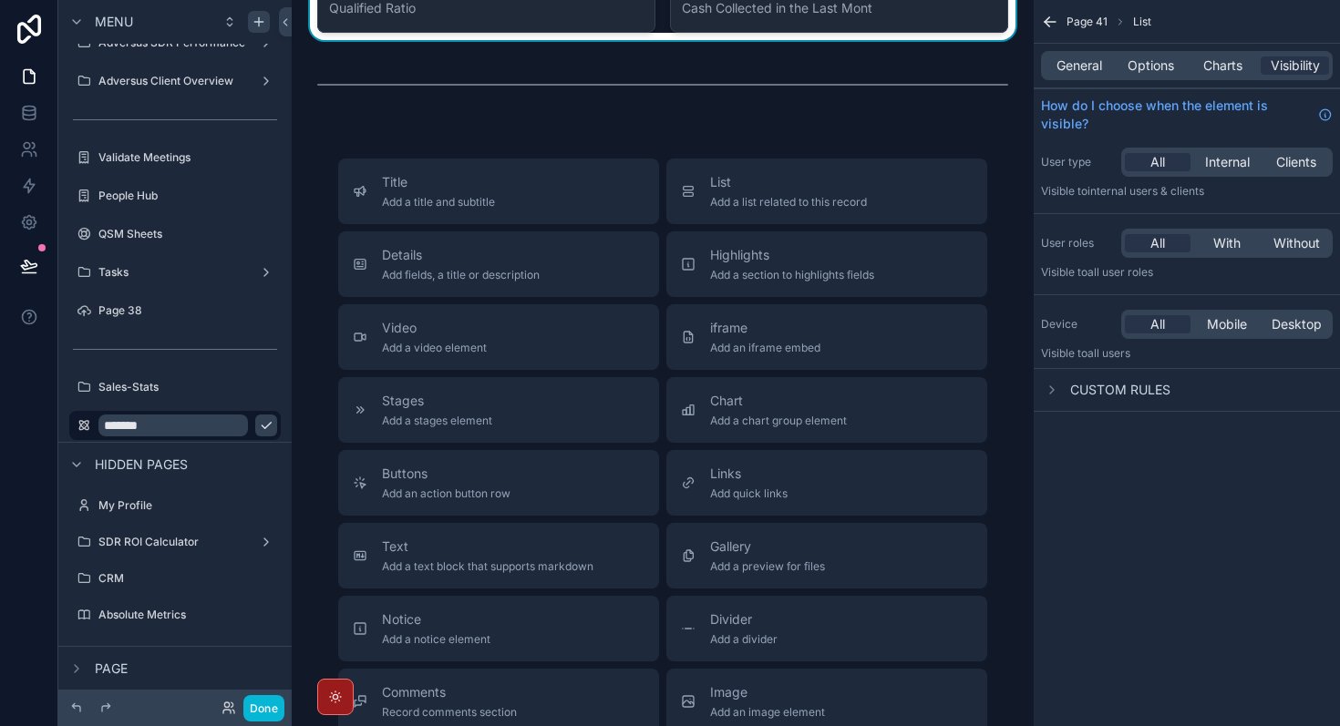
scroll to position [273, 0]
click at [814, 412] on div "Chart Add a chart group element" at bounding box center [778, 411] width 137 height 36
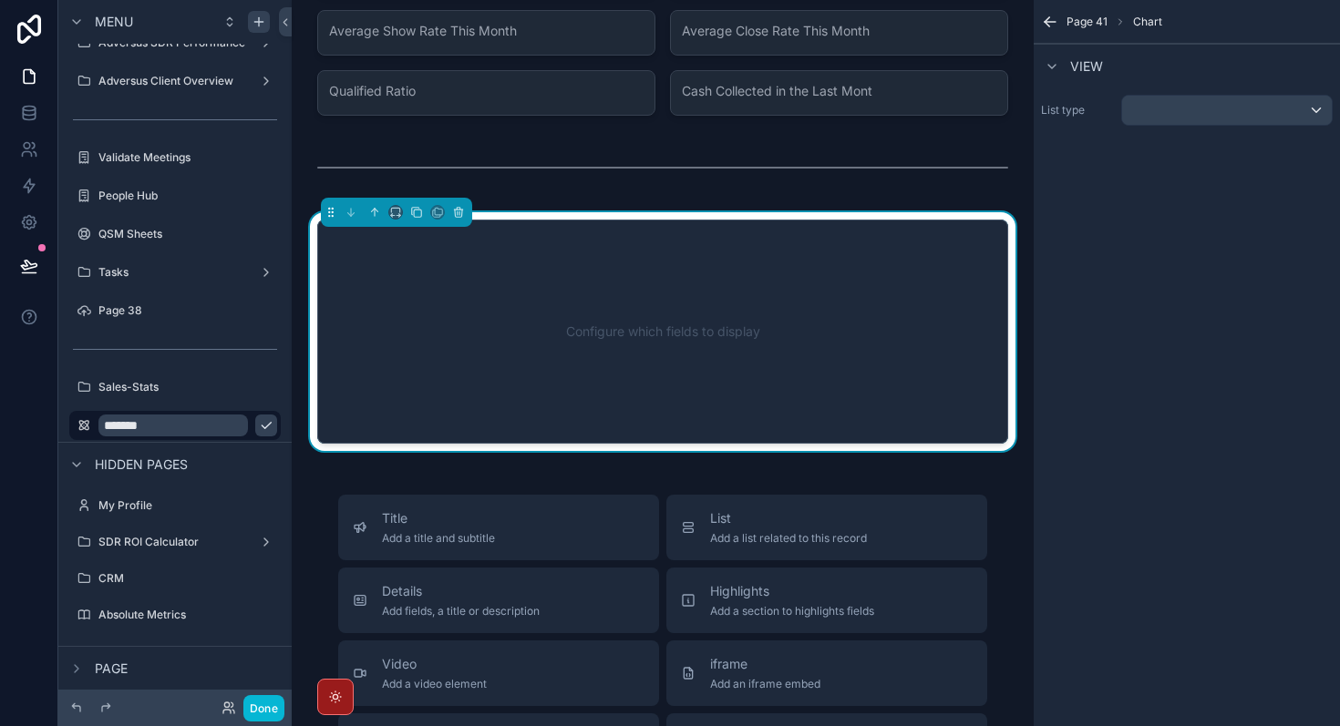
scroll to position [159, 0]
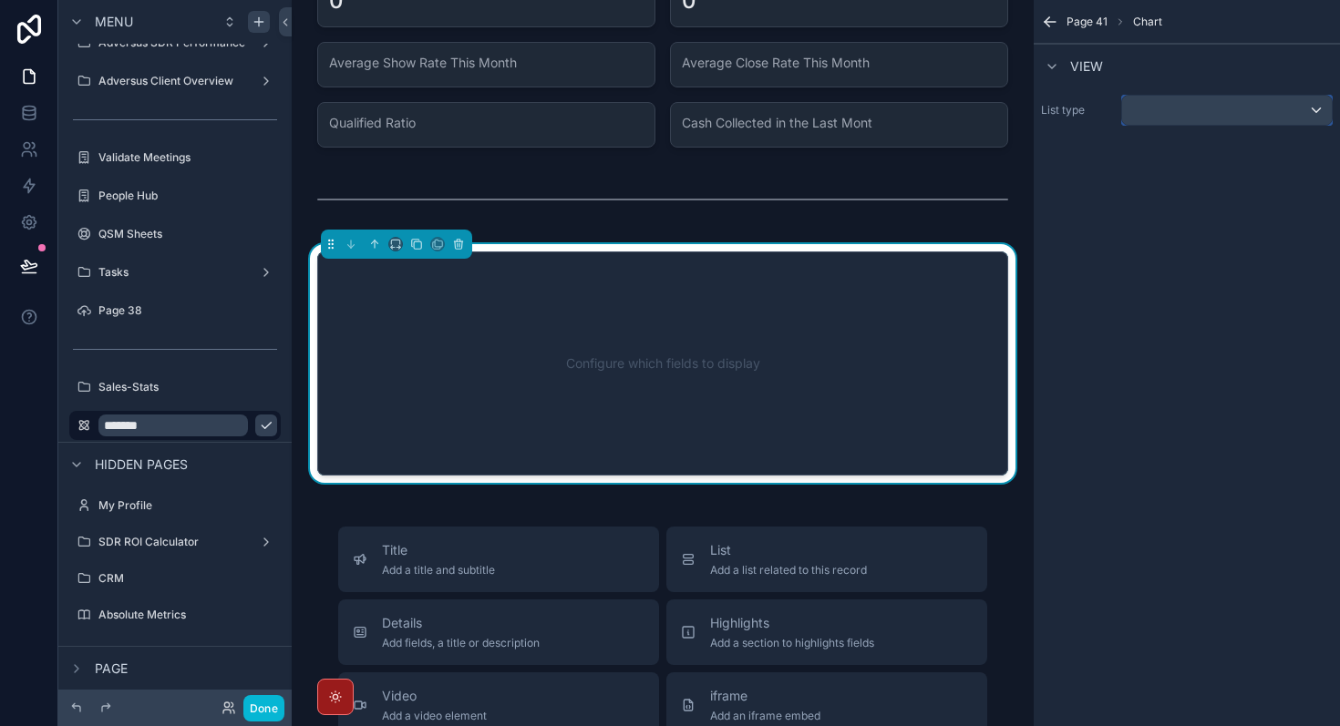
click at [1269, 111] on div "scrollable content" at bounding box center [1227, 110] width 210 height 29
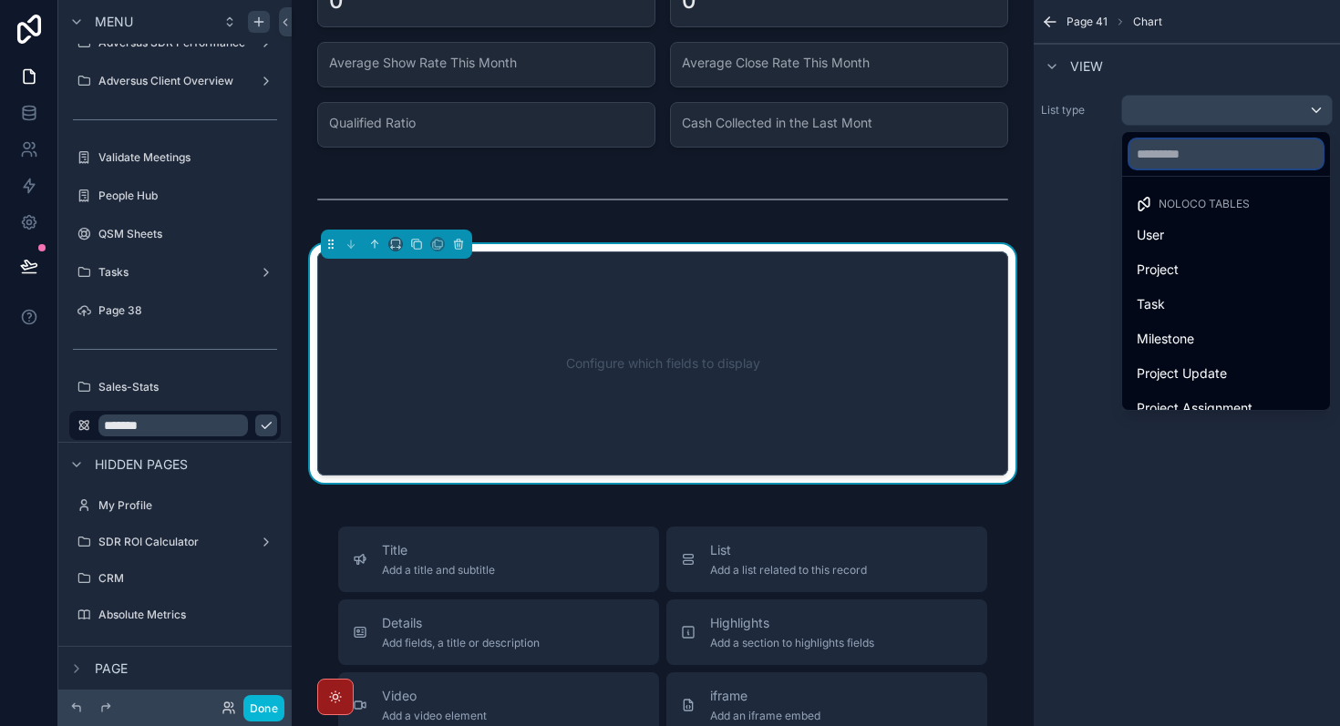
click at [1188, 168] on input "text" at bounding box center [1225, 153] width 193 height 29
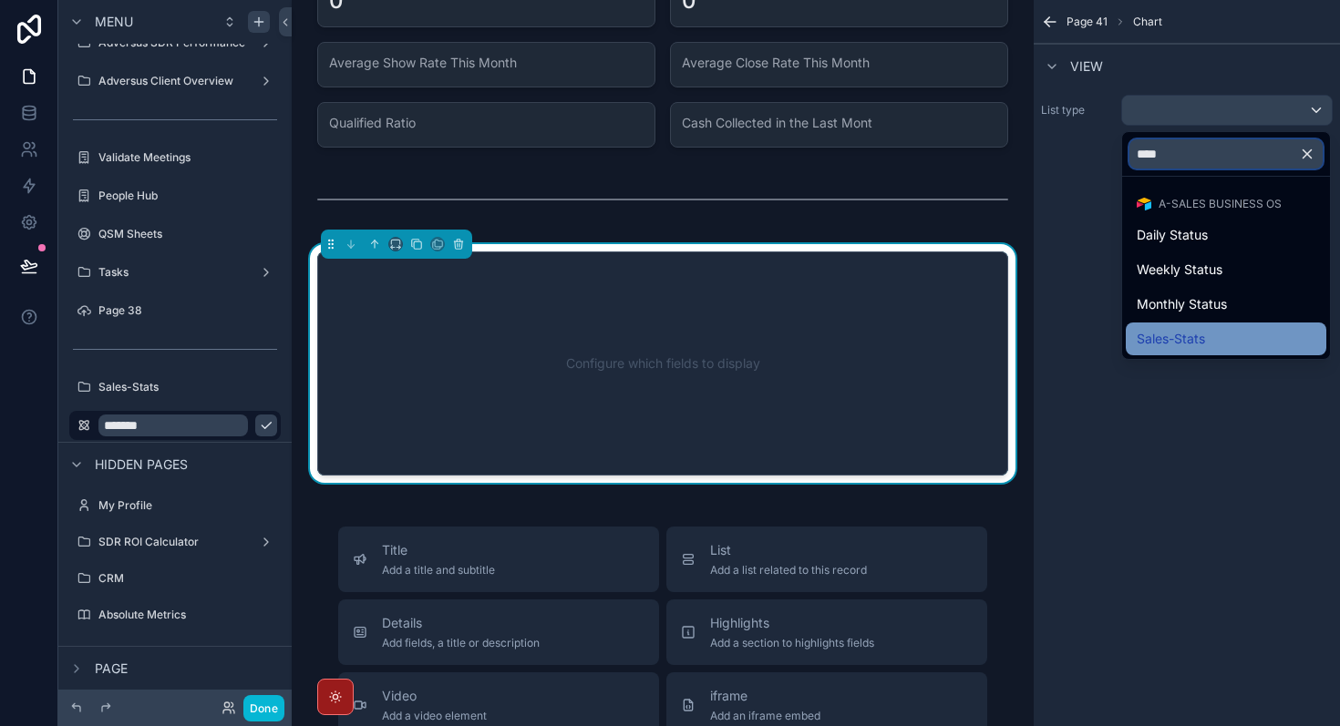
type input "****"
click at [1231, 343] on div "Sales-Stats" at bounding box center [1226, 339] width 179 height 22
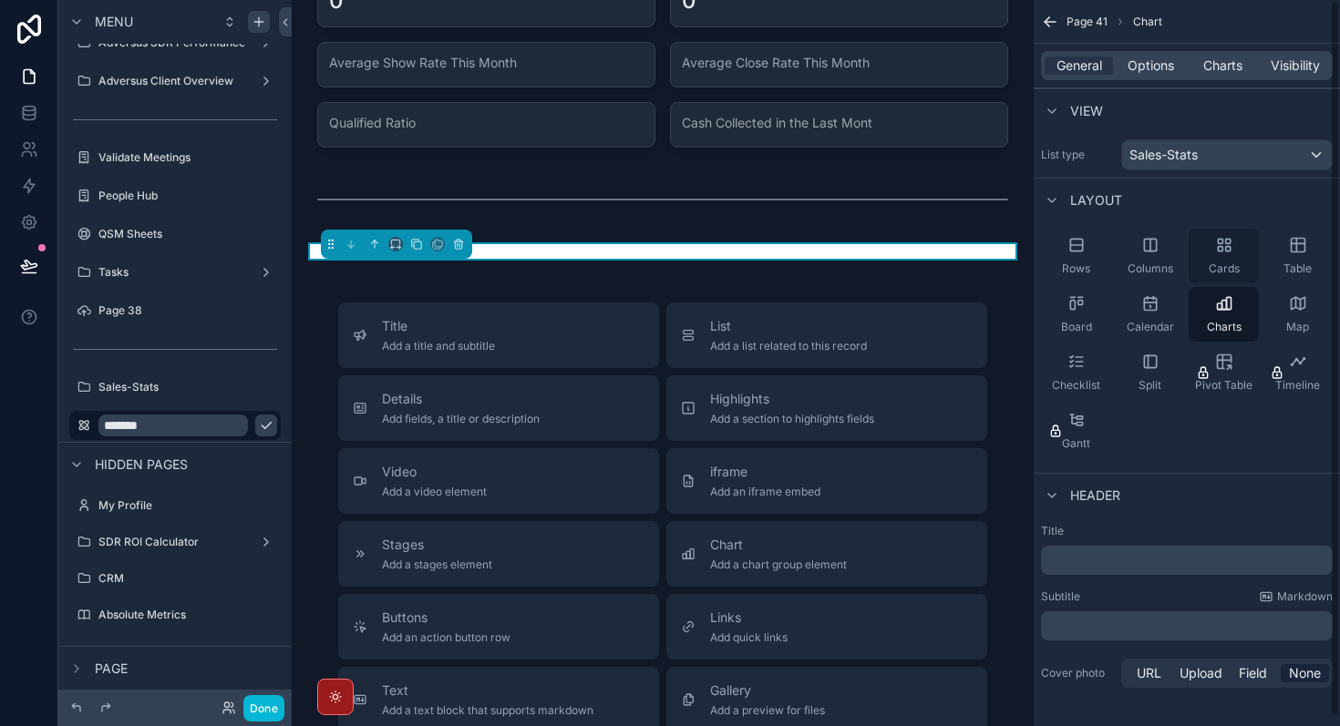
click at [1228, 251] on icon "scrollable content" at bounding box center [1227, 249] width 5 height 5
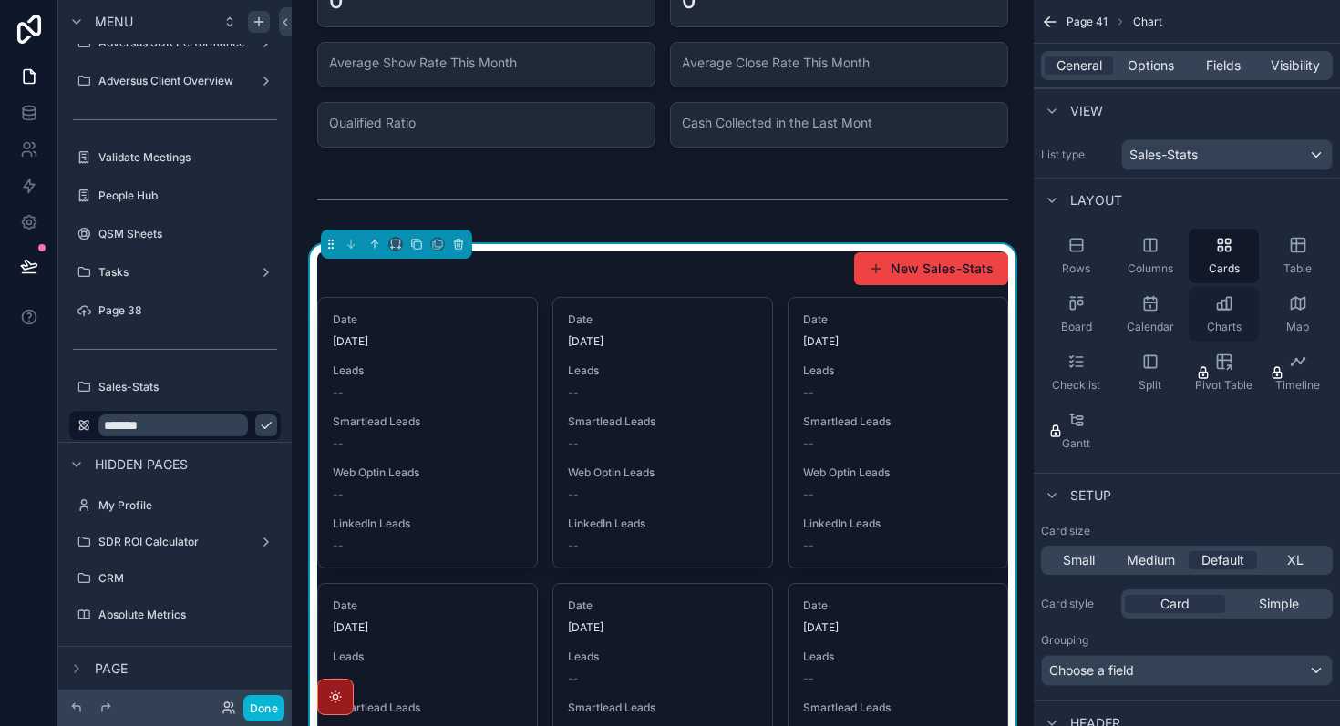
click at [1215, 328] on span "Charts" at bounding box center [1224, 327] width 35 height 15
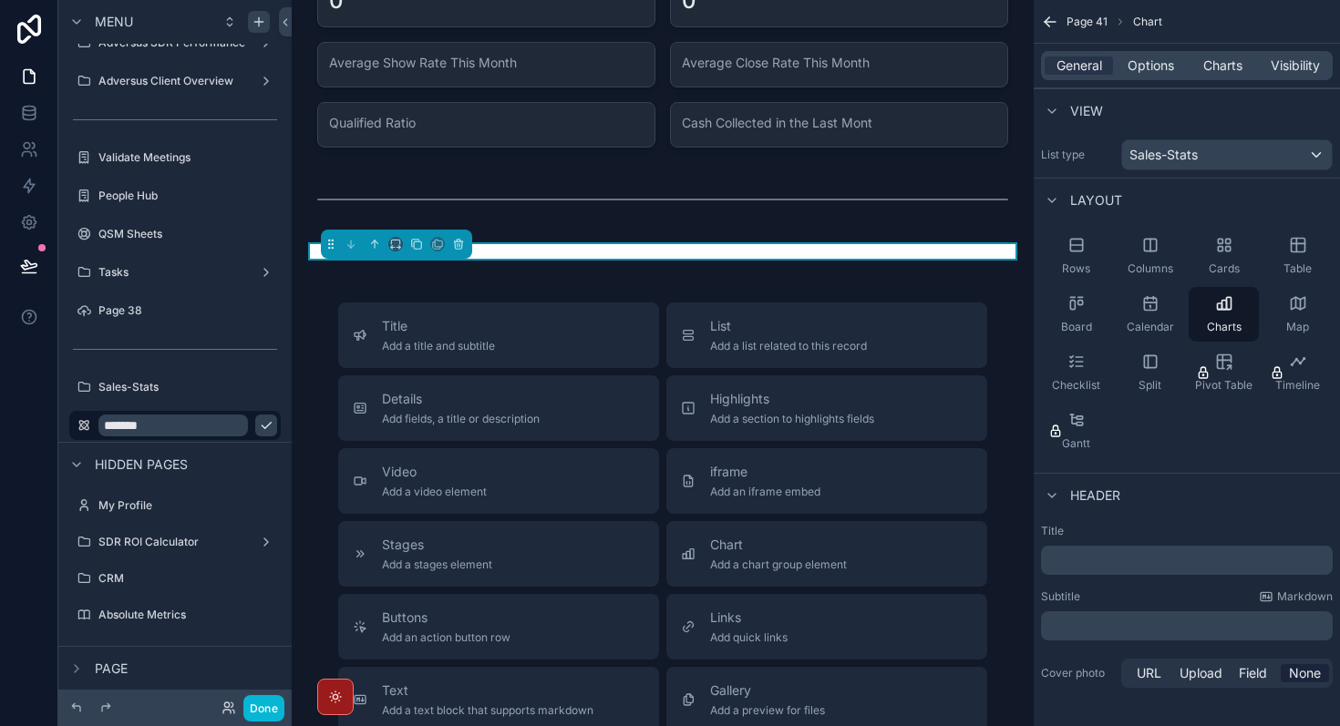
click at [1138, 52] on div "General Options Charts Visibility" at bounding box center [1187, 65] width 292 height 29
click at [1147, 66] on span "Options" at bounding box center [1151, 66] width 46 height 18
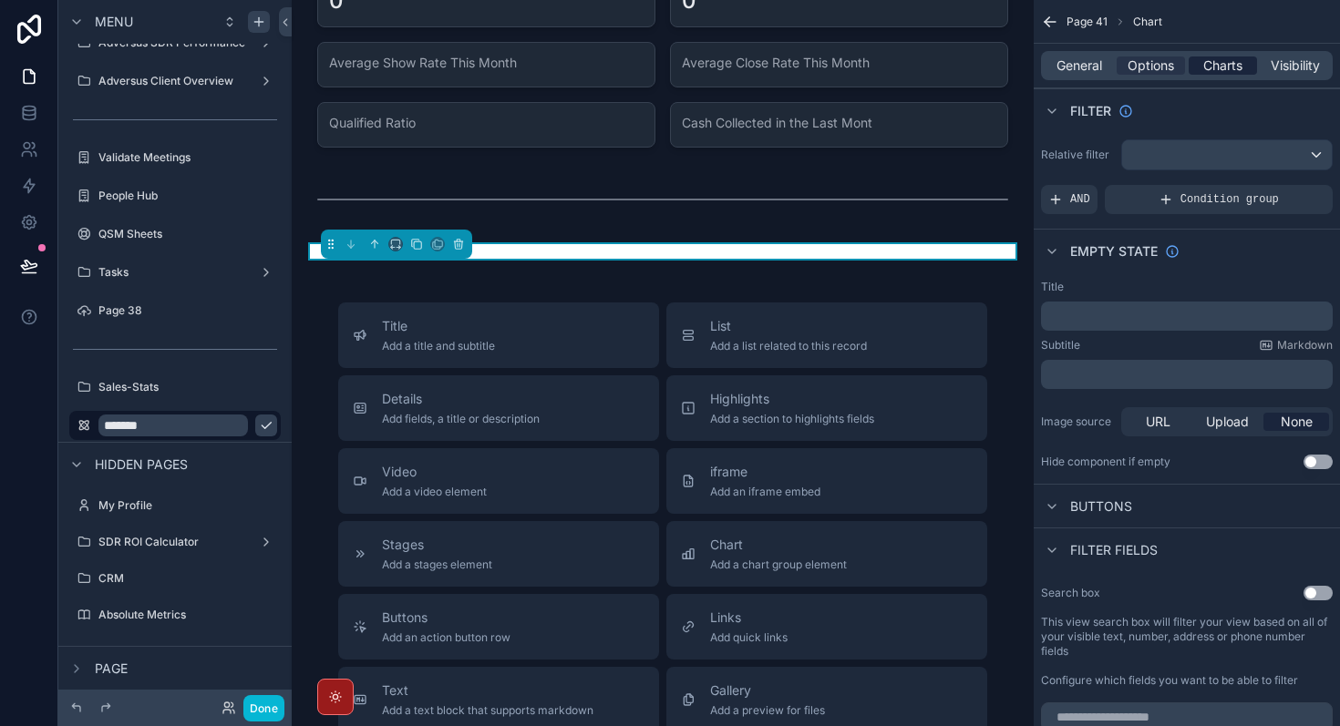
click at [1241, 72] on span "Charts" at bounding box center [1222, 66] width 39 height 18
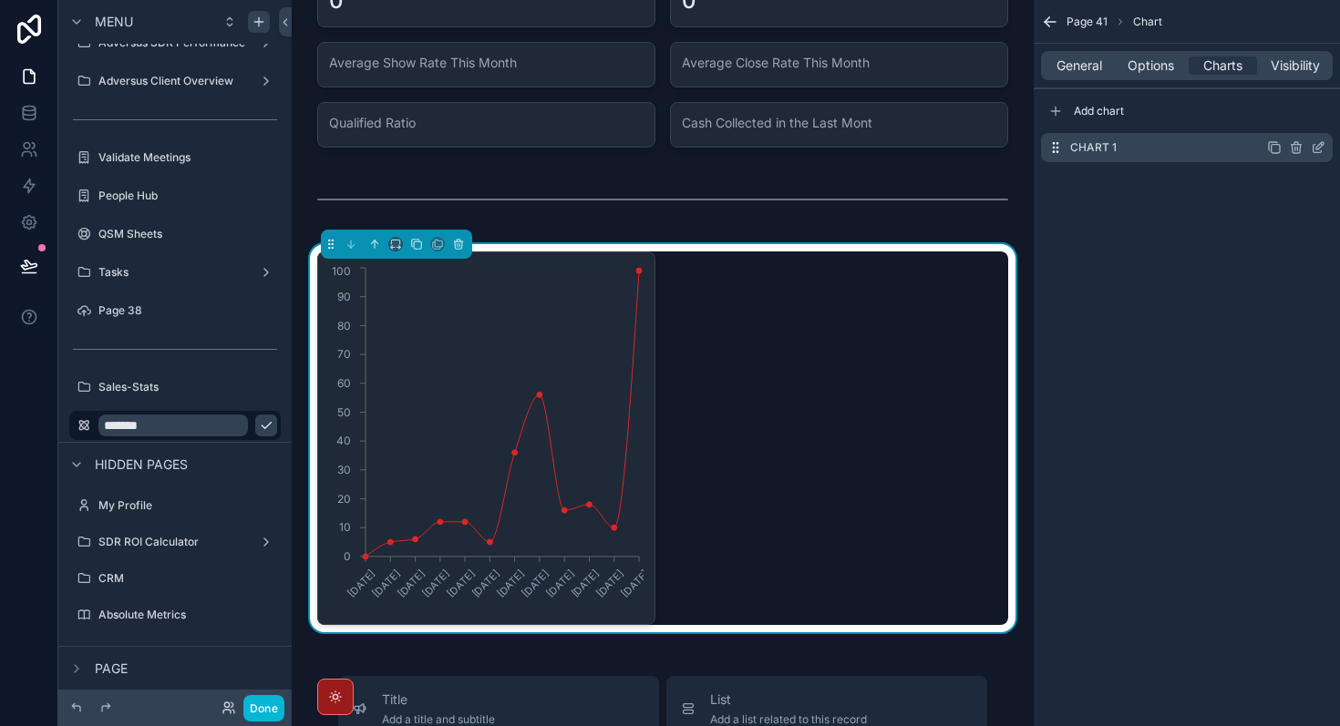
click at [1321, 153] on icon "scrollable content" at bounding box center [1318, 147] width 15 height 15
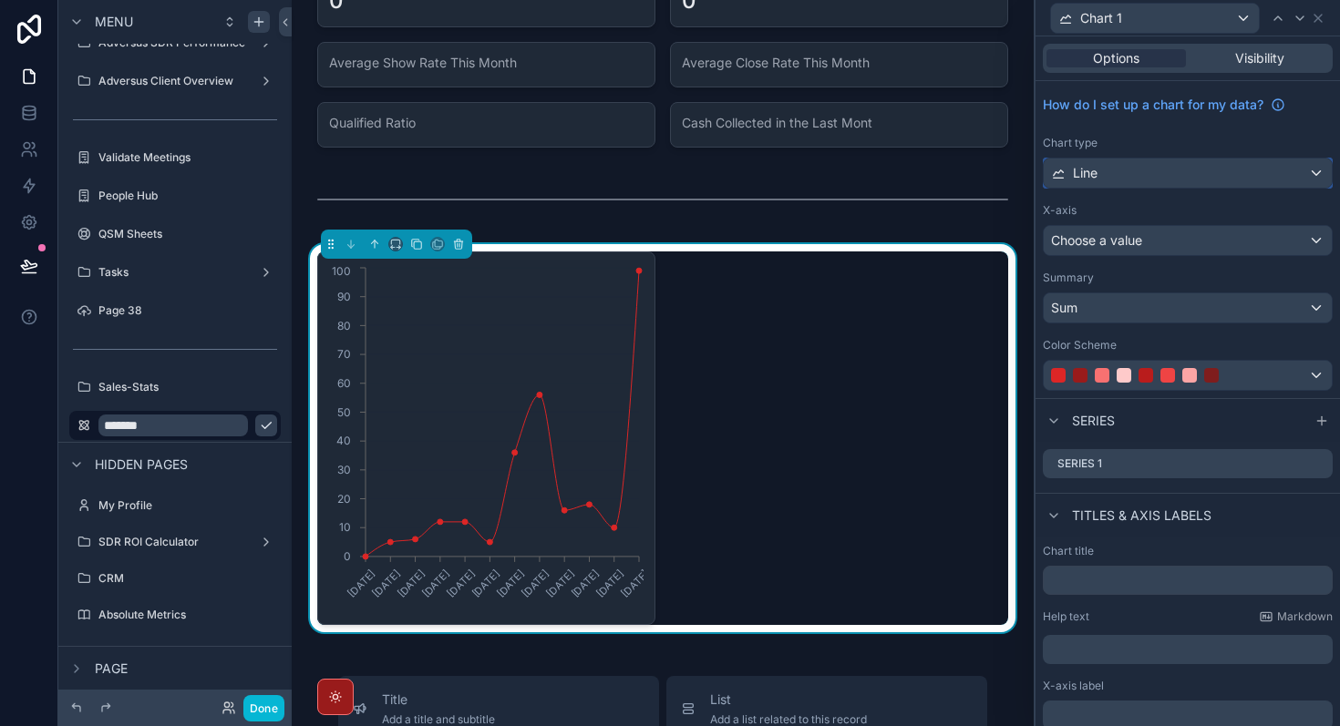
click at [1226, 170] on div "Line" at bounding box center [1188, 173] width 288 height 29
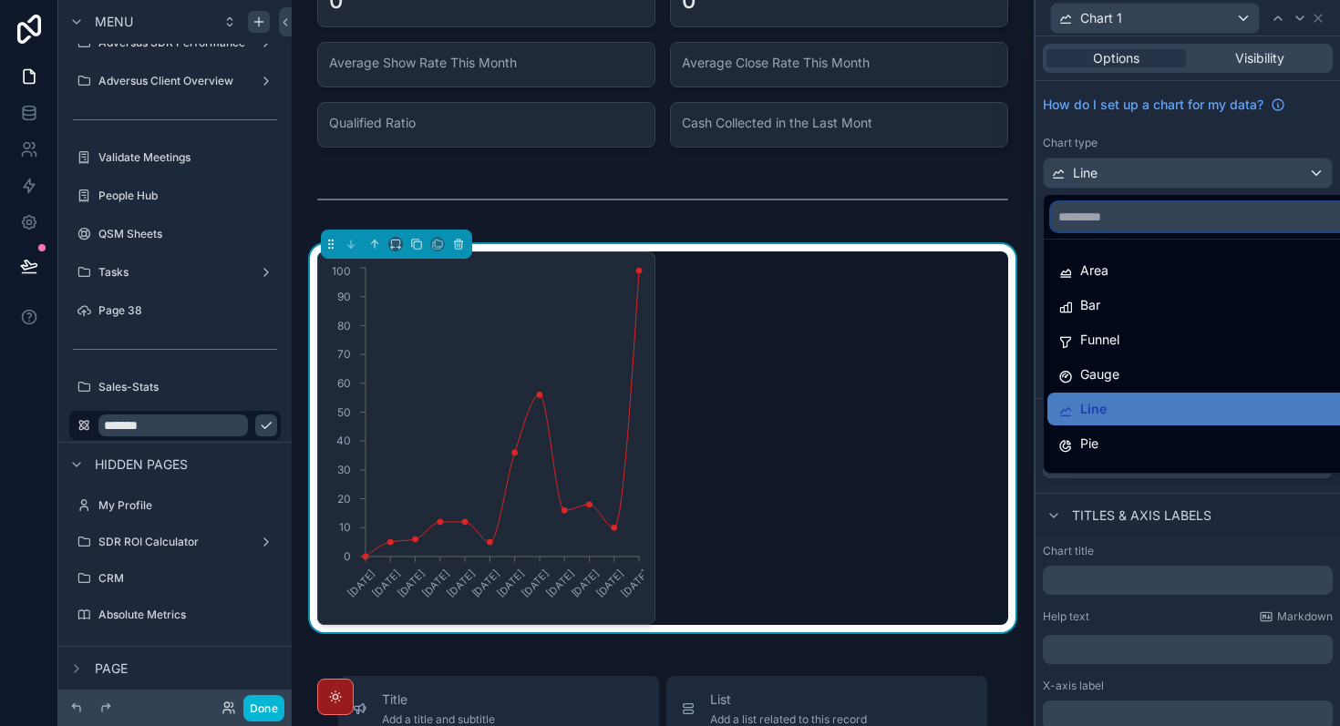
click at [1201, 211] on input "text" at bounding box center [1208, 216] width 315 height 29
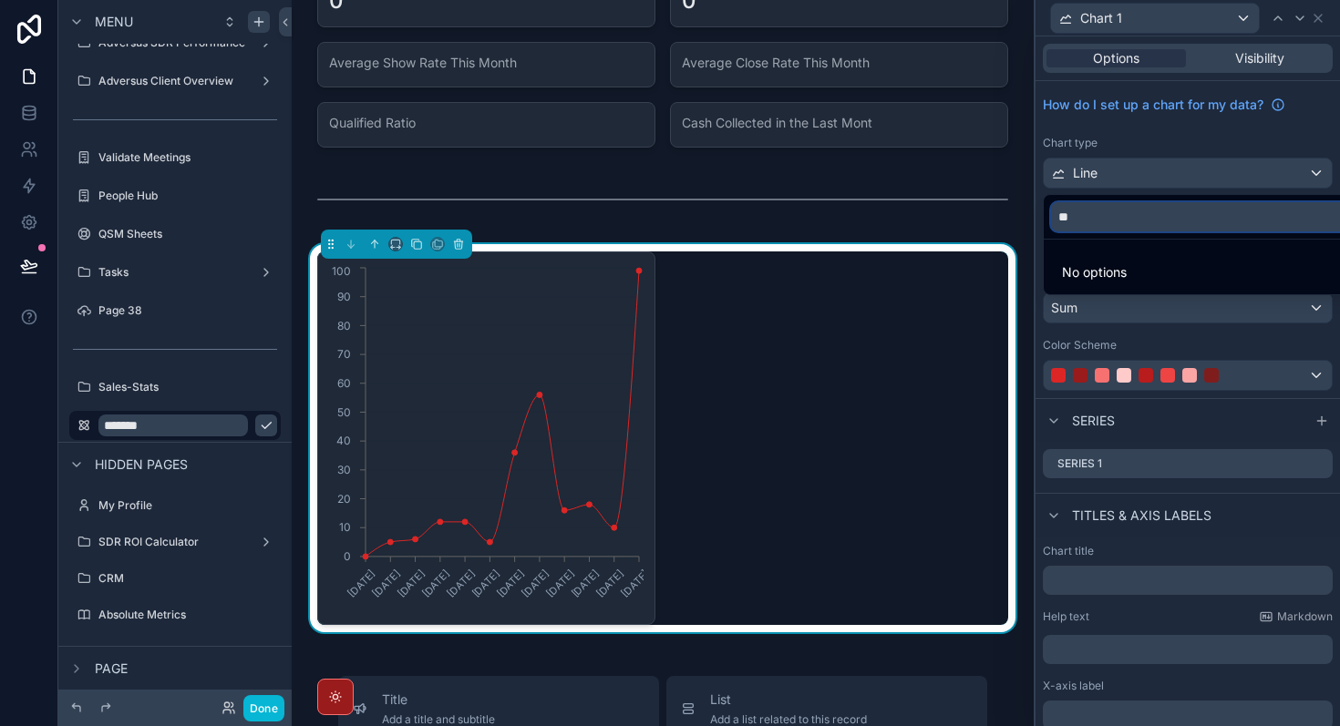
type input "*"
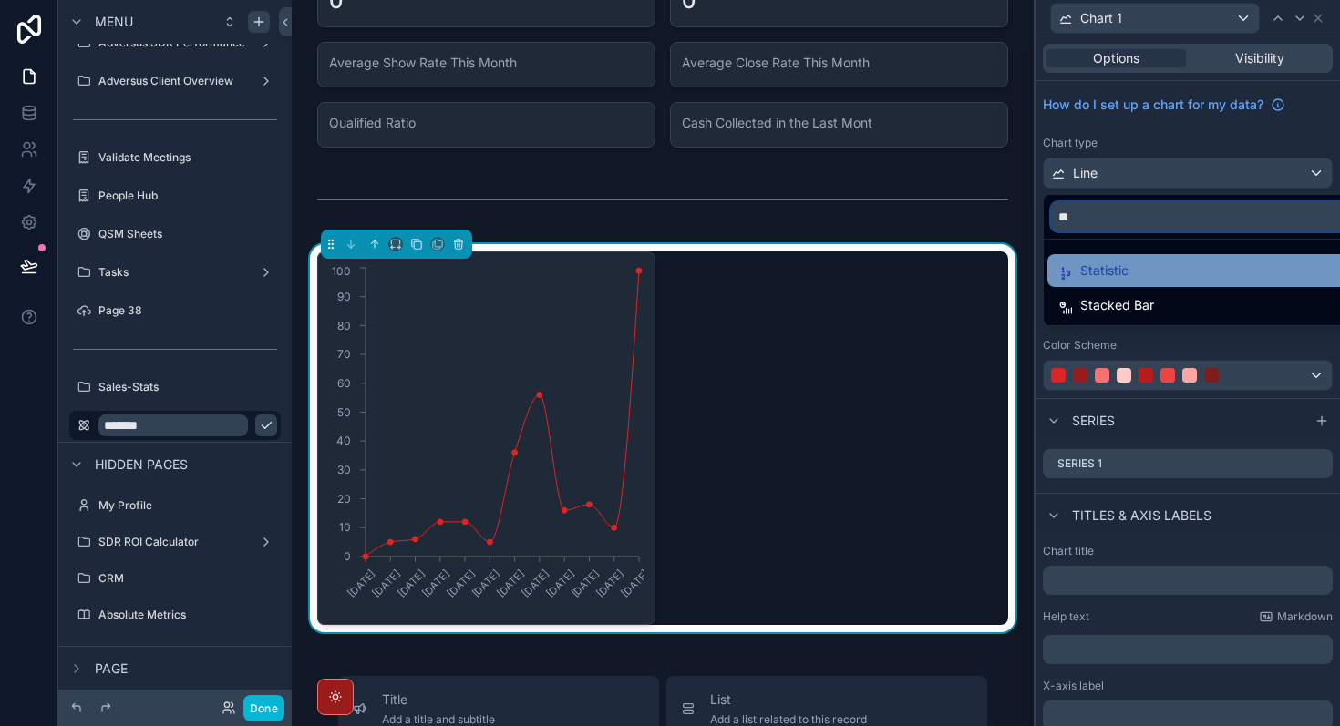
type input "**"
click at [1163, 275] on div "Statistic" at bounding box center [1208, 271] width 301 height 22
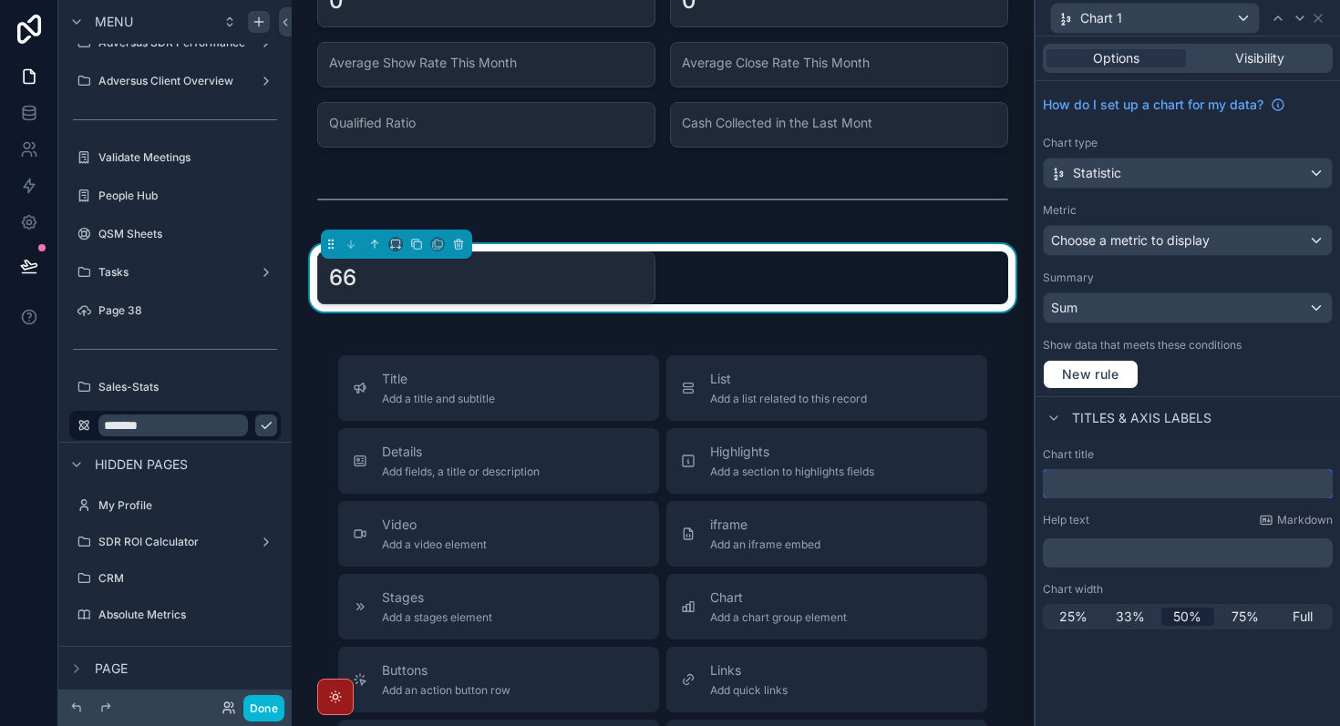
click at [1124, 487] on input "text" at bounding box center [1188, 483] width 290 height 29
type input "*******"
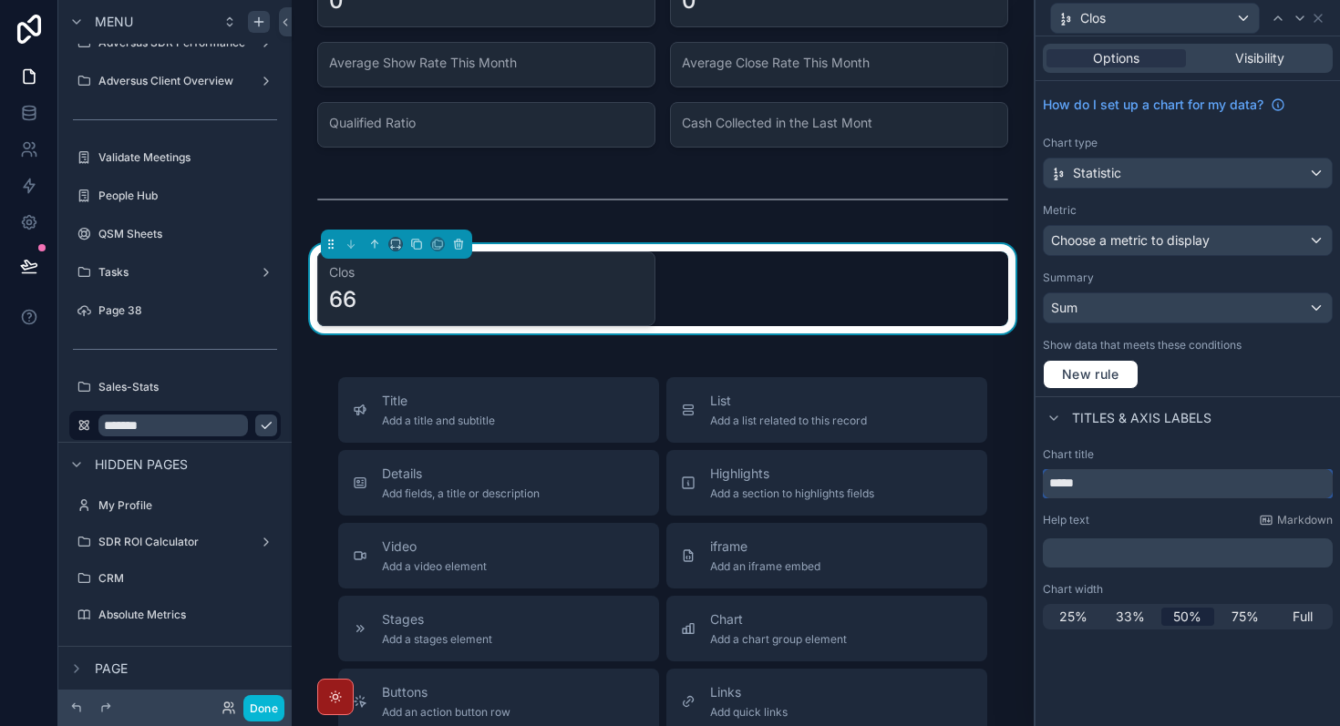
type input "*****"
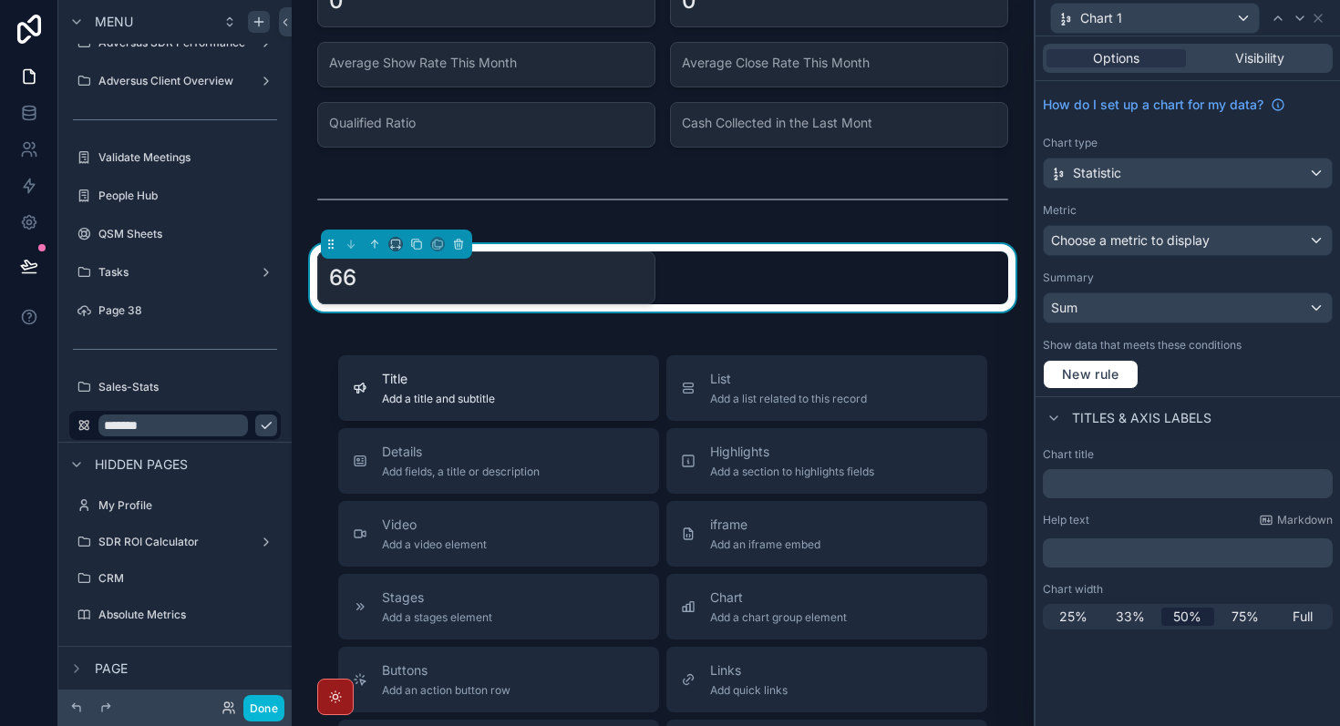
click at [528, 366] on button "Title Add a title and subtitle" at bounding box center [498, 388] width 321 height 66
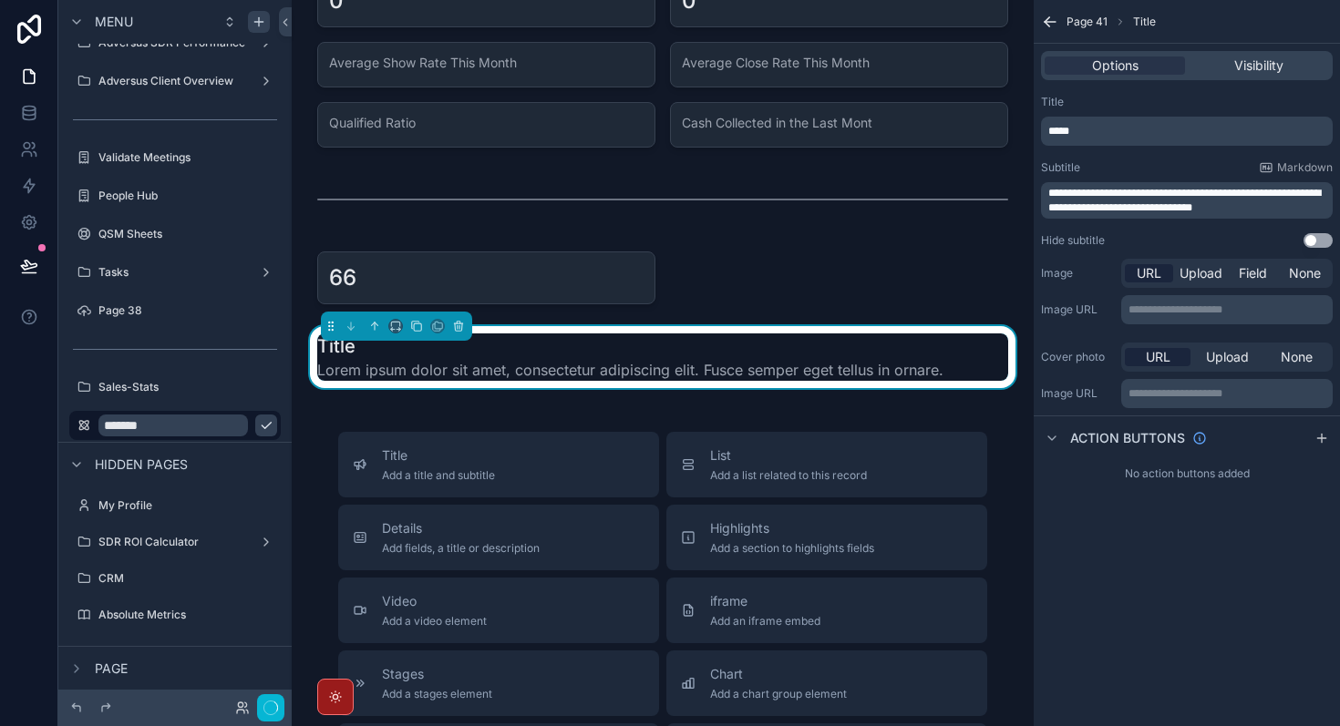
scroll to position [152, 0]
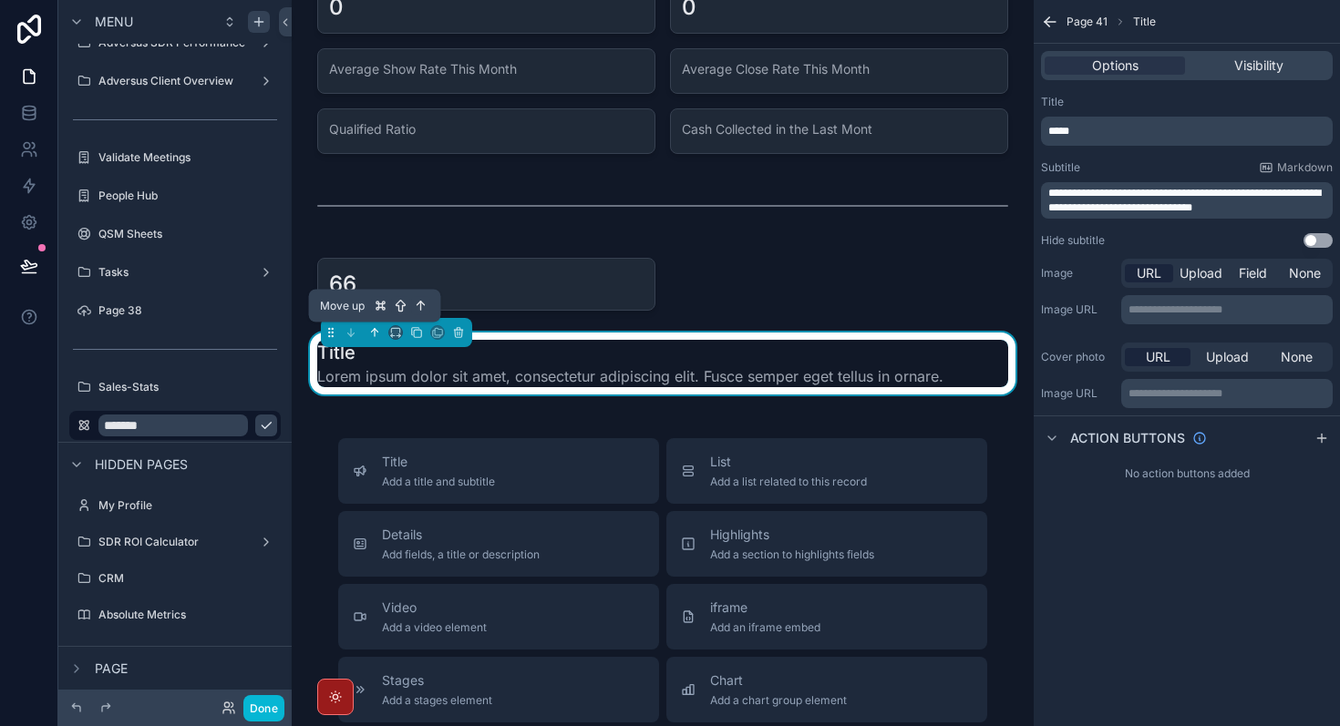
click at [376, 332] on icon "scrollable content" at bounding box center [374, 332] width 13 height 13
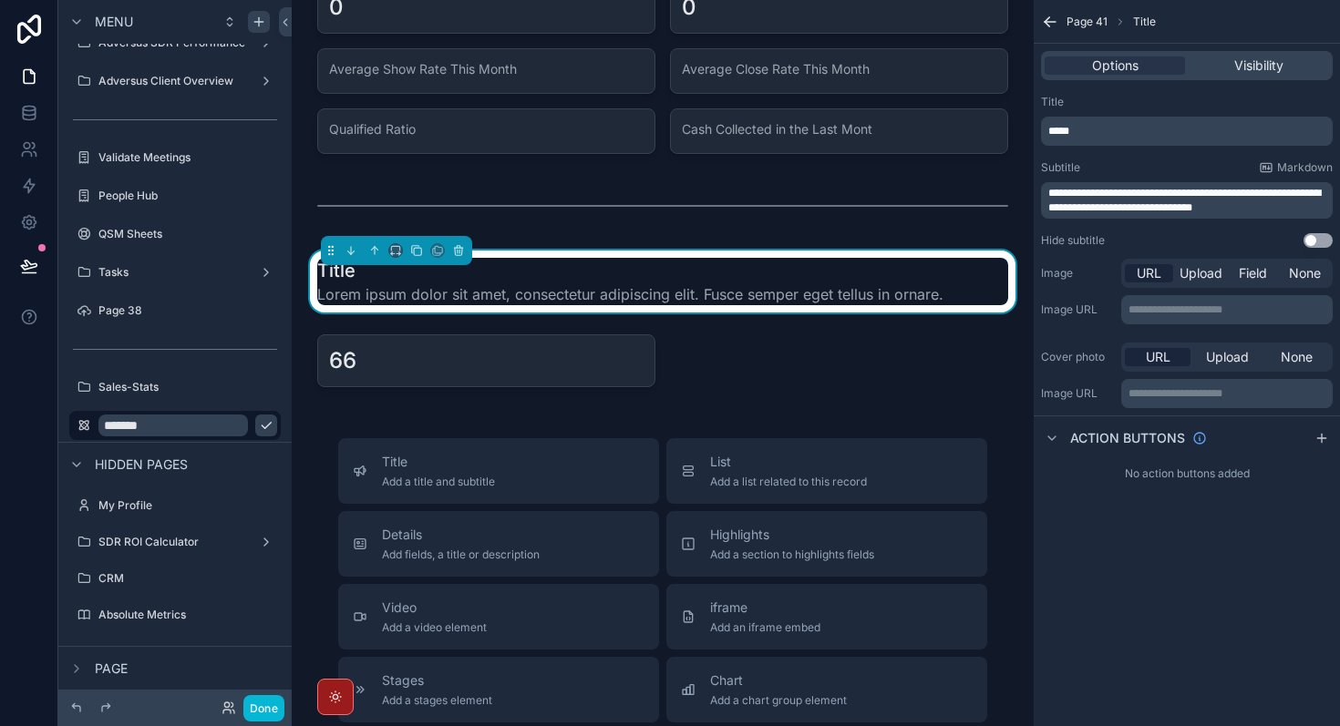
click at [450, 284] on span "Lorem ipsum dolor sit amet, consectetur adipiscing elit. Fusce semper eget tell…" at bounding box center [630, 294] width 626 height 22
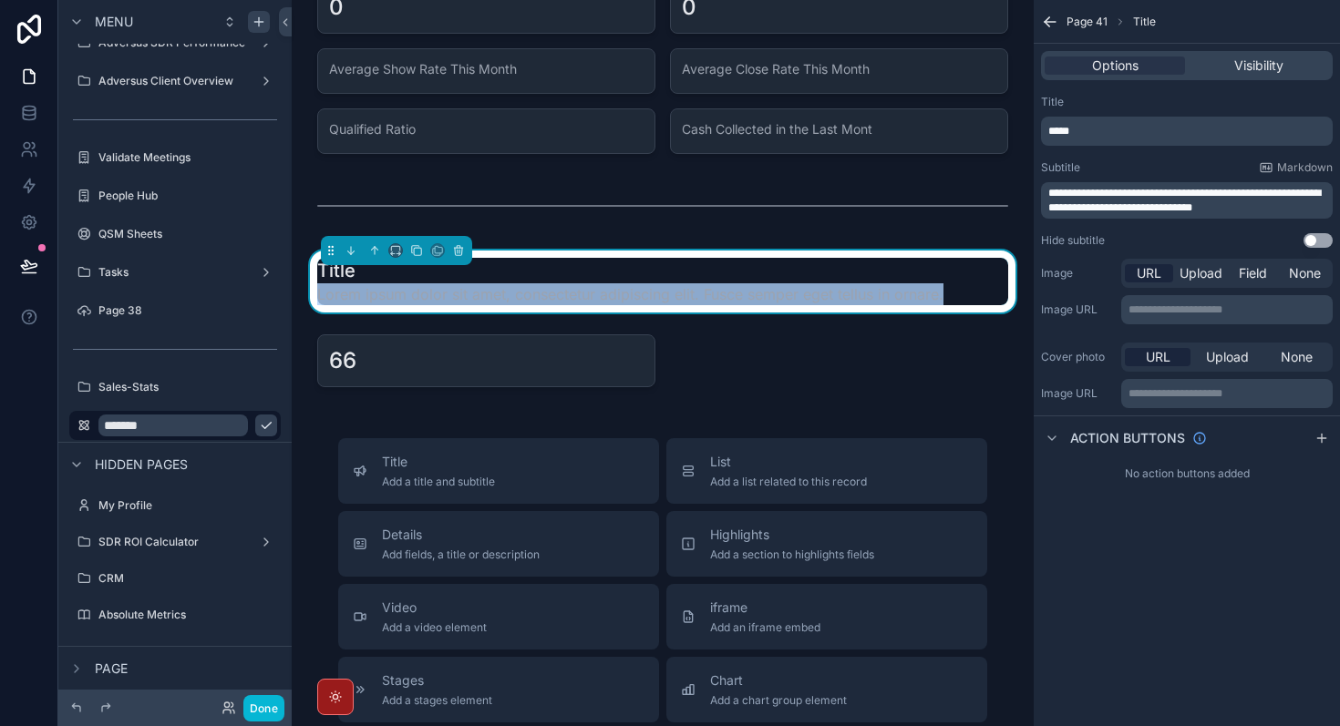
click at [450, 284] on span "Lorem ipsum dolor sit amet, consectetur adipiscing elit. Fusce semper eget tell…" at bounding box center [630, 294] width 626 height 22
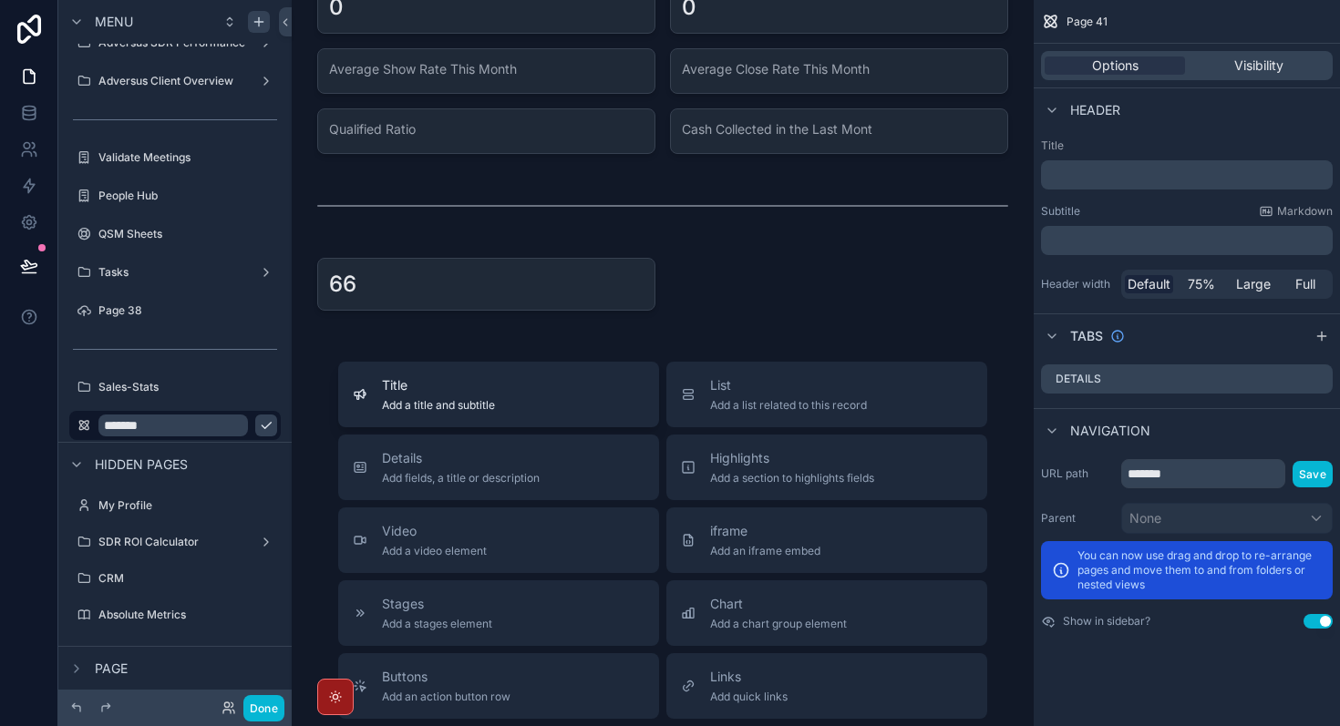
click at [466, 373] on button "Title Add a title and subtitle" at bounding box center [498, 395] width 321 height 66
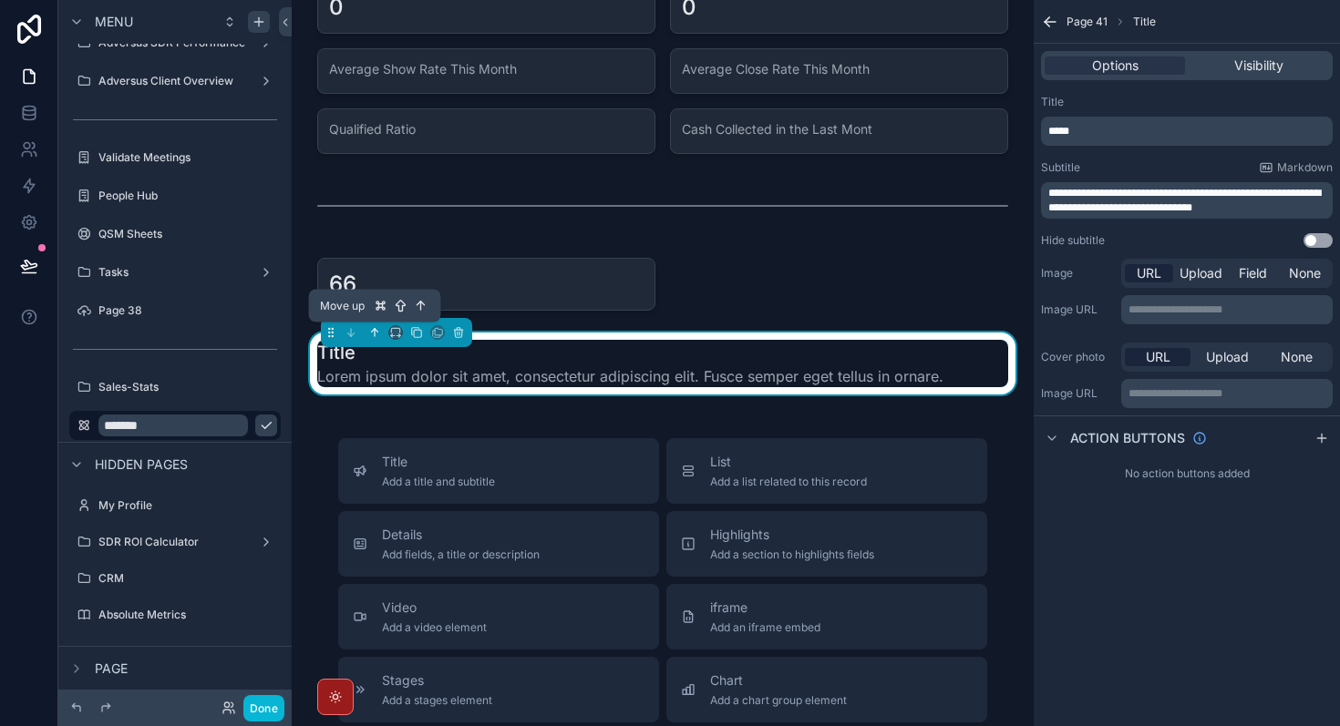
click at [376, 332] on icon "scrollable content" at bounding box center [374, 332] width 13 height 13
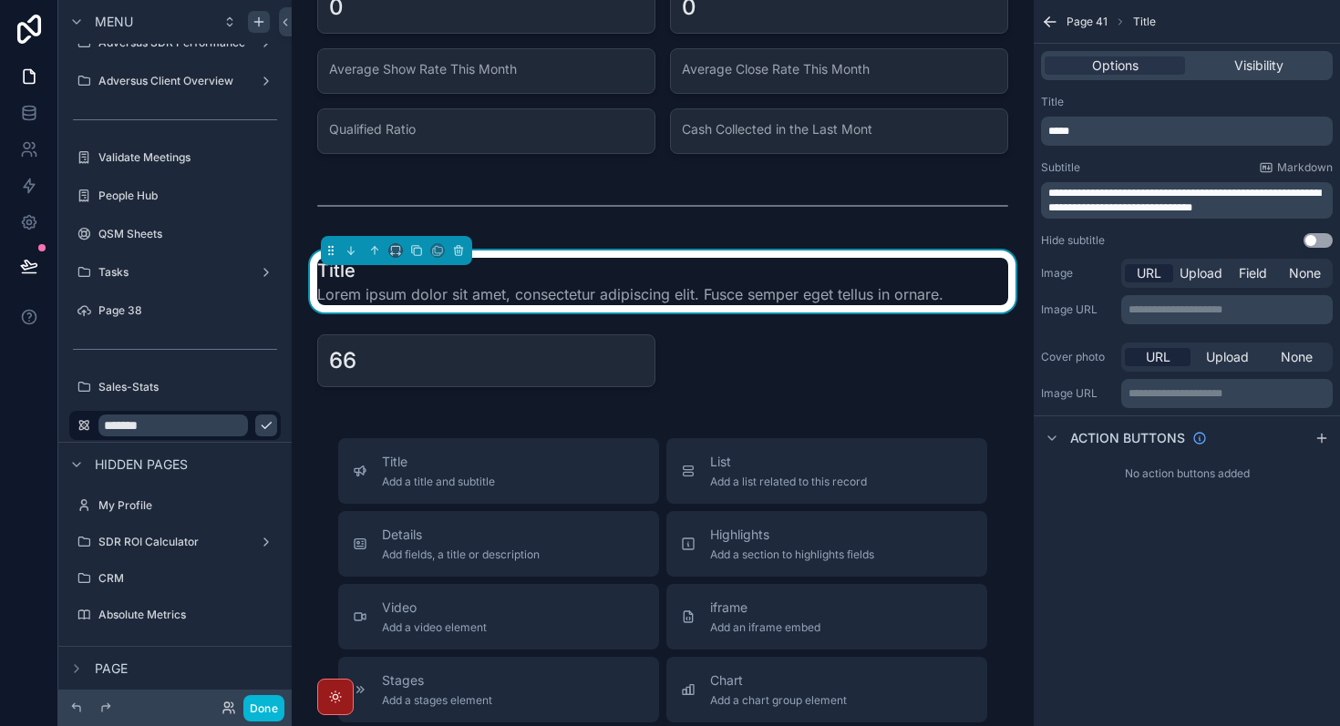
click at [1119, 192] on span "**********" at bounding box center [1184, 201] width 273 height 26
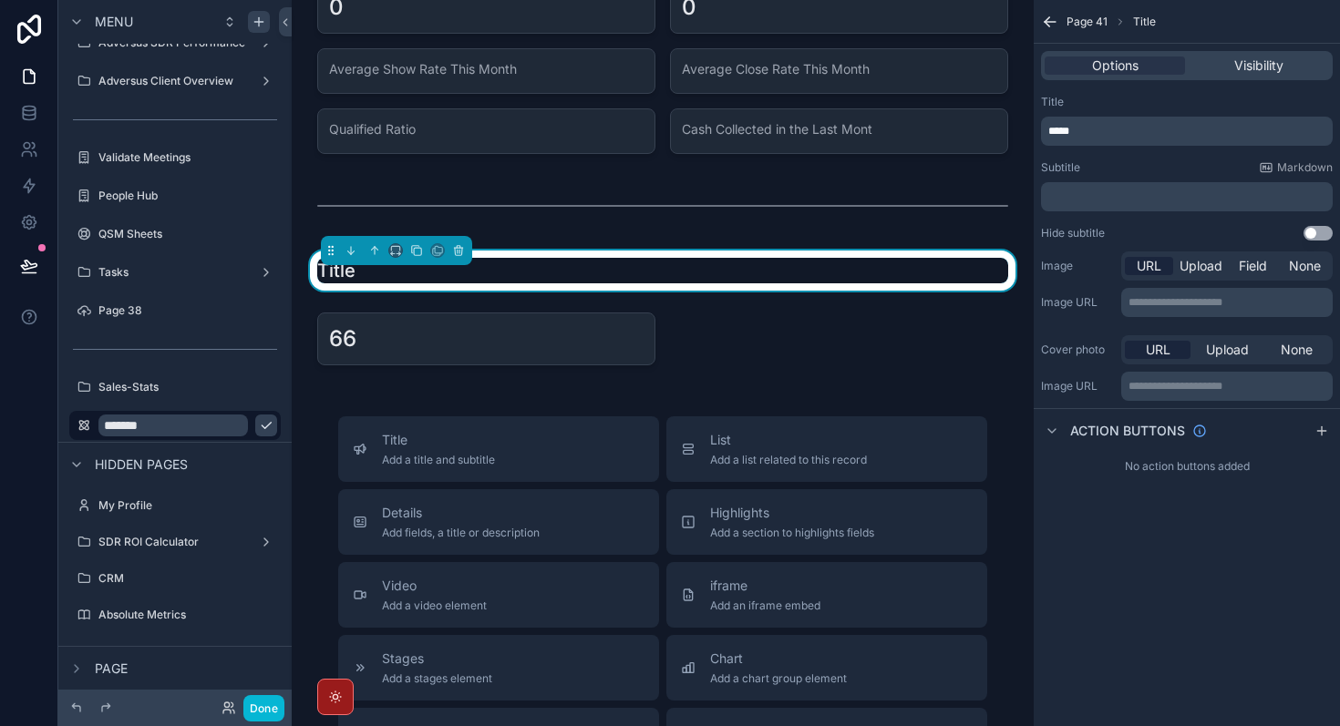
click at [1072, 138] on p "*****" at bounding box center [1188, 131] width 281 height 15
click at [1124, 138] on p "**********" at bounding box center [1188, 131] width 281 height 15
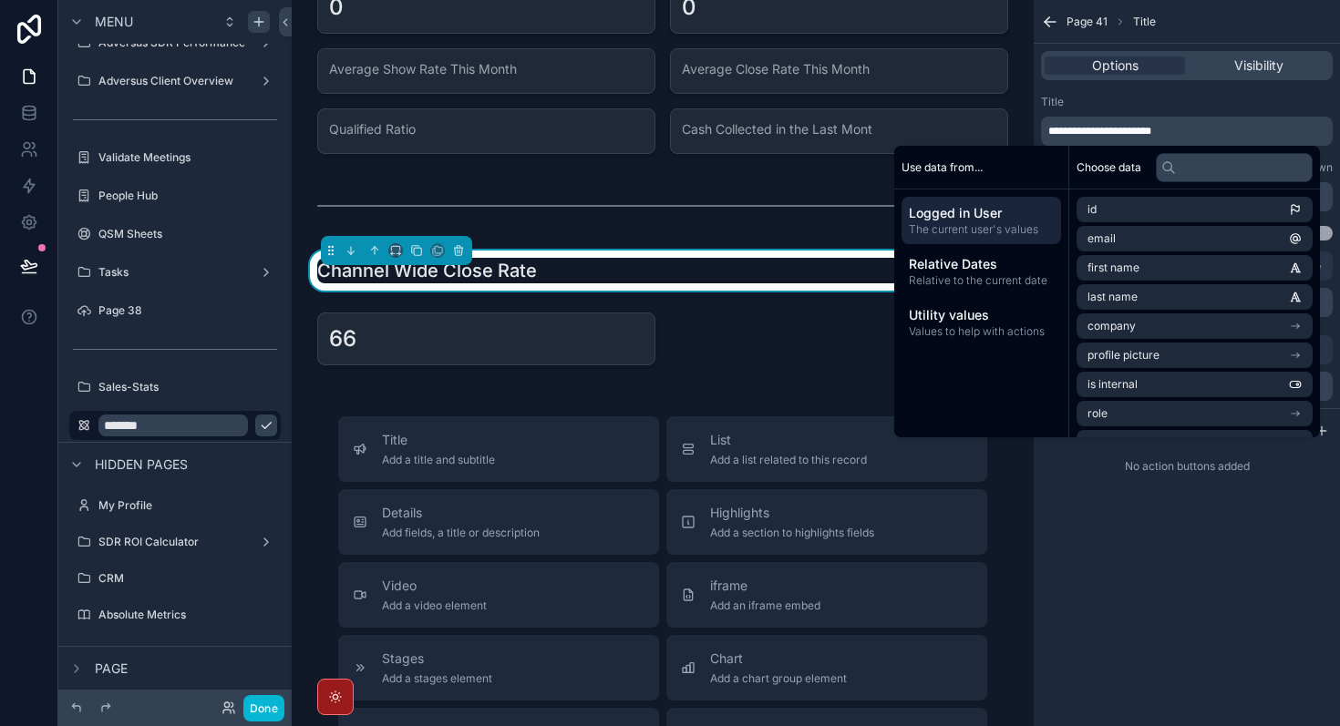
click at [398, 274] on h1 "Channel Wide Close Rate" at bounding box center [427, 271] width 220 height 26
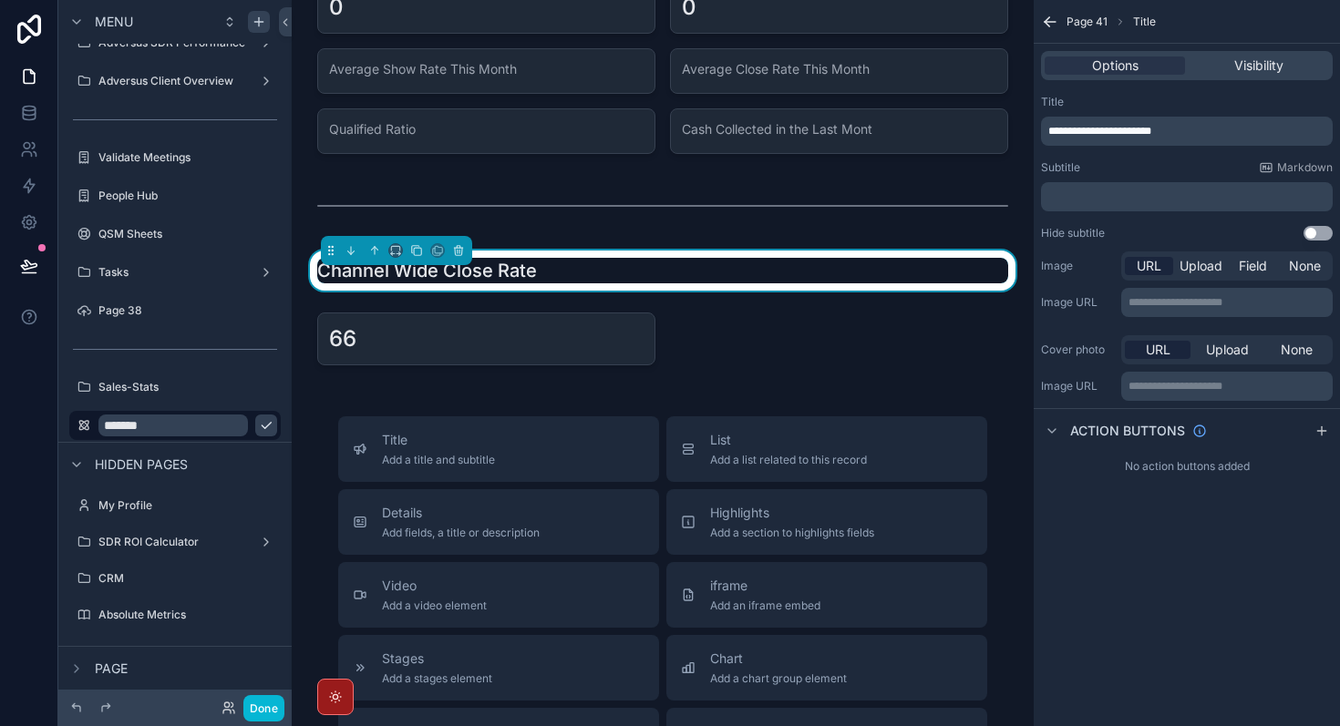
click at [396, 273] on h1 "Channel Wide Close Rate" at bounding box center [427, 271] width 220 height 26
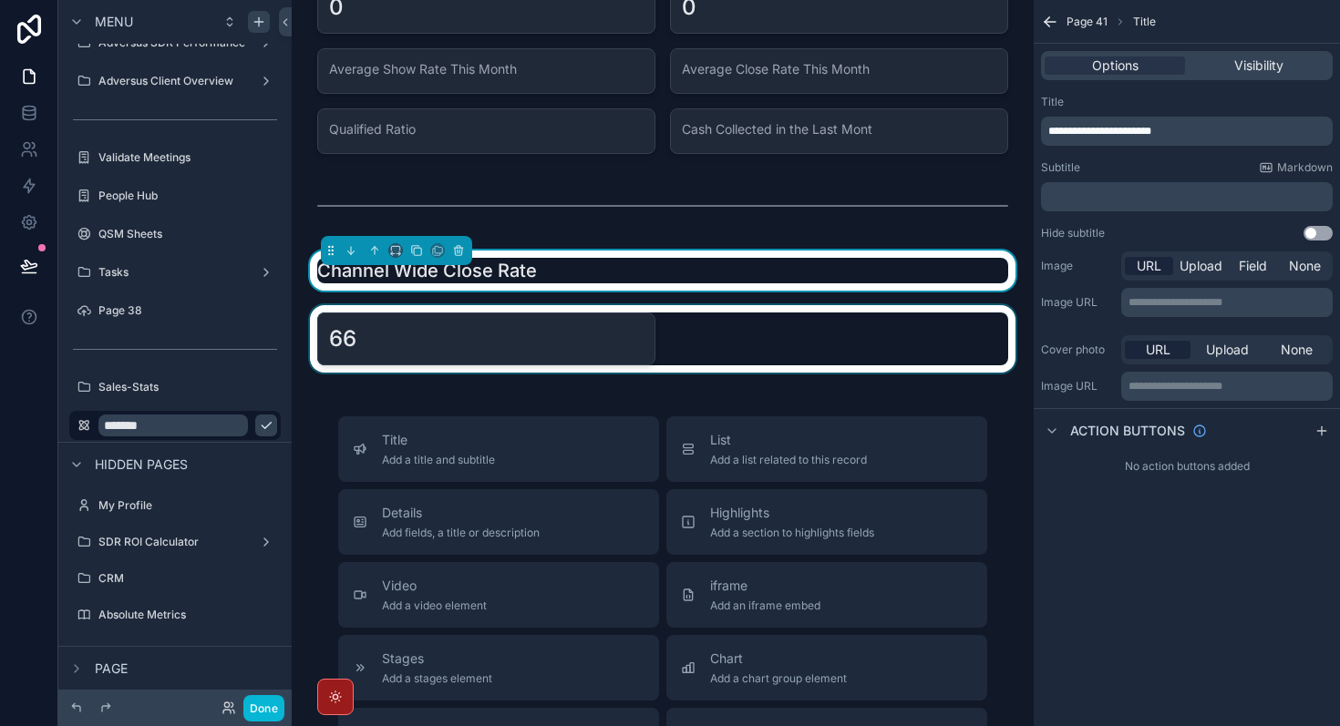
click at [523, 342] on div "scrollable content" at bounding box center [662, 338] width 713 height 67
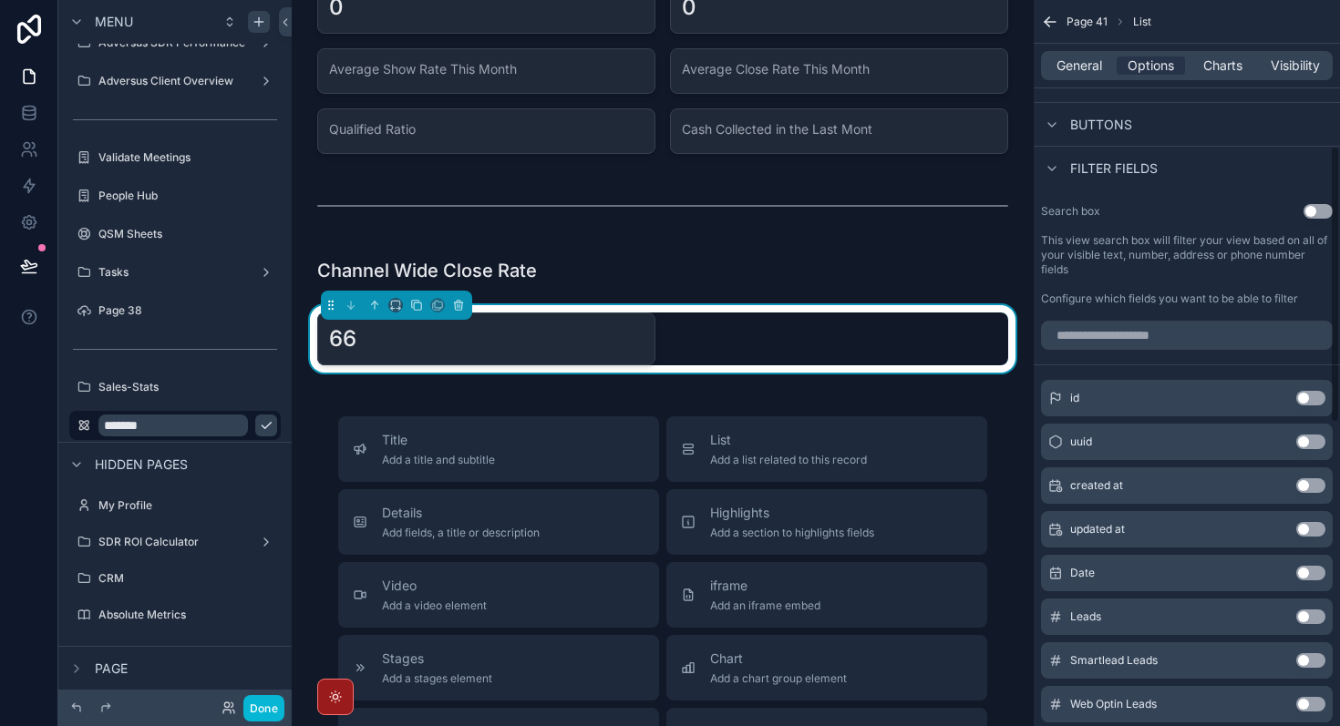
scroll to position [0, 0]
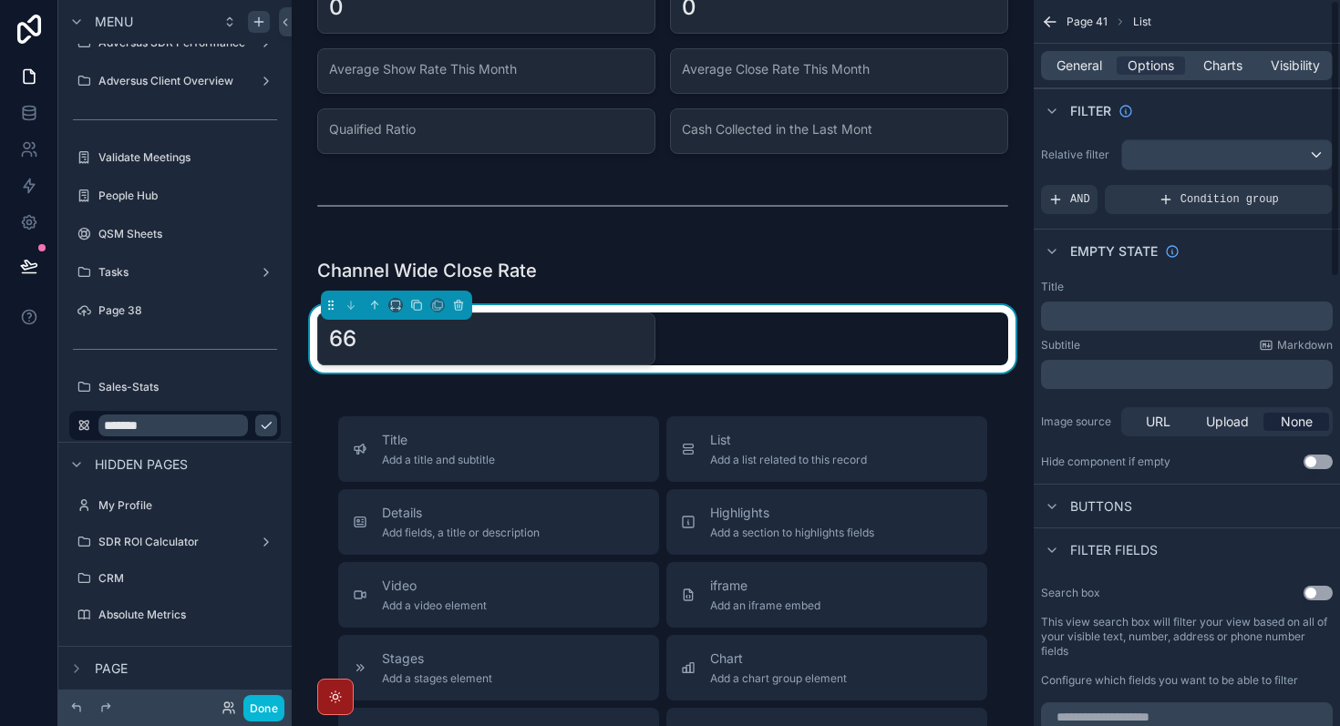
click at [1222, 76] on div "General Options Charts Visibility" at bounding box center [1187, 65] width 292 height 29
click at [1222, 68] on span "Charts" at bounding box center [1222, 66] width 39 height 18
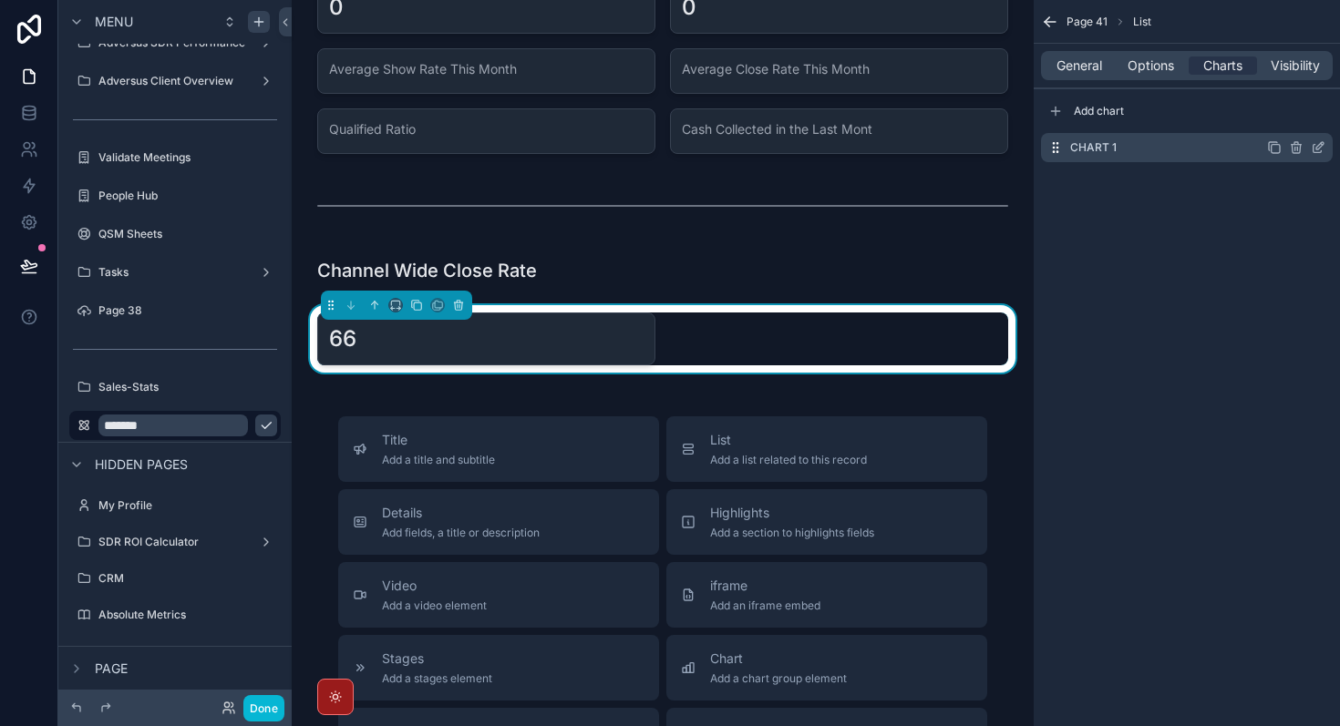
click at [1323, 150] on icon "scrollable content" at bounding box center [1318, 147] width 15 height 15
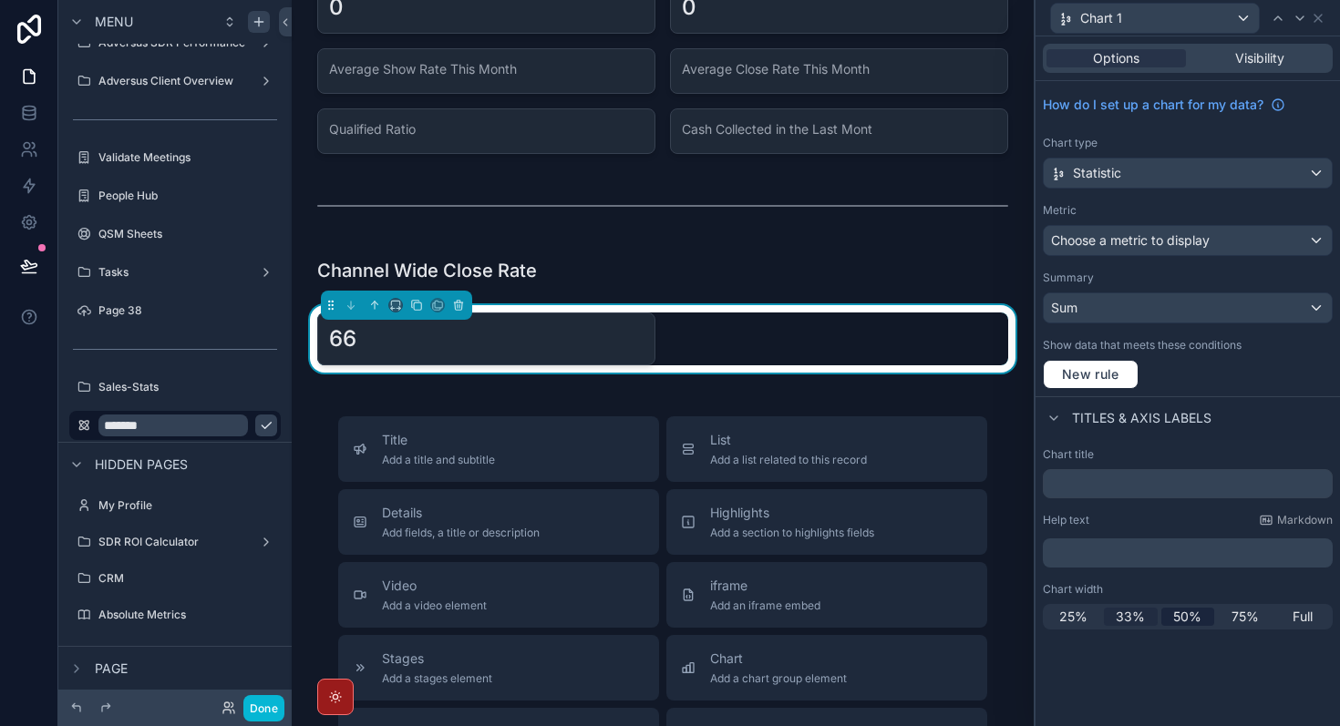
click at [1142, 614] on span "33%" at bounding box center [1130, 617] width 29 height 18
click at [396, 305] on icon "scrollable content" at bounding box center [395, 305] width 13 height 13
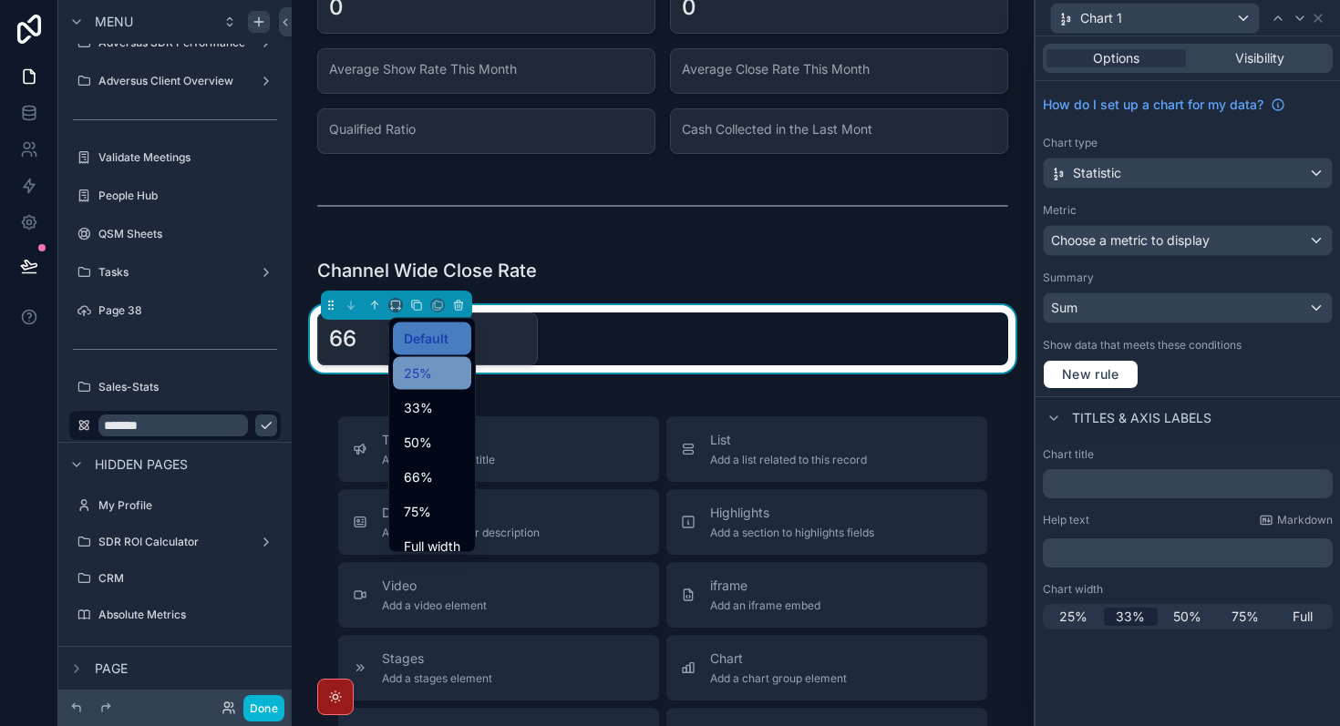
click at [440, 363] on div "25%" at bounding box center [432, 374] width 57 height 22
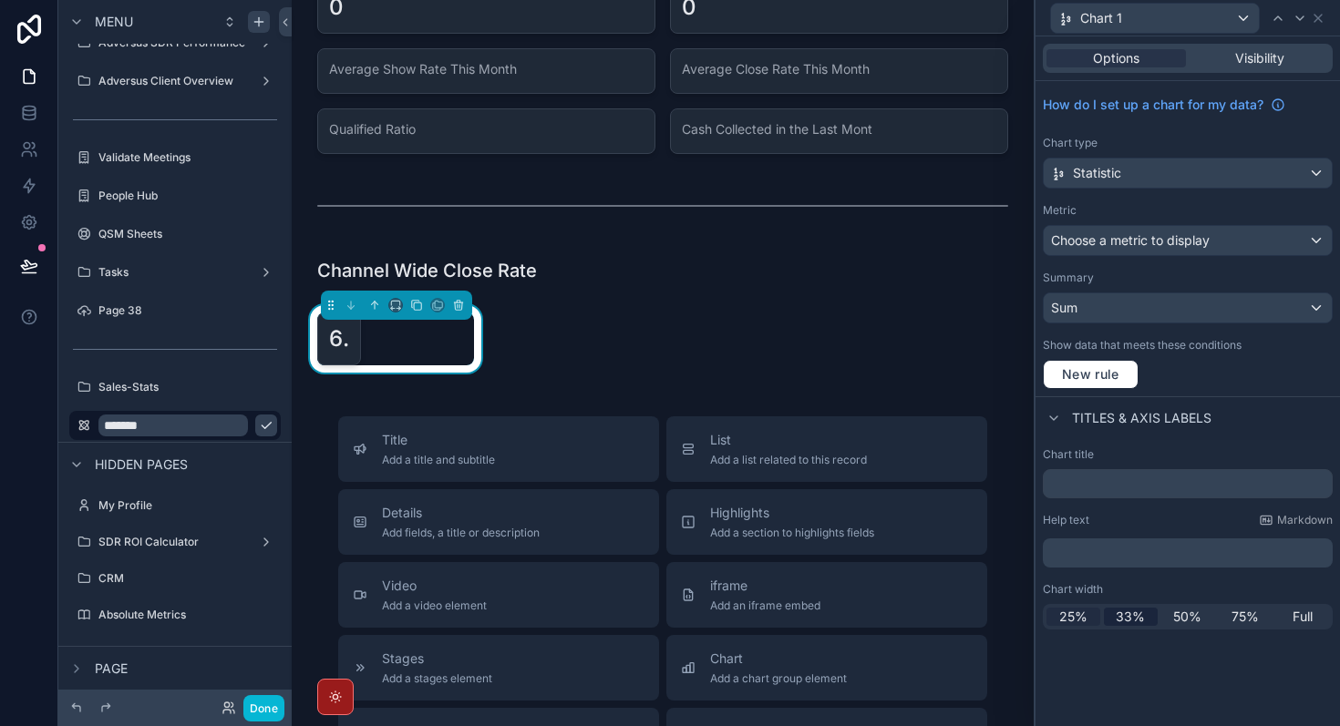
click at [1082, 622] on span "25%" at bounding box center [1073, 617] width 28 height 18
click at [1306, 608] on span "Full" at bounding box center [1303, 617] width 20 height 18
click at [409, 302] on button "scrollable content" at bounding box center [417, 305] width 20 height 20
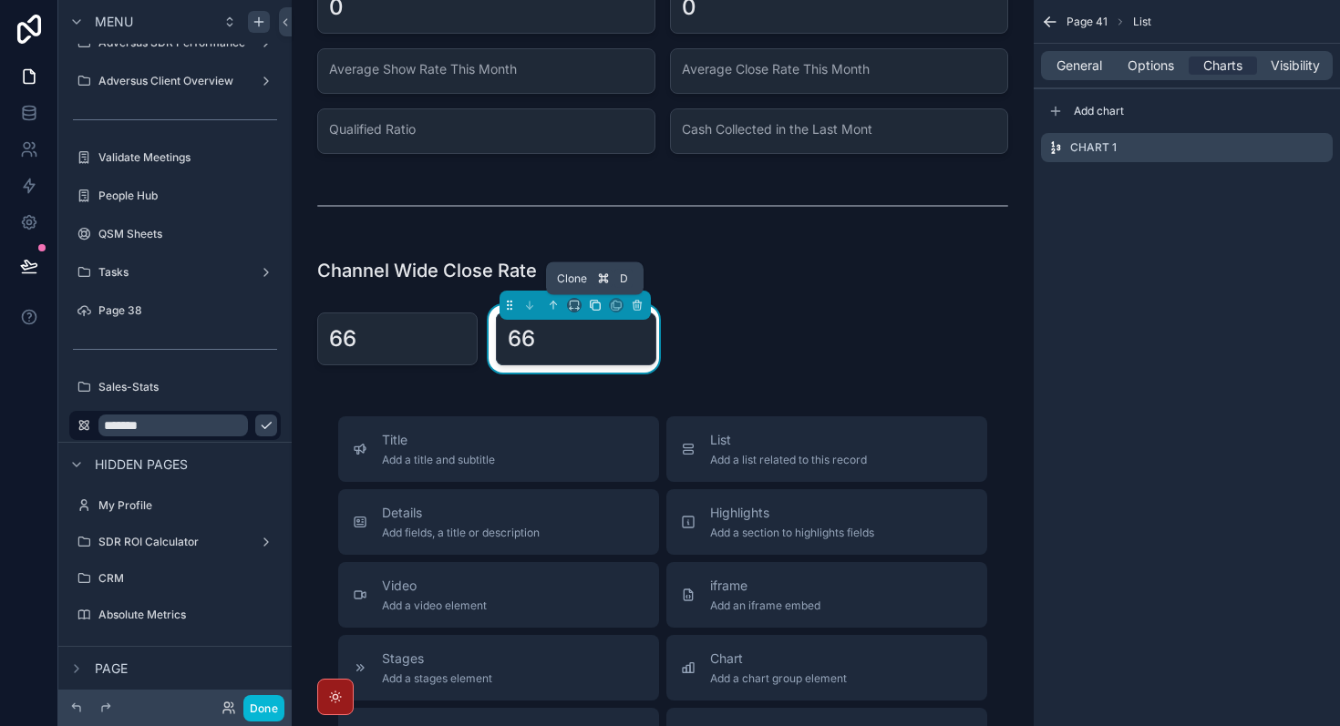
click at [591, 304] on icon "scrollable content" at bounding box center [595, 305] width 13 height 13
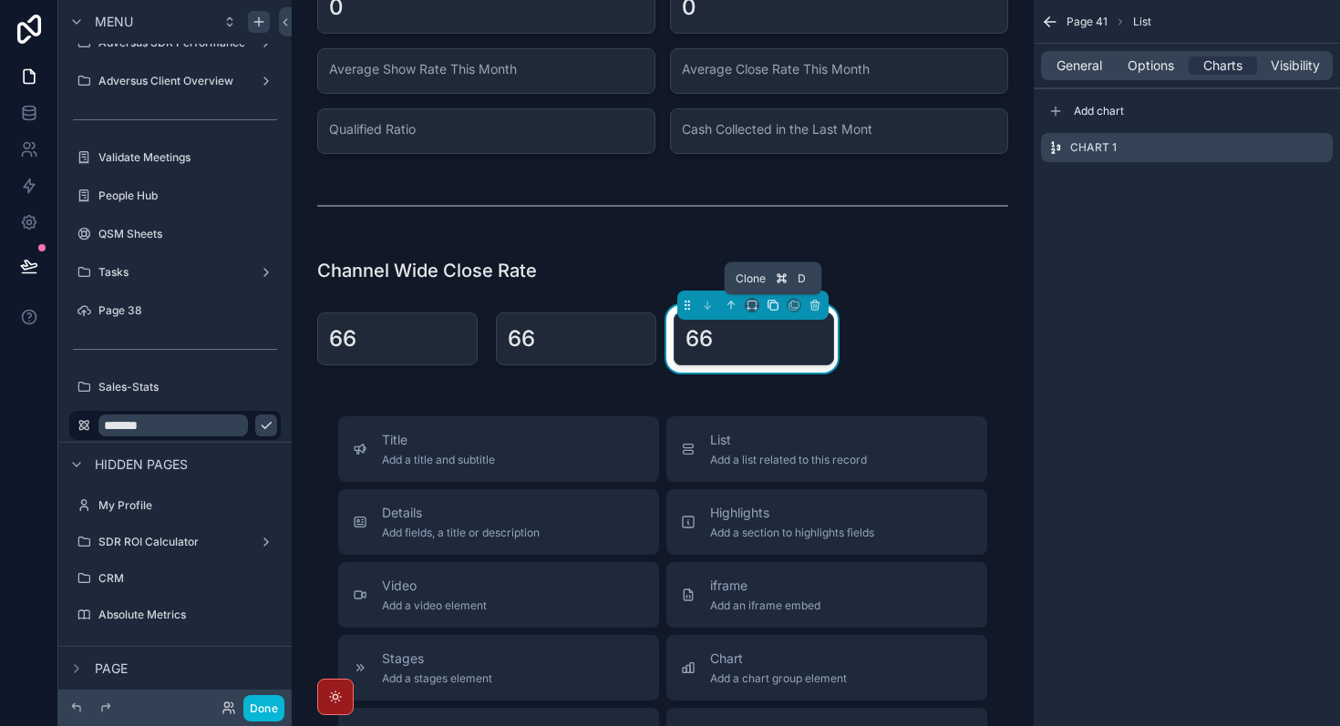
click at [773, 308] on icon "scrollable content" at bounding box center [773, 305] width 13 height 13
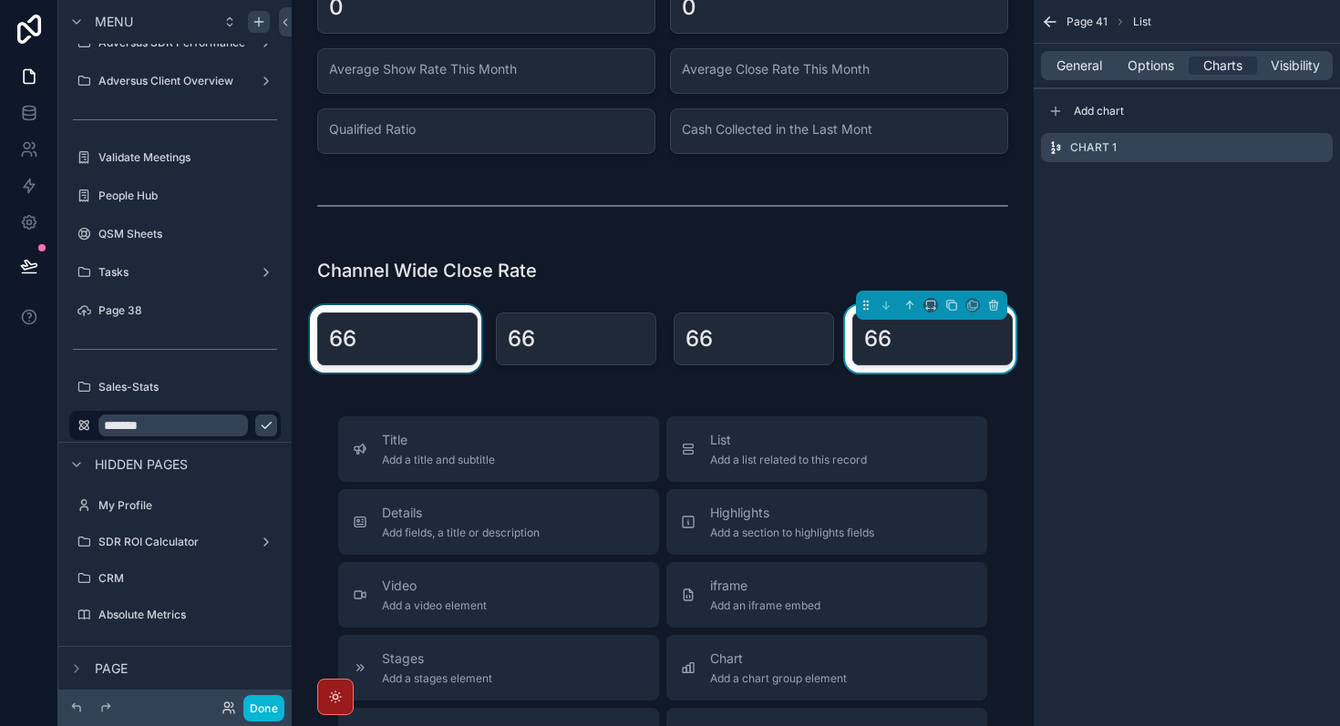
click at [431, 333] on div "scrollable content" at bounding box center [395, 338] width 179 height 67
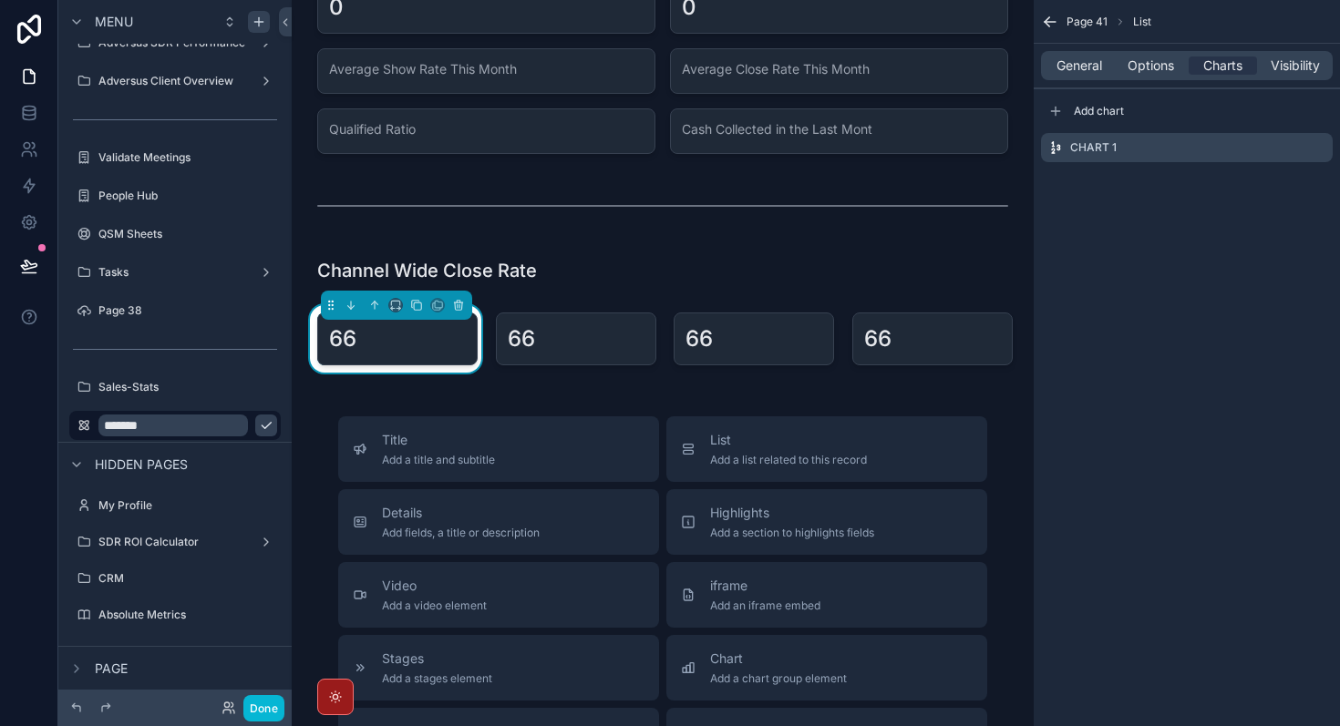
click at [1166, 353] on div "Page 41 List General Options Charts Visibility Add chart Chart 1" at bounding box center [1187, 363] width 306 height 726
click at [767, 355] on div "scrollable content" at bounding box center [752, 338] width 179 height 67
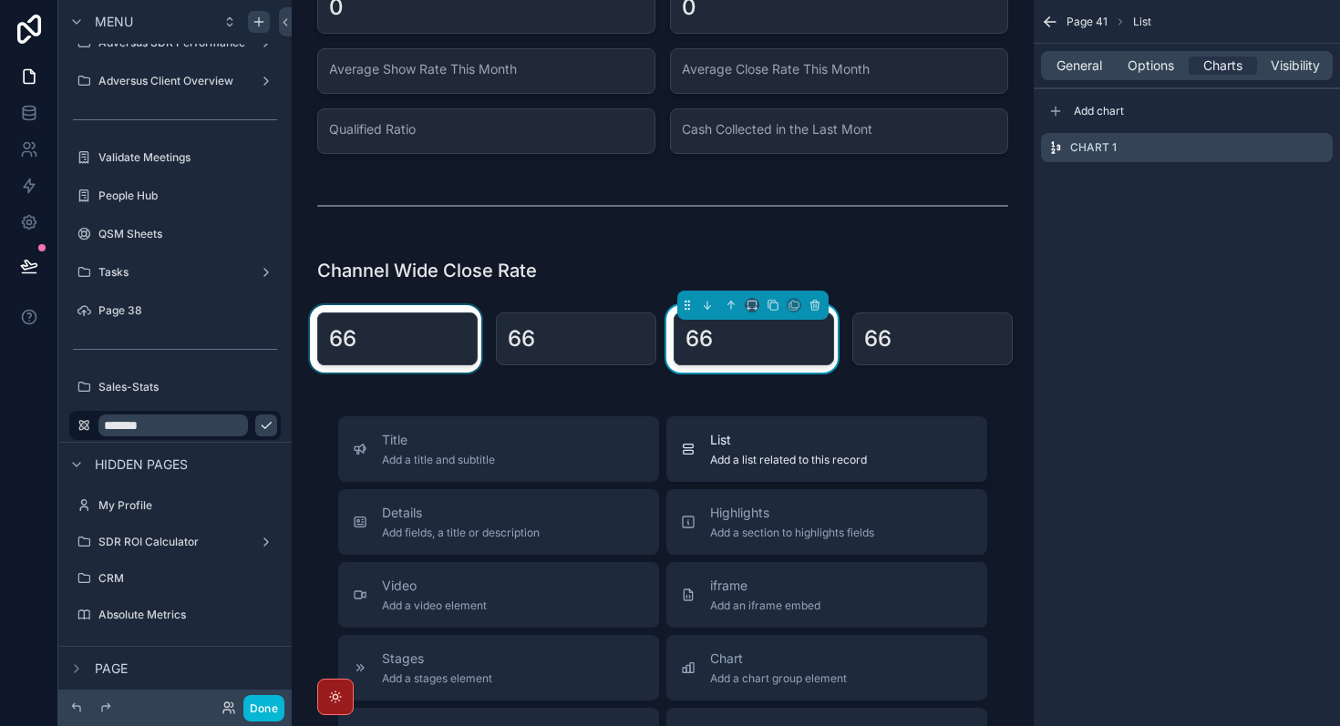
click at [803, 468] on button "List Add a list related to this record" at bounding box center [826, 450] width 321 height 66
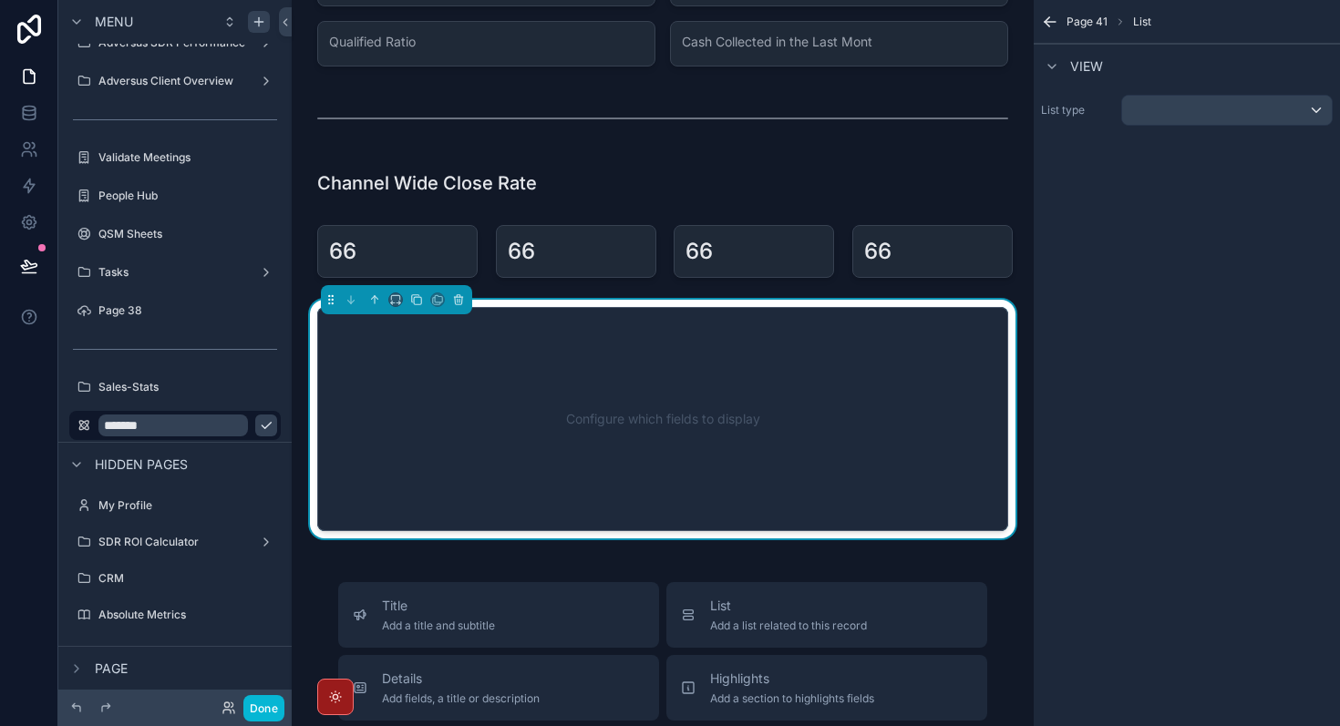
scroll to position [295, 0]
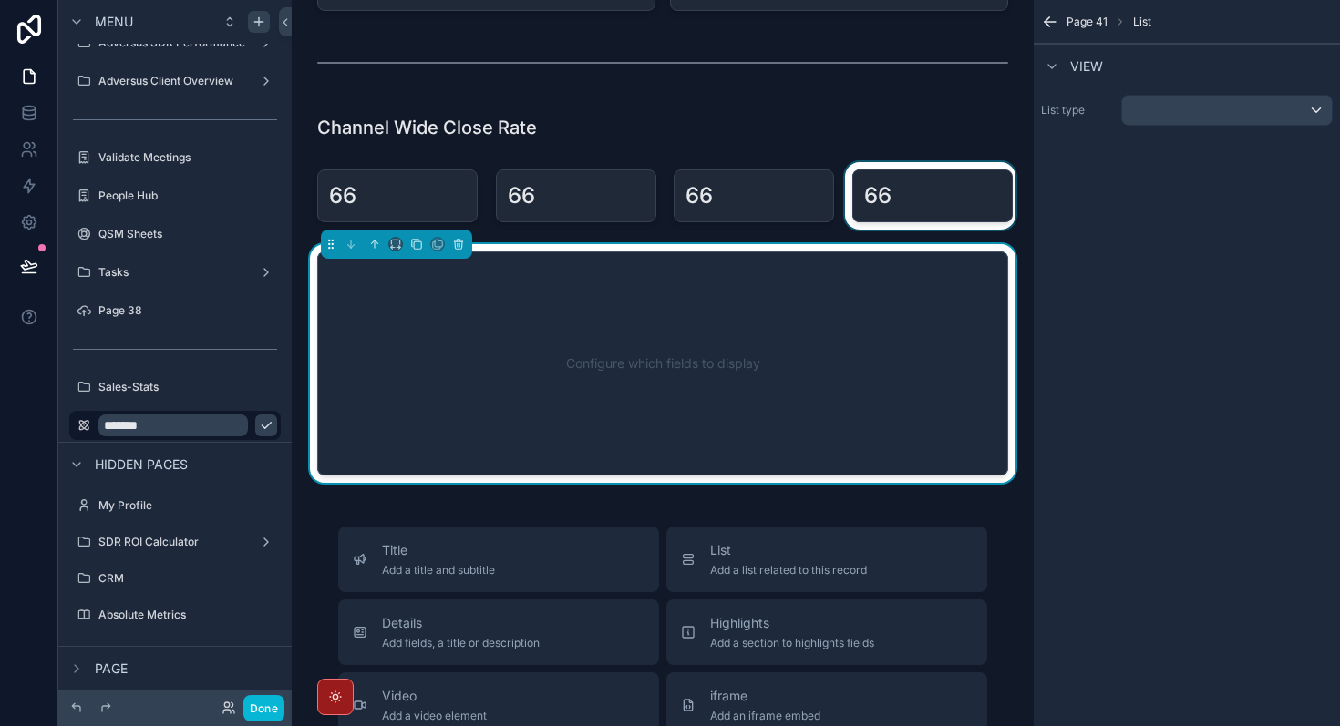
click at [928, 180] on div "scrollable content" at bounding box center [930, 195] width 179 height 67
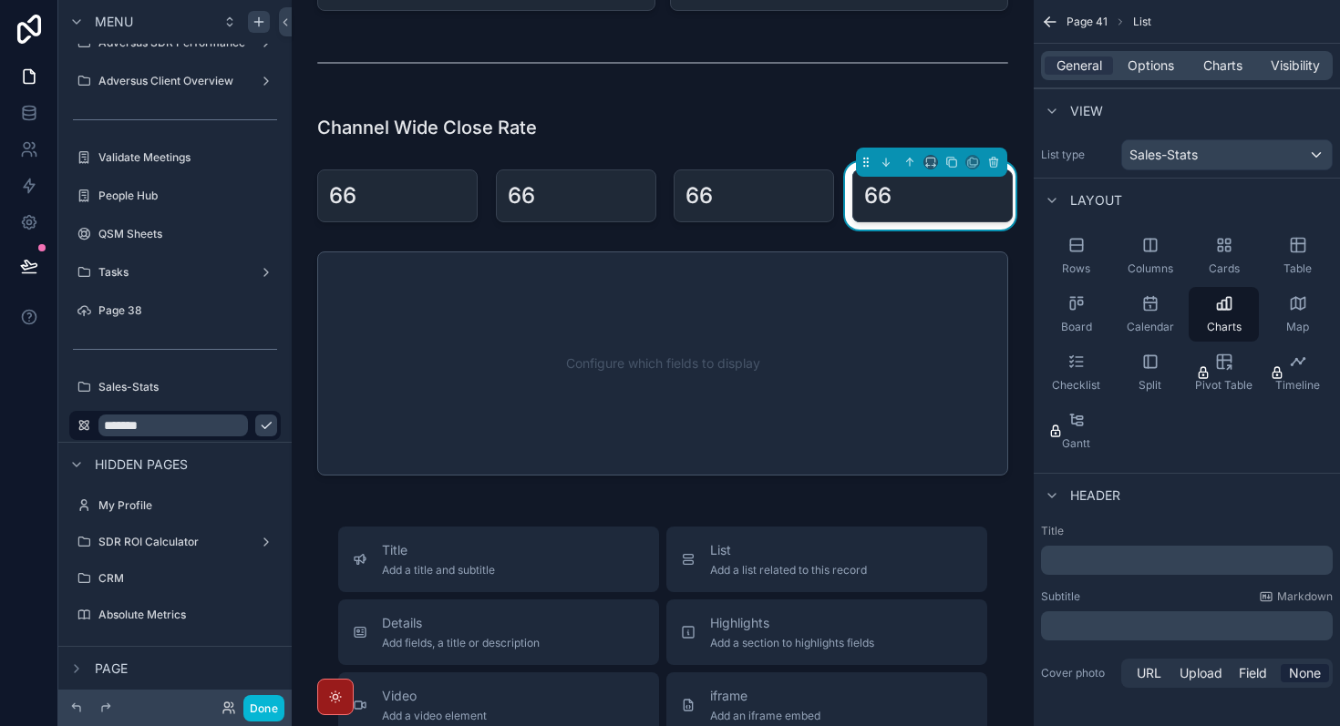
click at [603, 101] on div "Leads This Month 0 Meetings Booked This Month 0 Showed-Ups This Month 0 Closed …" at bounding box center [663, 513] width 742 height 1617
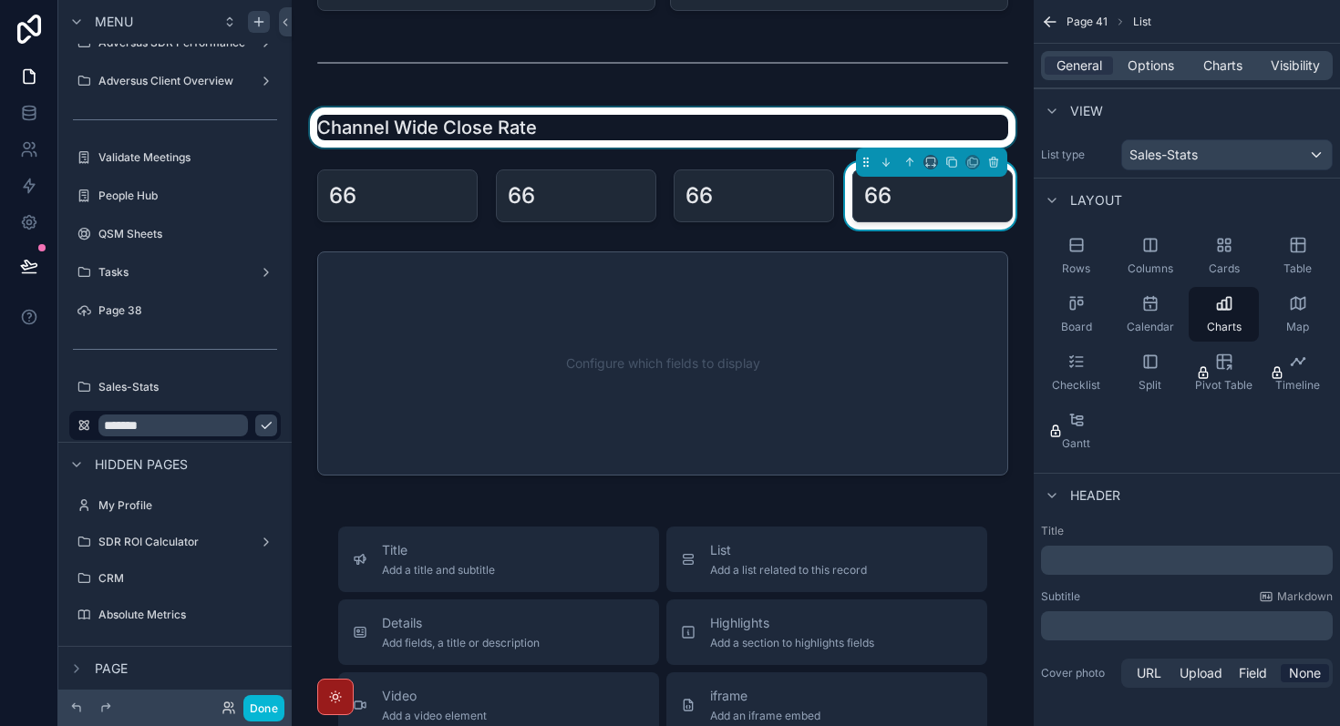
click at [605, 123] on div "scrollable content" at bounding box center [662, 128] width 713 height 40
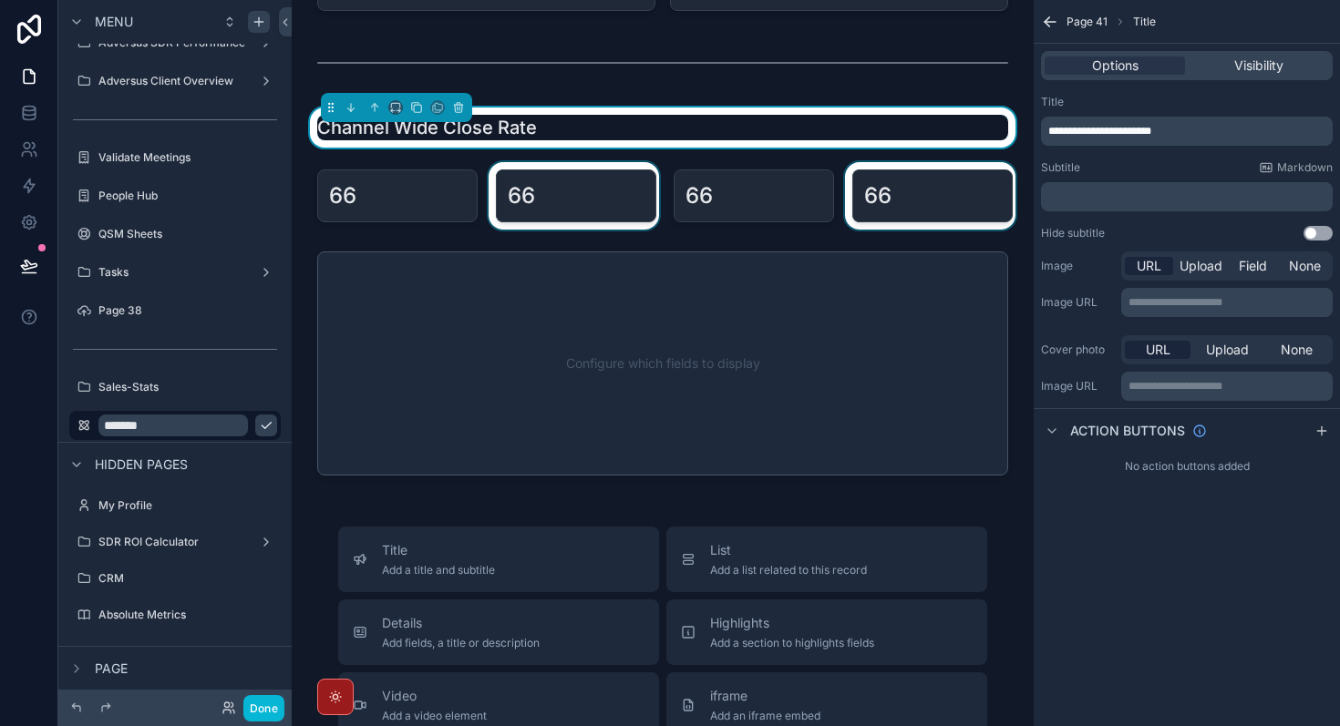
click at [552, 209] on div "scrollable content" at bounding box center [574, 195] width 179 height 67
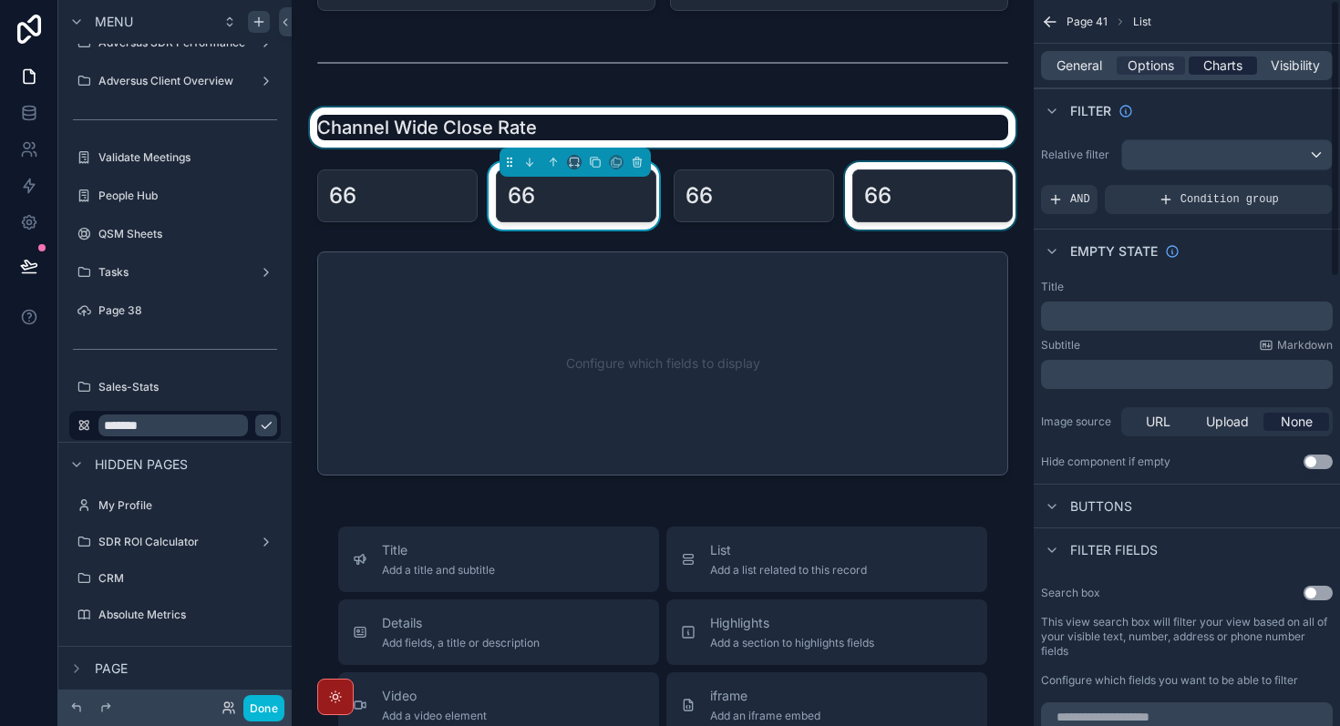
click at [1220, 67] on span "Charts" at bounding box center [1222, 66] width 39 height 18
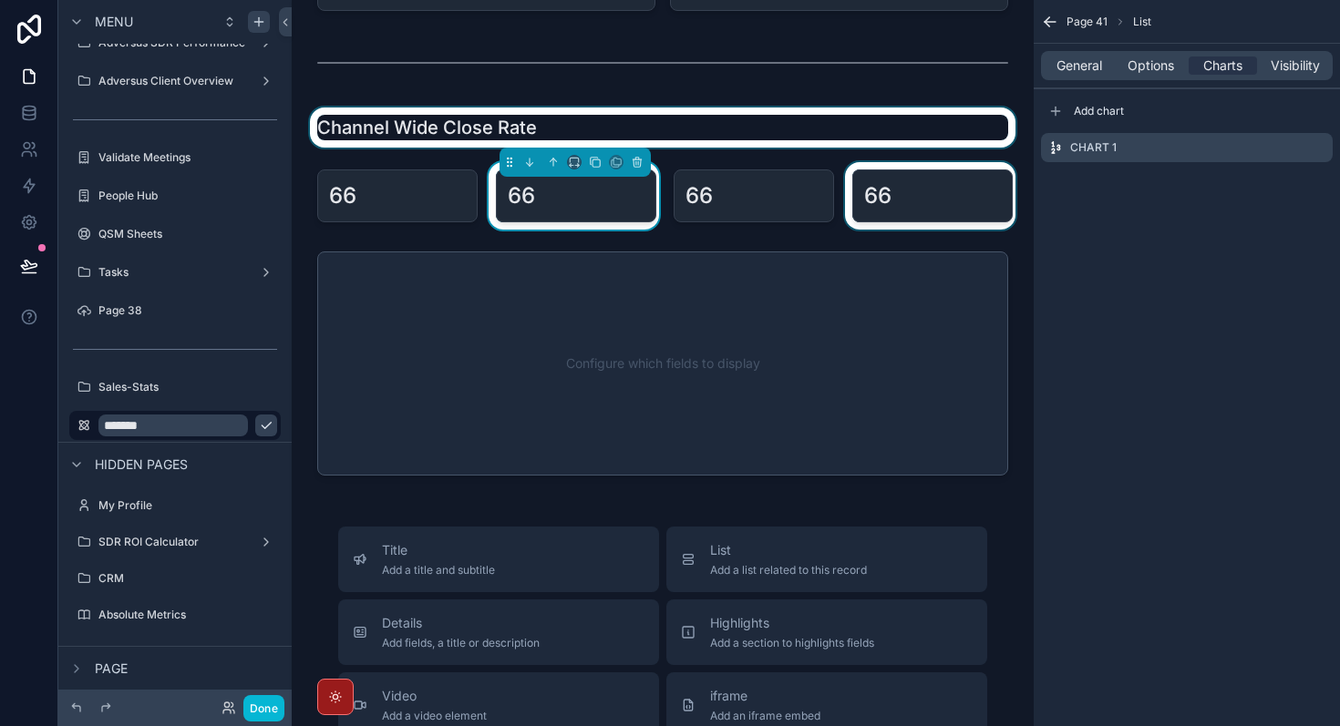
scroll to position [0, 0]
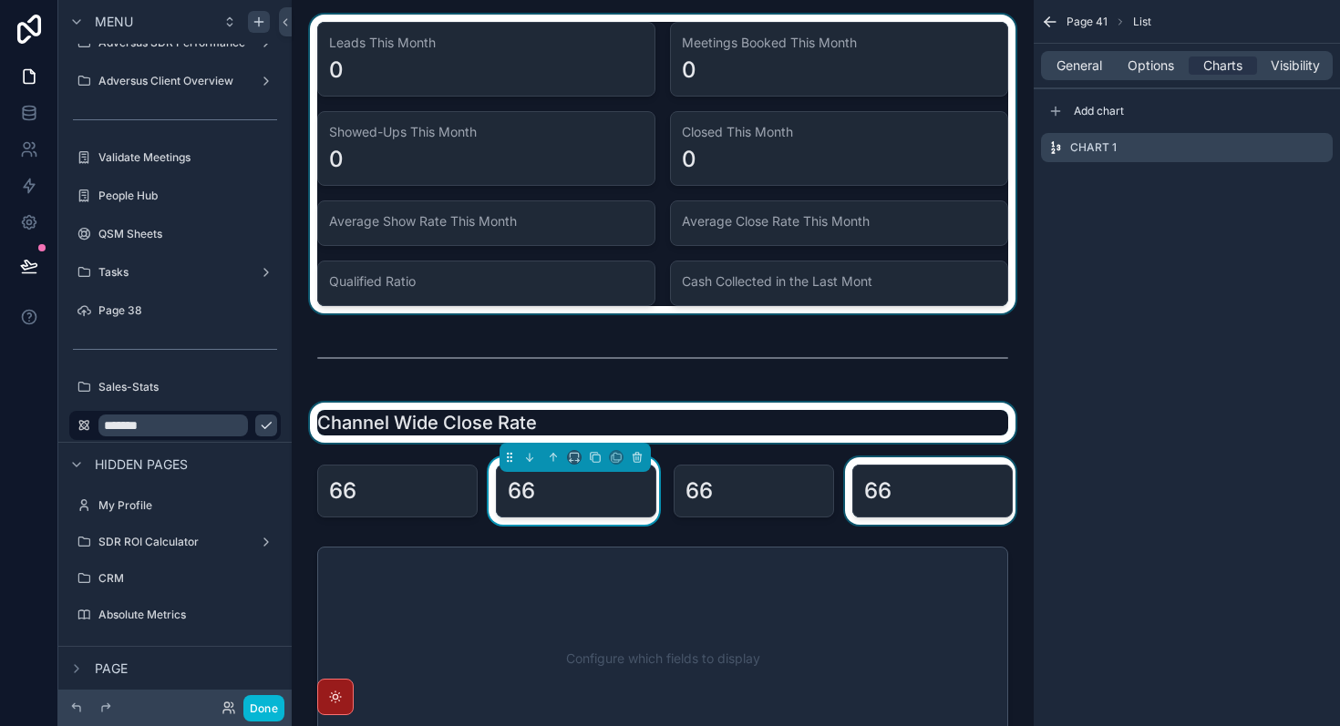
click at [521, 215] on div "scrollable content" at bounding box center [662, 164] width 713 height 299
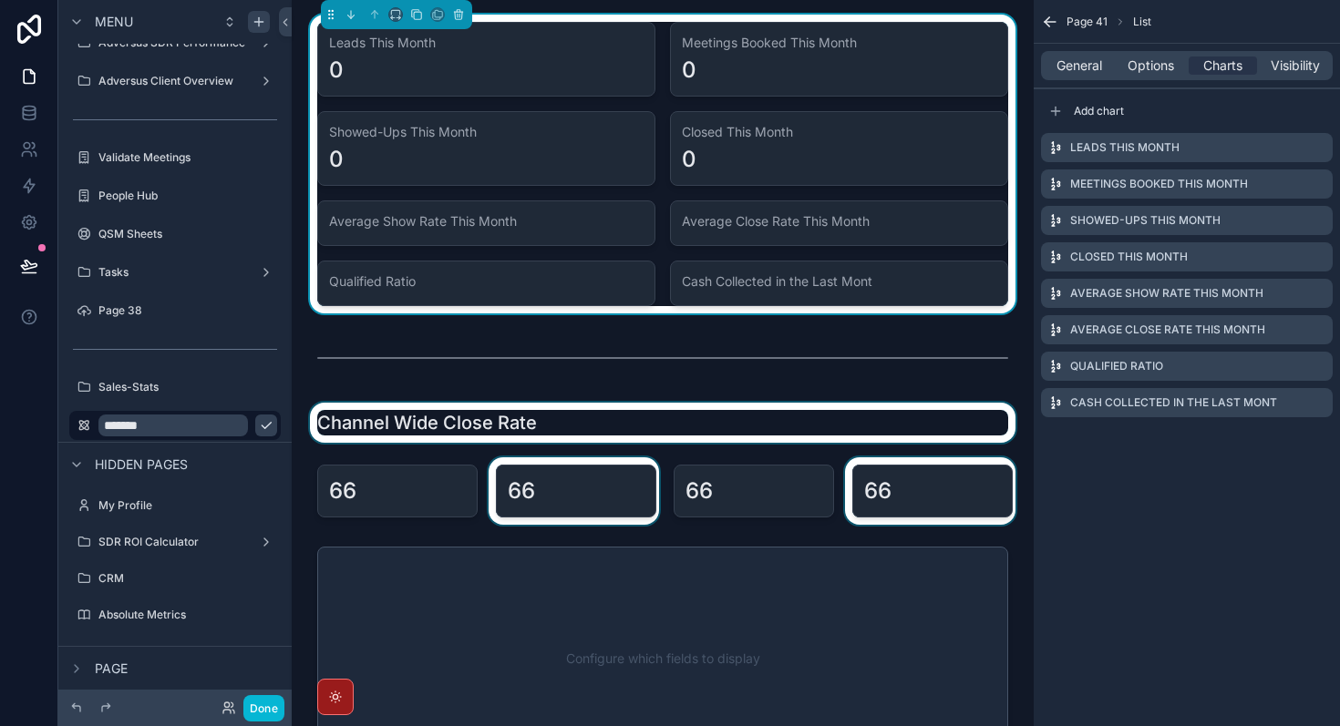
click at [410, 506] on div "scrollable content" at bounding box center [395, 491] width 179 height 67
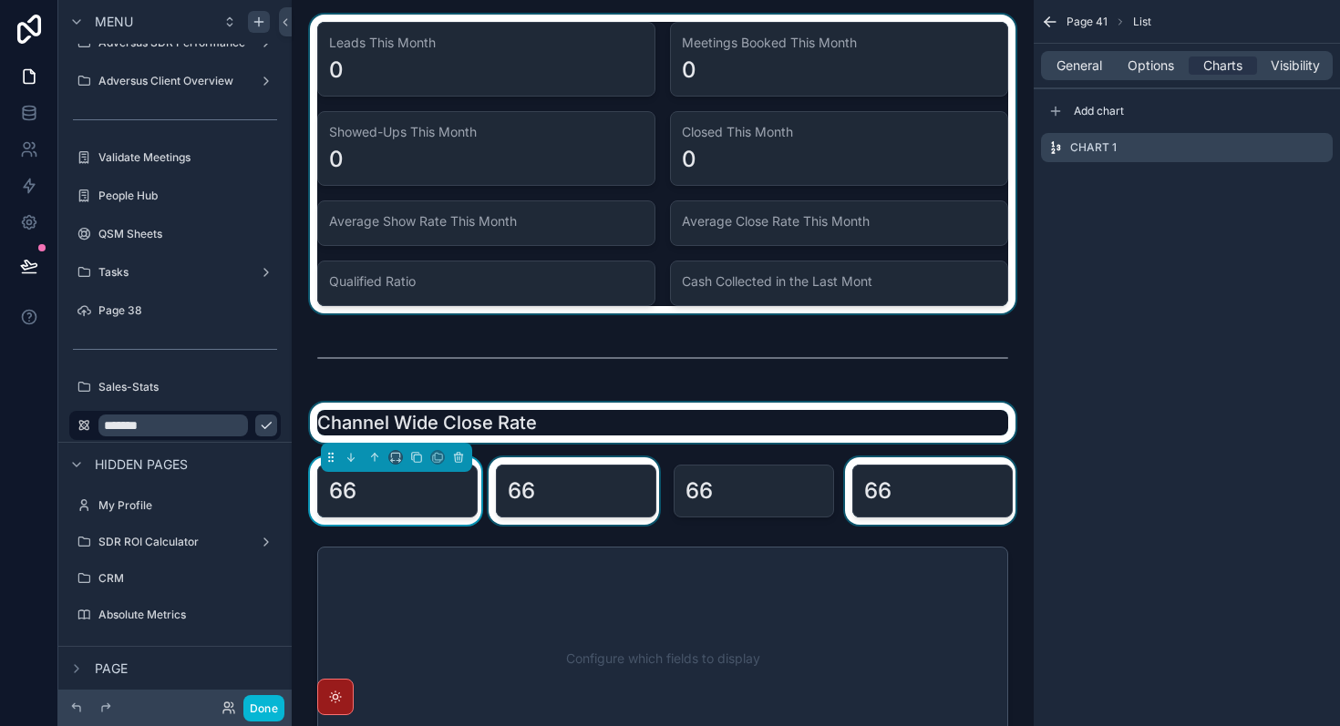
click at [582, 510] on div "scrollable content" at bounding box center [574, 491] width 179 height 67
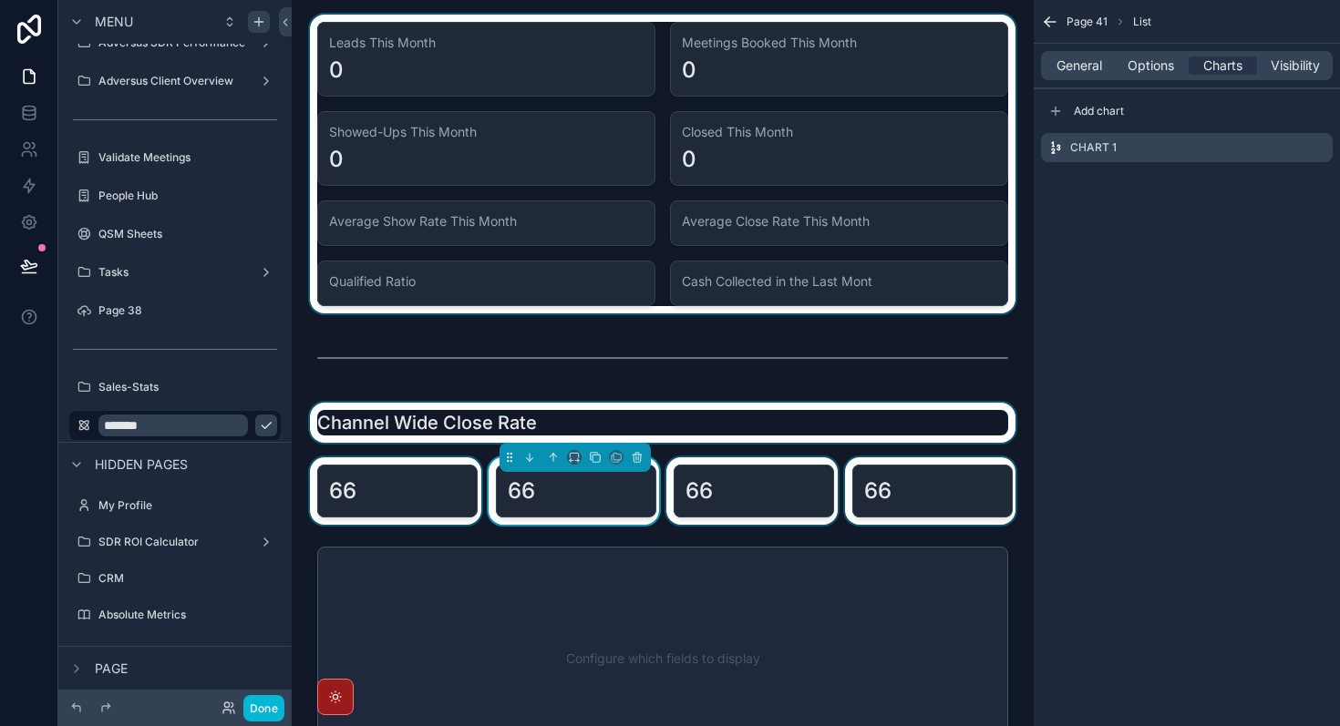
click at [788, 519] on div "scrollable content" at bounding box center [752, 491] width 179 height 67
click at [932, 514] on div "scrollable content" at bounding box center [930, 491] width 179 height 67
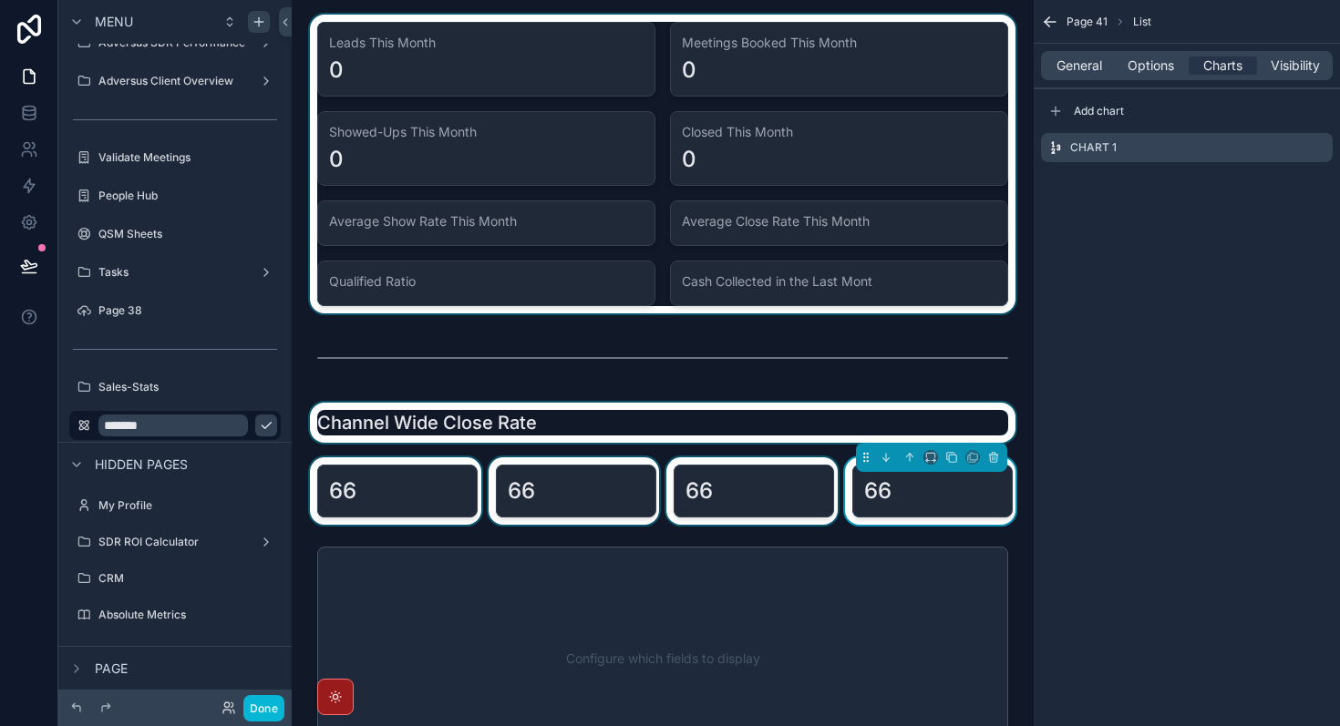
click at [664, 500] on div "scrollable content" at bounding box center [752, 491] width 179 height 67
click at [585, 499] on div "scrollable content" at bounding box center [574, 491] width 179 height 67
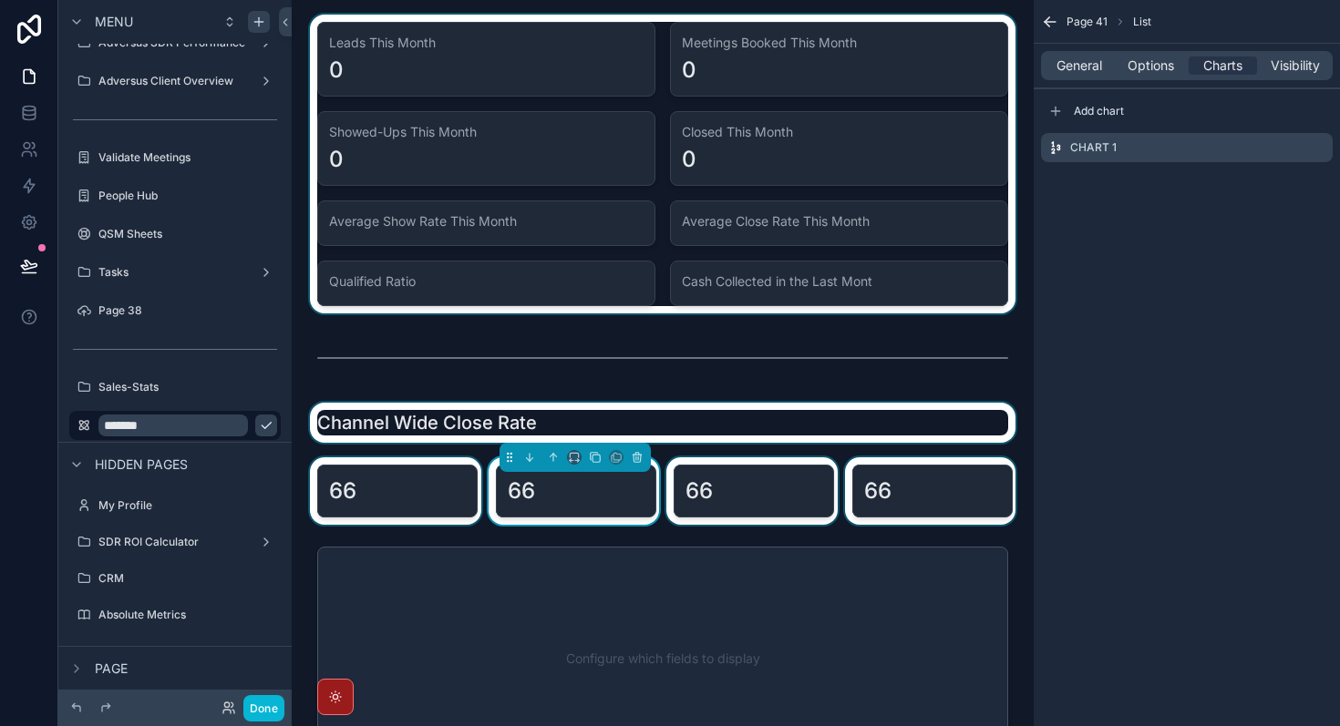
click at [406, 478] on div "scrollable content" at bounding box center [395, 491] width 179 height 67
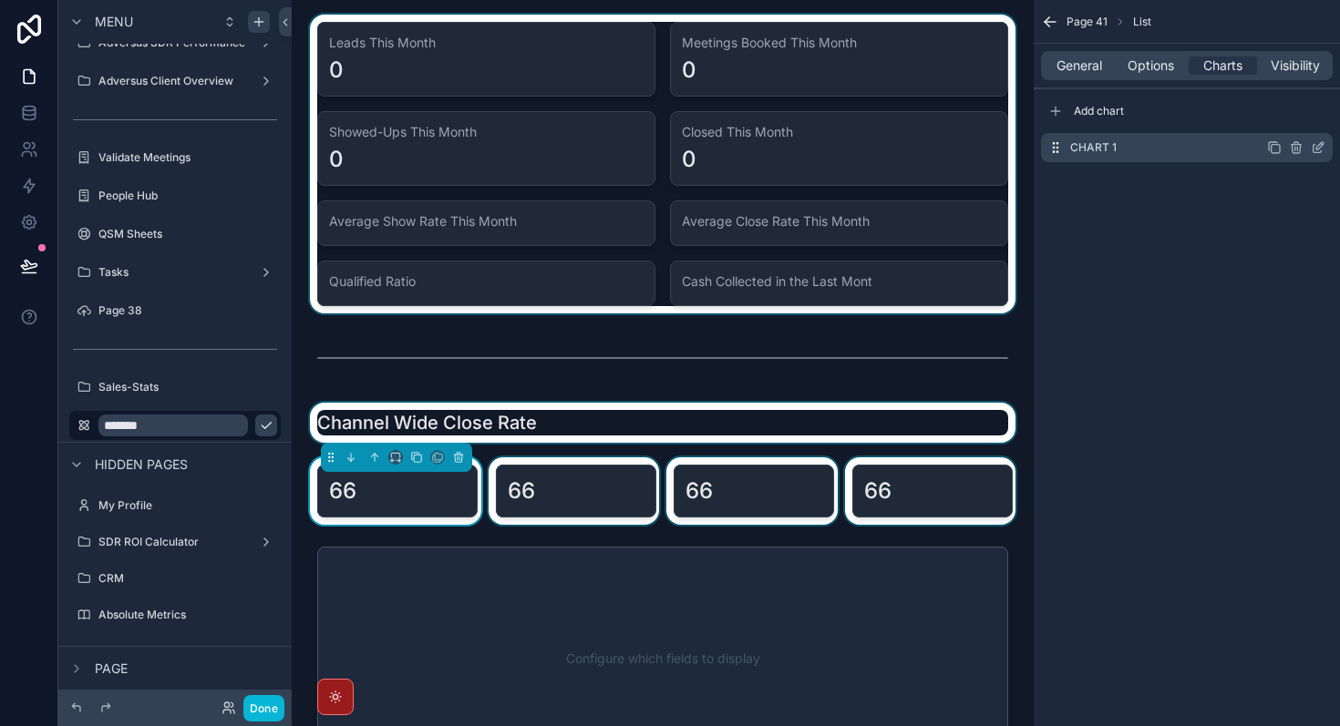
click at [1316, 145] on icon "scrollable content" at bounding box center [1318, 147] width 15 height 15
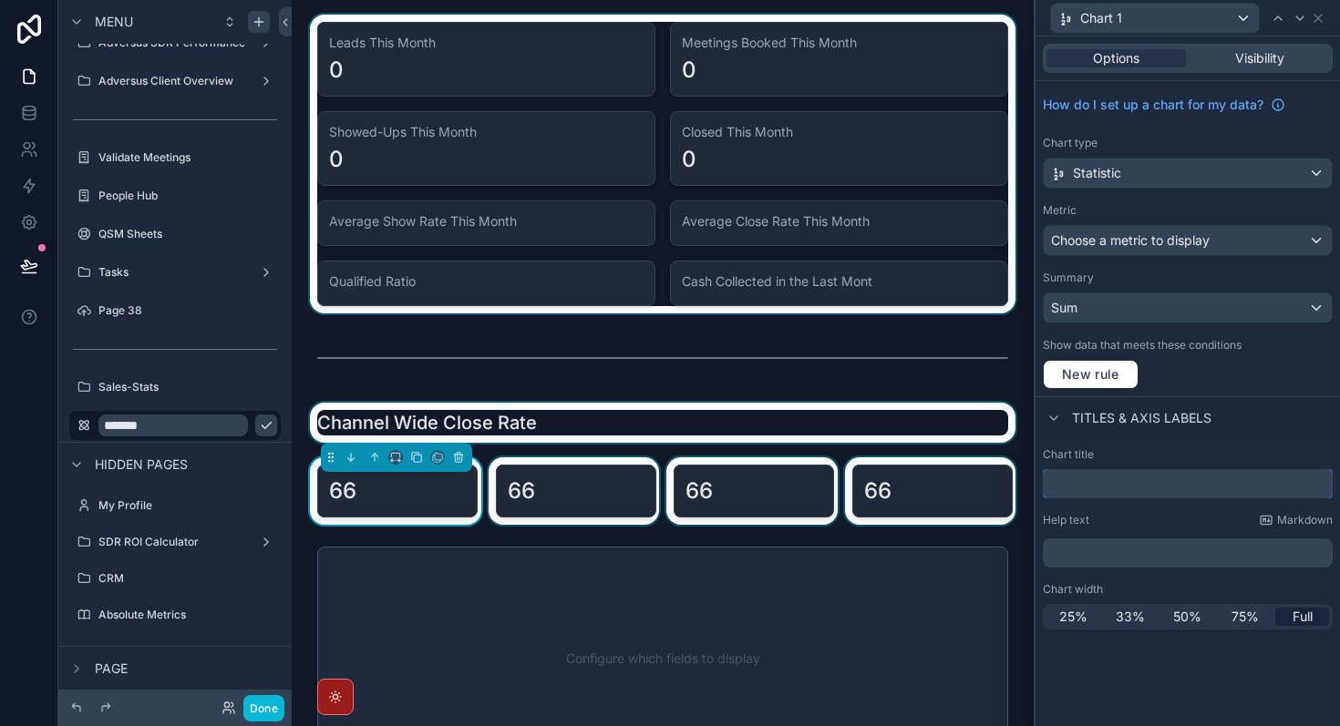
click at [1146, 490] on input "text" at bounding box center [1188, 483] width 290 height 29
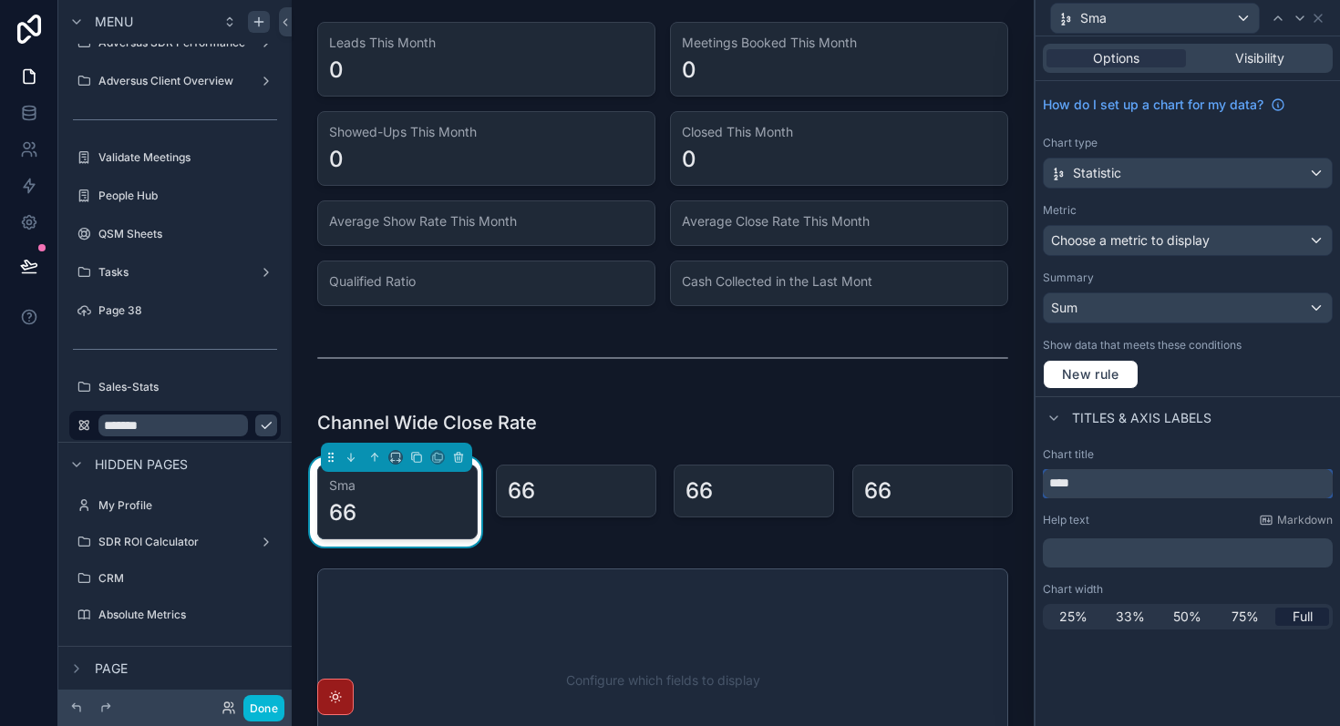
type input "***"
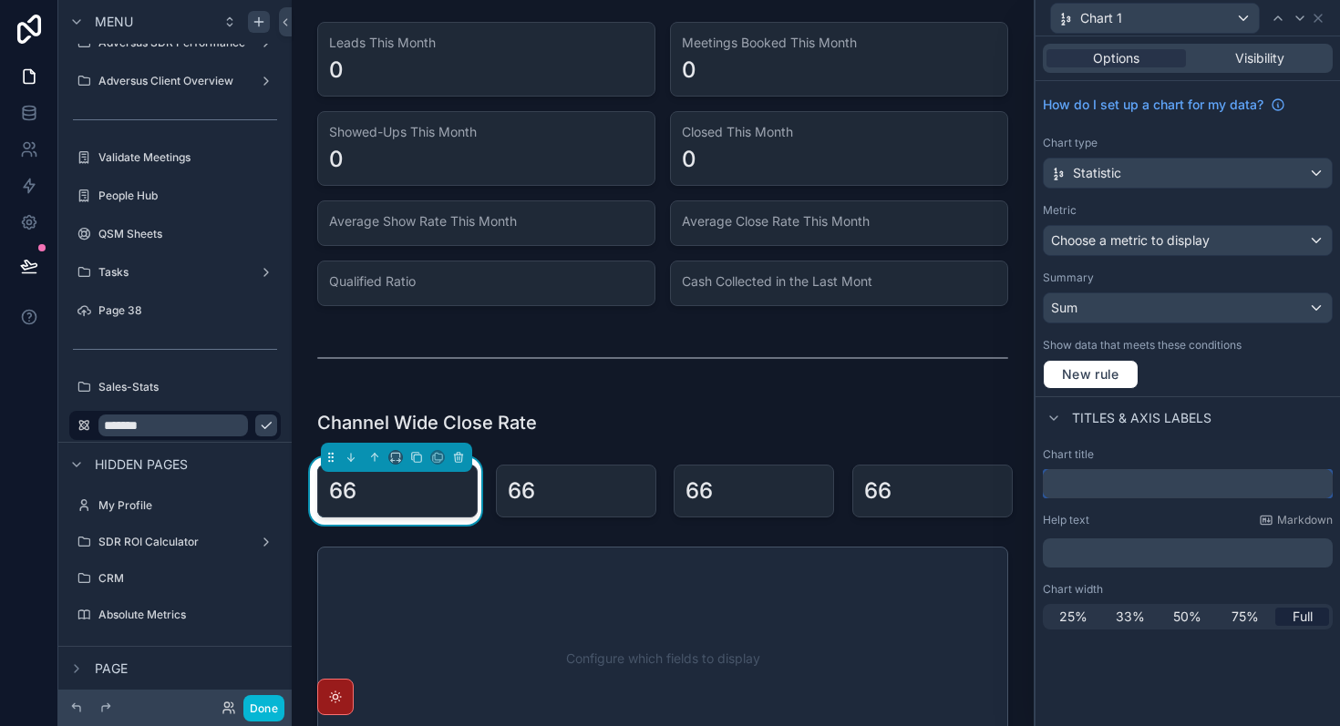
click at [1066, 481] on input "text" at bounding box center [1188, 483] width 290 height 29
paste input "**********"
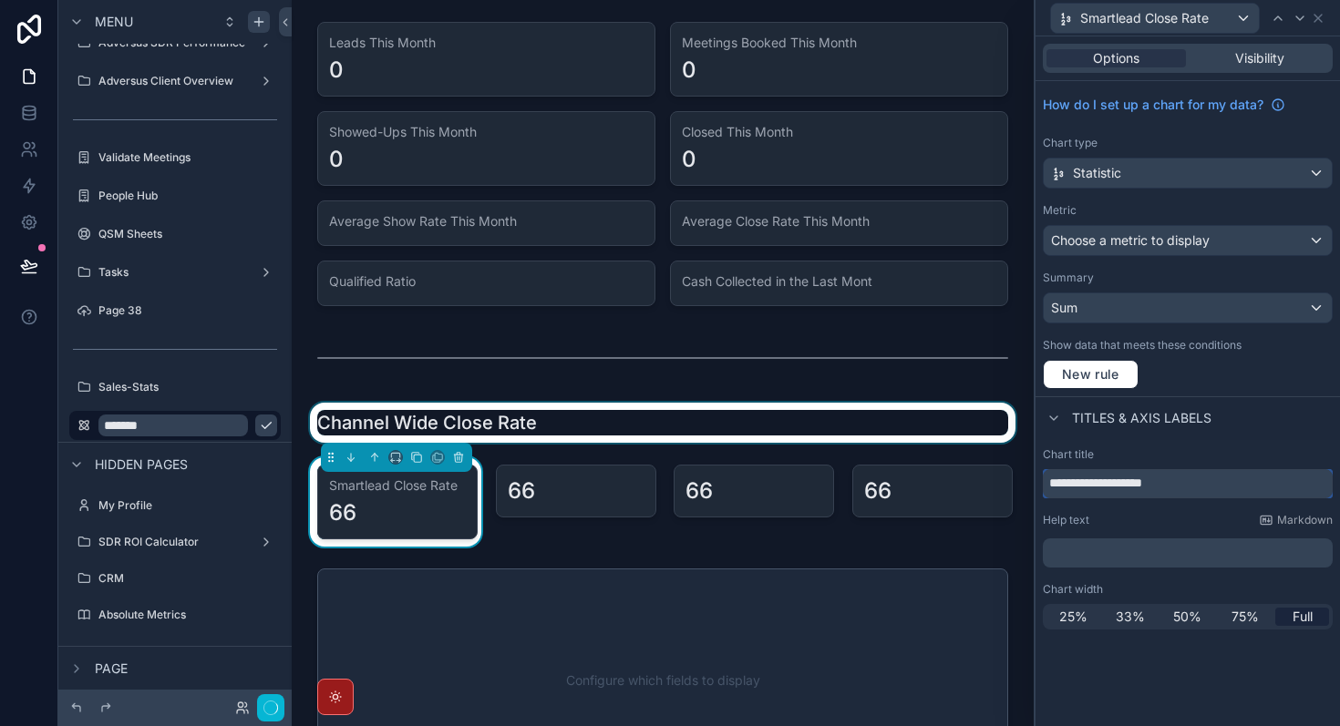
type input "**********"
click at [888, 430] on div "scrollable content" at bounding box center [662, 423] width 713 height 40
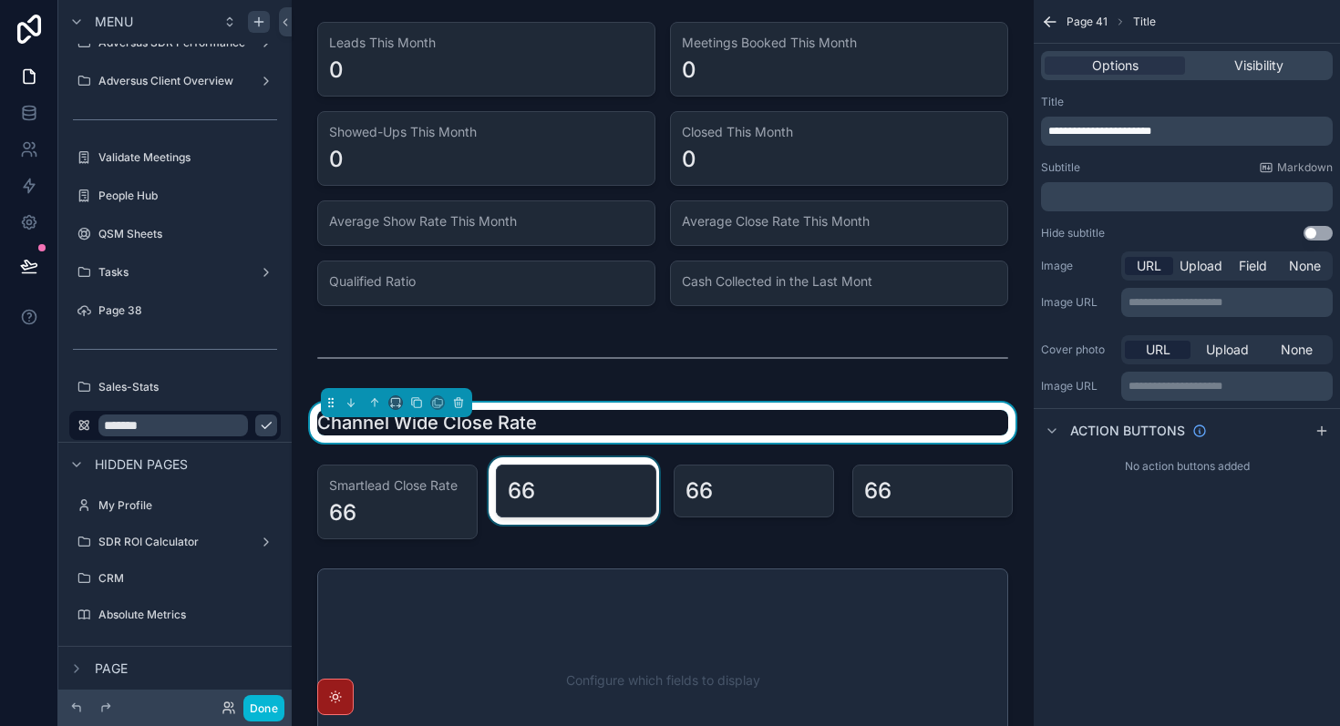
click at [569, 499] on div "scrollable content" at bounding box center [574, 502] width 179 height 89
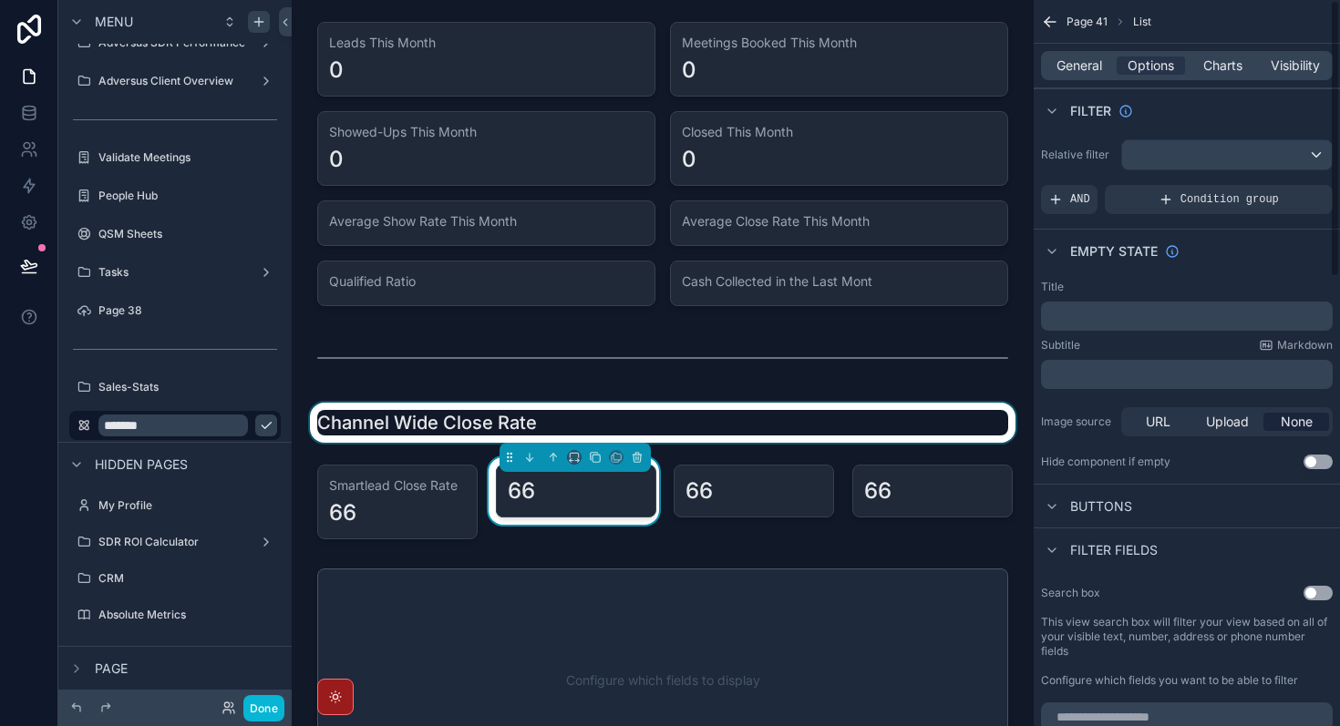
click at [1132, 313] on p "﻿" at bounding box center [1188, 316] width 281 height 15
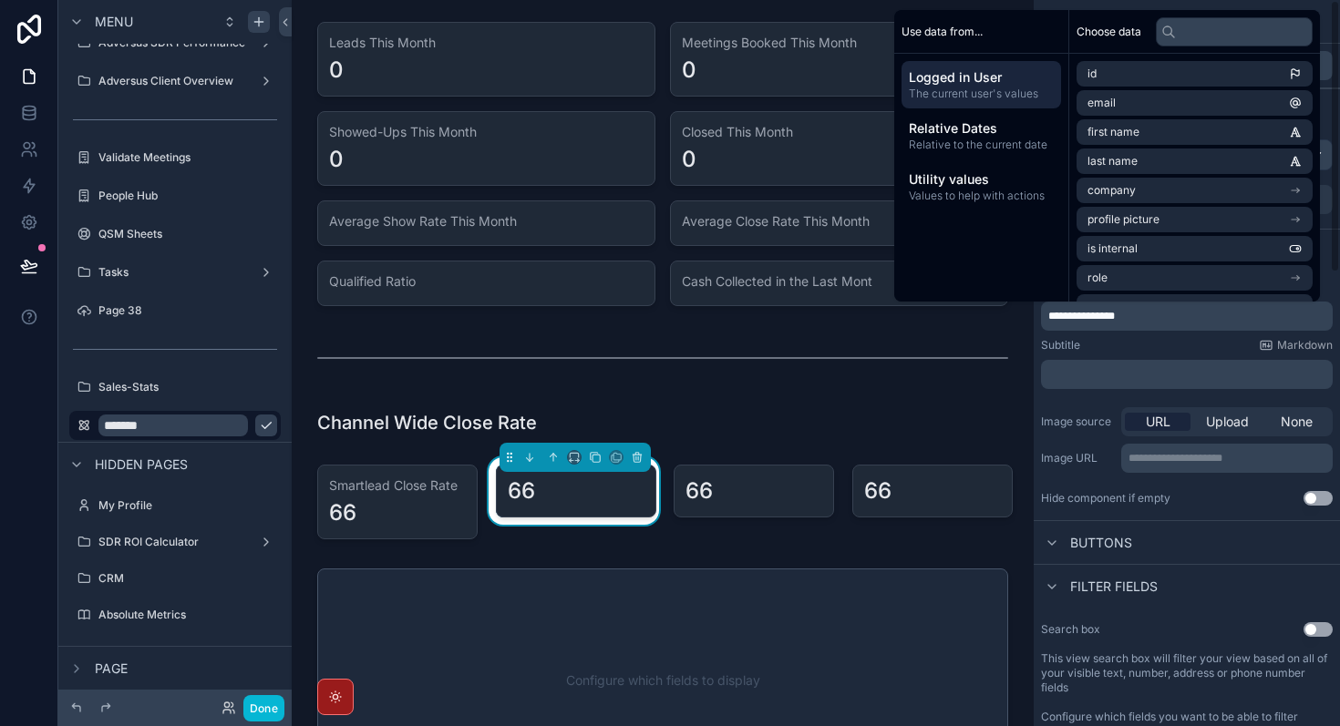
click at [1156, 345] on div "Subtitle Markdown" at bounding box center [1187, 345] width 292 height 15
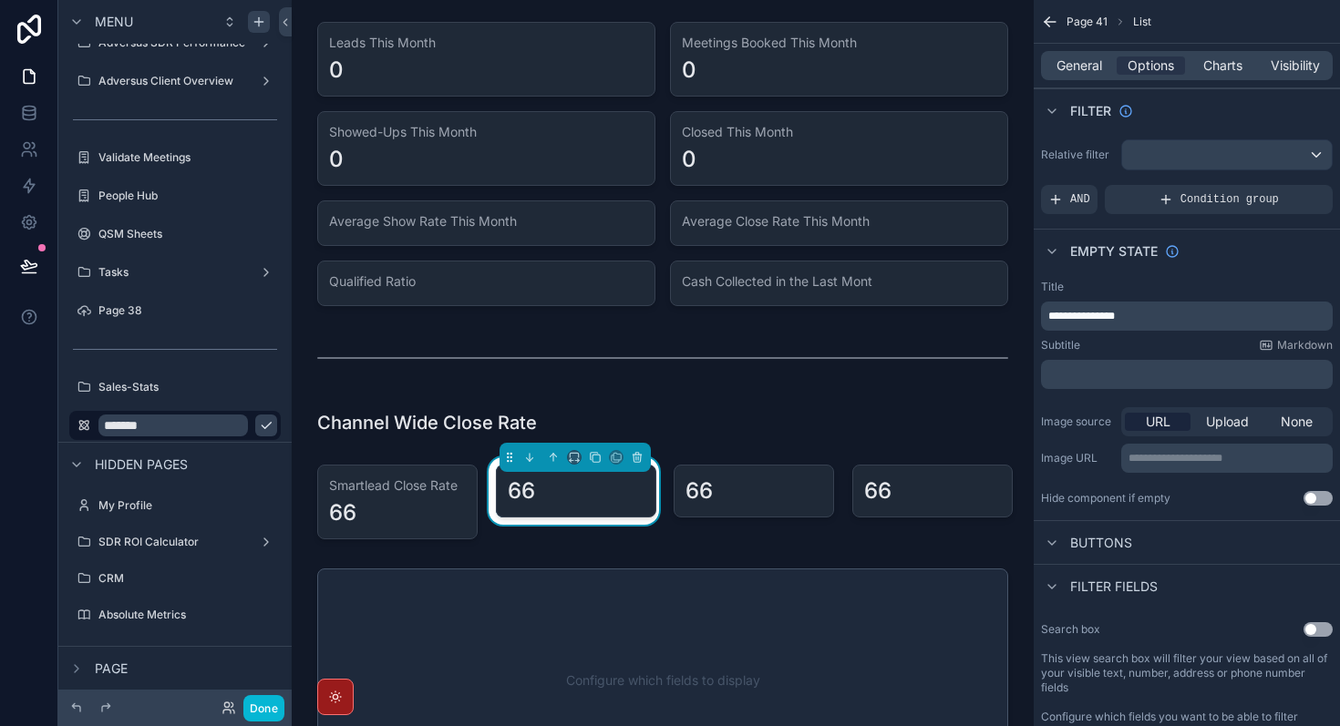
click at [1098, 302] on div "**********" at bounding box center [1187, 316] width 292 height 29
click at [1108, 317] on span "**********" at bounding box center [1081, 316] width 67 height 11
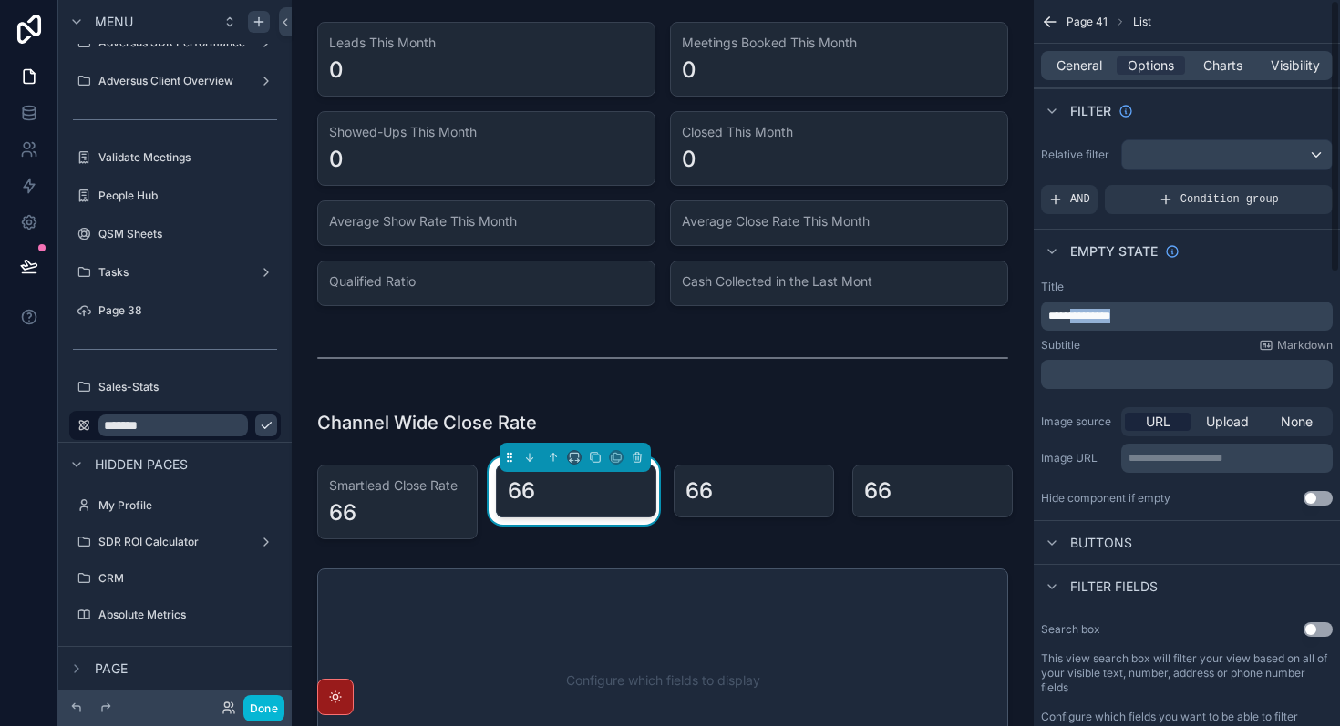
click at [1110, 322] on span "**********" at bounding box center [1079, 316] width 62 height 11
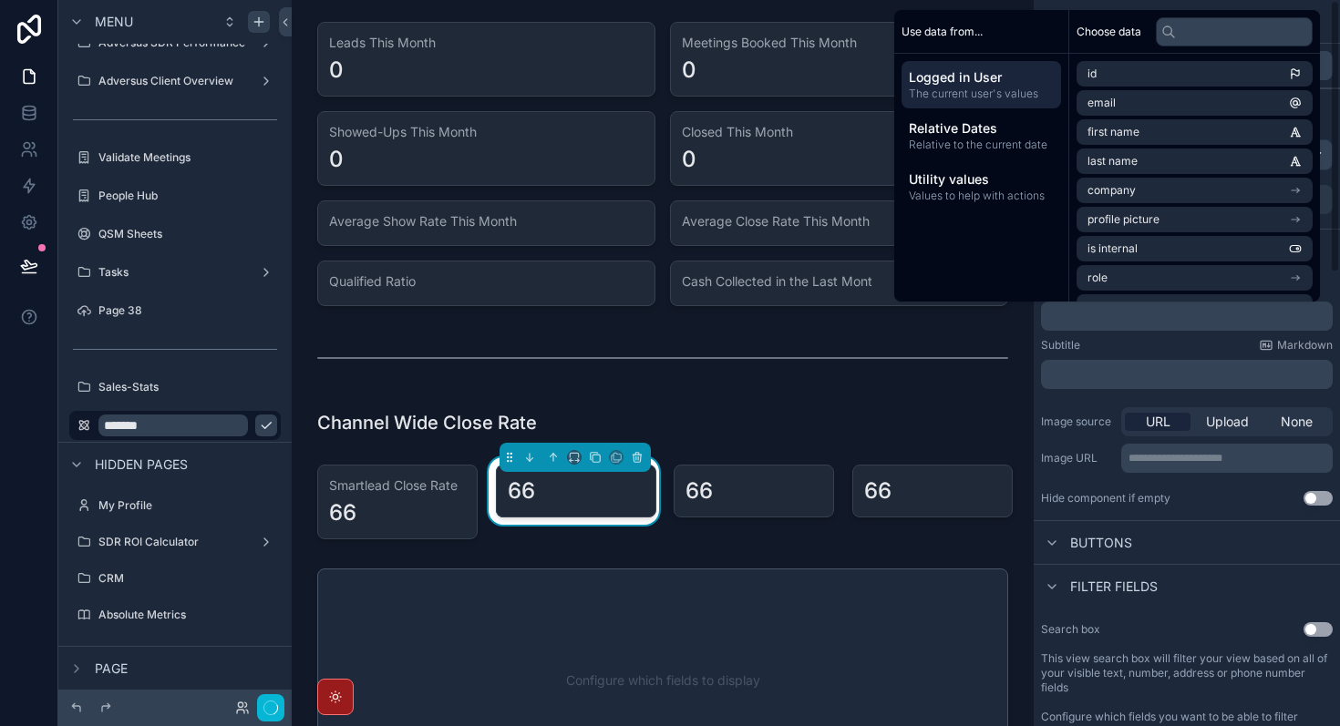
click at [1216, 616] on div "Search box Use setting This view search box will filter your view based on all …" at bounding box center [1187, 673] width 306 height 117
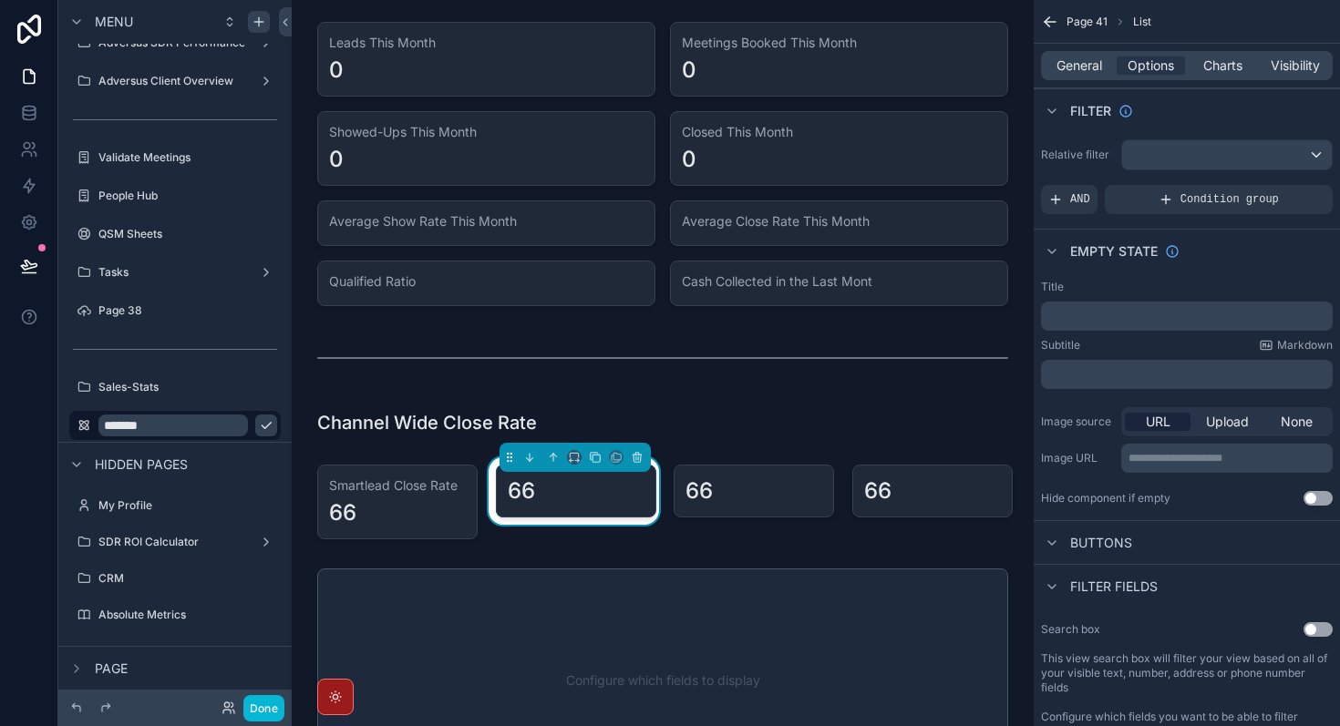
click at [594, 499] on div "66" at bounding box center [576, 491] width 137 height 29
click at [397, 502] on div "scrollable content" at bounding box center [395, 502] width 179 height 89
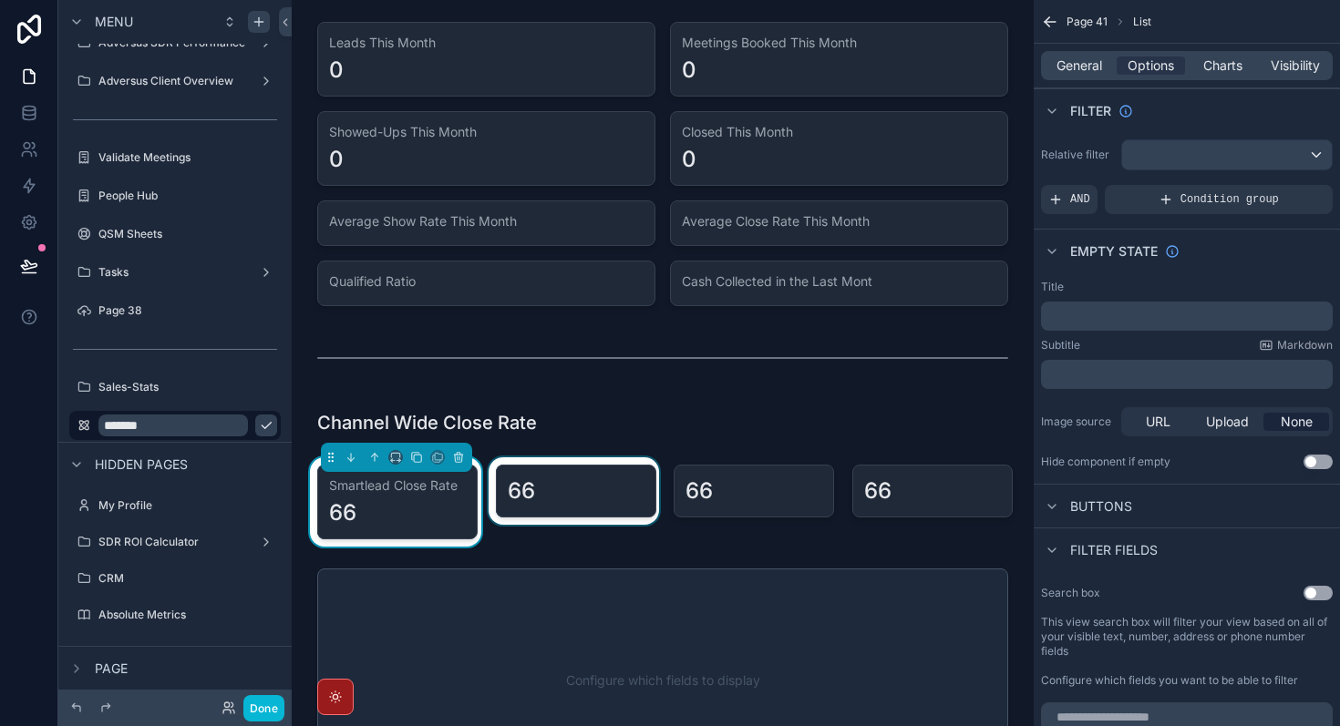
click at [563, 492] on div "scrollable content" at bounding box center [574, 502] width 179 height 89
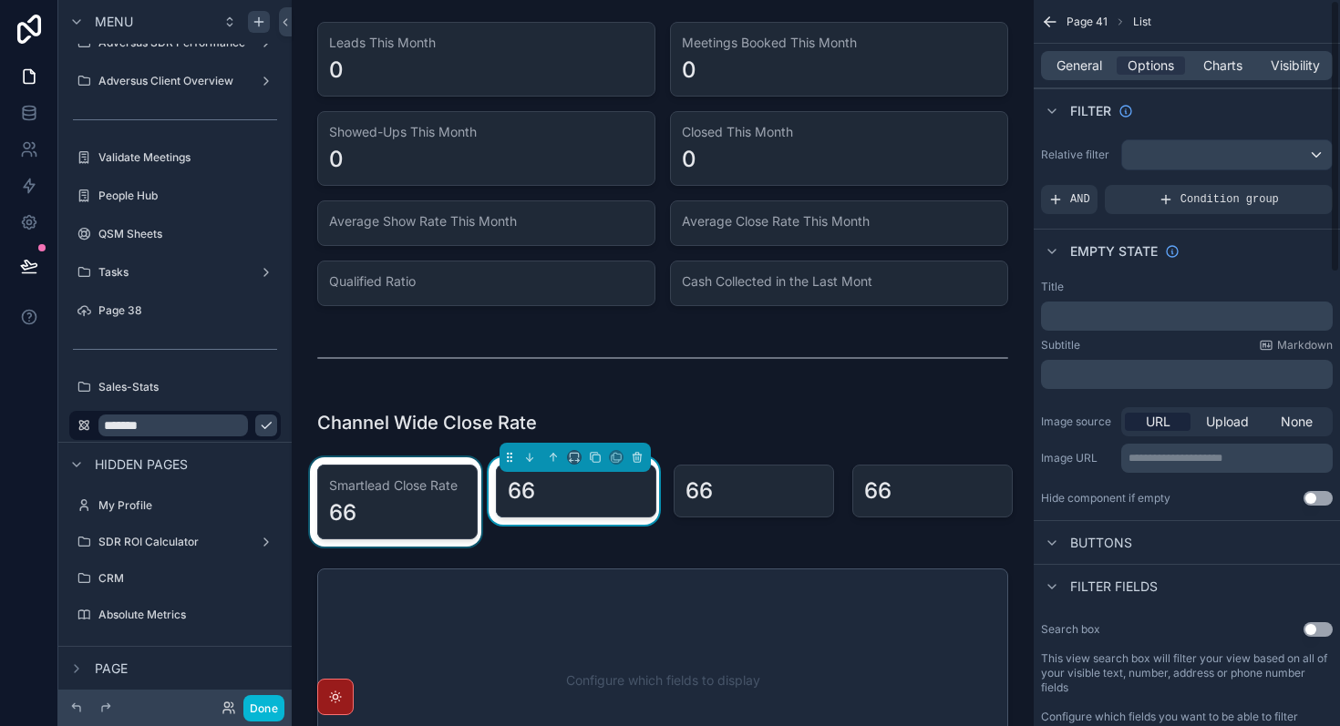
click at [1085, 313] on p "﻿" at bounding box center [1188, 316] width 281 height 15
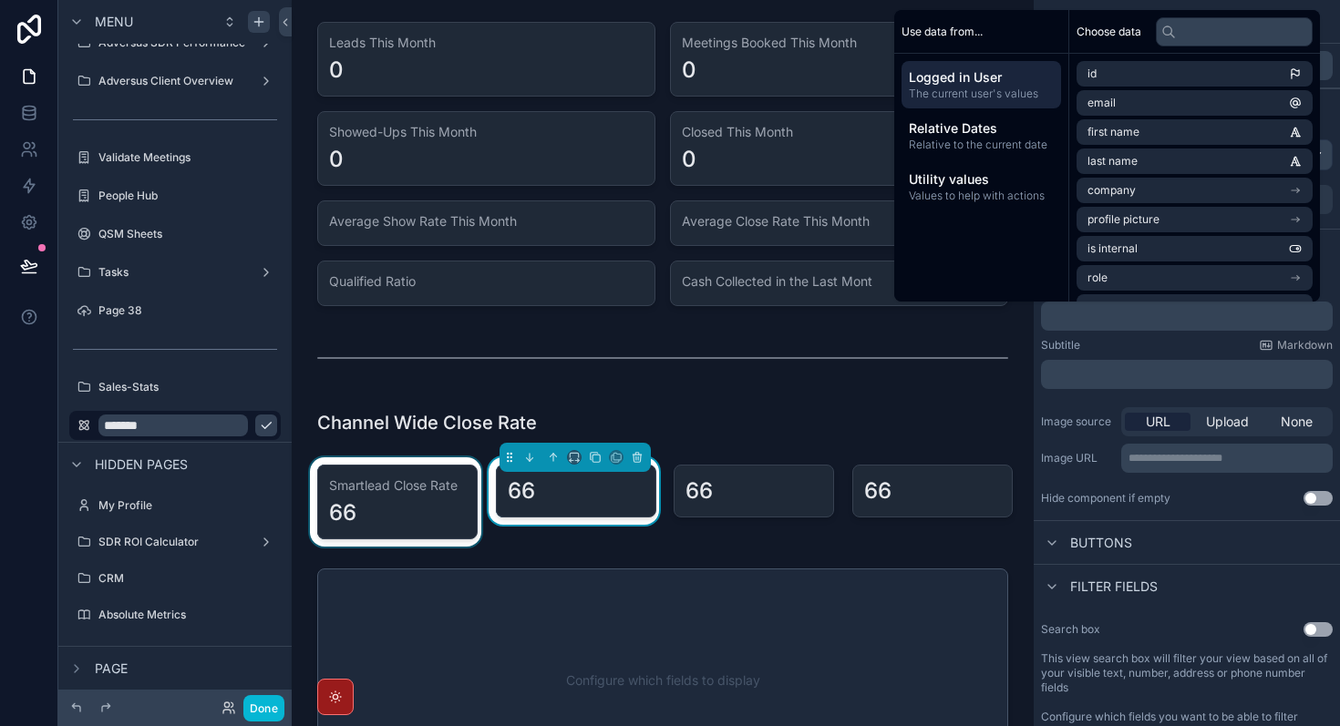
paste div "scrollable content"
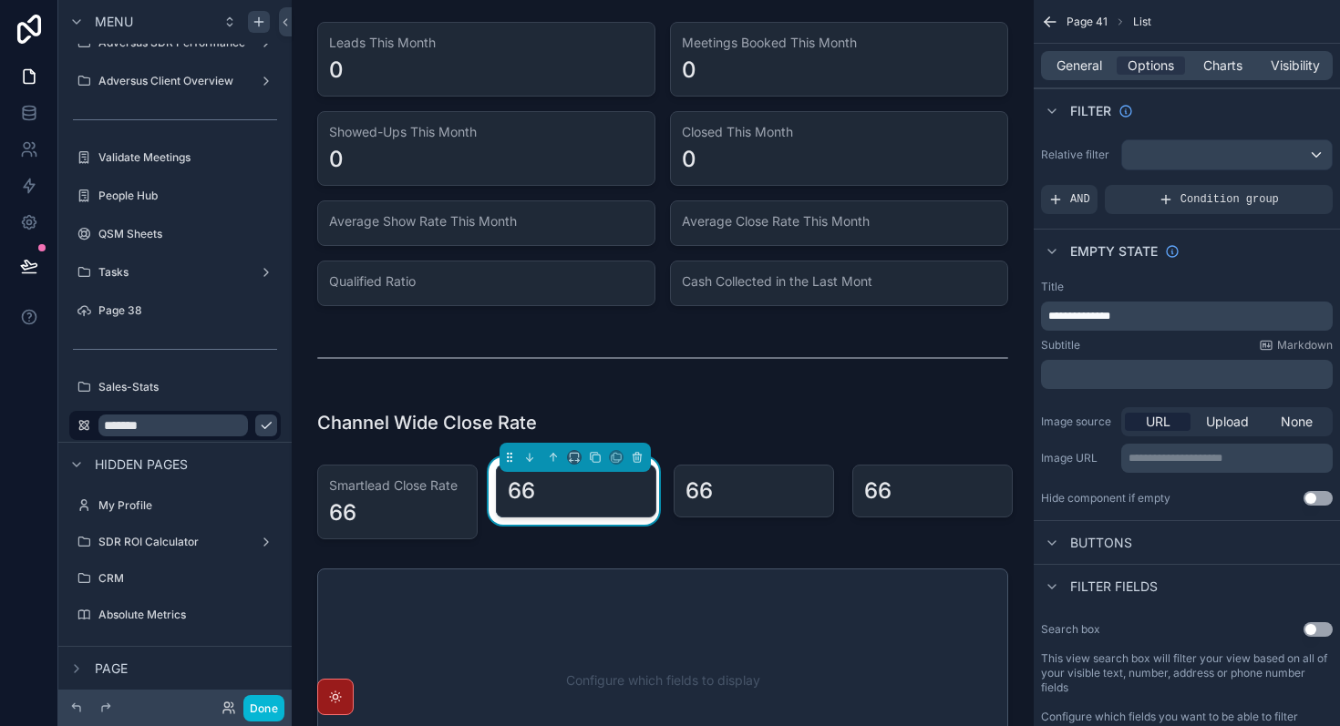
click at [1110, 314] on span "**********" at bounding box center [1079, 316] width 62 height 11
click at [1136, 355] on div "Subtitle Markdown ﻿" at bounding box center [1187, 363] width 292 height 51
click at [693, 526] on div "scrollable content" at bounding box center [752, 502] width 179 height 89
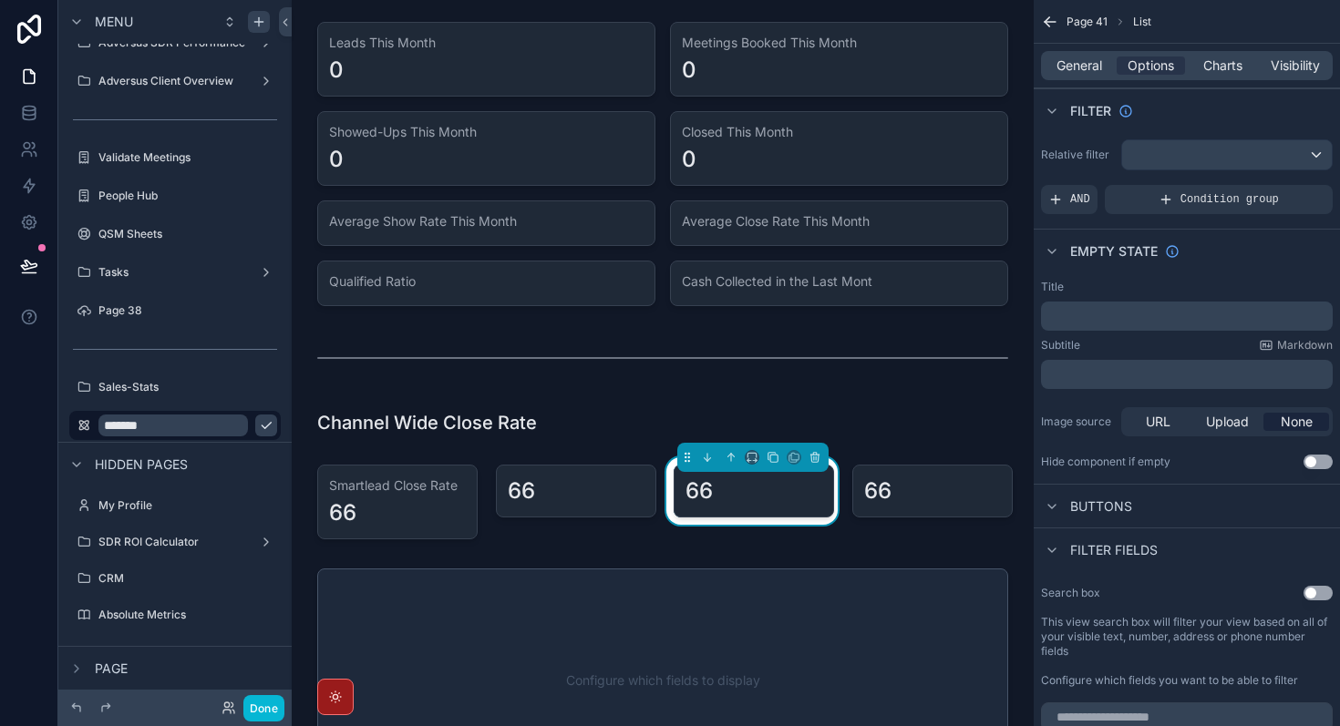
drag, startPoint x: 749, startPoint y: 488, endPoint x: 734, endPoint y: 488, distance: 15.5
click at [748, 488] on div "66" at bounding box center [753, 491] width 137 height 29
click at [593, 489] on div "scrollable content" at bounding box center [574, 502] width 179 height 89
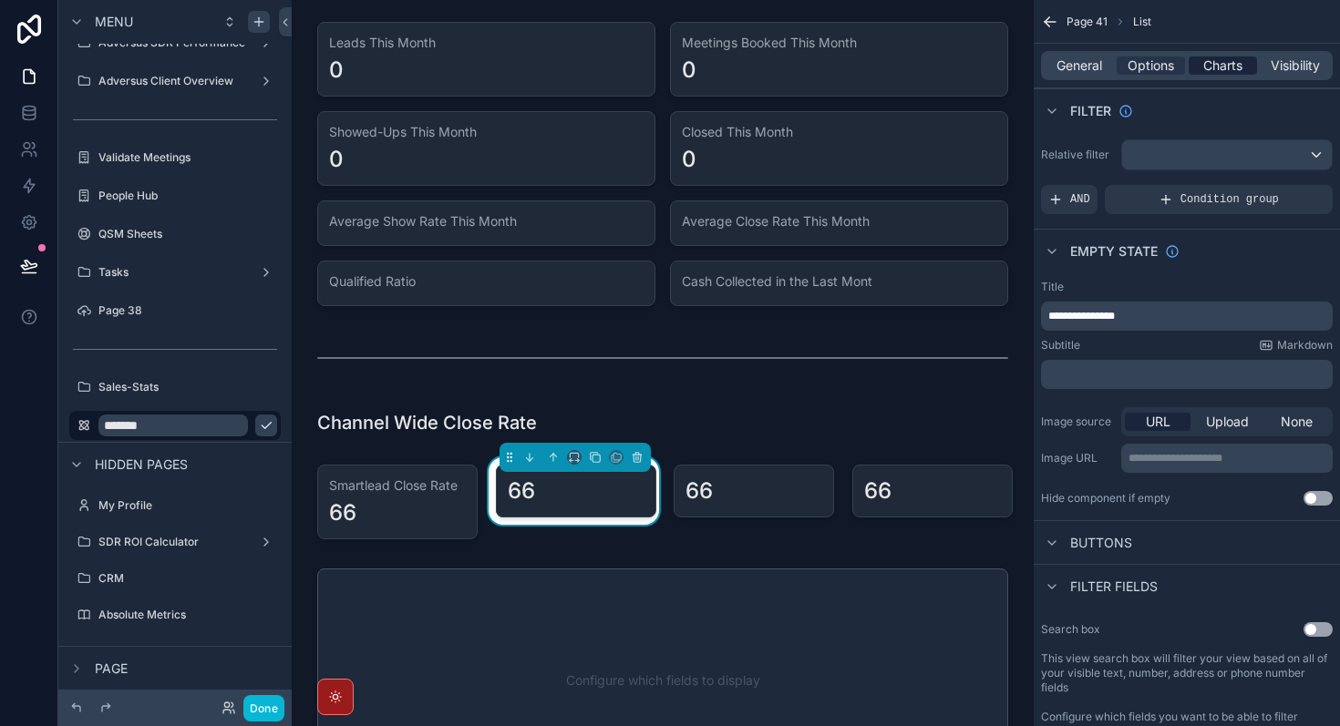
click at [1214, 66] on span "Charts" at bounding box center [1222, 66] width 39 height 18
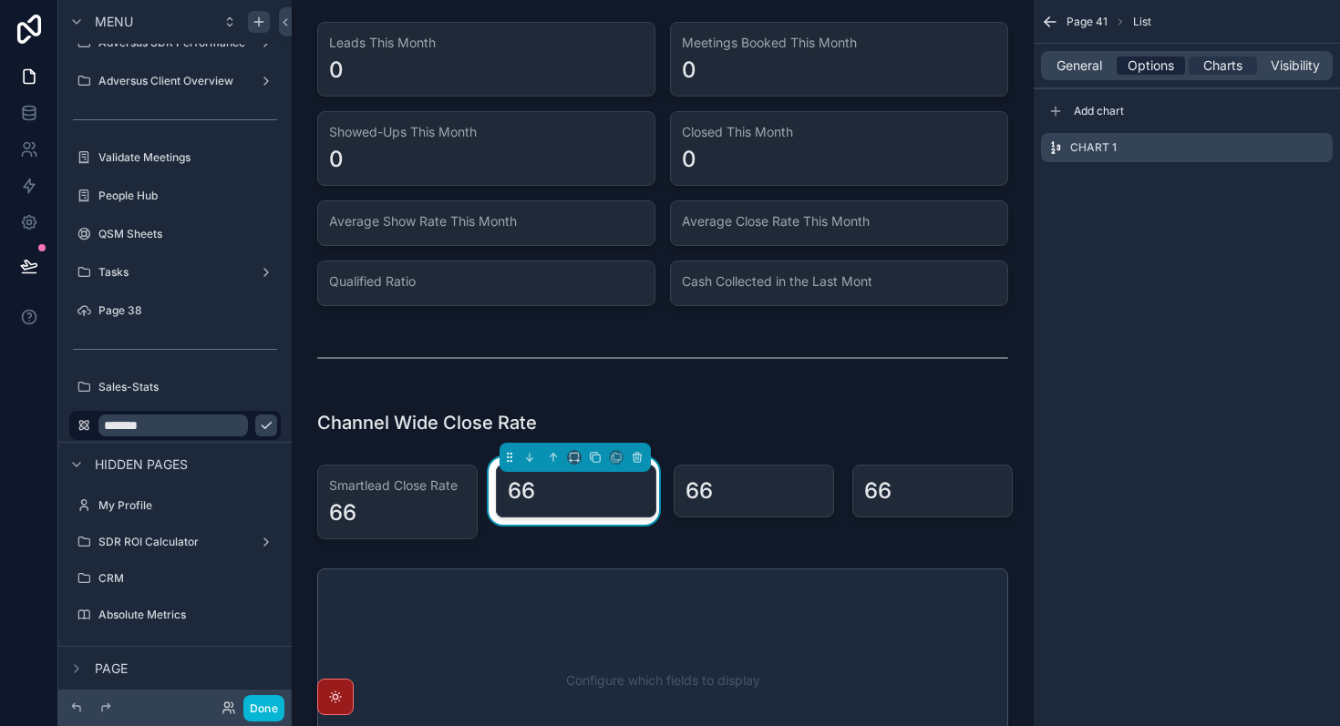
click at [1155, 58] on span "Options" at bounding box center [1151, 66] width 46 height 18
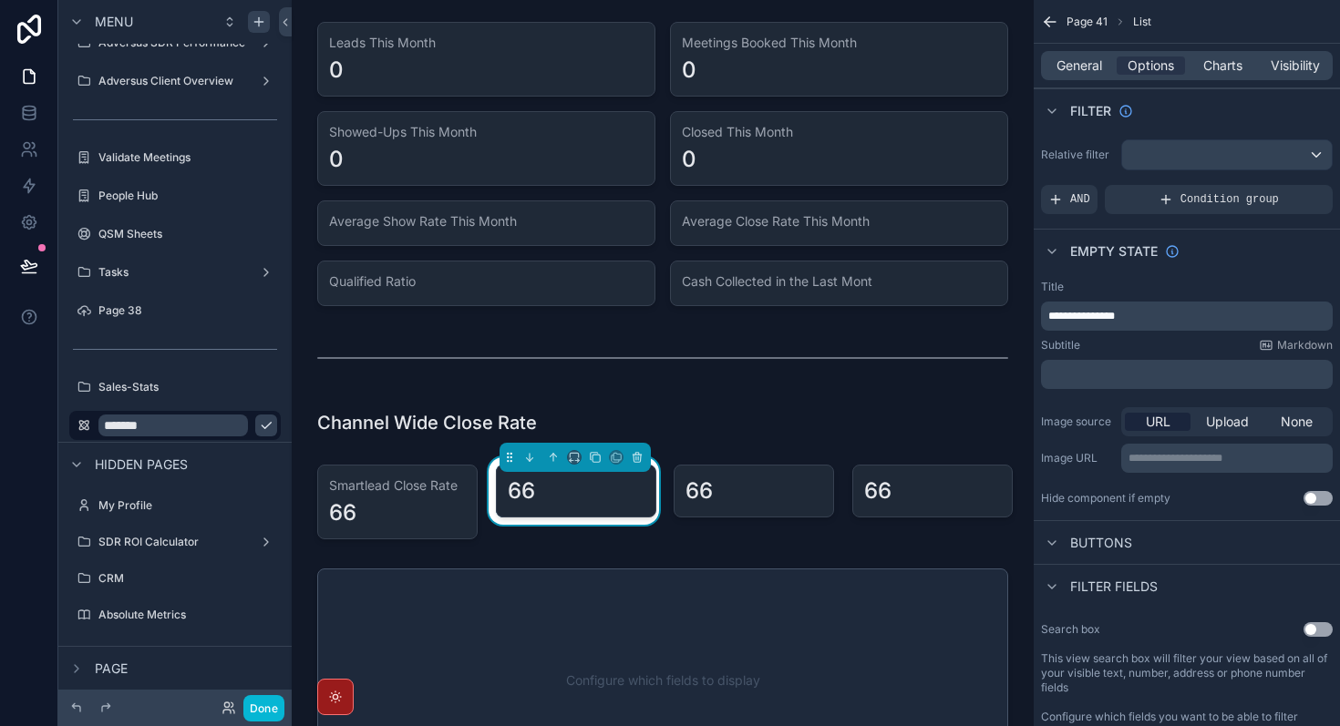
click at [1115, 318] on span "**********" at bounding box center [1081, 316] width 67 height 11
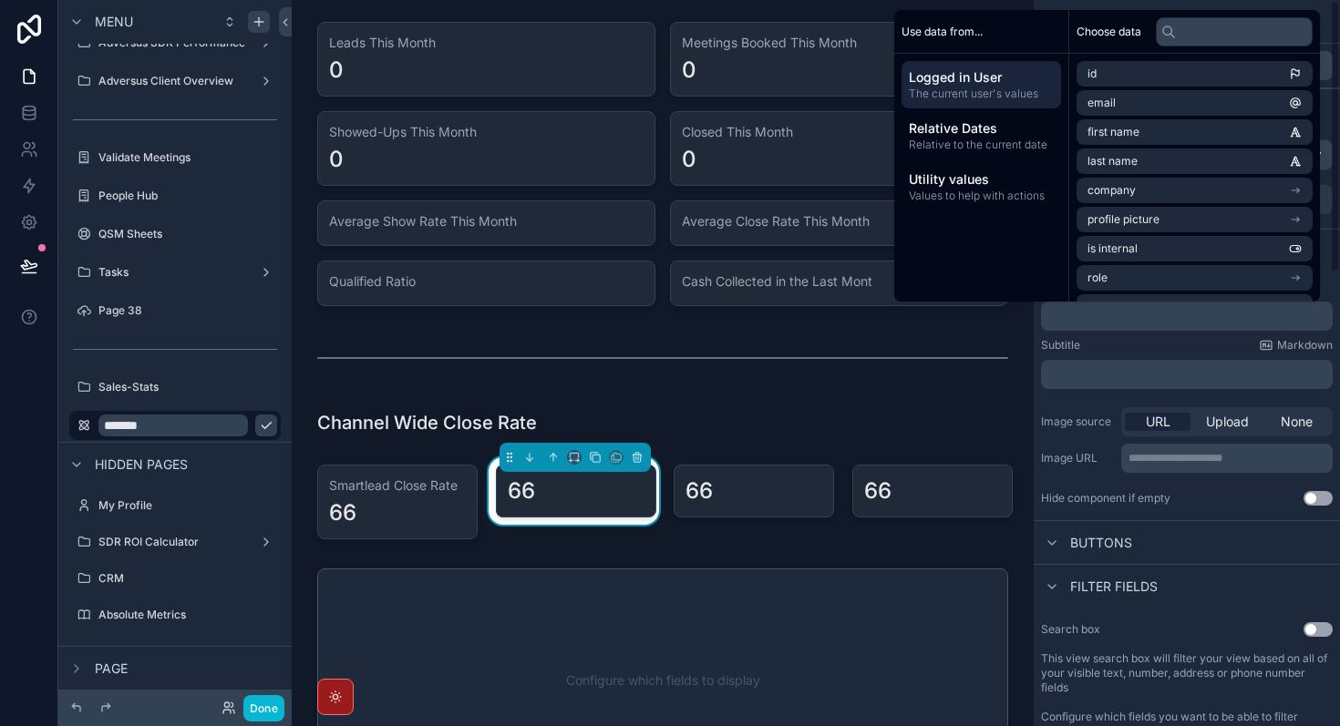
click at [1145, 351] on div "Subtitle Markdown" at bounding box center [1187, 345] width 292 height 15
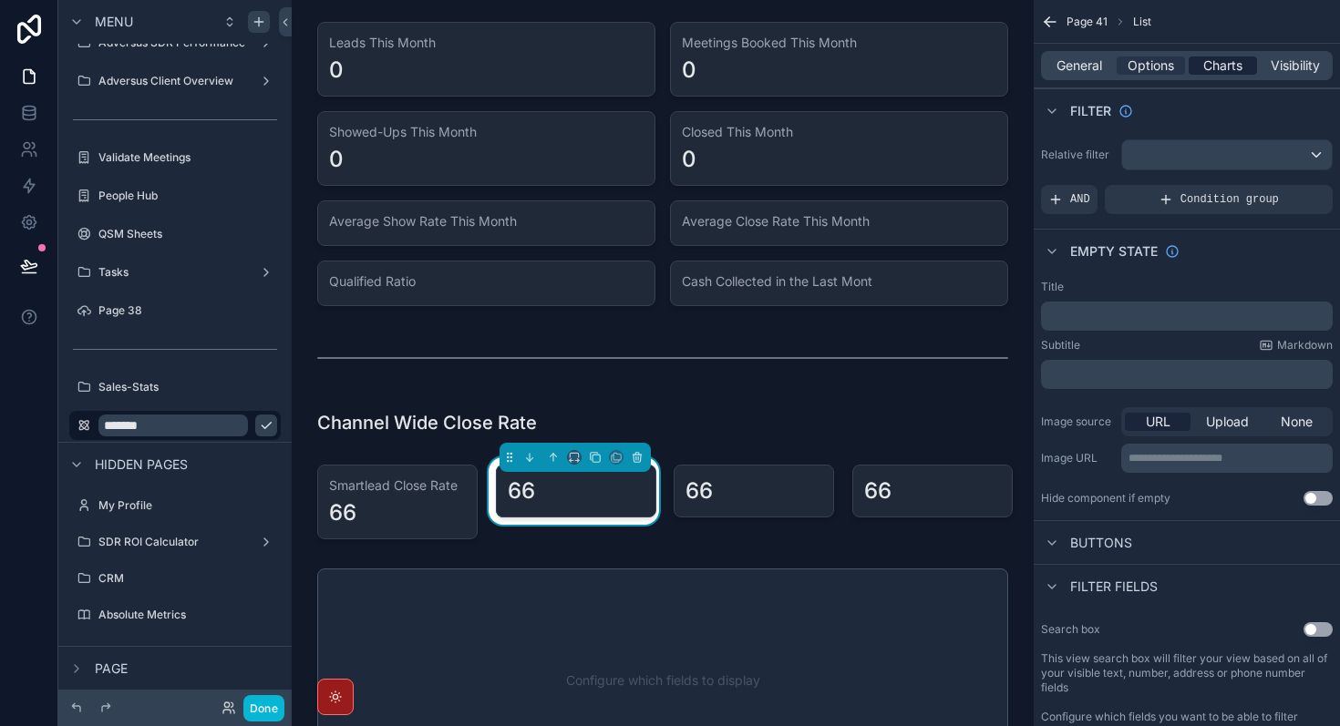
click at [1218, 63] on span "Charts" at bounding box center [1222, 66] width 39 height 18
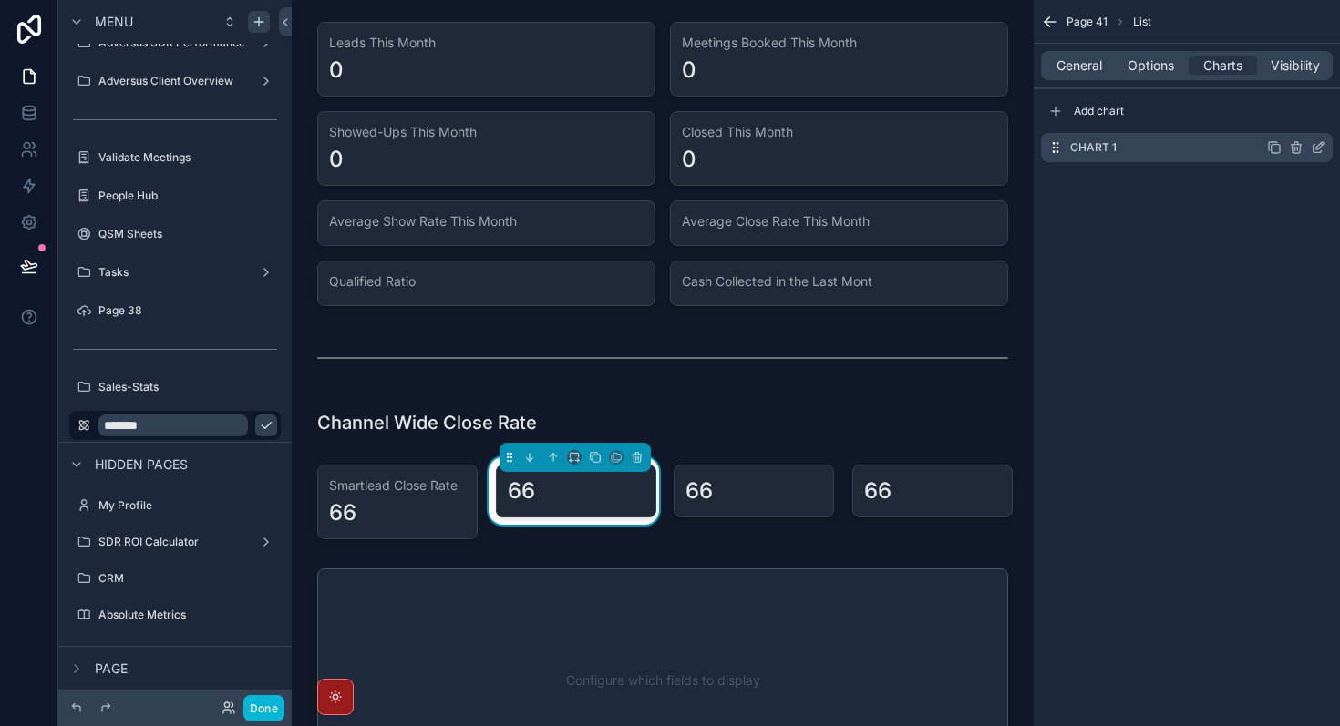
click at [1323, 150] on icon "scrollable content" at bounding box center [1318, 147] width 15 height 15
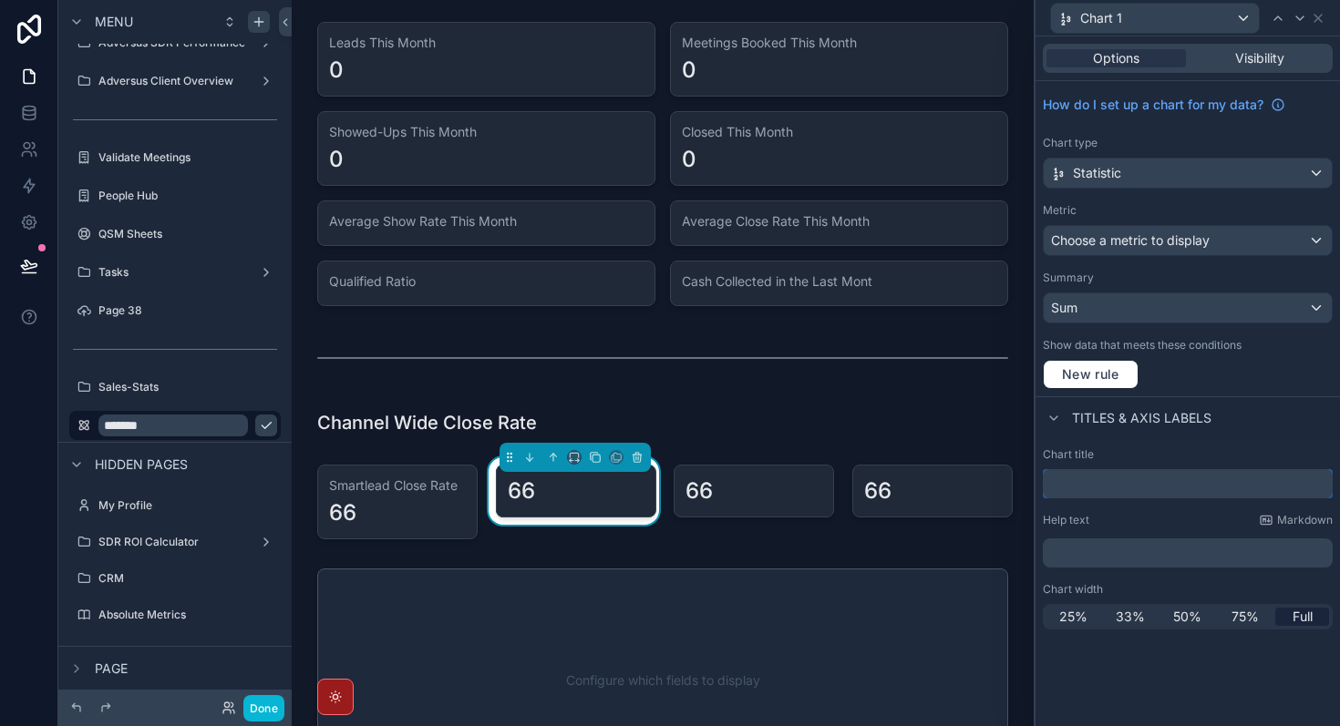
click at [1080, 480] on input "text" at bounding box center [1188, 483] width 290 height 29
paste input "**********"
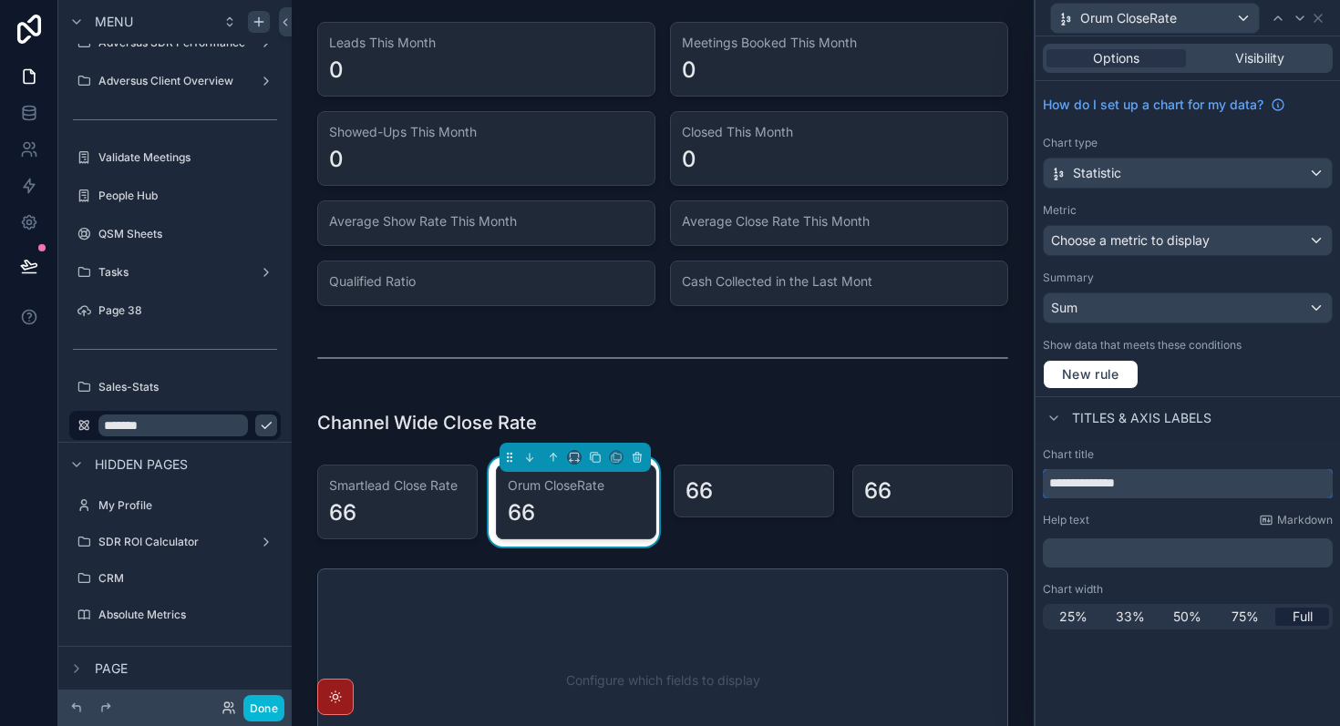
click at [1122, 484] on input "**********" at bounding box center [1188, 483] width 290 height 29
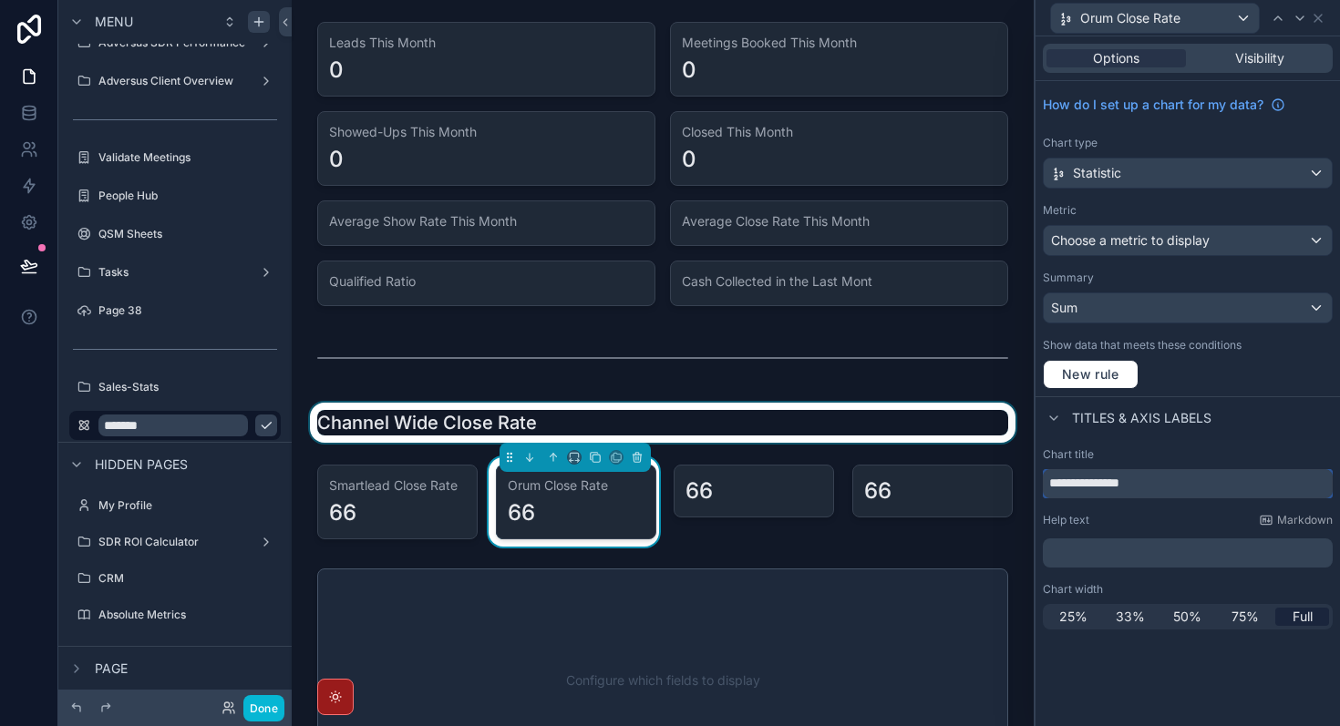
type input "**********"
click at [911, 418] on div "scrollable content" at bounding box center [662, 423] width 713 height 40
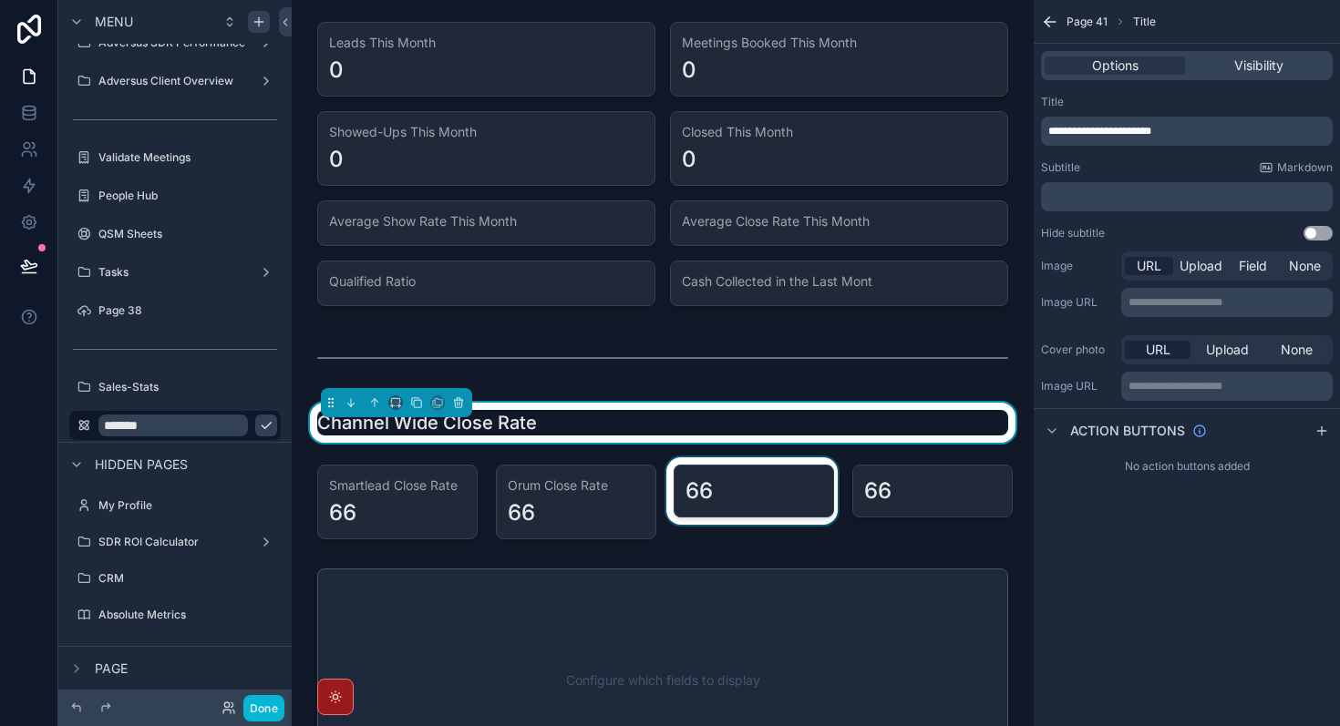
click at [757, 499] on div "scrollable content" at bounding box center [752, 502] width 179 height 89
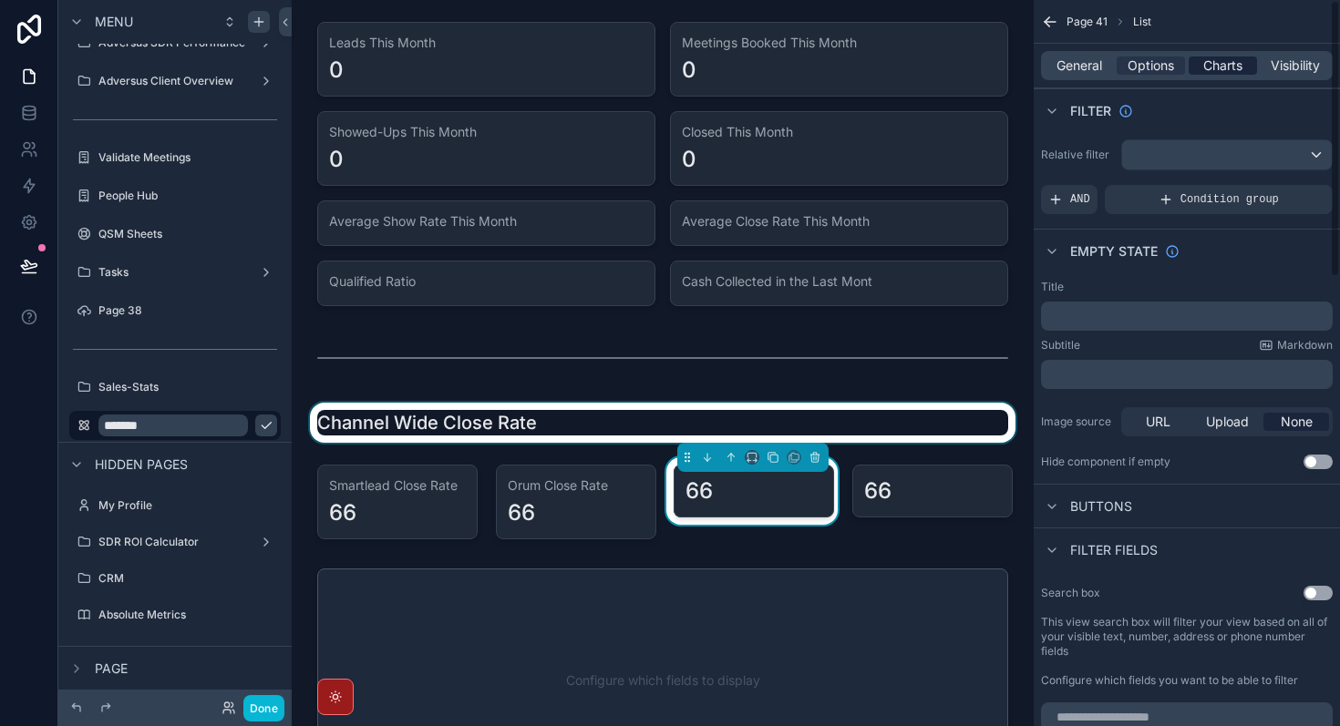
click at [1228, 67] on span "Charts" at bounding box center [1222, 66] width 39 height 18
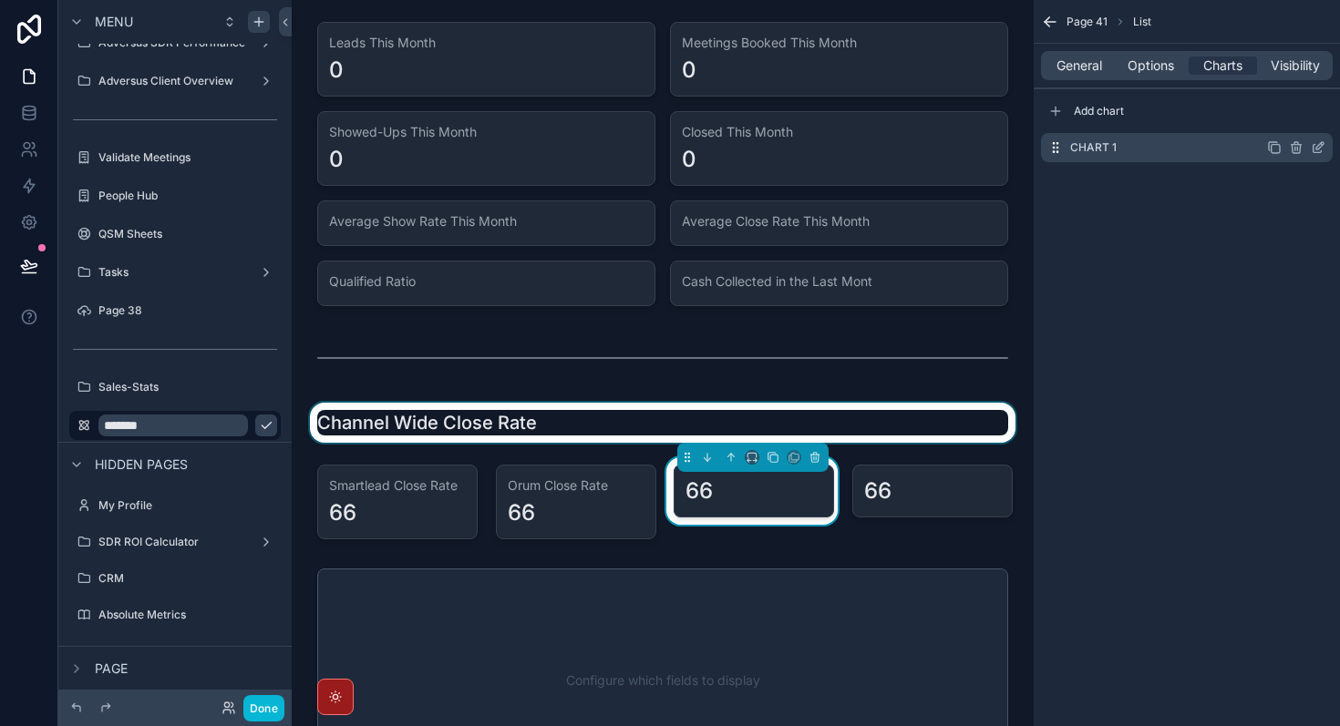
click at [1318, 150] on icon "scrollable content" at bounding box center [1318, 147] width 15 height 15
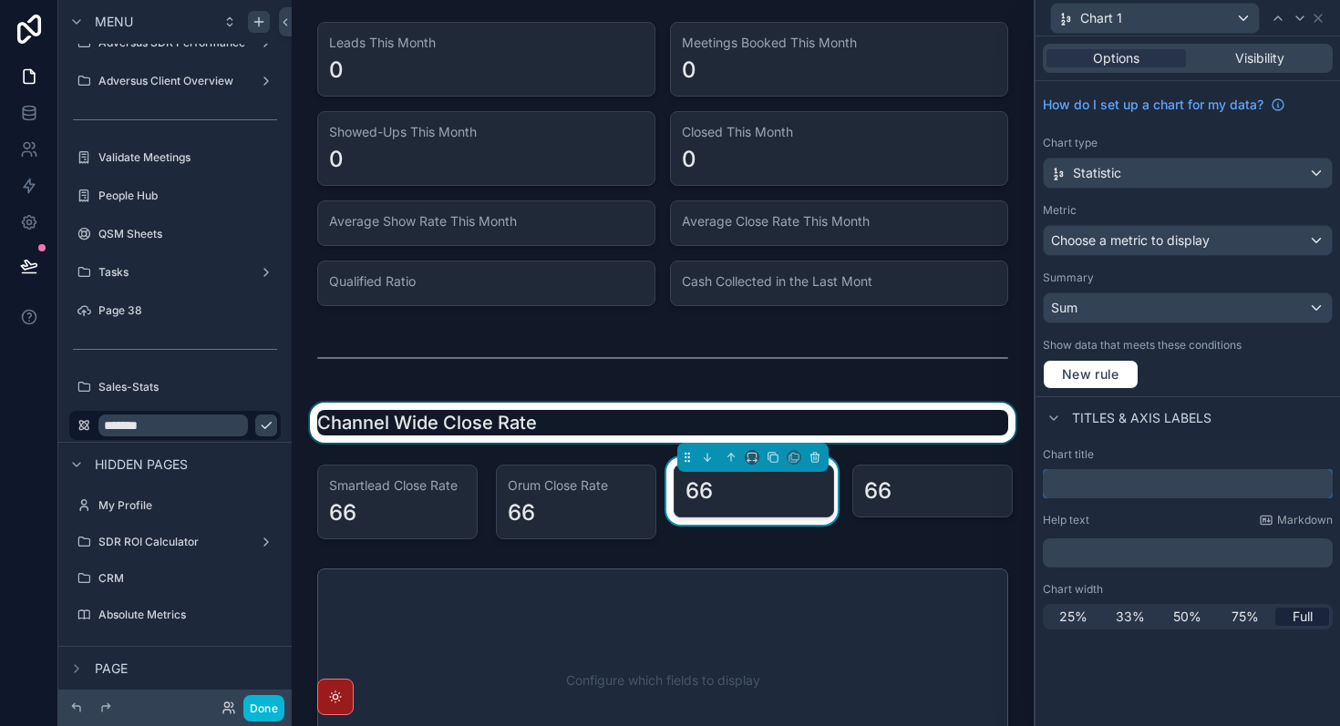
click at [1107, 486] on input "text" at bounding box center [1188, 483] width 290 height 29
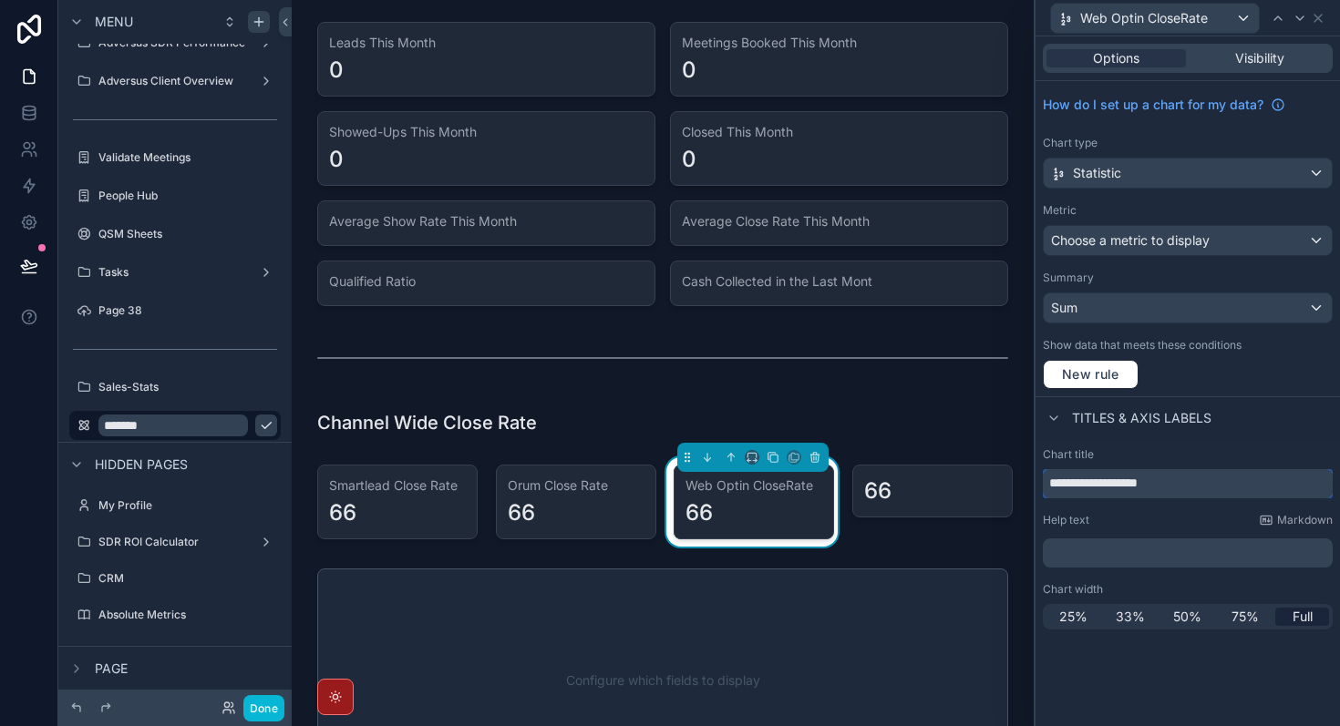
click at [1149, 486] on input "**********" at bounding box center [1188, 483] width 290 height 29
click at [1103, 489] on input "**********" at bounding box center [1188, 483] width 290 height 29
type input "**********"
click at [971, 493] on div "scrollable content" at bounding box center [930, 502] width 179 height 89
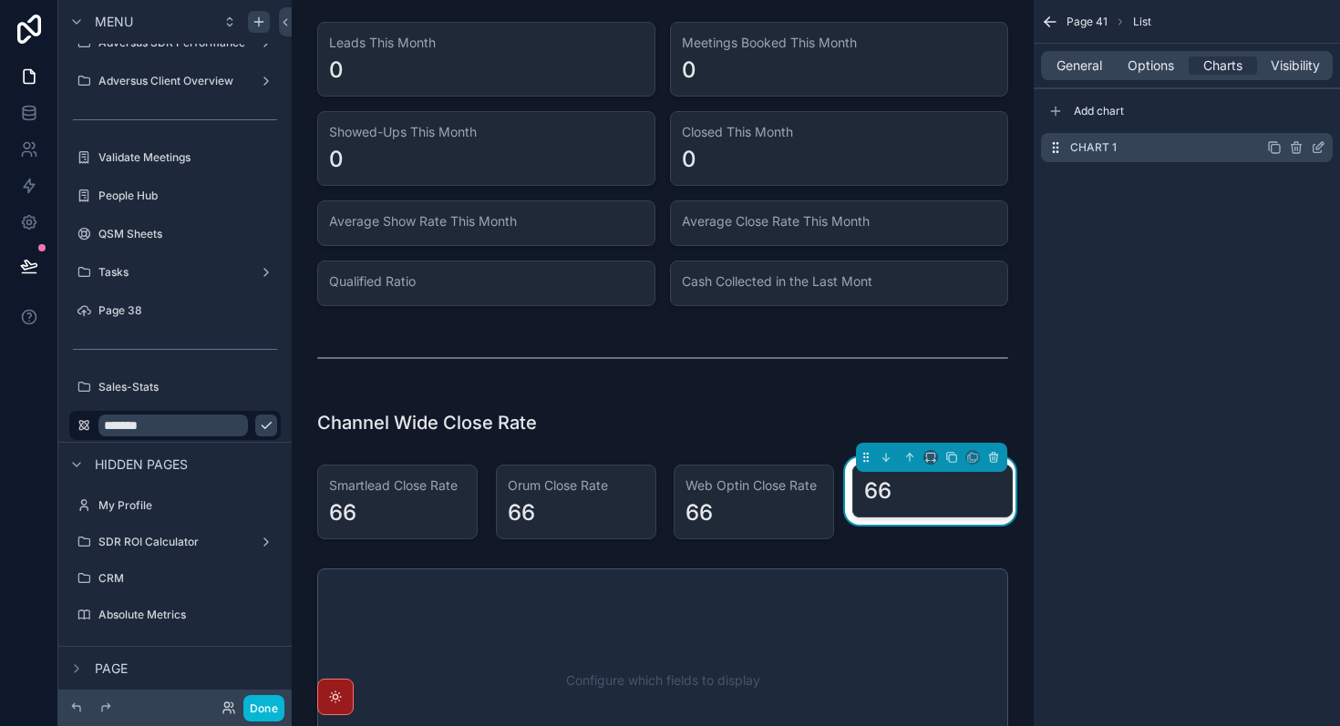
click at [1322, 151] on icon "scrollable content" at bounding box center [1318, 147] width 15 height 15
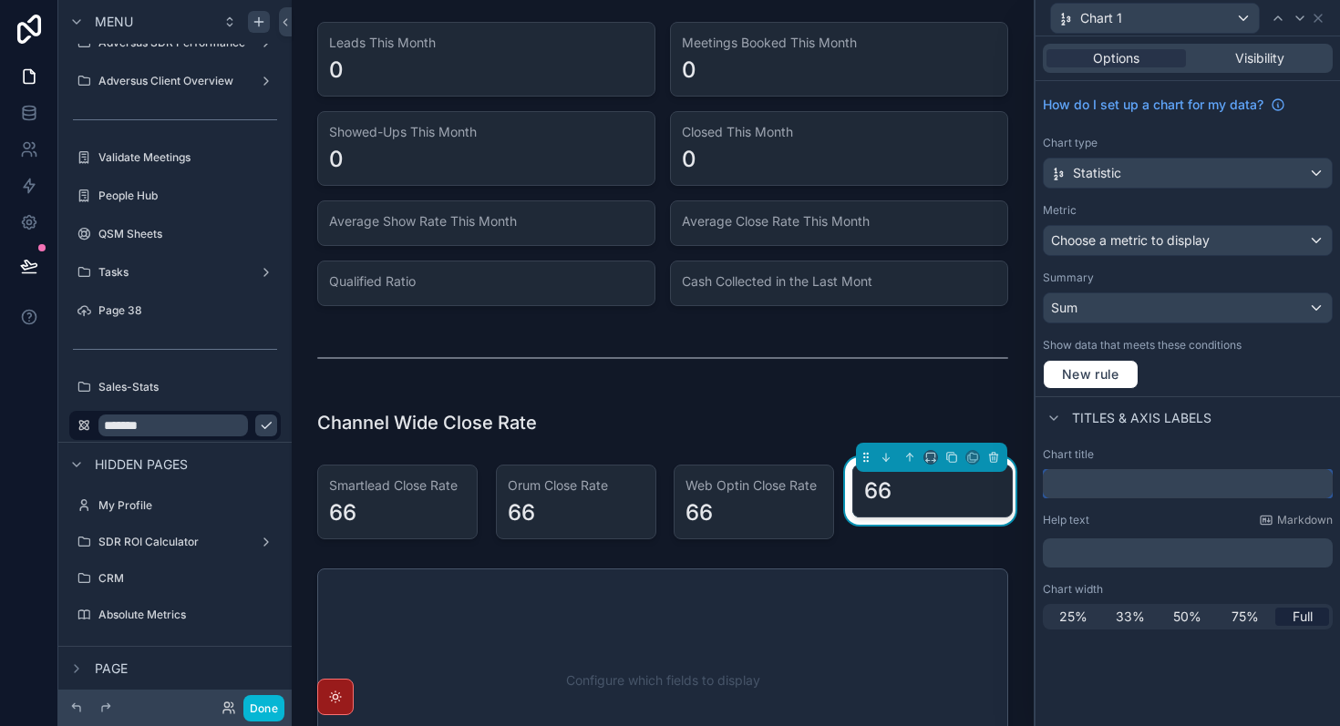
click at [1174, 492] on input "text" at bounding box center [1188, 483] width 290 height 29
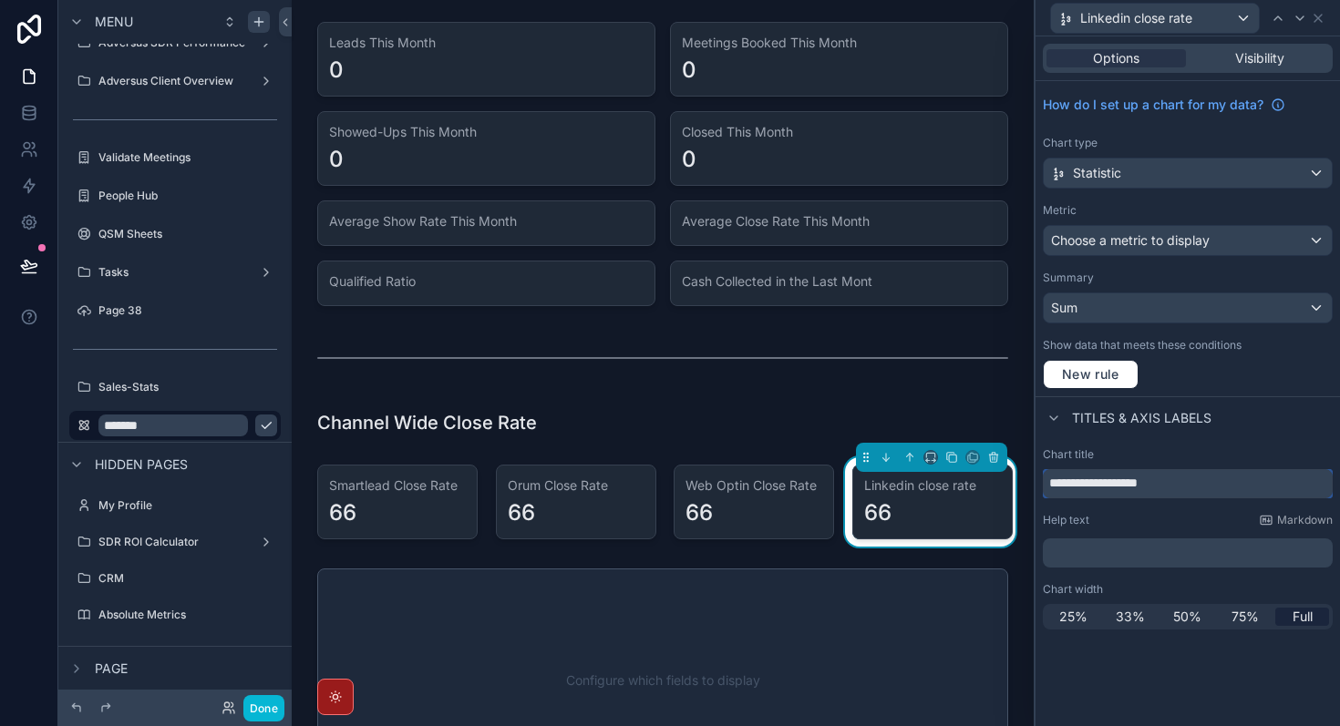
click at [1112, 484] on input "**********" at bounding box center [1188, 483] width 290 height 29
type input "**********"
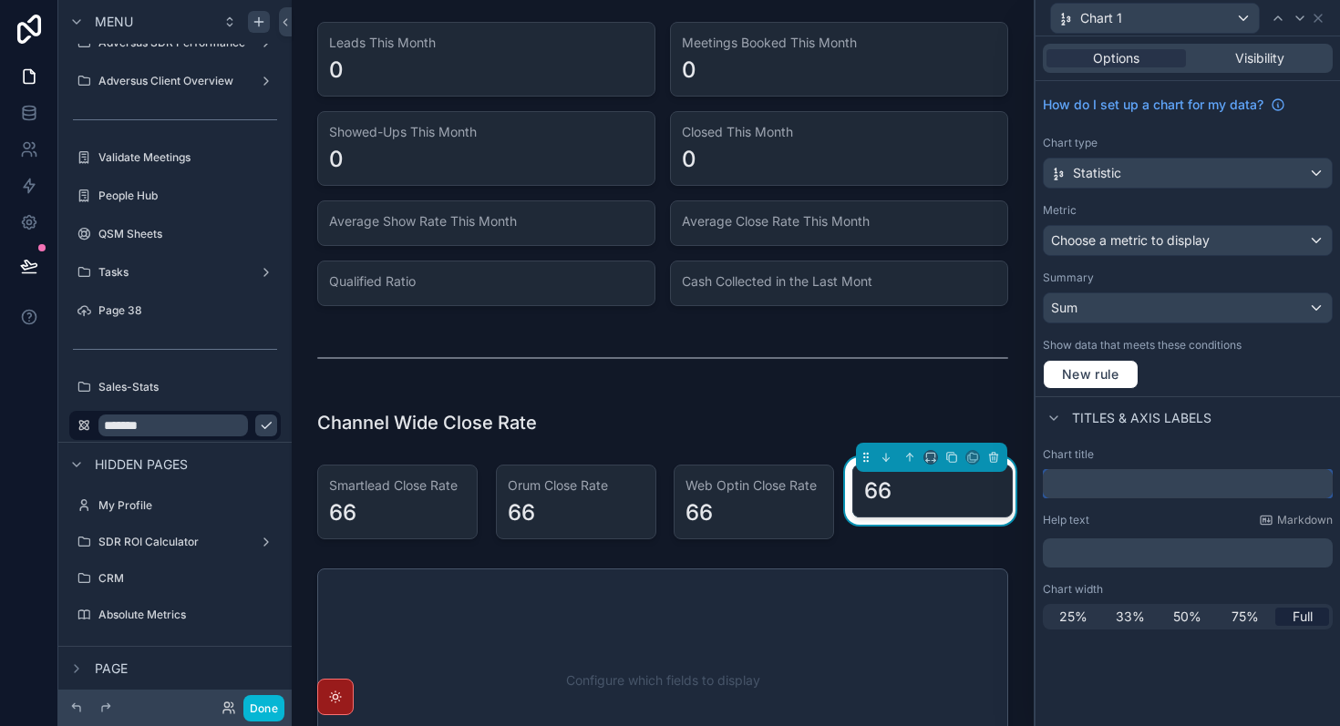
click at [1182, 477] on input "text" at bounding box center [1188, 483] width 290 height 29
paste input "**********"
type input "**********"
click at [1274, 433] on div "Titles & Axis labels" at bounding box center [1187, 419] width 304 height 44
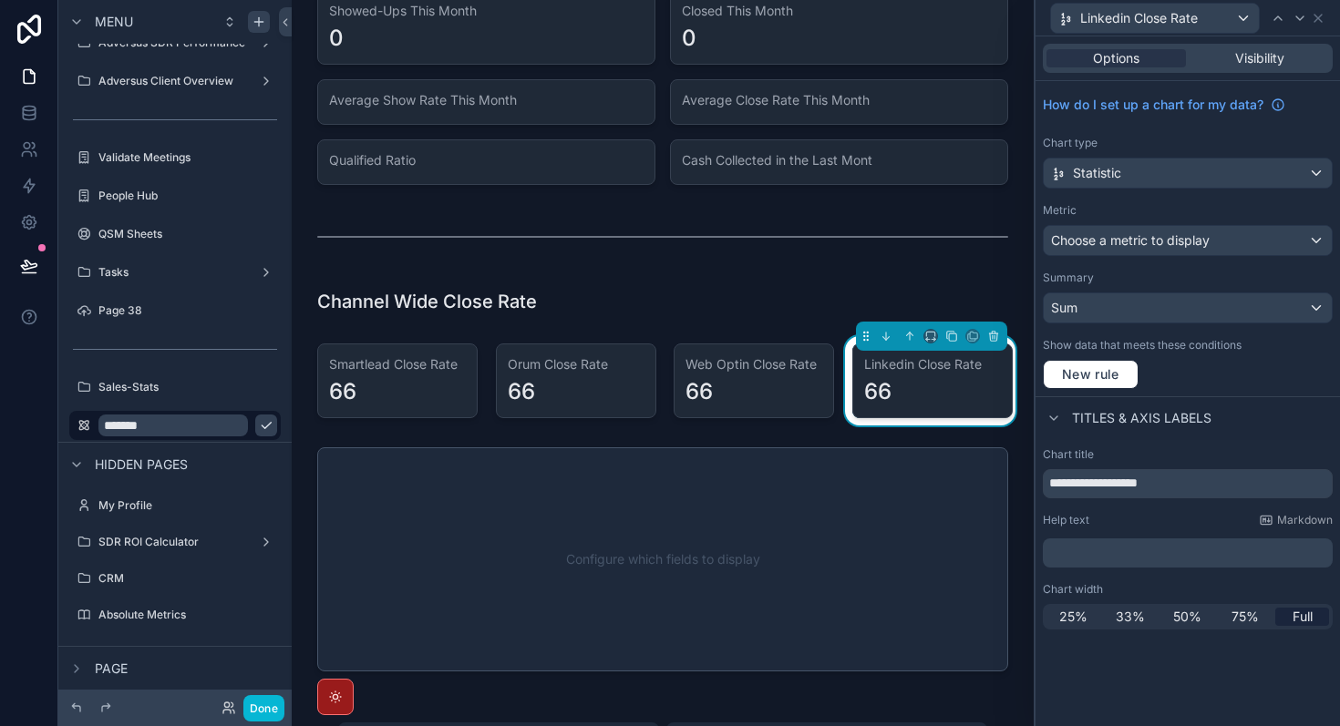
scroll to position [176, 0]
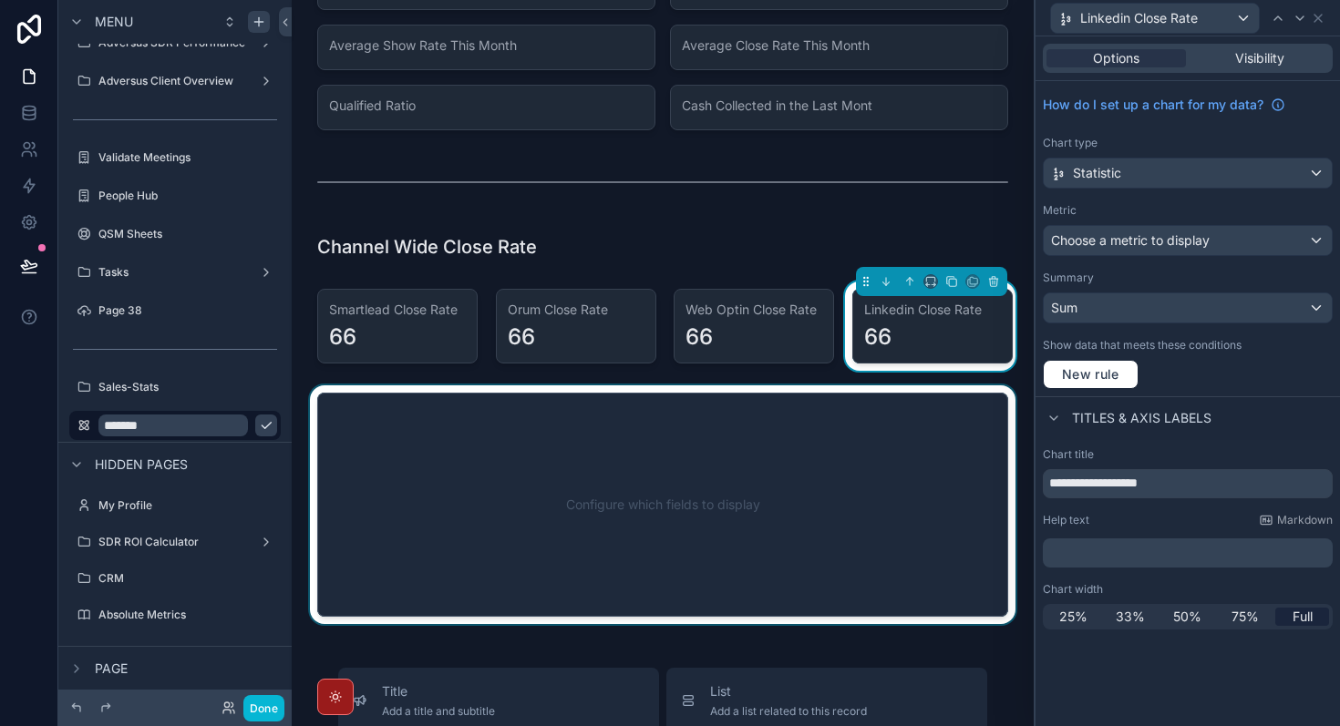
click at [819, 489] on div "scrollable content" at bounding box center [662, 505] width 713 height 239
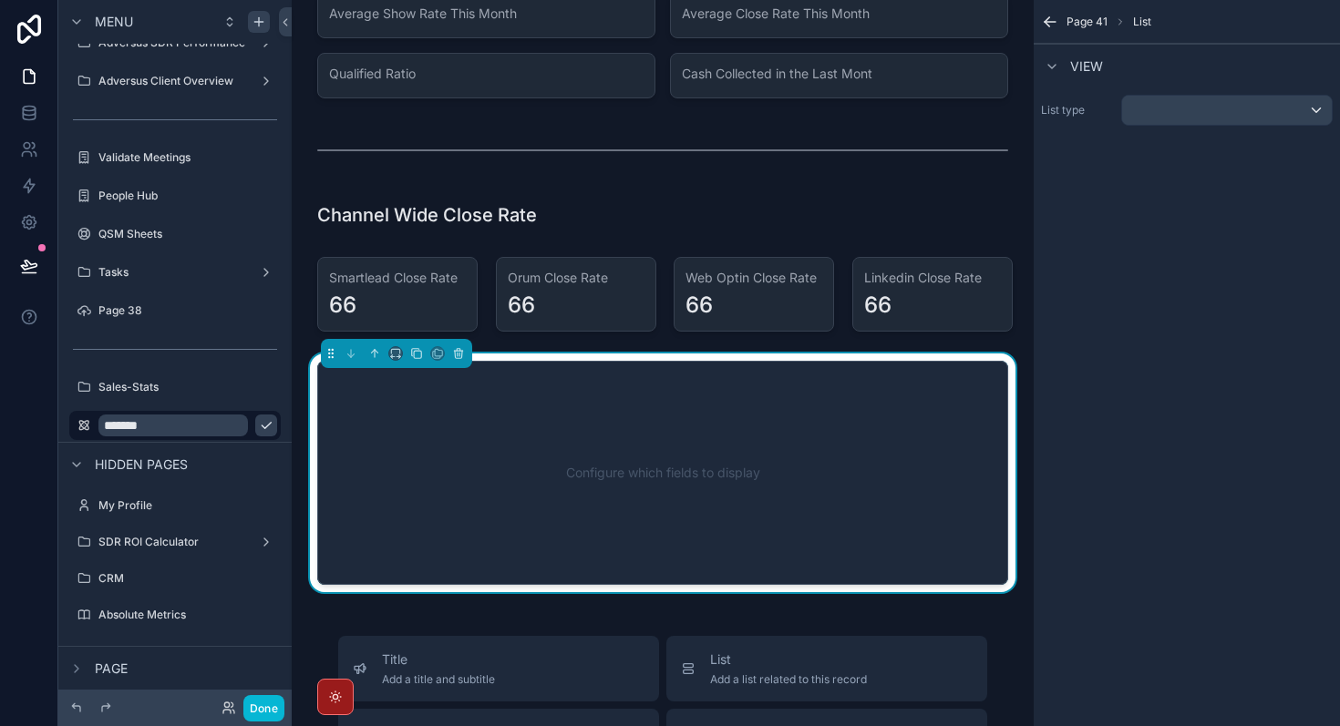
scroll to position [211, 0]
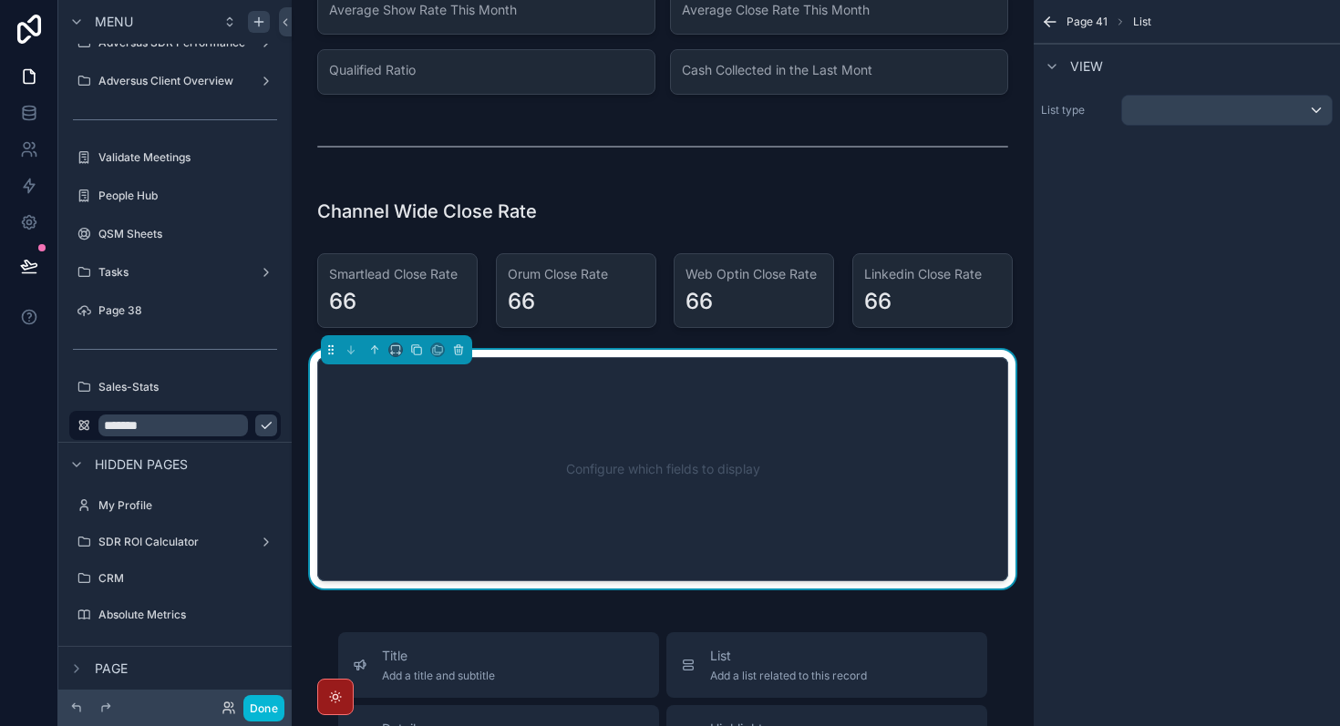
click at [606, 486] on div "Configure which fields to display" at bounding box center [662, 469] width 631 height 164
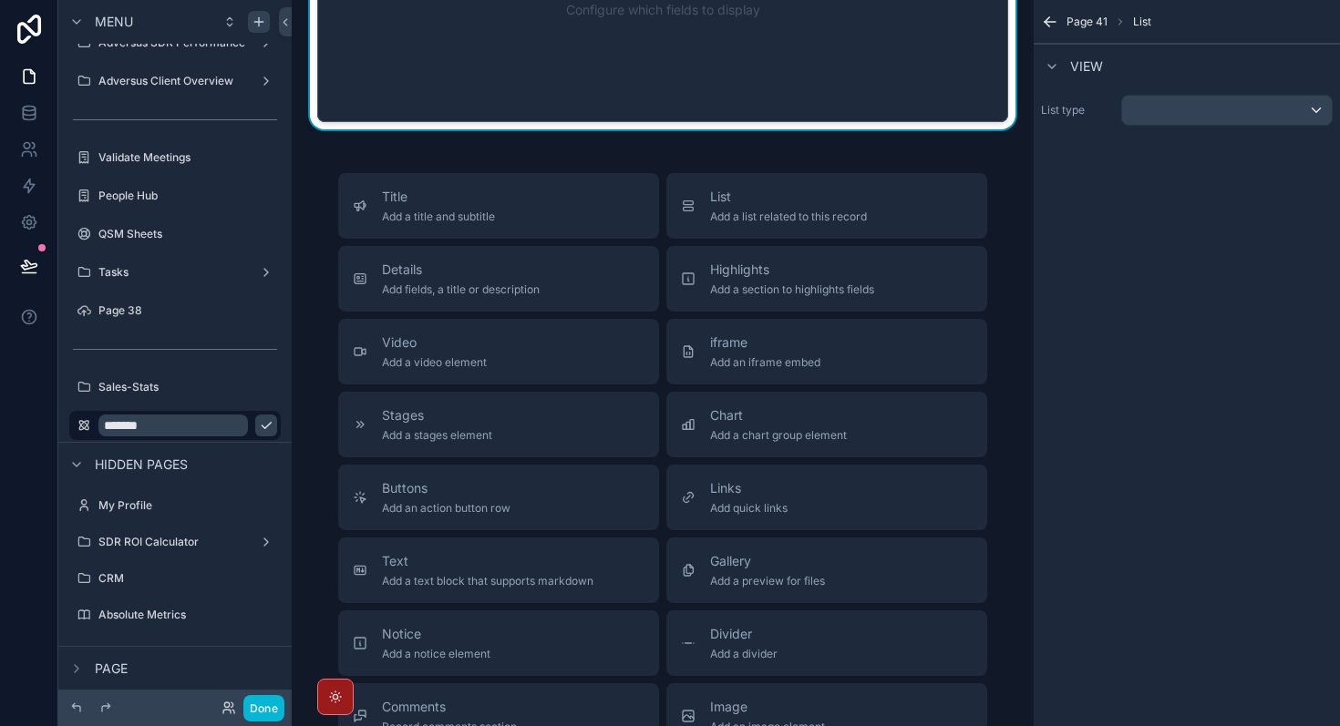
scroll to position [726, 0]
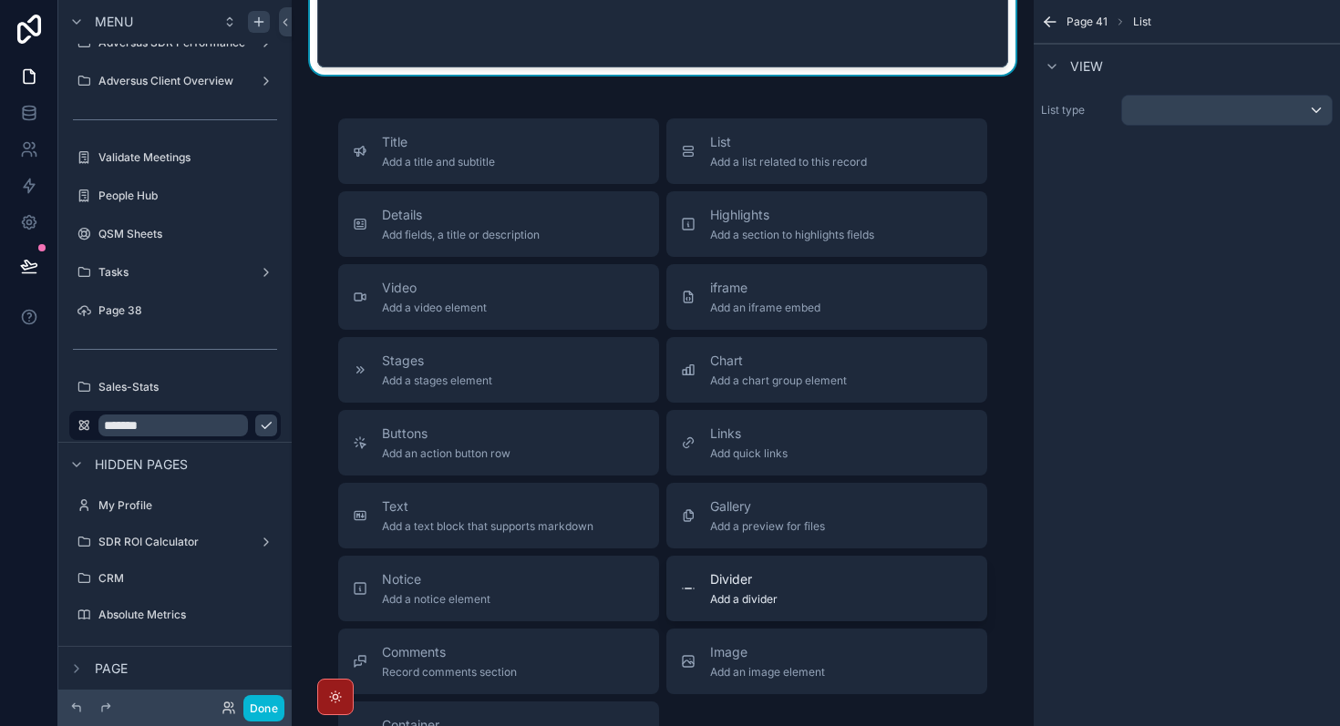
click at [769, 605] on span "Add a divider" at bounding box center [743, 599] width 67 height 15
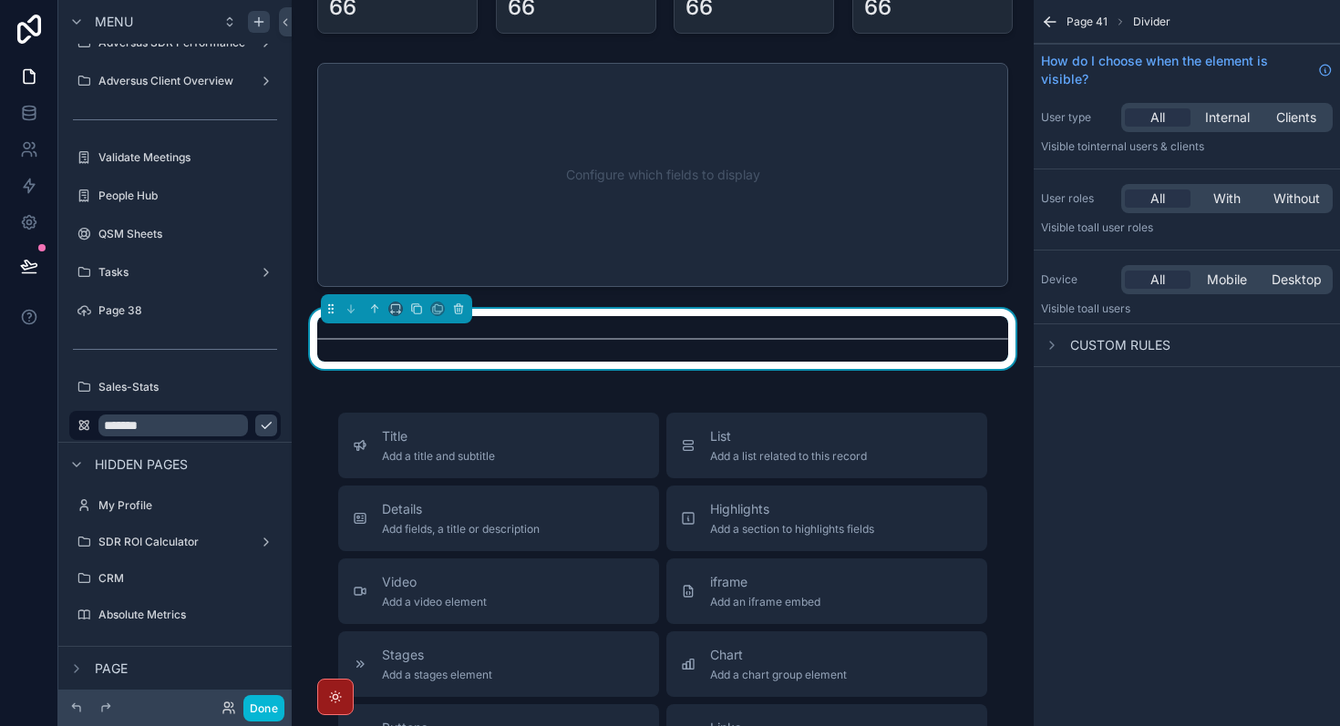
scroll to position [476, 0]
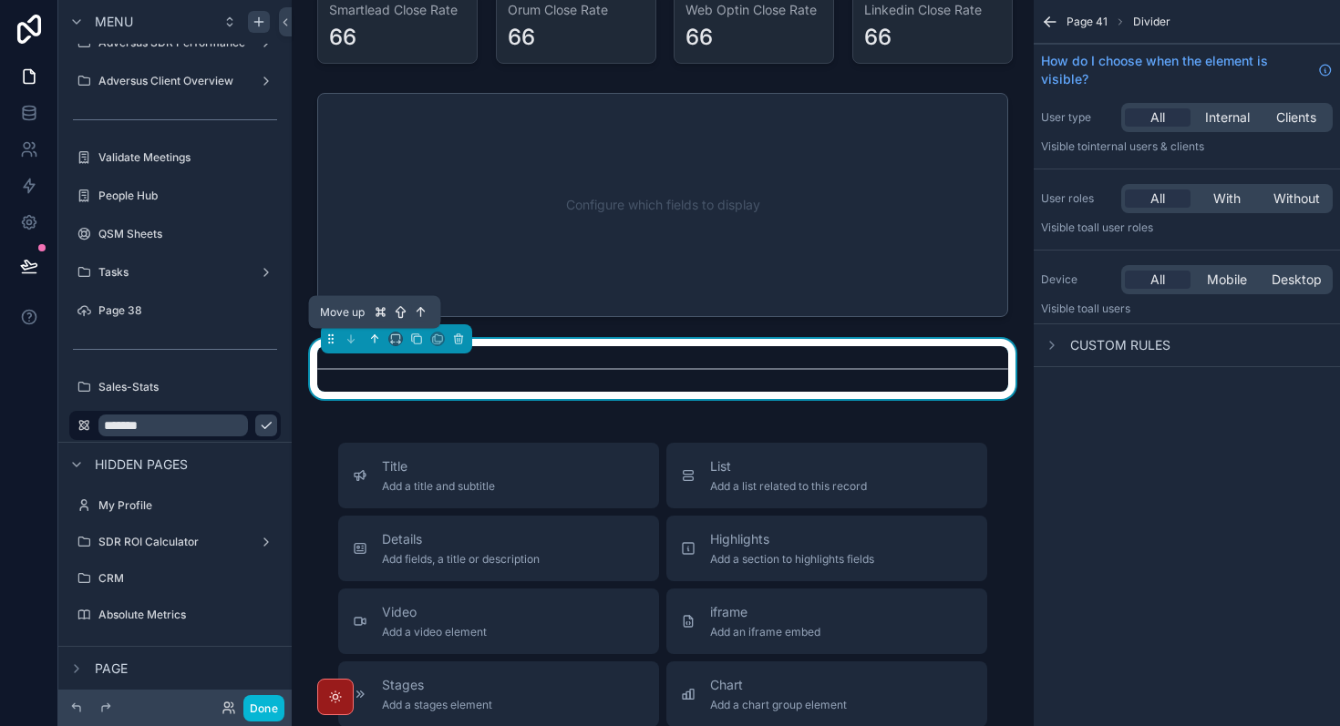
click at [372, 341] on icon "scrollable content" at bounding box center [374, 339] width 13 height 13
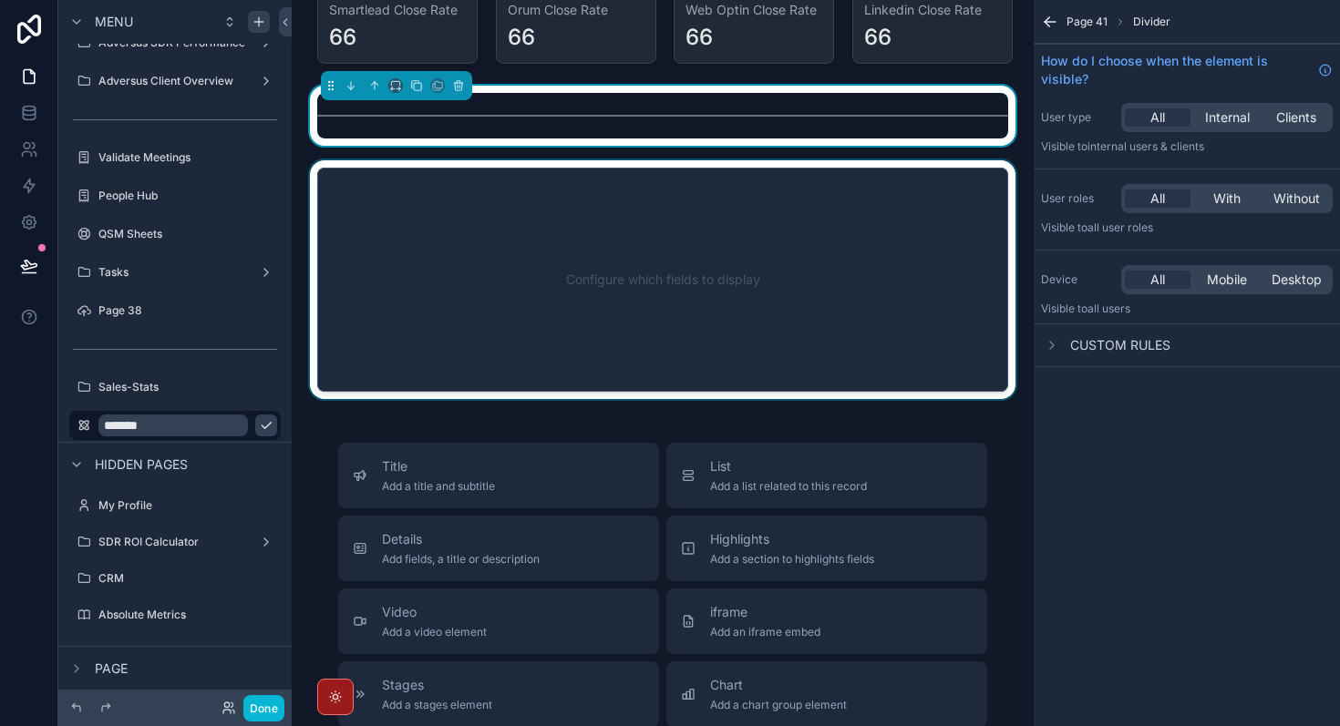
click at [609, 297] on div "scrollable content" at bounding box center [662, 279] width 713 height 239
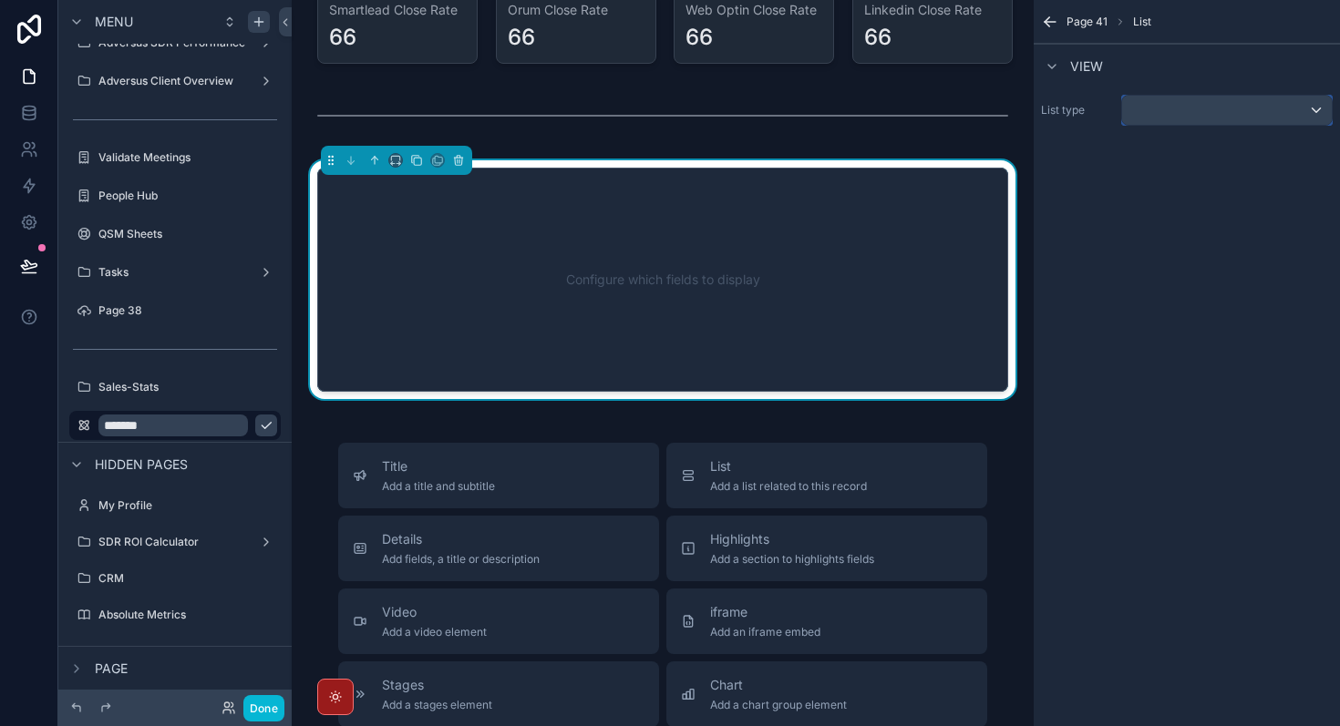
click at [1189, 117] on div "scrollable content" at bounding box center [1227, 110] width 210 height 29
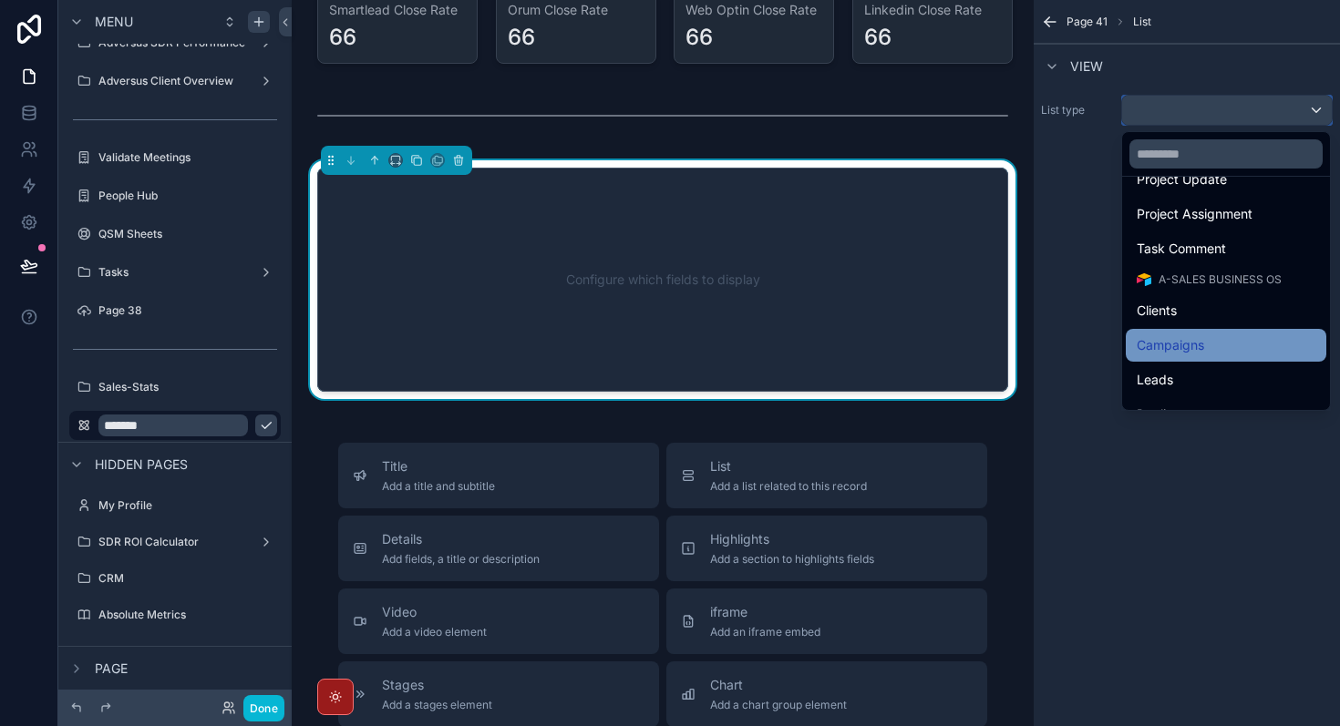
scroll to position [196, 0]
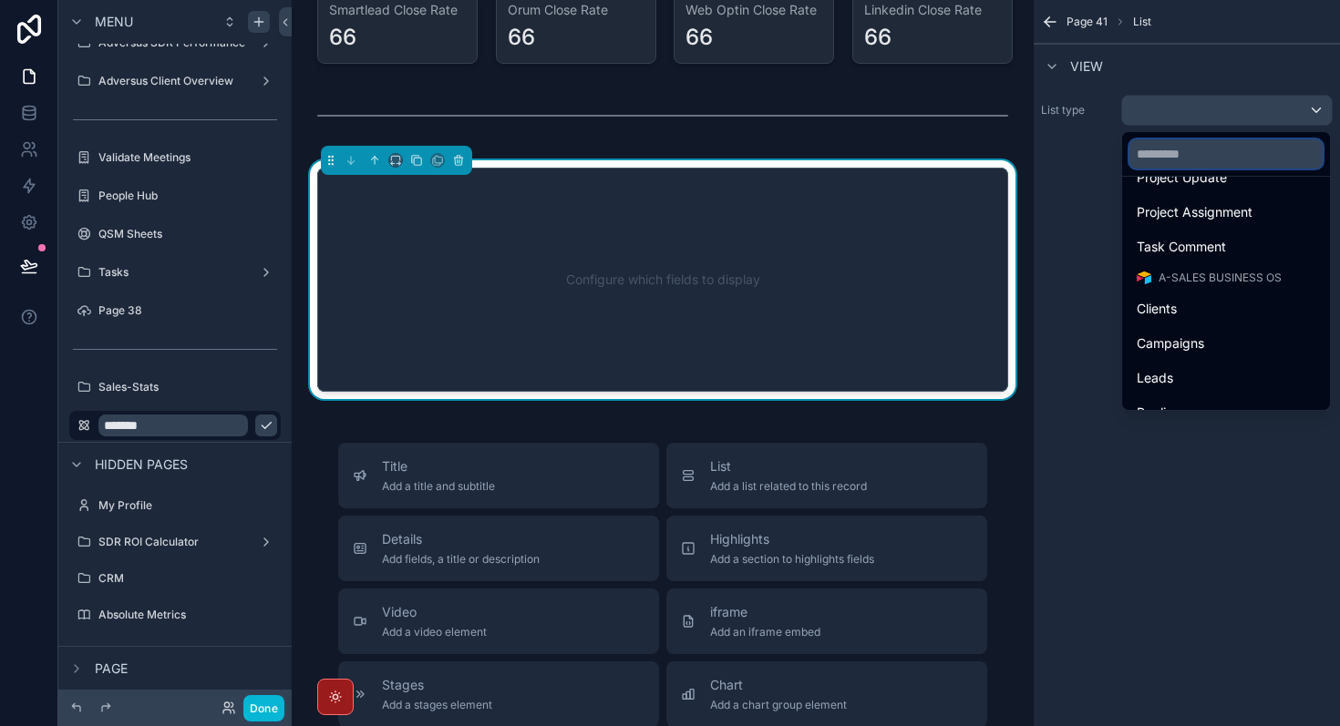
click at [1166, 159] on input "text" at bounding box center [1225, 153] width 193 height 29
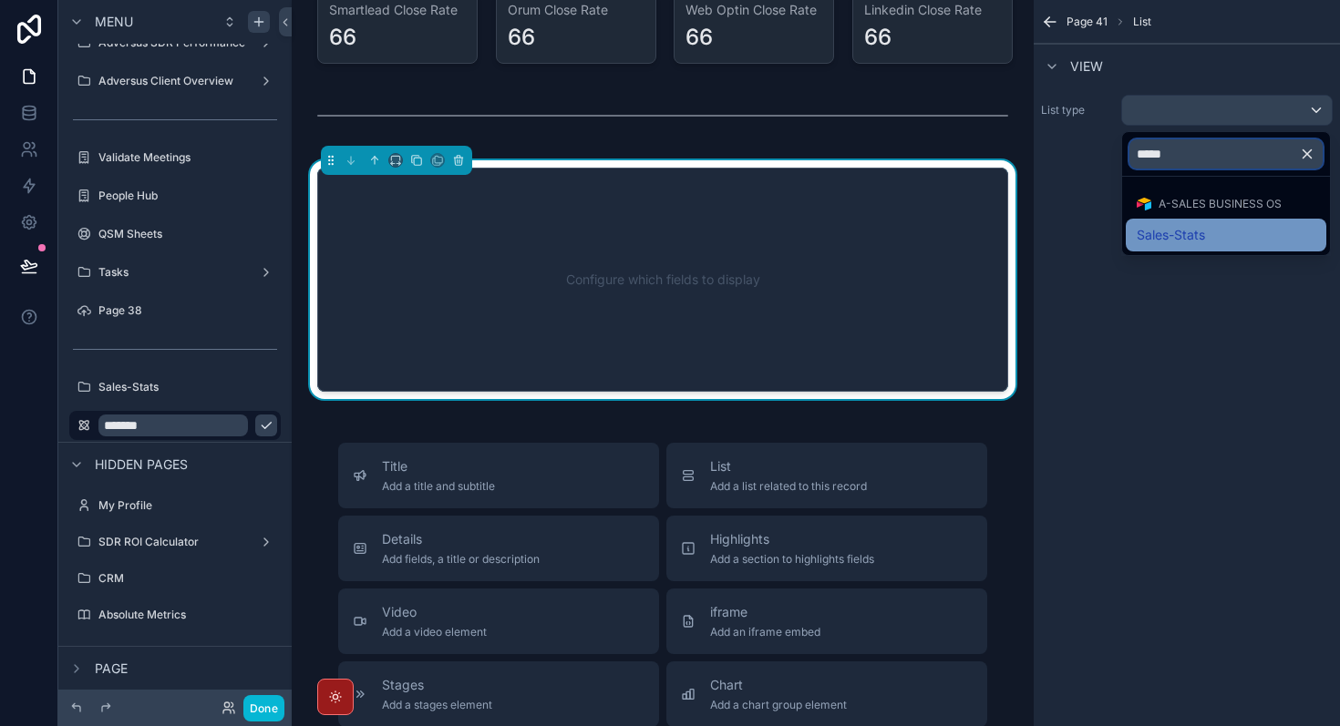
type input "*****"
click at [1220, 238] on div "Sales-Stats" at bounding box center [1226, 235] width 179 height 22
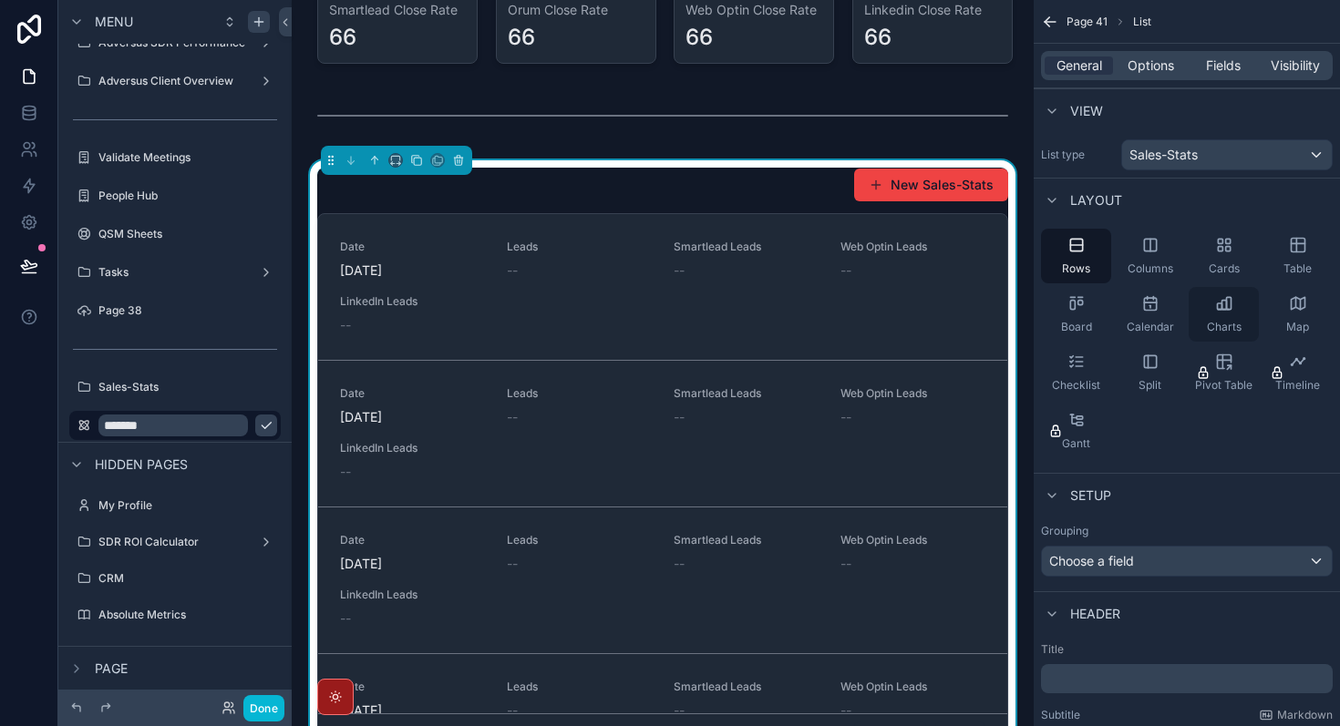
click at [1221, 303] on icon "scrollable content" at bounding box center [1223, 305] width 5 height 9
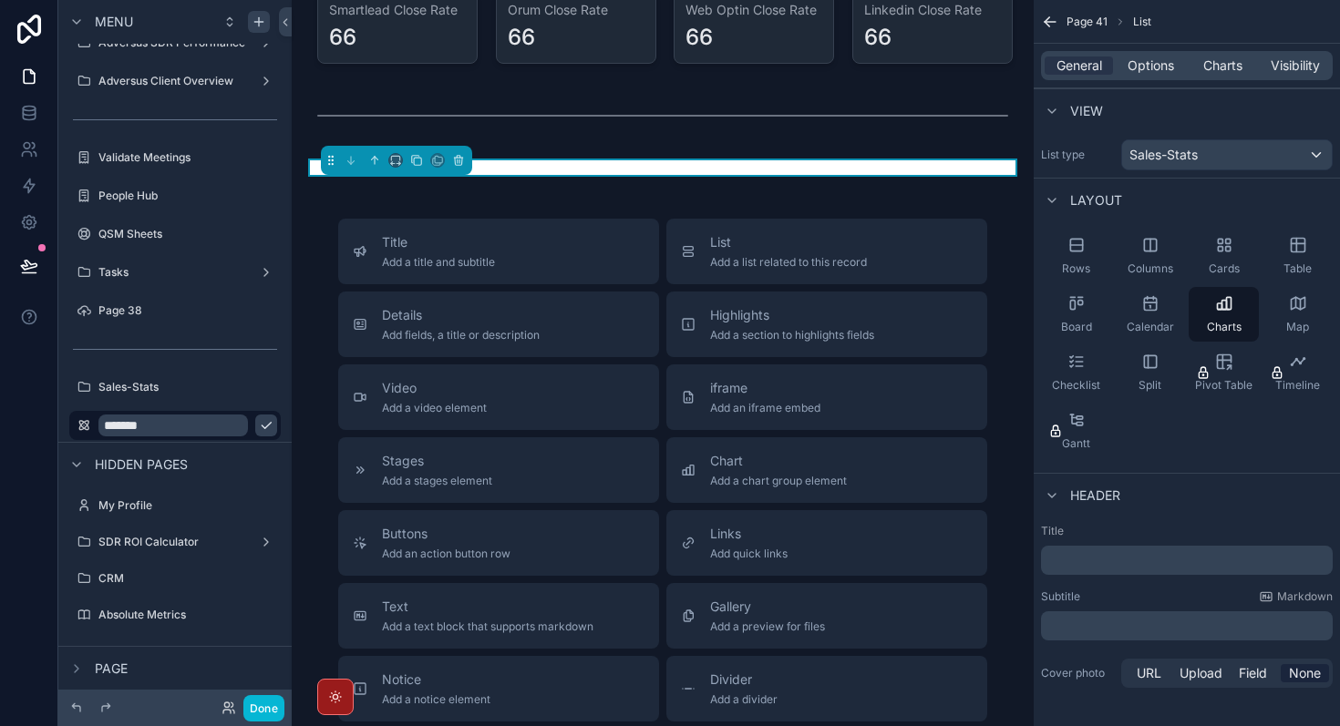
click at [1211, 53] on div "General Options Charts Visibility" at bounding box center [1187, 65] width 292 height 29
click at [1213, 70] on span "Charts" at bounding box center [1222, 66] width 39 height 18
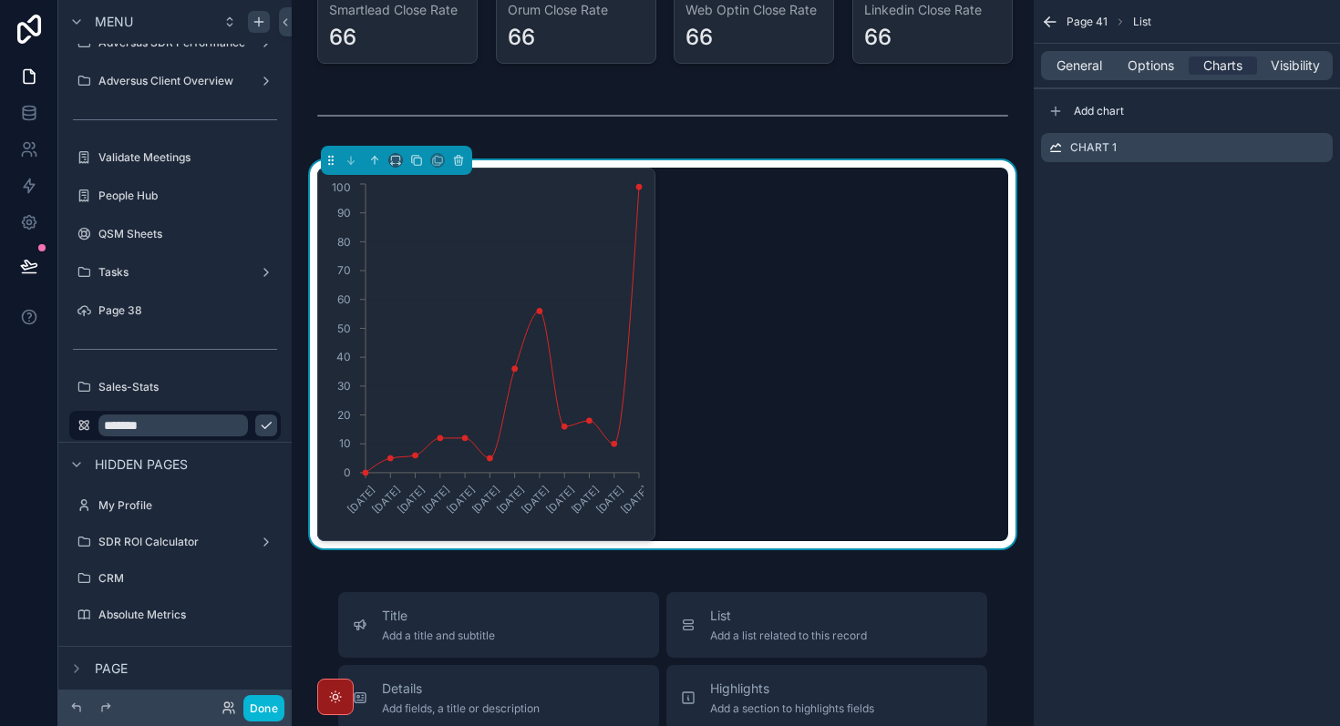
click at [736, 384] on div "[DATE] [DATE] [DATE] [DATE] [DATE] [DATE] [DATE] [DATE] [DATE] [DATE] [DATE] [D…" at bounding box center [662, 355] width 691 height 374
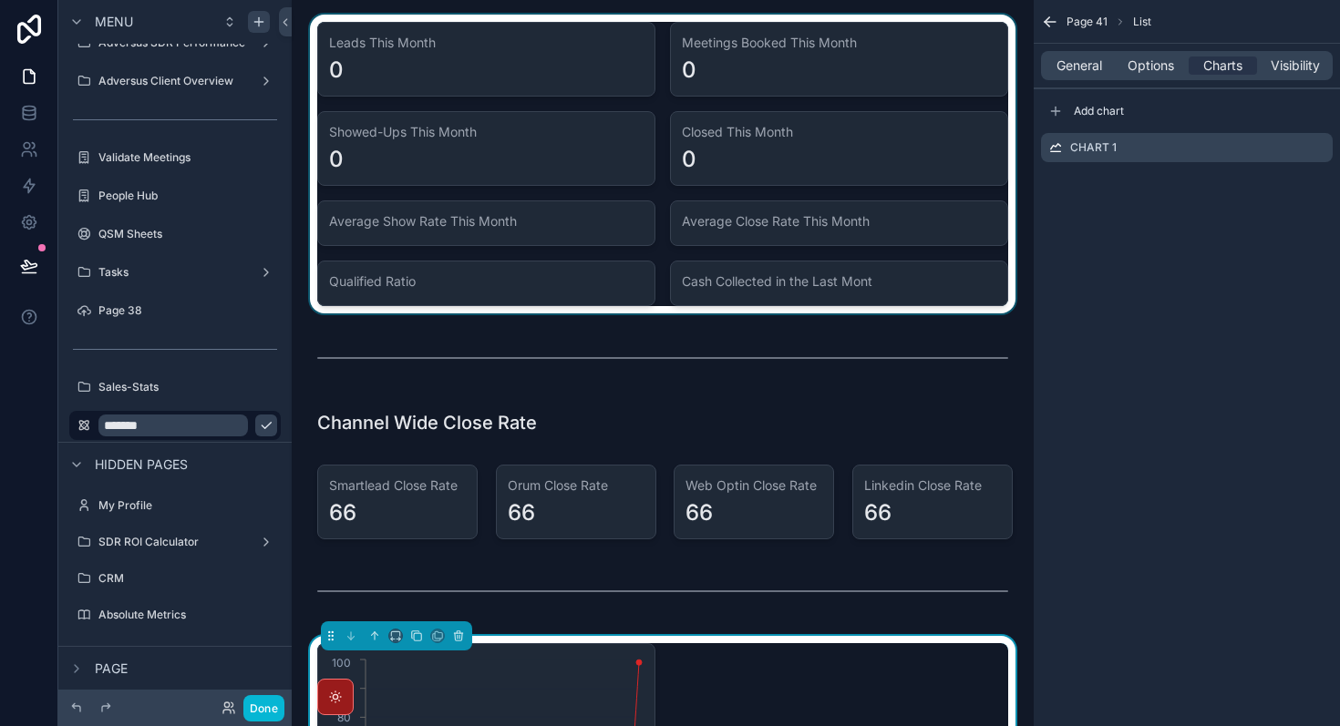
click at [516, 28] on div "scrollable content" at bounding box center [662, 164] width 713 height 299
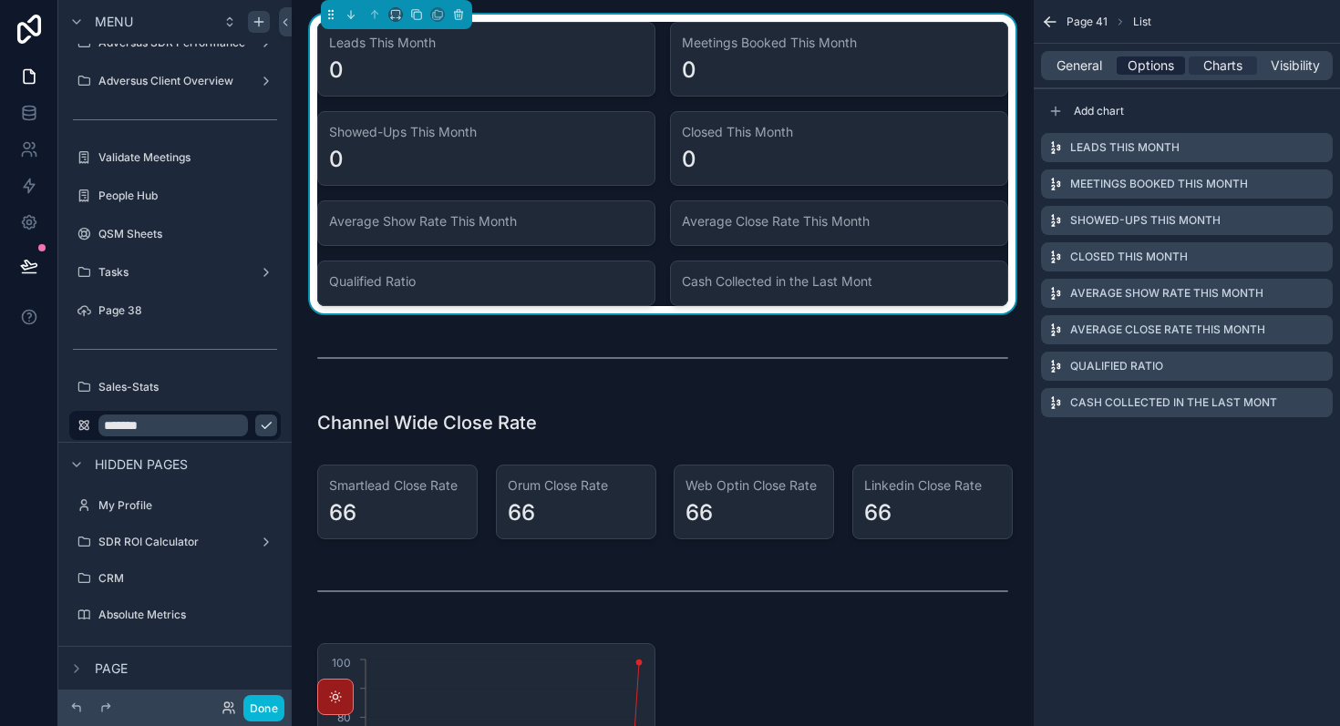
click at [1155, 65] on span "Options" at bounding box center [1151, 66] width 46 height 18
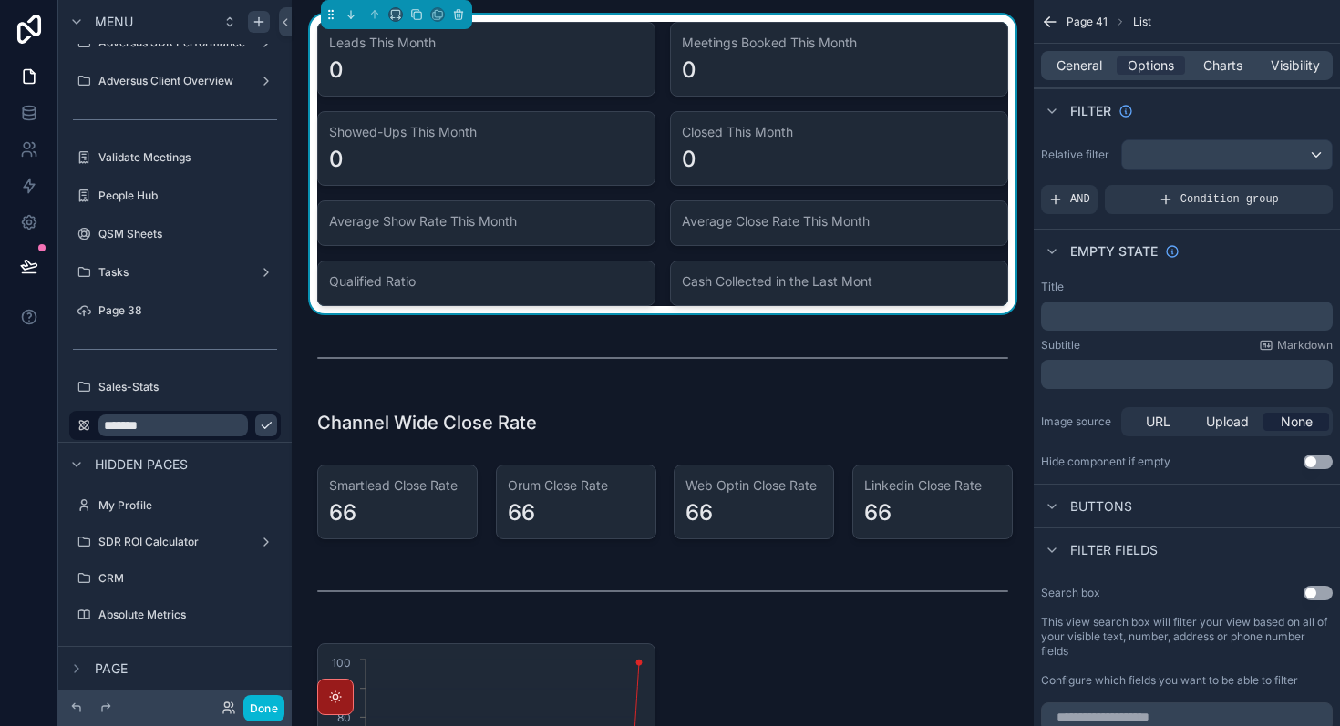
click at [1126, 304] on div "﻿" at bounding box center [1187, 316] width 292 height 29
click at [1121, 314] on p "﻿" at bounding box center [1188, 316] width 281 height 15
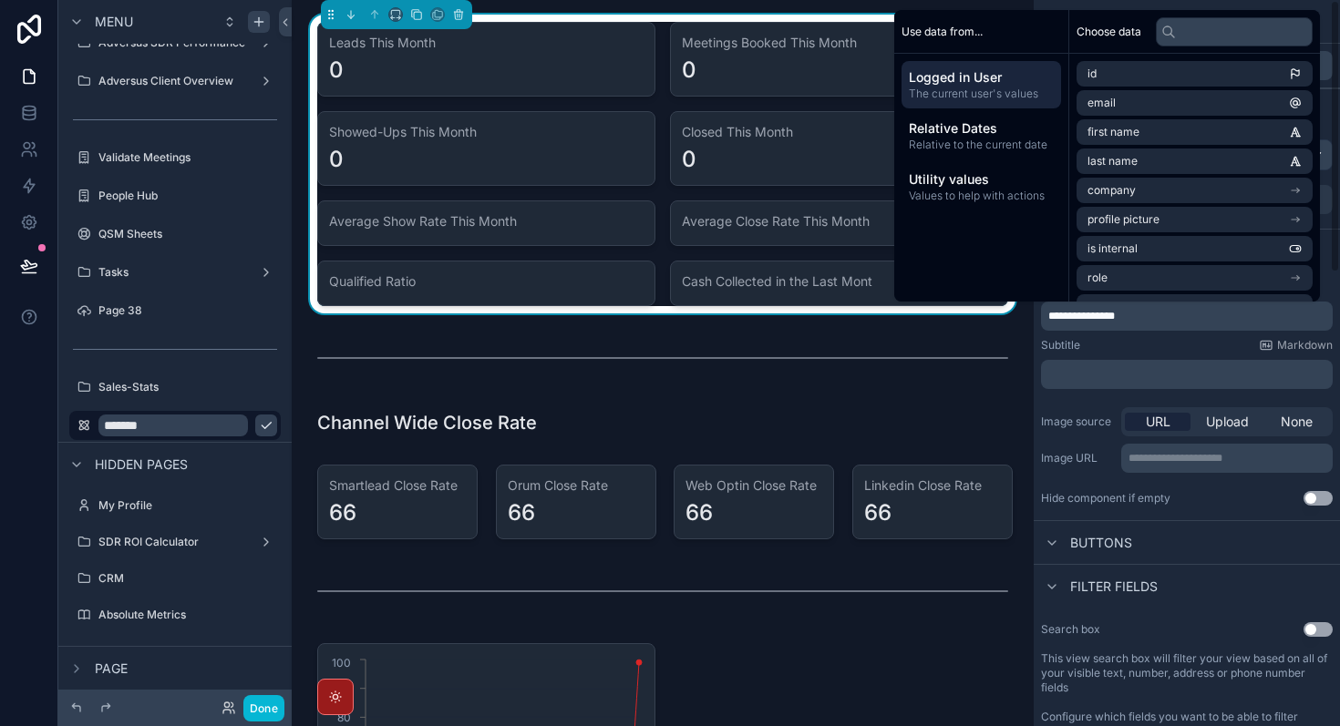
click at [1253, 574] on div "Filter fields" at bounding box center [1187, 586] width 306 height 44
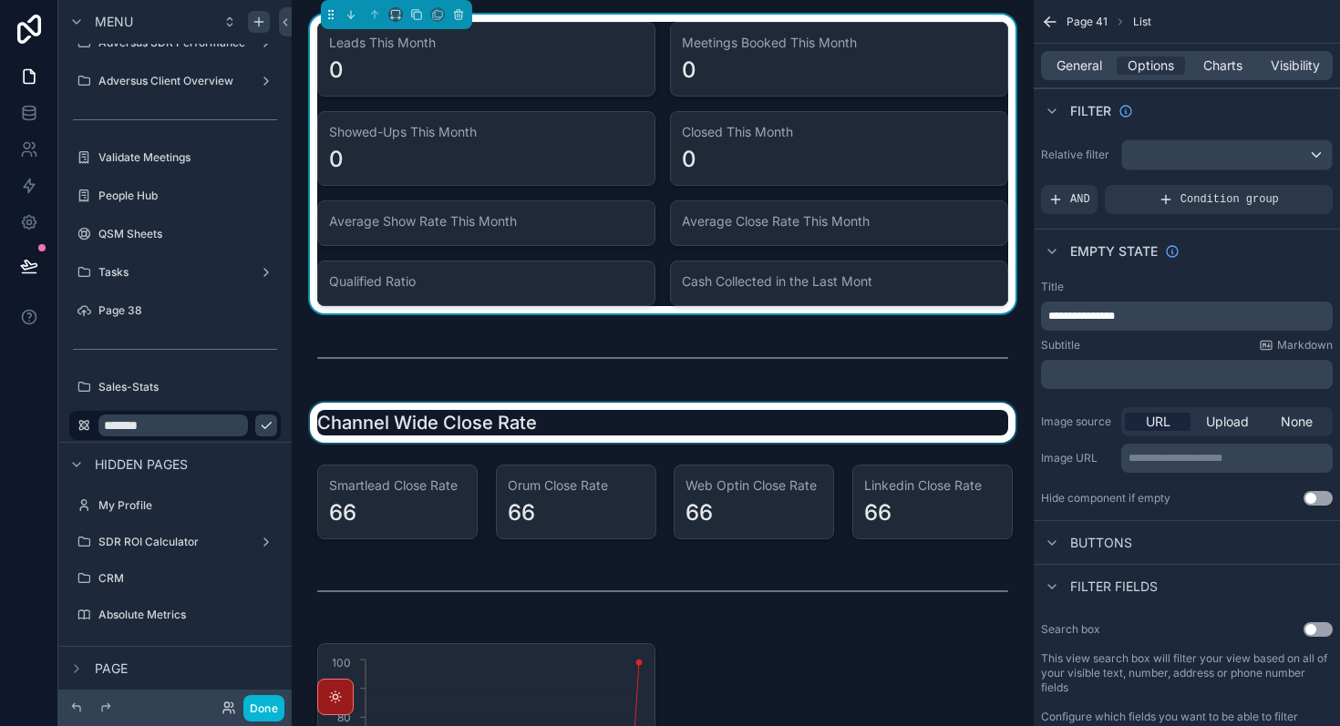
click at [870, 407] on div "scrollable content" at bounding box center [662, 423] width 713 height 40
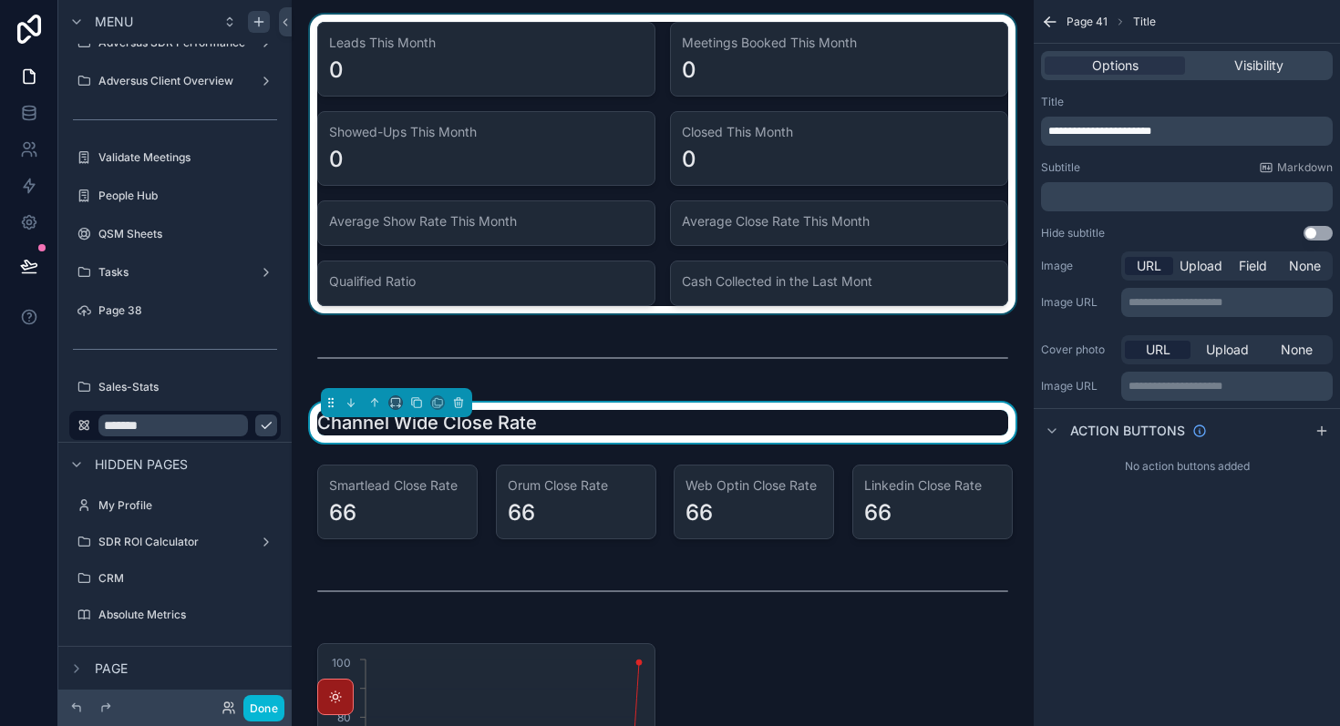
click at [675, 67] on div "scrollable content" at bounding box center [662, 164] width 713 height 299
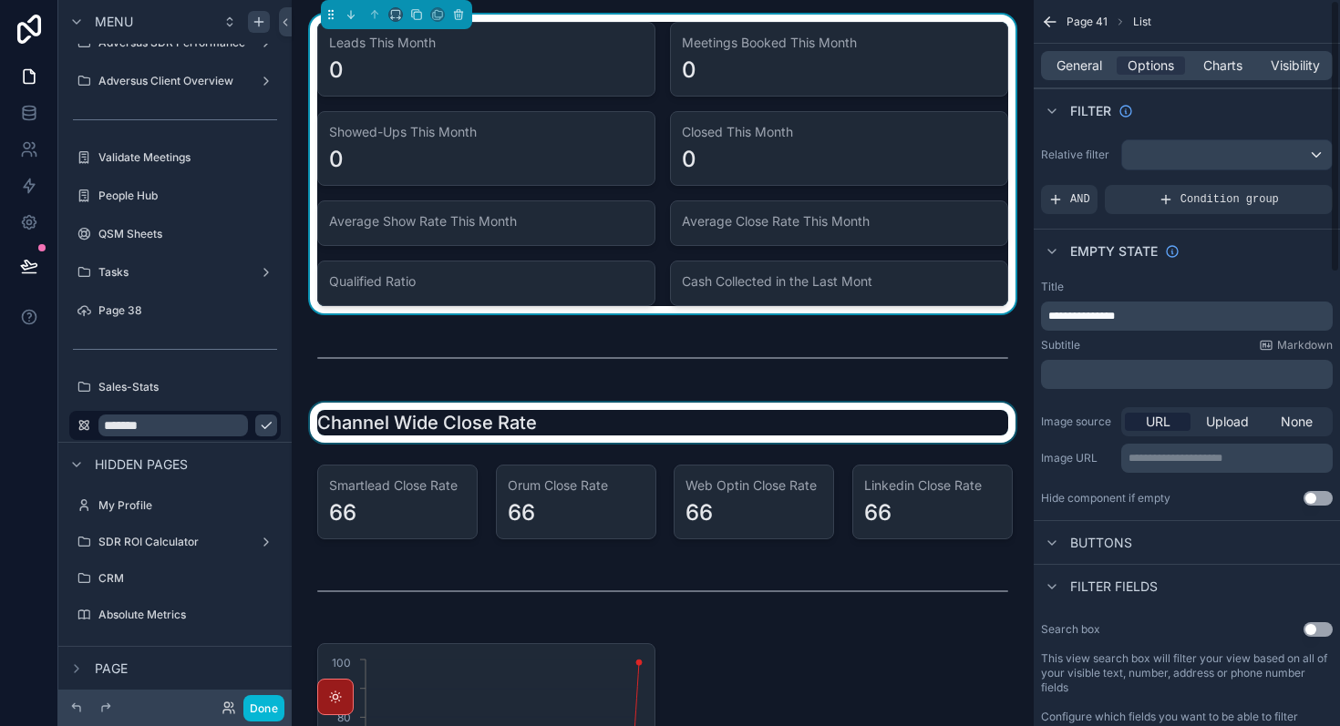
click at [1108, 316] on span "**********" at bounding box center [1081, 316] width 67 height 11
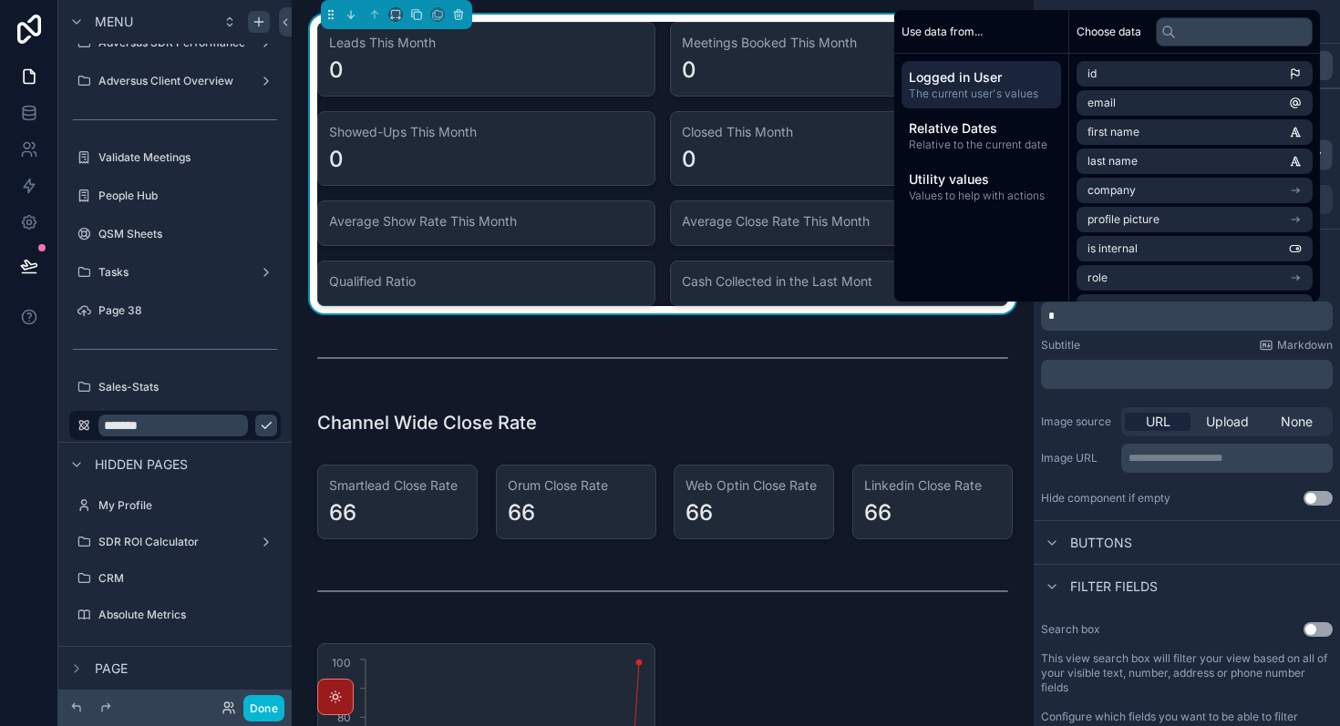
click at [1162, 356] on div "Subtitle Markdown ﻿" at bounding box center [1187, 363] width 292 height 51
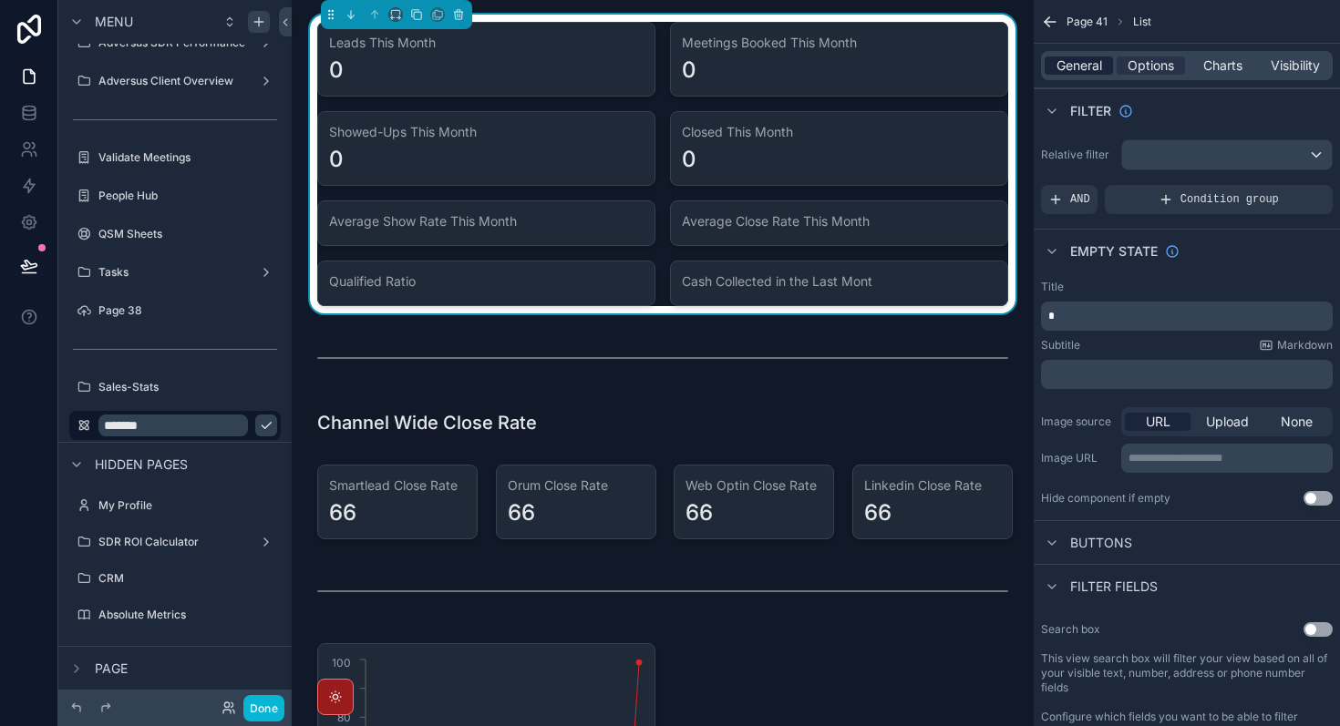
click at [1094, 58] on span "General" at bounding box center [1079, 66] width 46 height 18
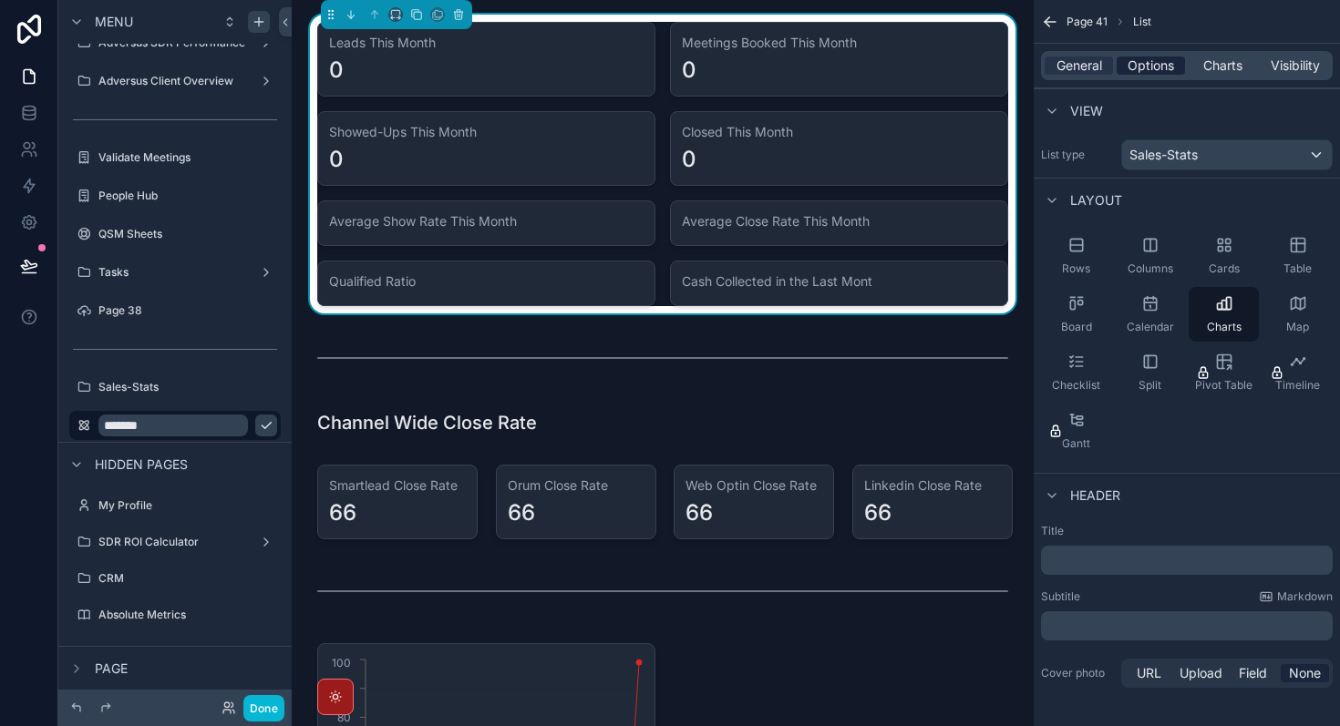
click at [1159, 61] on span "Options" at bounding box center [1151, 66] width 46 height 18
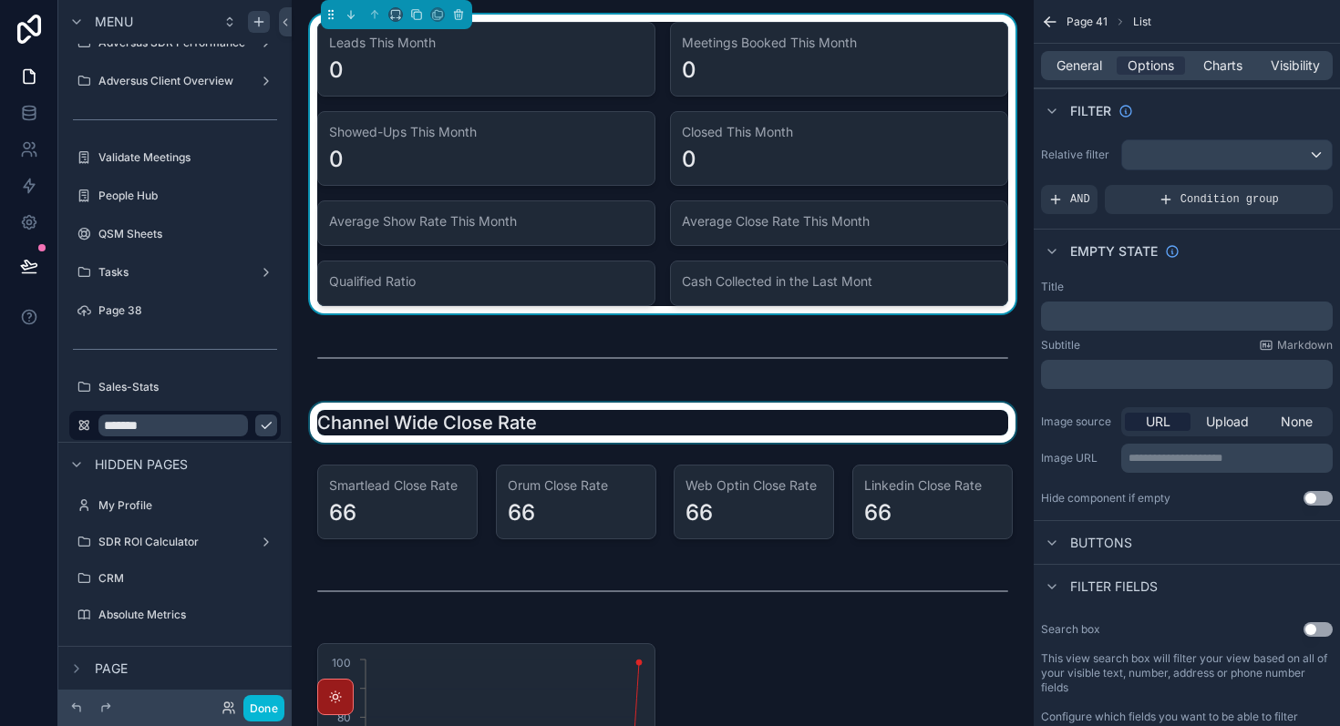
click at [604, 433] on div "scrollable content" at bounding box center [662, 423] width 713 height 40
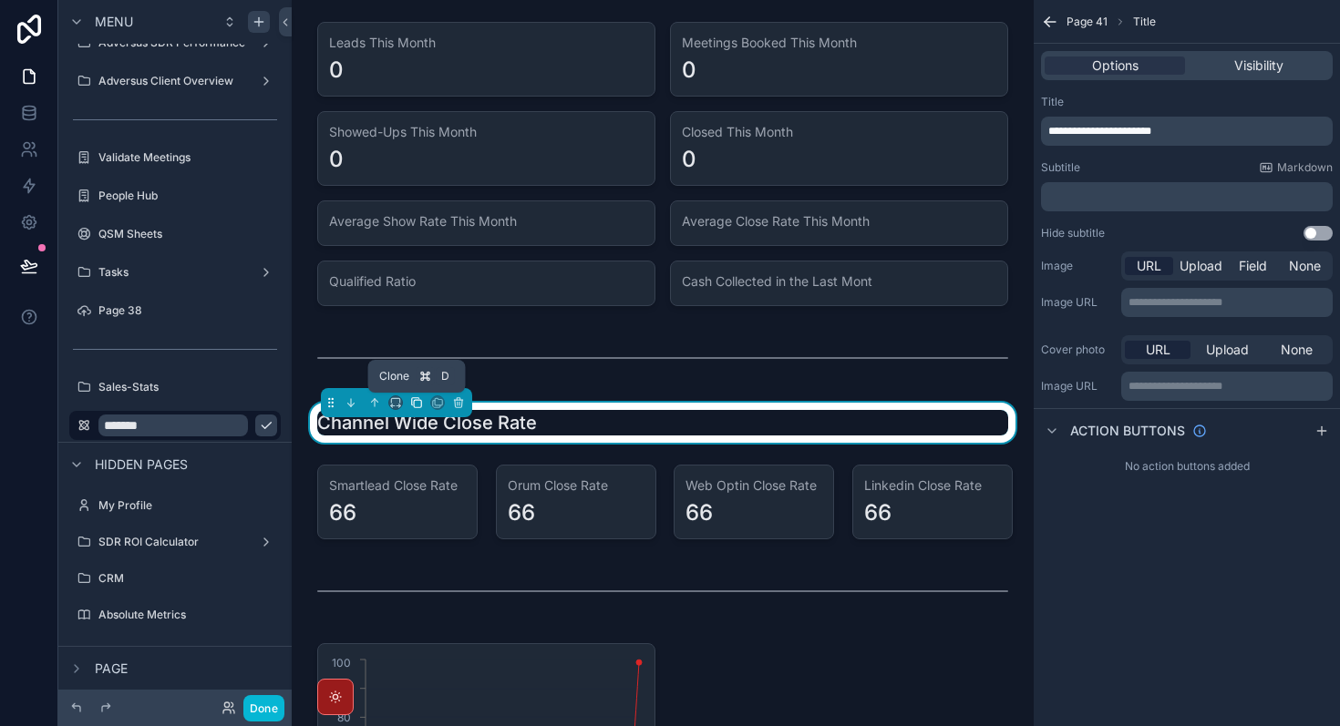
click at [418, 401] on icon "scrollable content" at bounding box center [416, 403] width 13 height 13
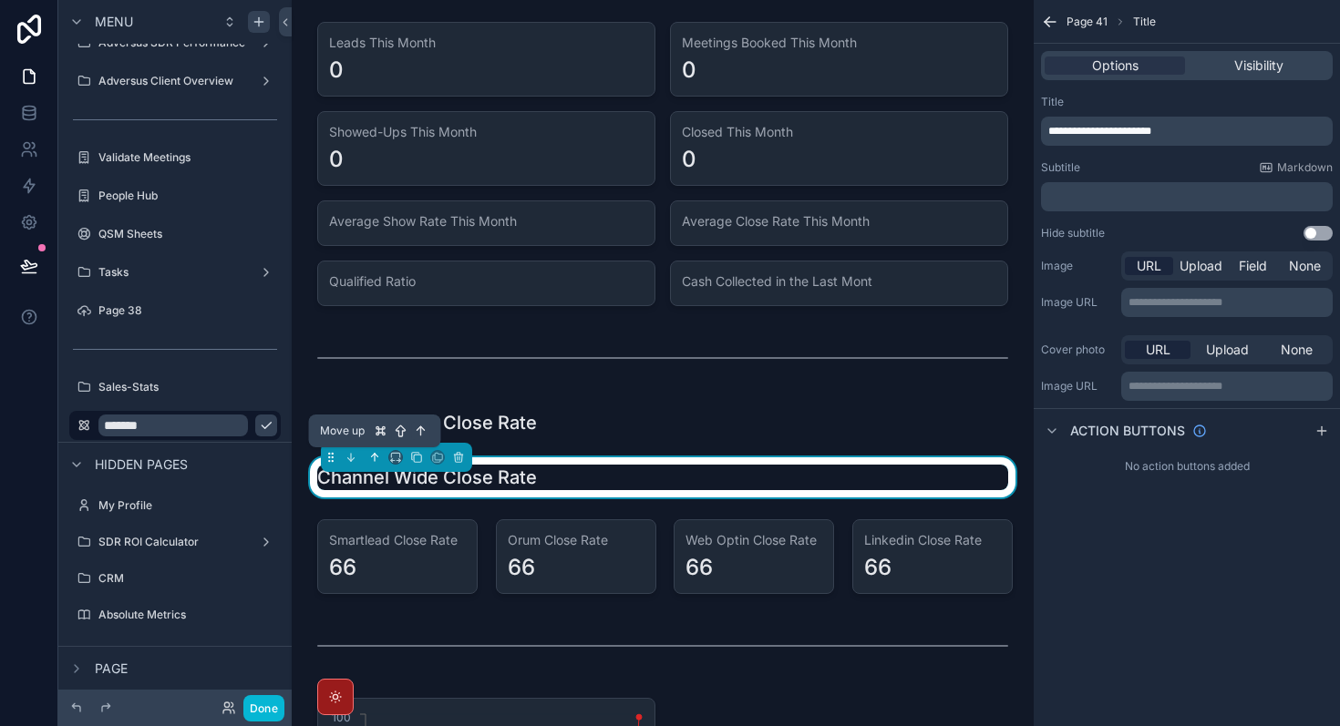
click at [370, 456] on icon "scrollable content" at bounding box center [374, 457] width 13 height 13
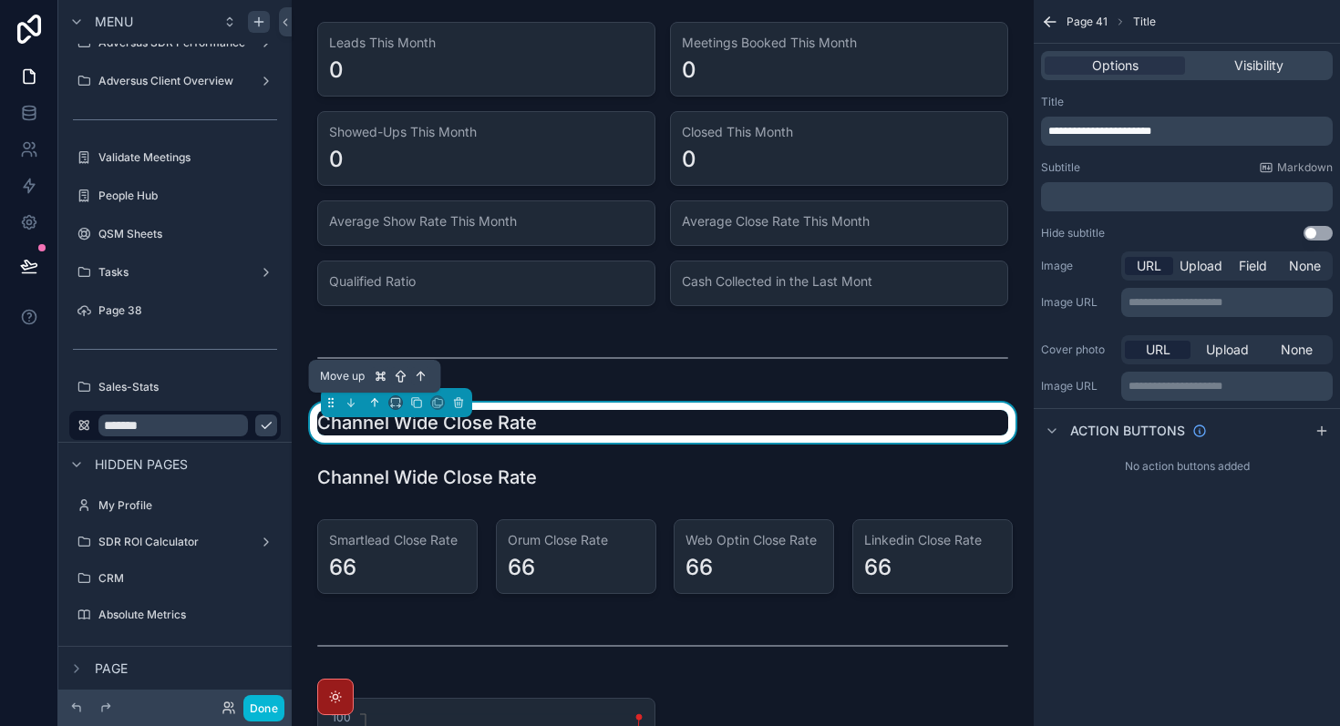
click at [372, 397] on icon "scrollable content" at bounding box center [374, 403] width 13 height 13
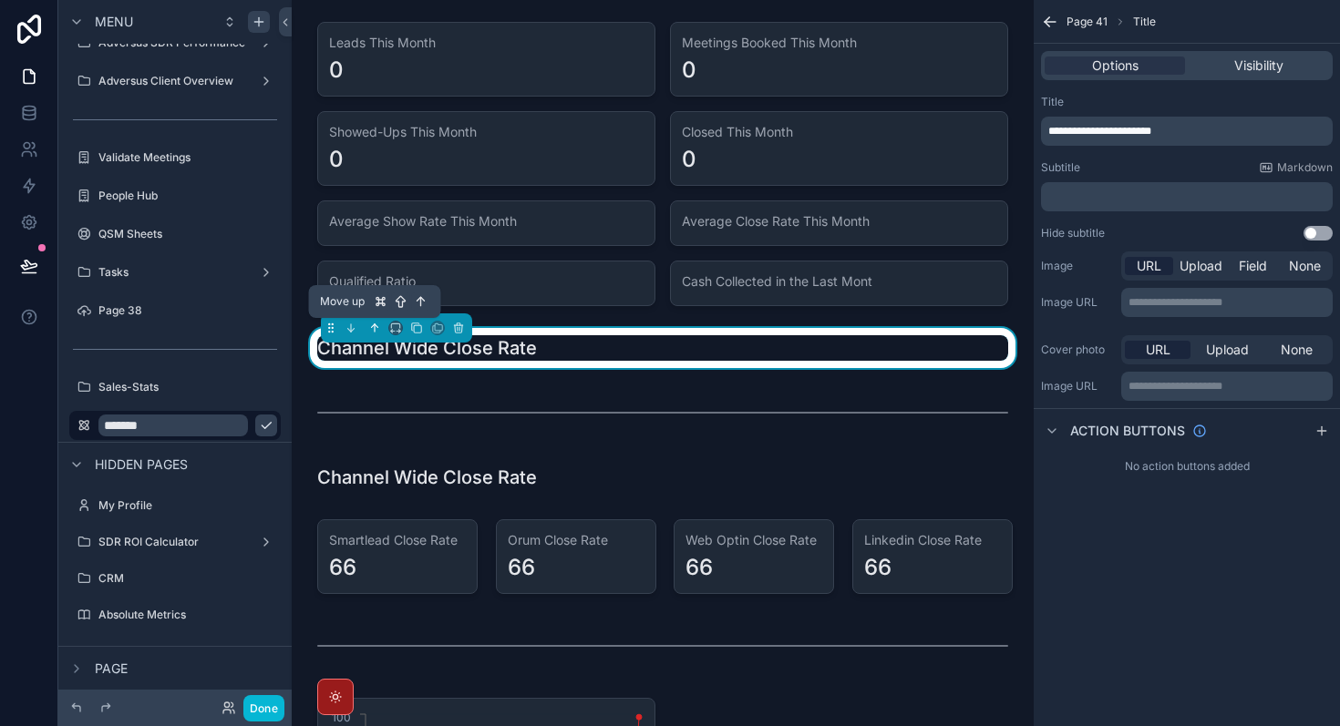
click at [375, 327] on icon "scrollable content" at bounding box center [375, 327] width 0 height 7
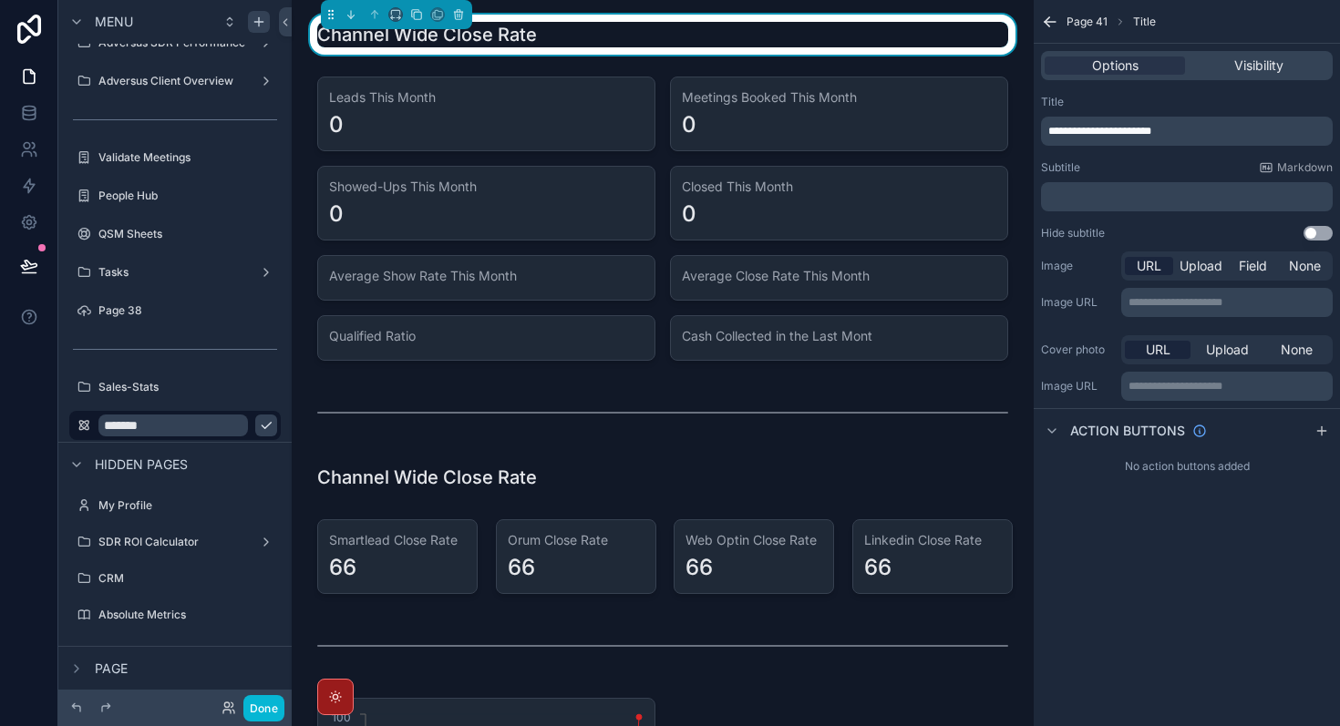
click at [1162, 123] on div "**********" at bounding box center [1187, 131] width 292 height 29
click at [1151, 129] on span "**********" at bounding box center [1099, 131] width 103 height 11
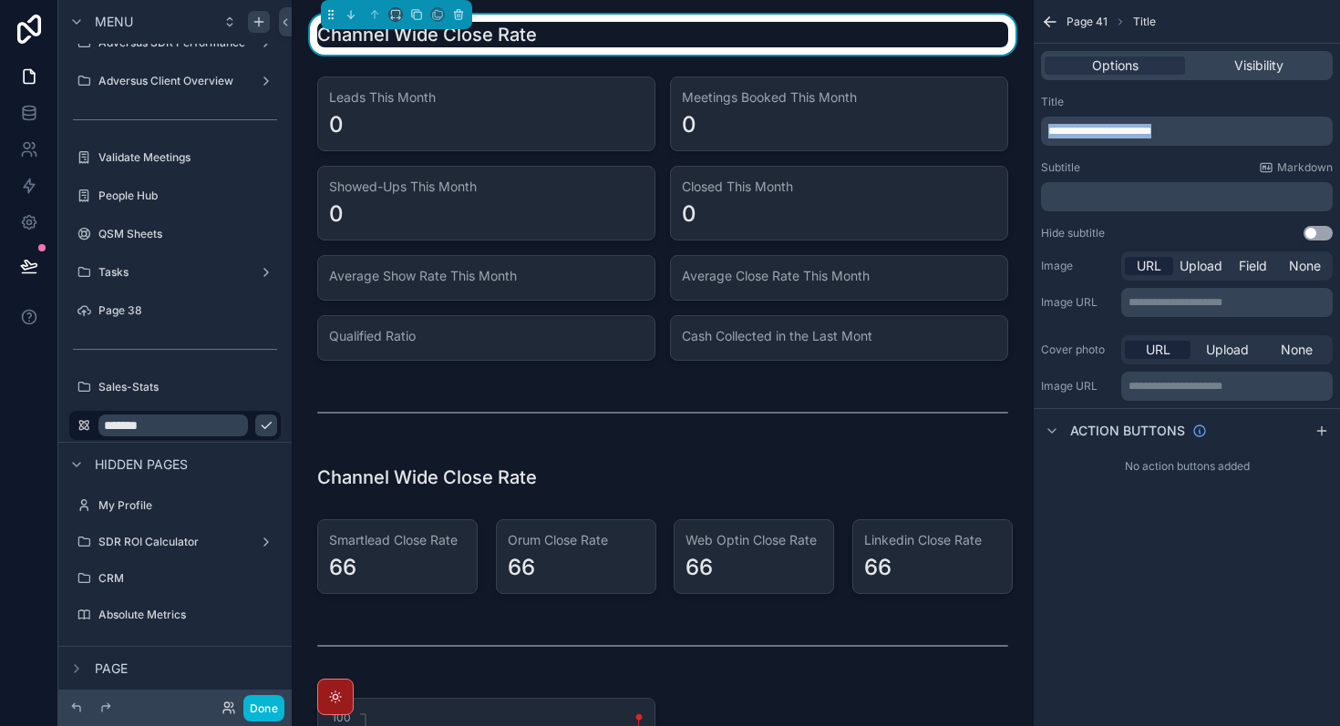
click at [1151, 129] on span "**********" at bounding box center [1099, 131] width 103 height 11
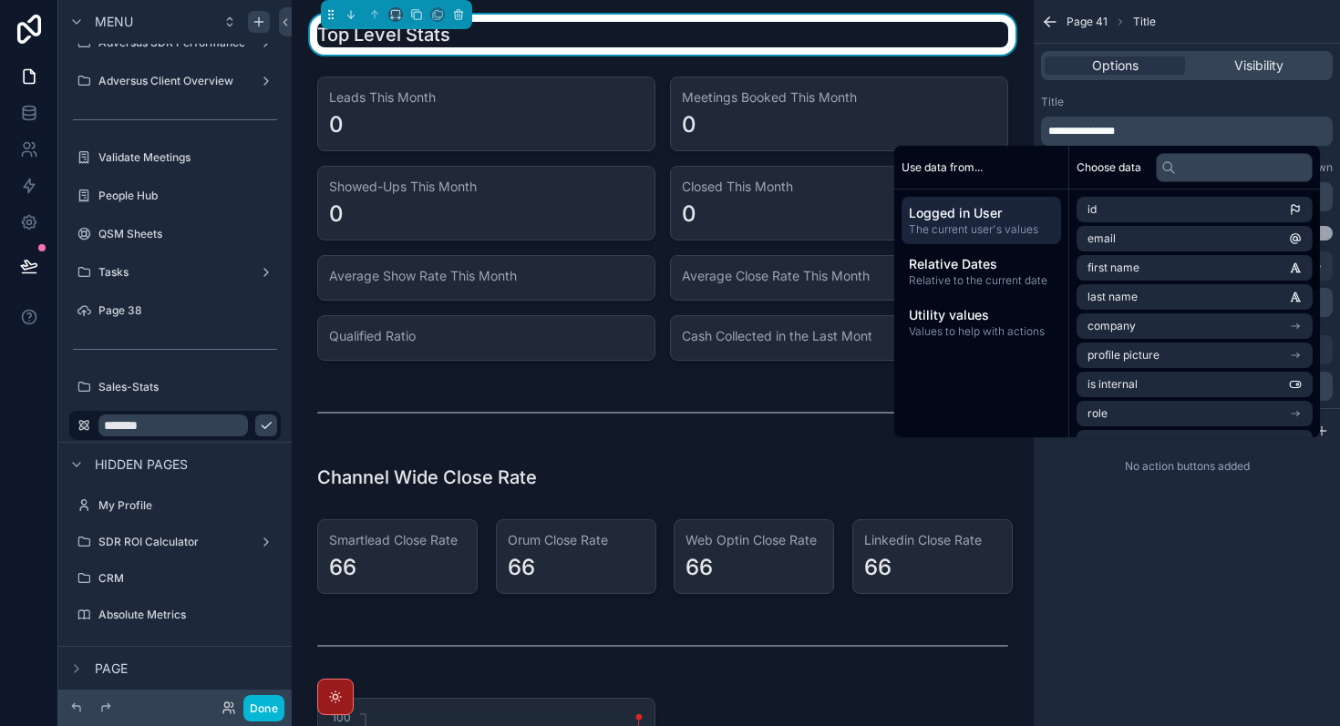
click at [1288, 607] on div "**********" at bounding box center [1187, 363] width 306 height 726
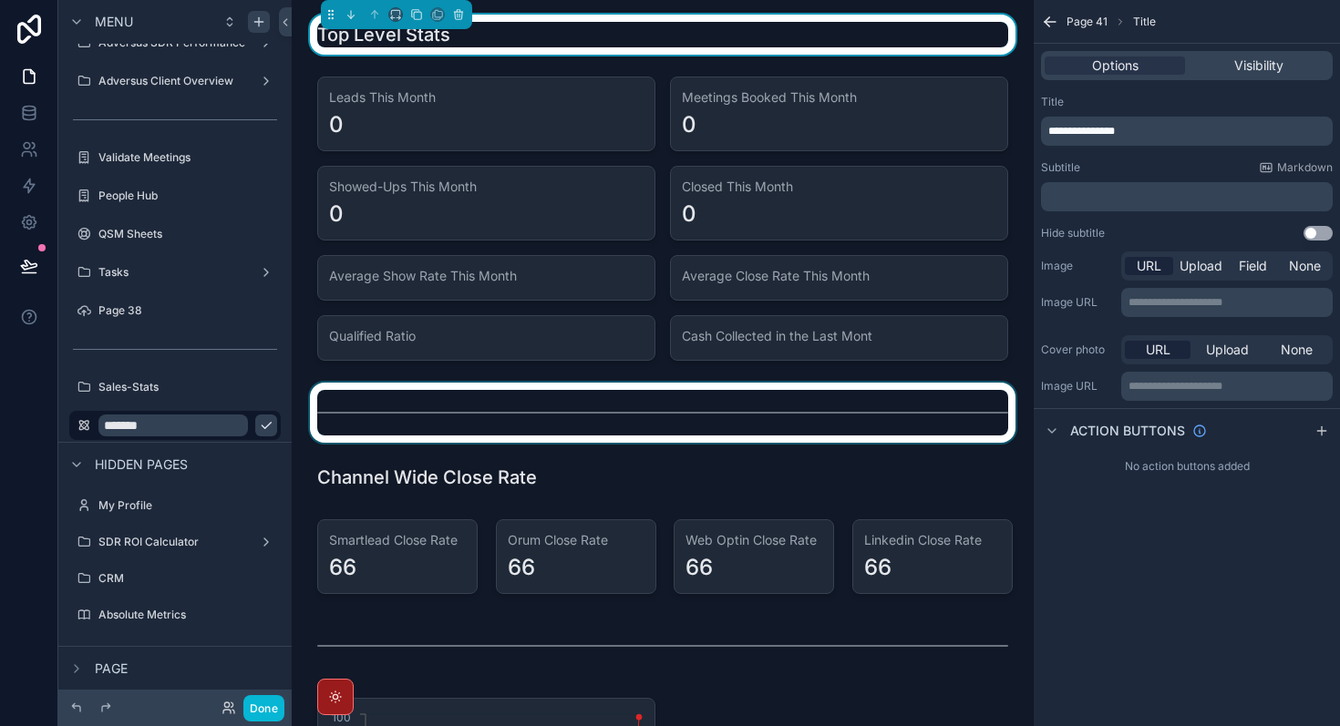
click at [625, 407] on div "scrollable content" at bounding box center [662, 413] width 713 height 60
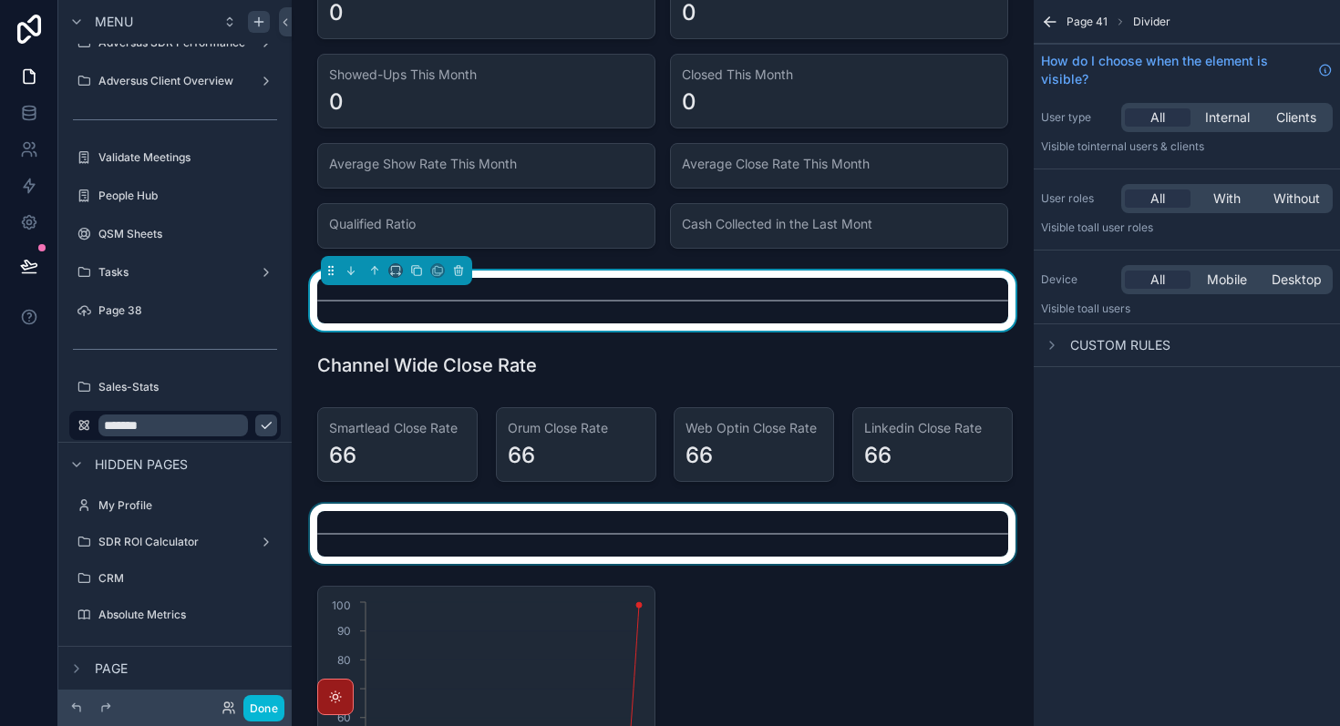
scroll to position [136, 0]
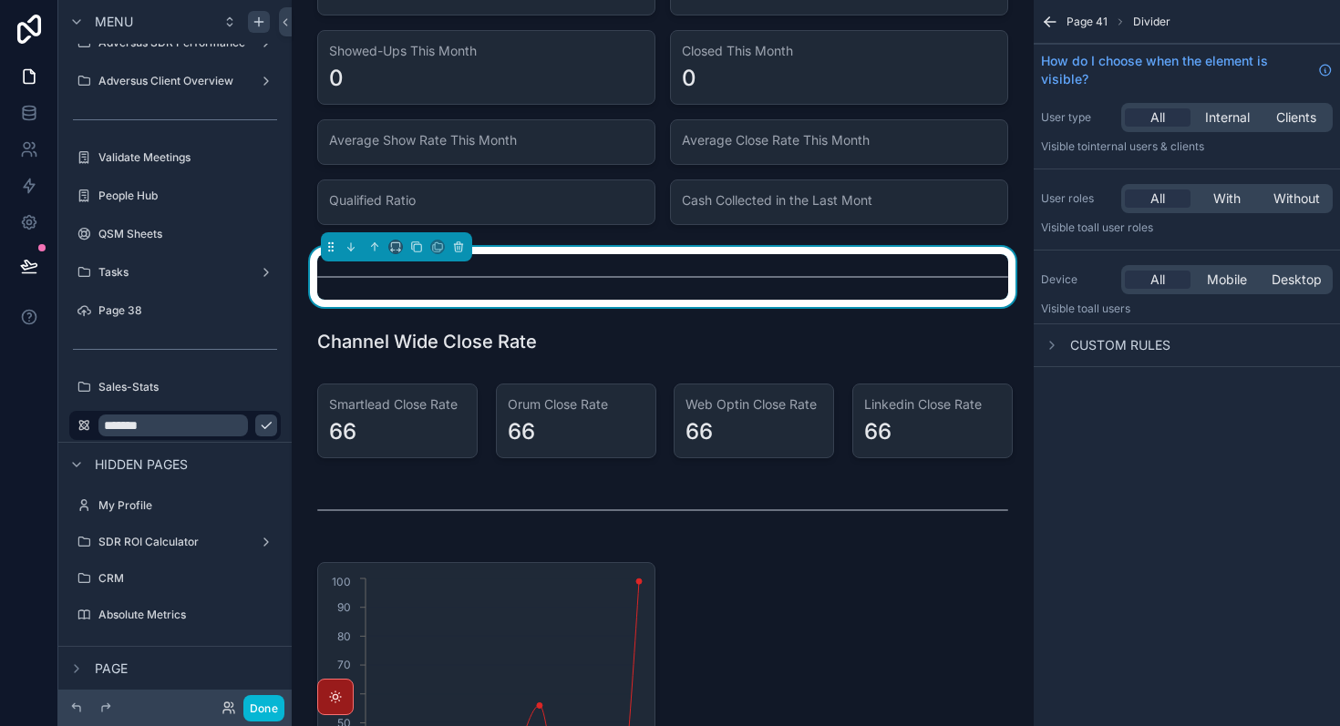
click at [1147, 593] on div "Page 41 Divider How do I choose when the element is visible? User type All Inte…" at bounding box center [1187, 363] width 306 height 726
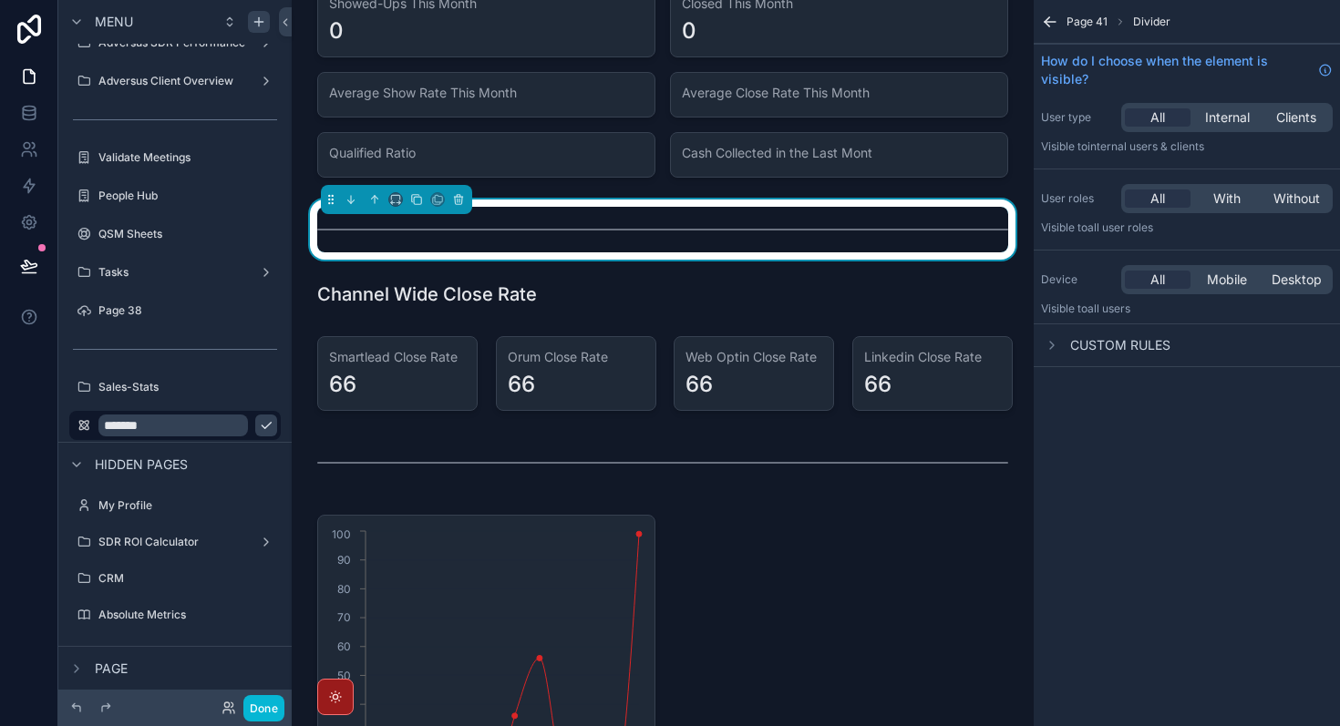
scroll to position [141, 0]
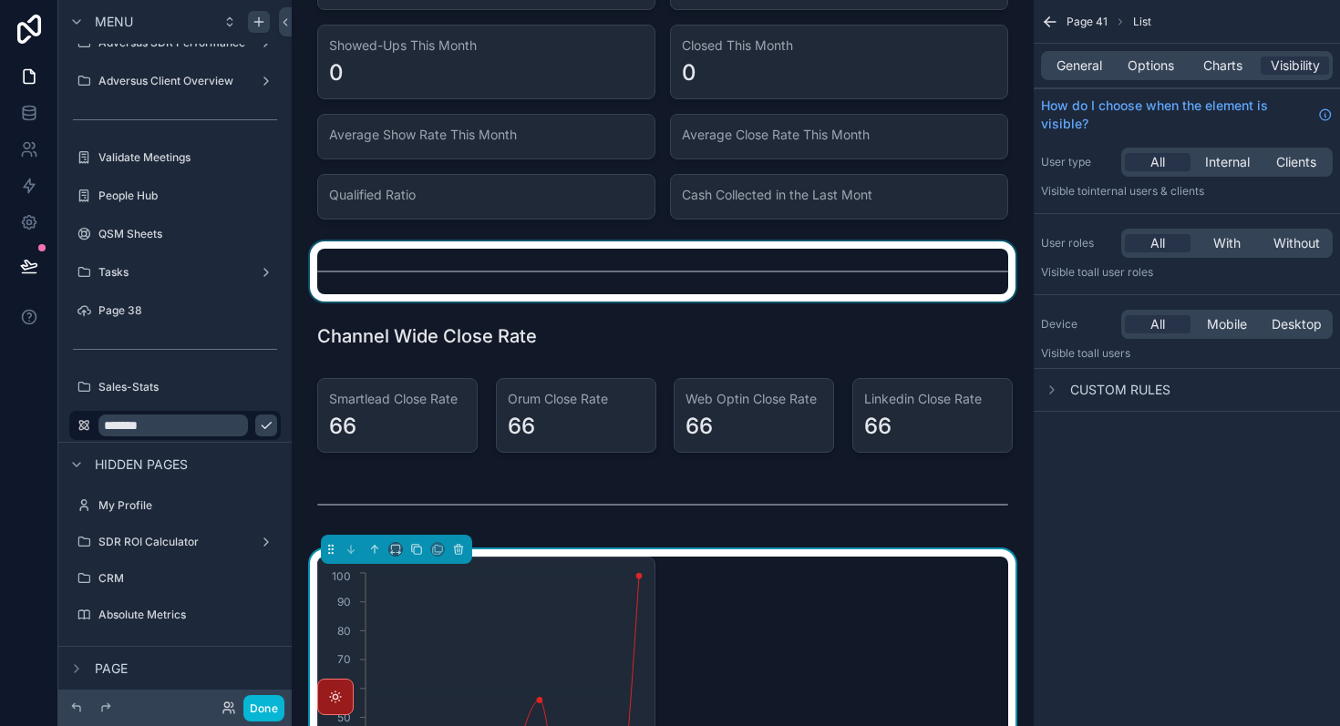
click at [557, 271] on div "scrollable content" at bounding box center [662, 272] width 713 height 60
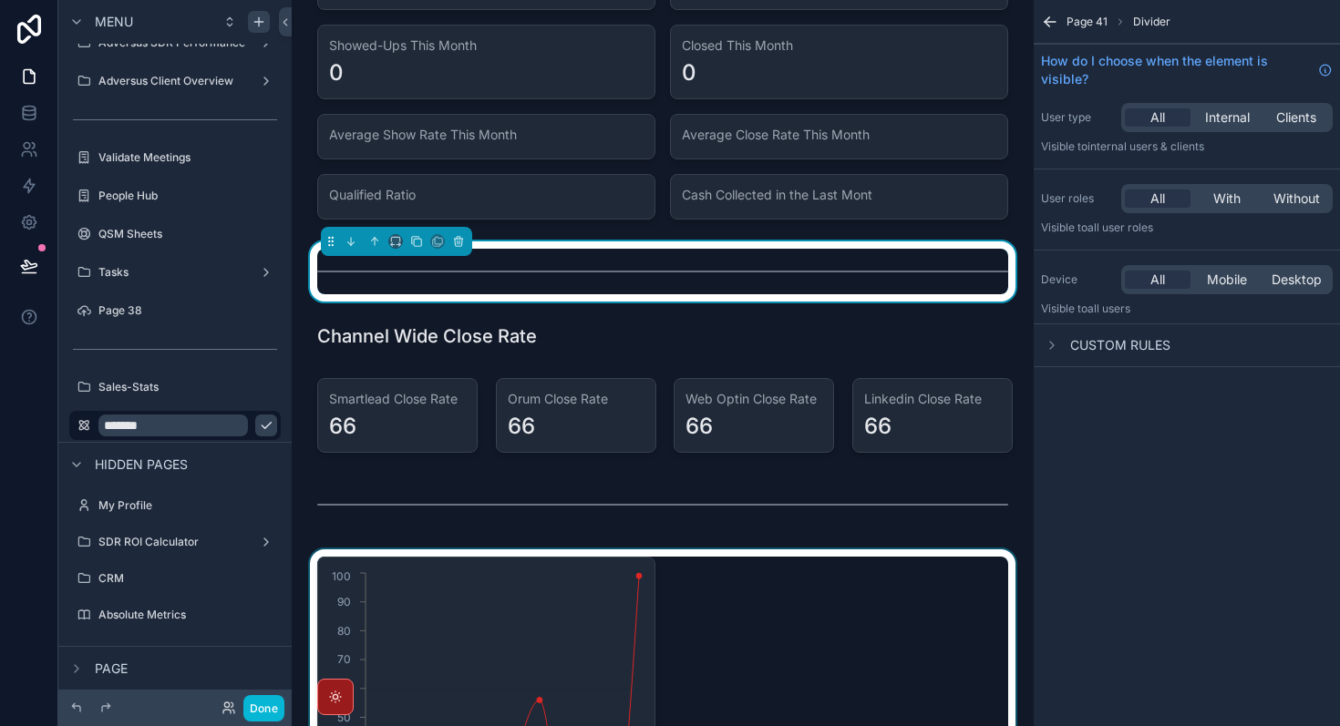
click at [1197, 614] on div "Page 41 Divider How do I choose when the element is visible? User type All Inte…" at bounding box center [1187, 363] width 306 height 726
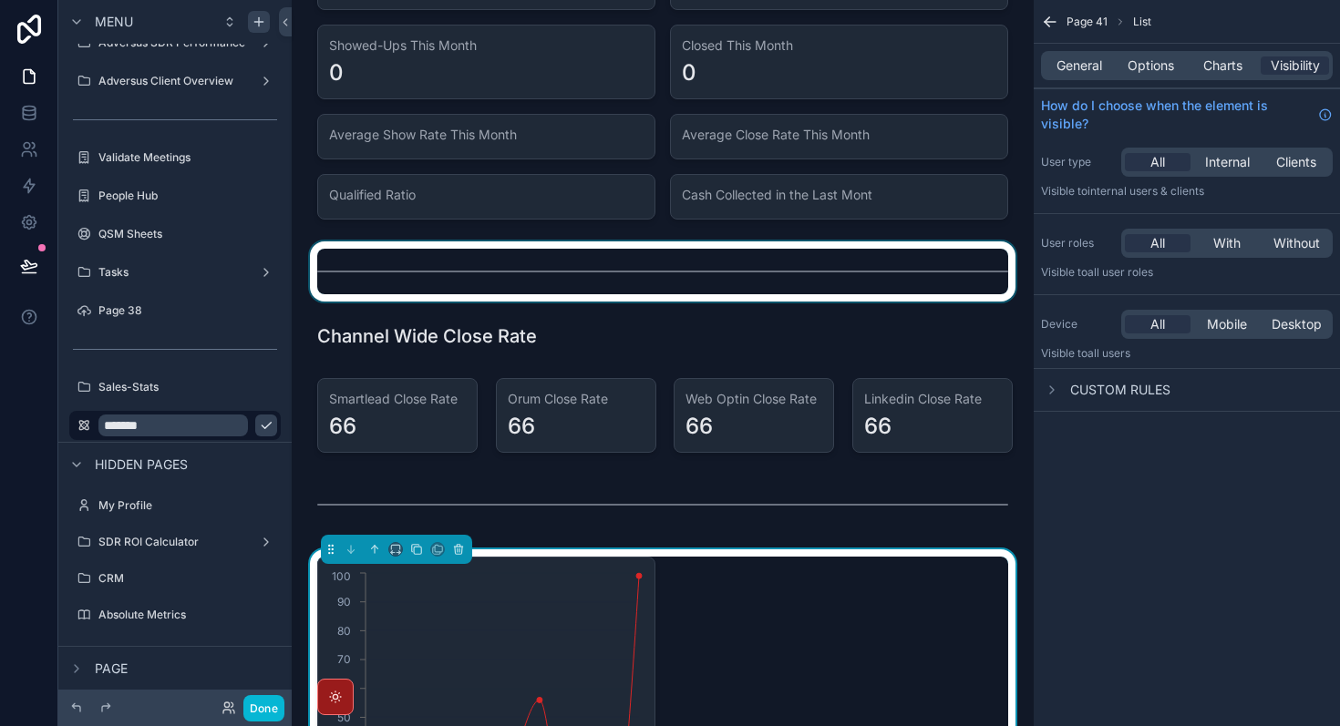
scroll to position [0, 0]
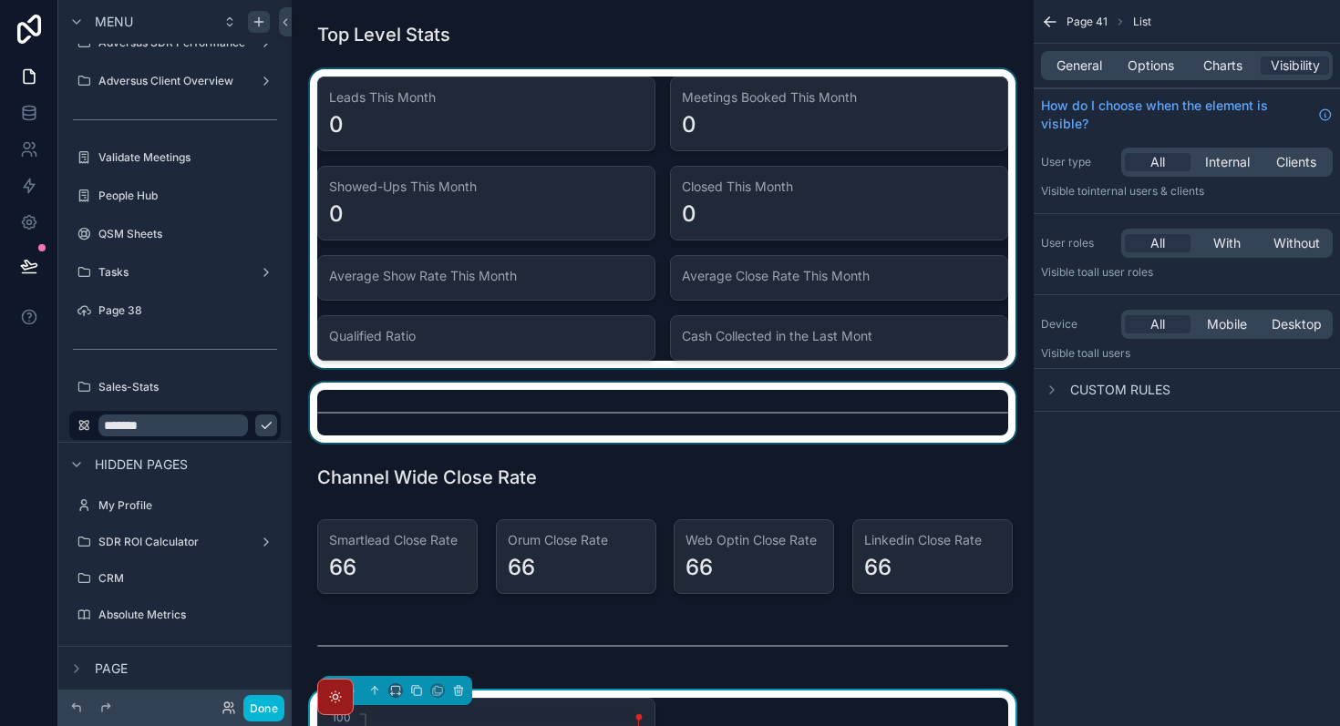
click at [595, 283] on div "scrollable content" at bounding box center [662, 218] width 713 height 299
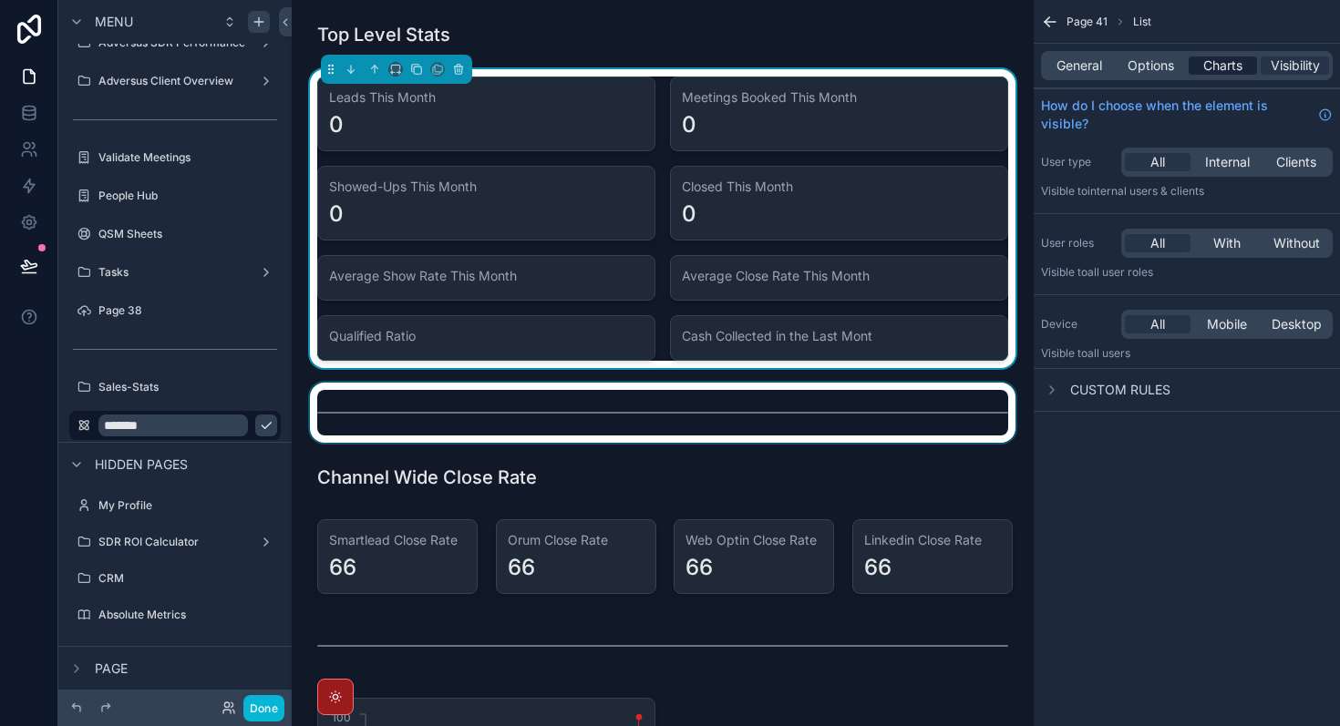
click at [1231, 65] on span "Charts" at bounding box center [1222, 66] width 39 height 18
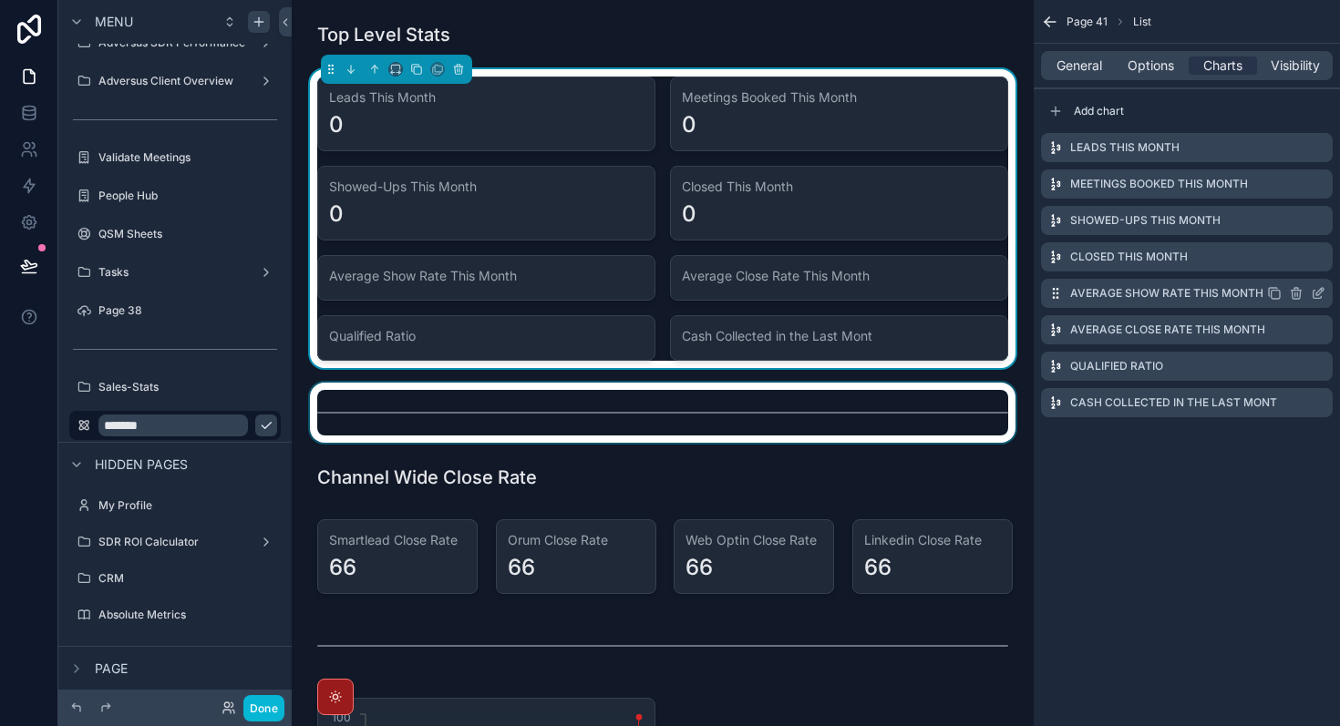
click at [1320, 291] on icon "scrollable content" at bounding box center [1318, 293] width 15 height 15
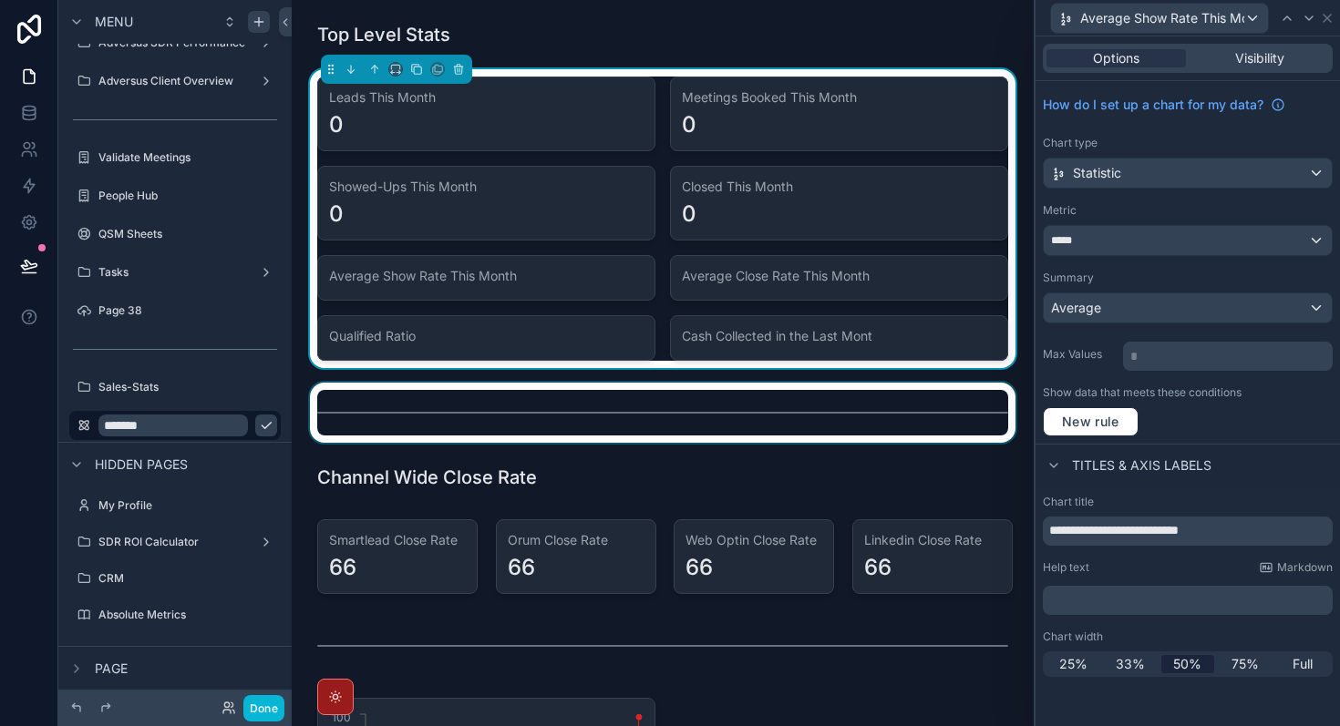
click at [1144, 600] on p "﻿" at bounding box center [1189, 601] width 279 height 18
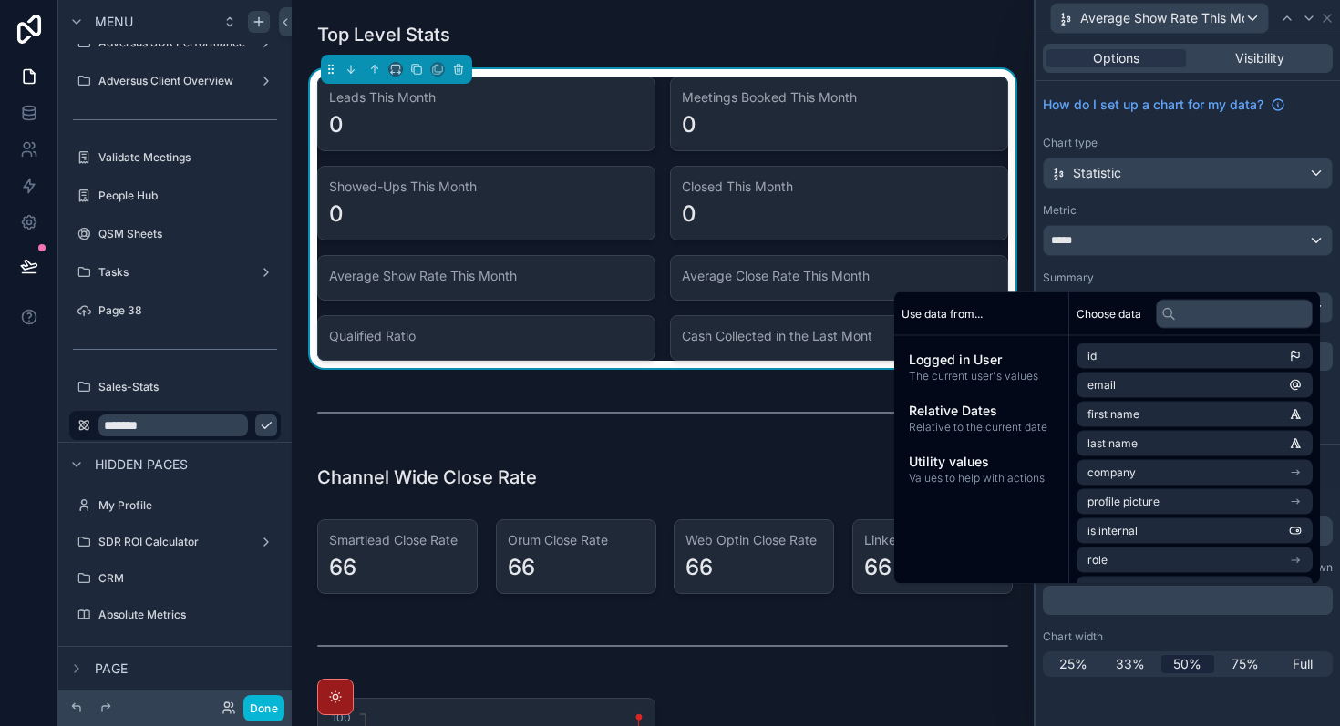
click at [1172, 707] on div "**********" at bounding box center [1187, 381] width 304 height 690
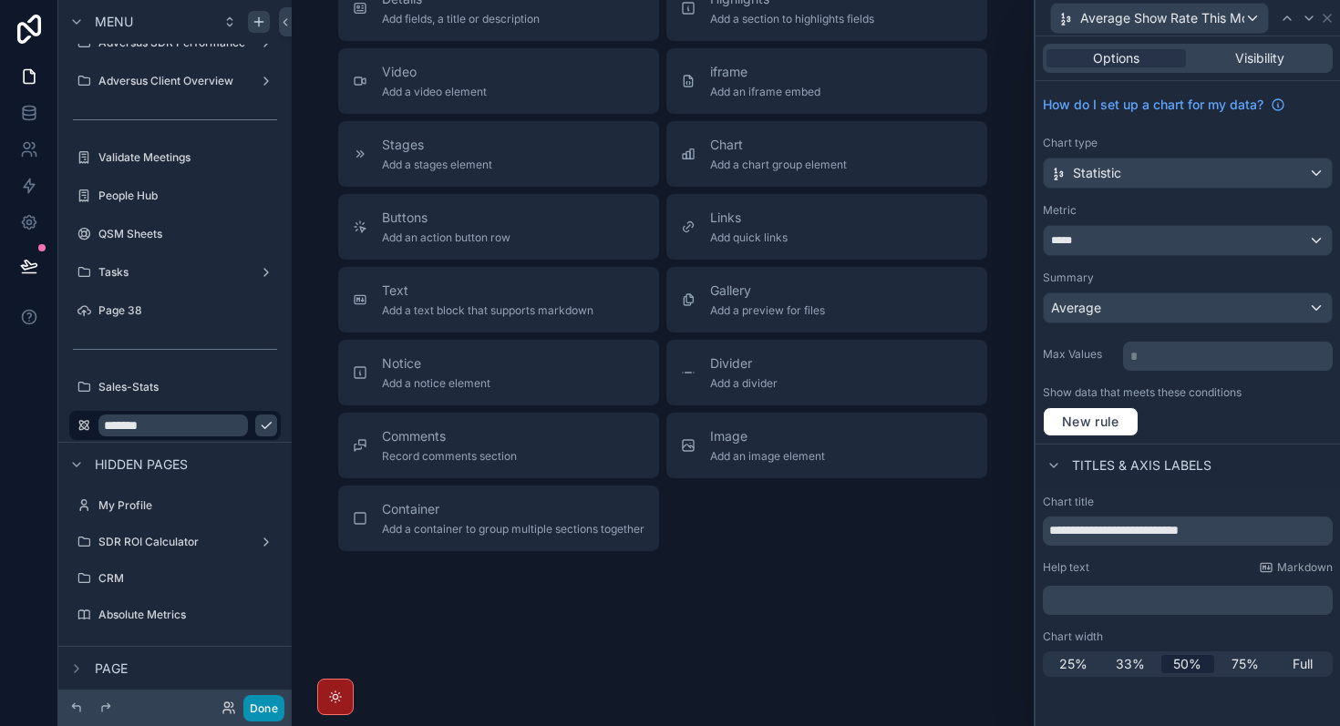
click at [270, 706] on button "Done" at bounding box center [263, 708] width 41 height 26
